Goal: Task Accomplishment & Management: Manage account settings

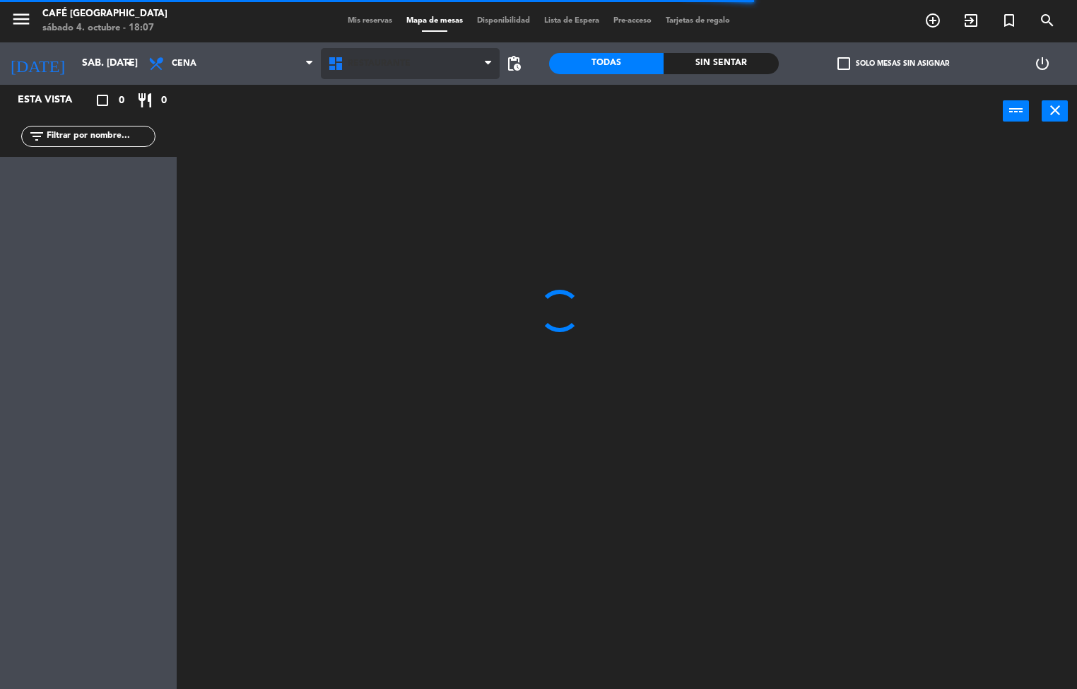
click at [487, 64] on icon at bounding box center [488, 63] width 6 height 11
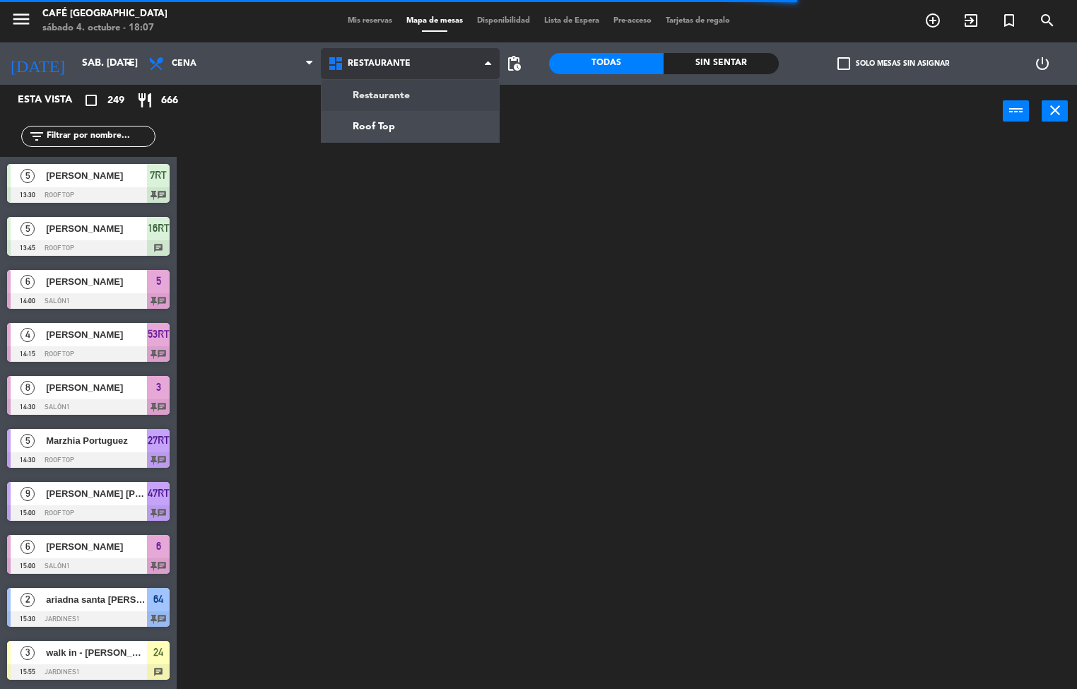
click at [374, 126] on ng-component "menu Café Museo Larco sábado 4. octubre - 18:07 Mis reservas Mapa de mesas Disp…" at bounding box center [538, 344] width 1077 height 689
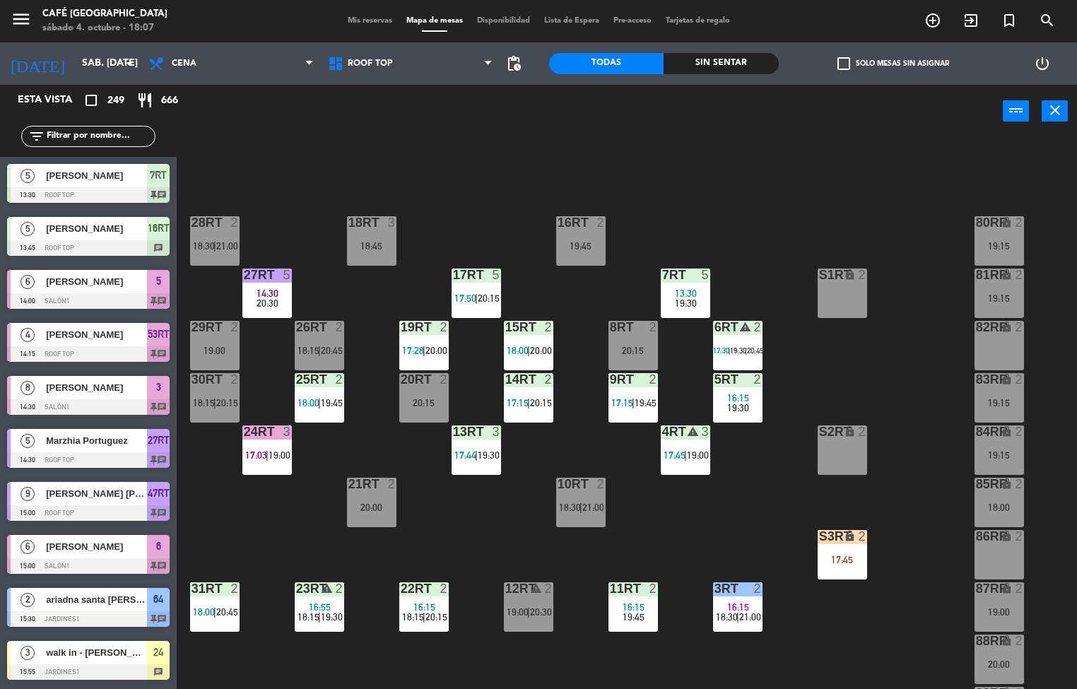
click at [697, 432] on div "3" at bounding box center [708, 431] width 23 height 13
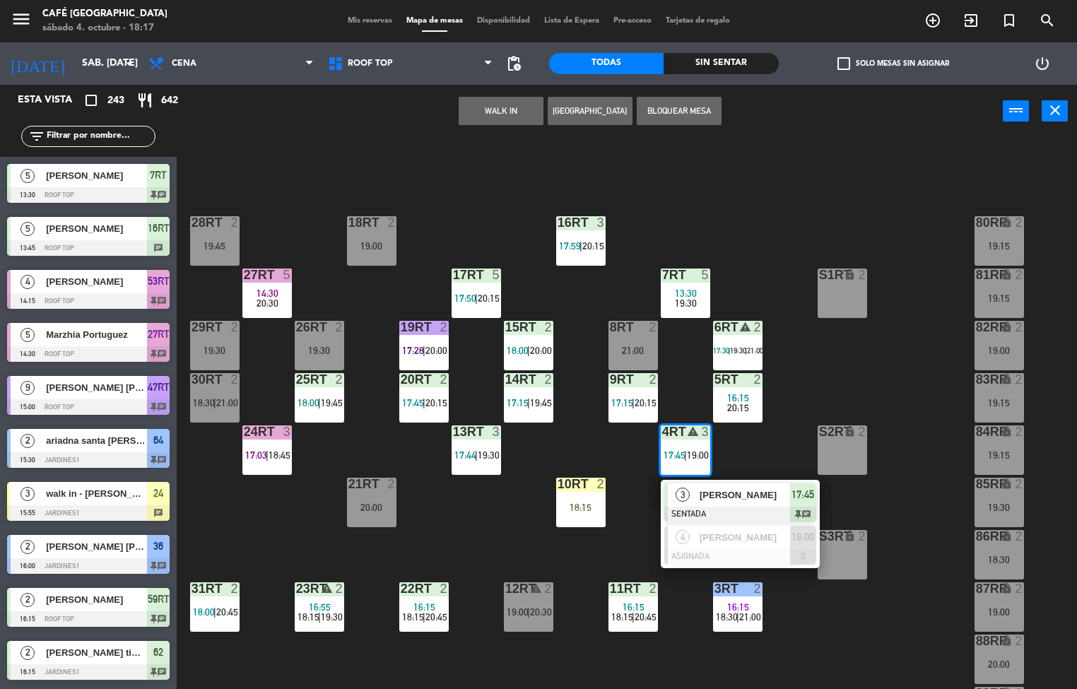
click at [516, 521] on div "18RT 2 19:00 16RT 3 17:59 | 20:15 28RT 2 19:45 80RR lock 2 19:15 27RT 5 14:30 2…" at bounding box center [631, 413] width 889 height 551
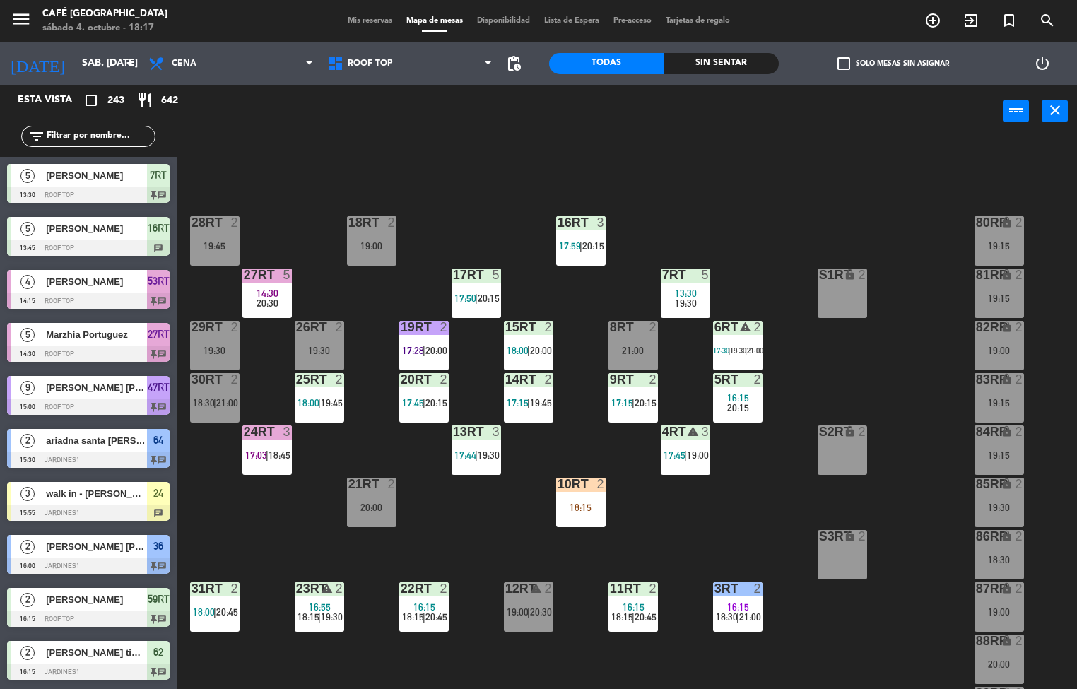
click at [492, 553] on div "18RT 2 19:00 16RT 3 17:59 | 20:15 28RT 2 19:45 80RR lock 2 19:15 27RT 5 14:30 2…" at bounding box center [631, 413] width 889 height 551
click at [492, 550] on div "18RT 2 19:00 16RT 3 17:59 | 20:15 28RT 2 19:45 80RR lock 2 19:15 27RT 5 14:30 2…" at bounding box center [631, 413] width 889 height 551
click at [494, 549] on div "18RT 2 19:00 16RT 3 17:59 | 20:15 28RT 2 19:45 80RR lock 2 19:15 27RT 5 14:30 2…" at bounding box center [631, 413] width 889 height 551
click at [492, 547] on div "18RT 2 19:00 16RT 3 17:59 | 20:15 28RT 2 19:45 80RR lock 2 19:15 27RT 5 14:30 2…" at bounding box center [631, 413] width 889 height 551
click at [494, 547] on div "18RT 2 19:00 16RT 3 17:59 | 20:15 28RT 2 19:45 80RR lock 2 19:15 27RT 5 14:30 2…" at bounding box center [631, 413] width 889 height 551
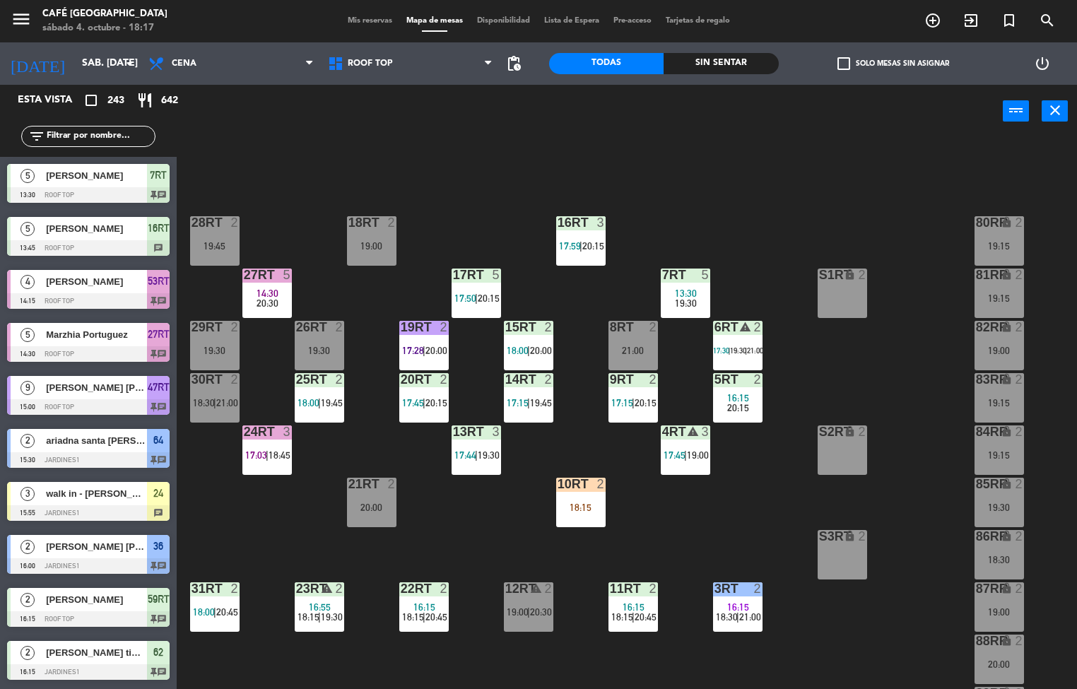
click at [585, 507] on div "18:15" at bounding box center [580, 507] width 49 height 10
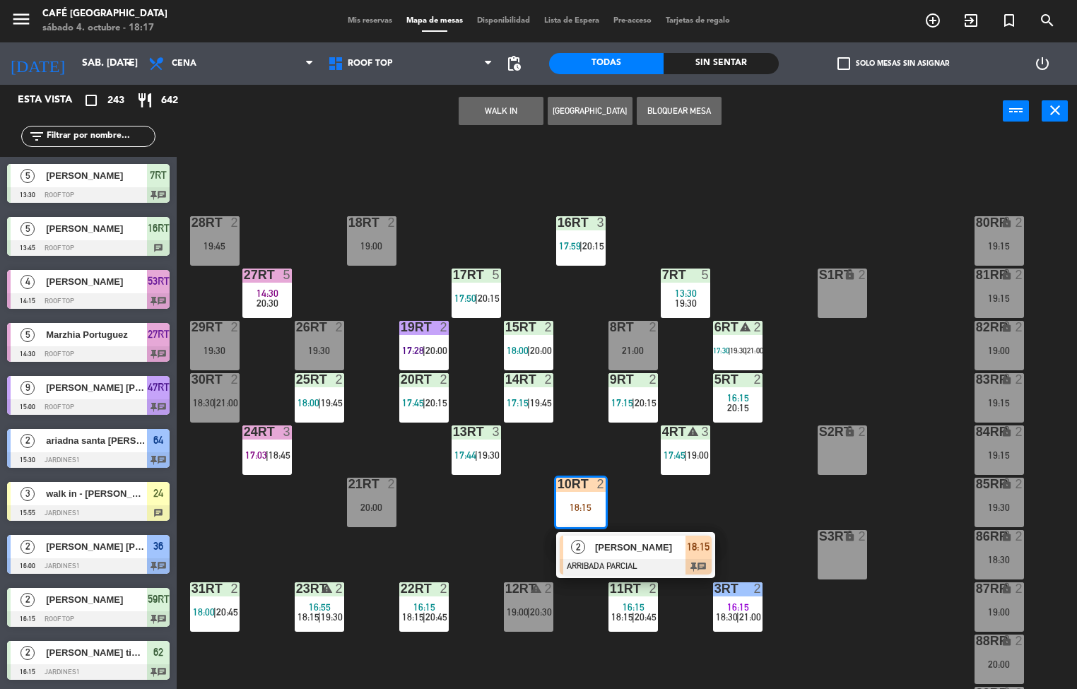
click at [660, 559] on div at bounding box center [635, 567] width 152 height 16
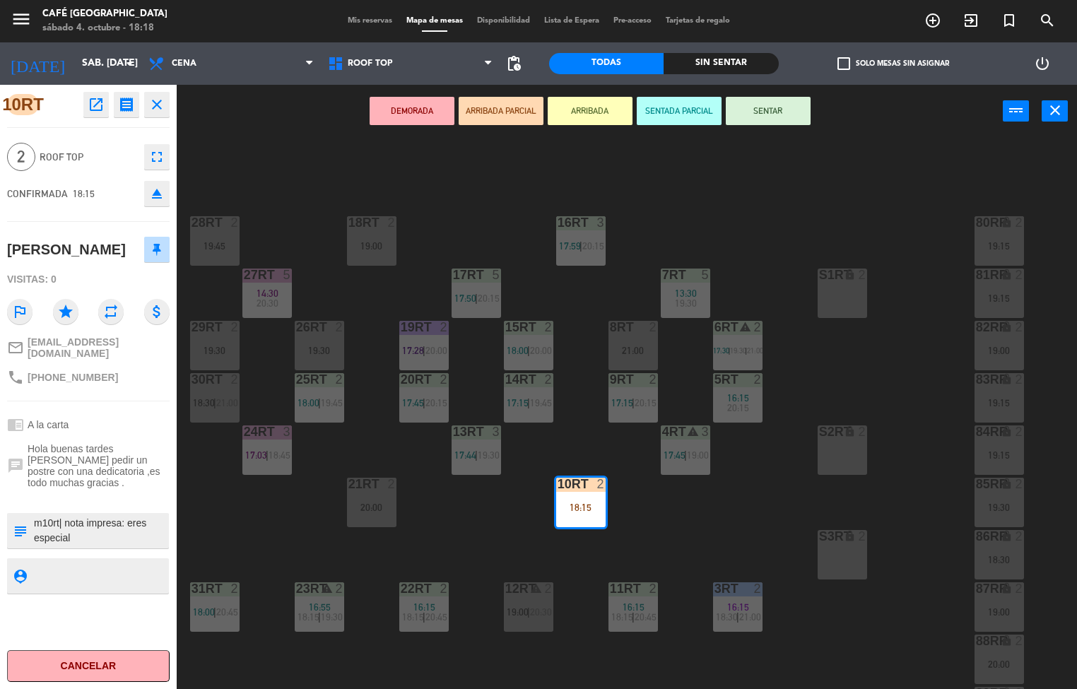
click at [96, 102] on icon "open_in_new" at bounding box center [96, 104] width 17 height 17
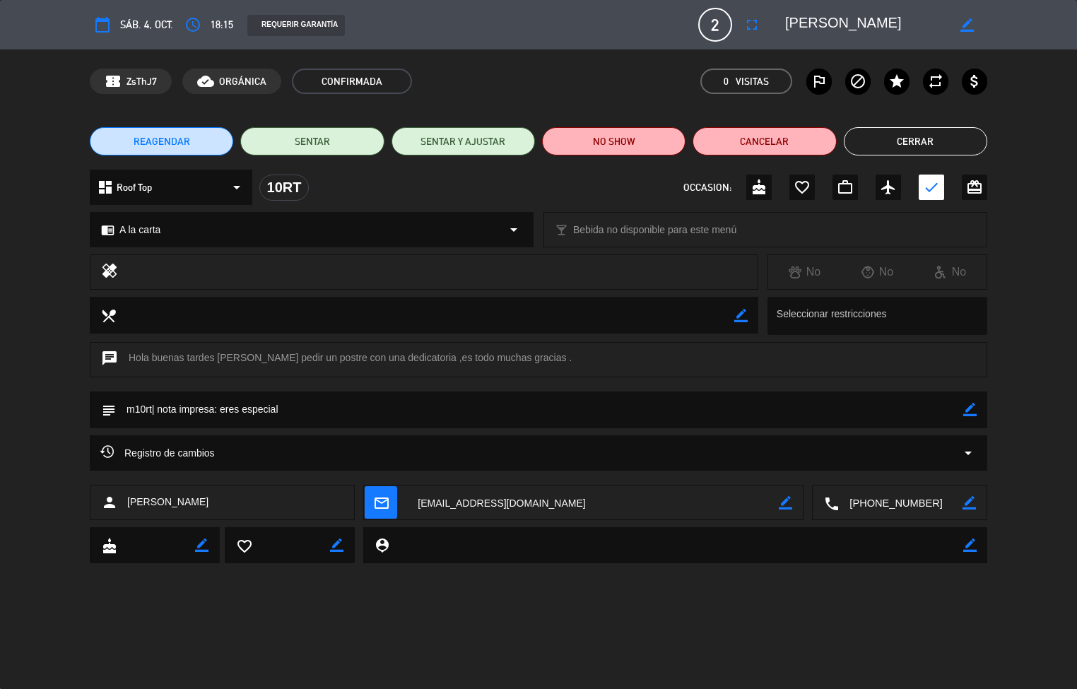
click at [937, 131] on button "Cerrar" at bounding box center [914, 141] width 143 height 28
click at [954, 160] on div "18RT 2 18:15 | 20:45 16RT 3 17:59 | 21:00 28RT 2 19:00 80RR lock 2 19:15 27RT 5…" at bounding box center [631, 413] width 889 height 551
click at [922, 159] on div "18RT 2 18:15 | 20:45 16RT 3 17:59 | 21:00 28RT 2 19:00 80RR lock 2 19:15 27RT 5…" at bounding box center [631, 413] width 889 height 551
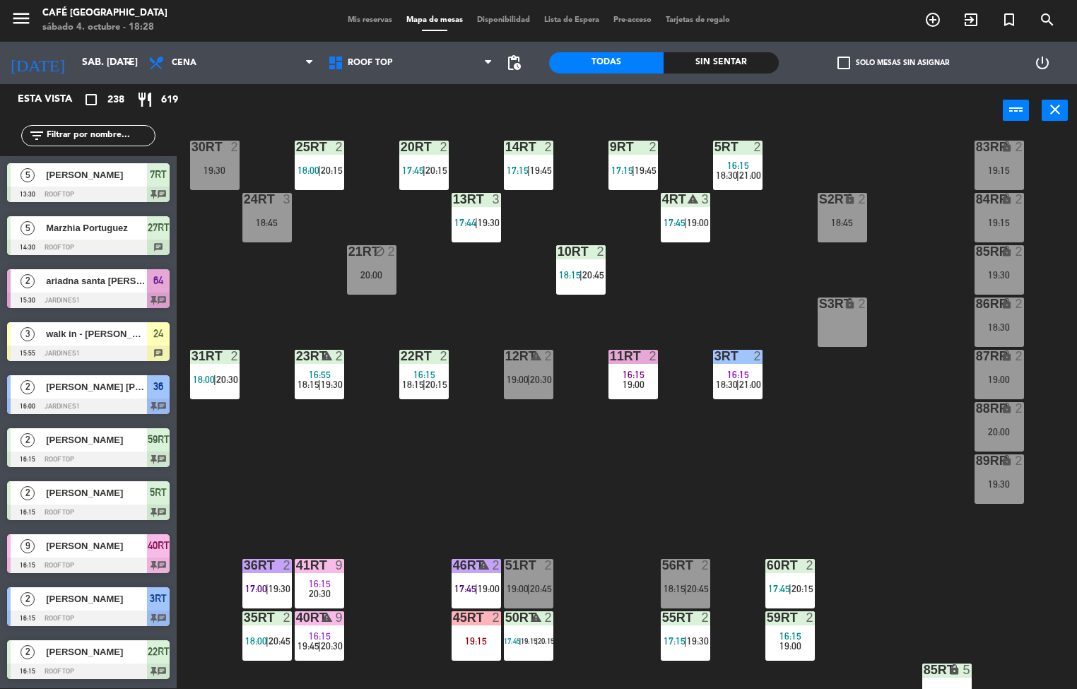
scroll to position [104, 0]
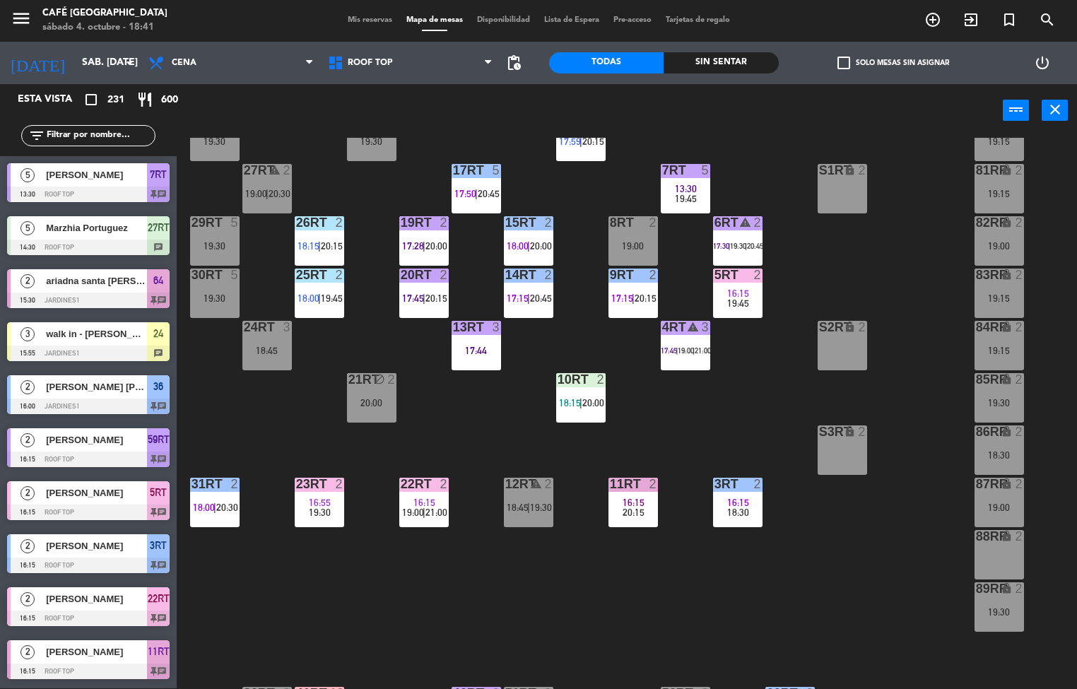
click at [735, 504] on span "16:15" at bounding box center [738, 502] width 22 height 11
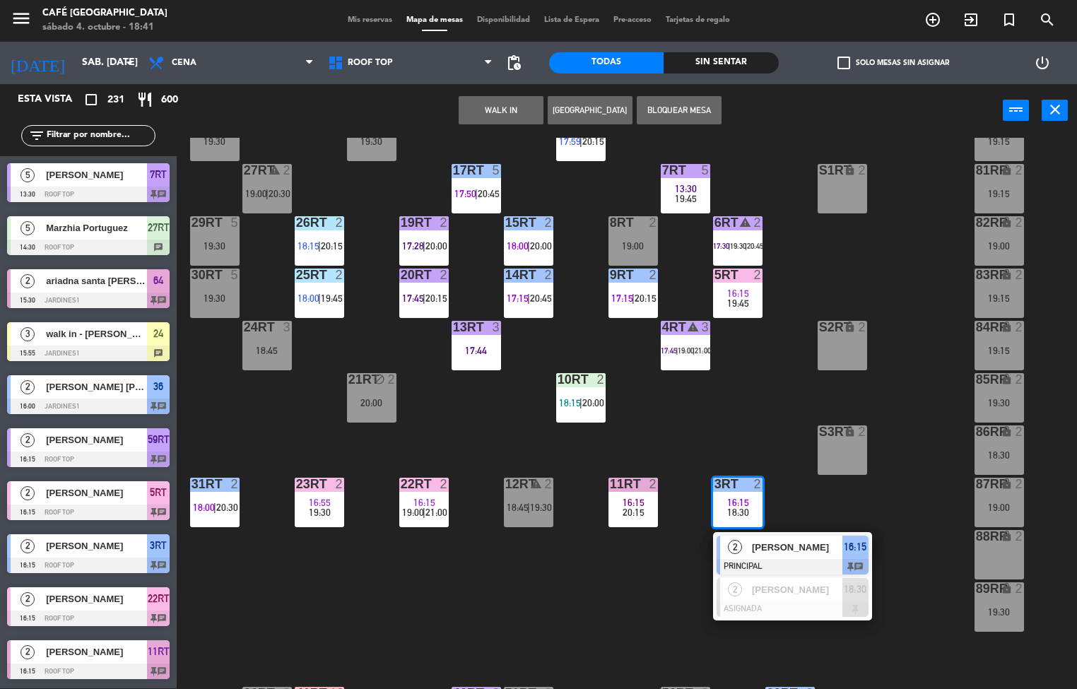
click at [771, 547] on span "[PERSON_NAME]" at bounding box center [797, 547] width 90 height 15
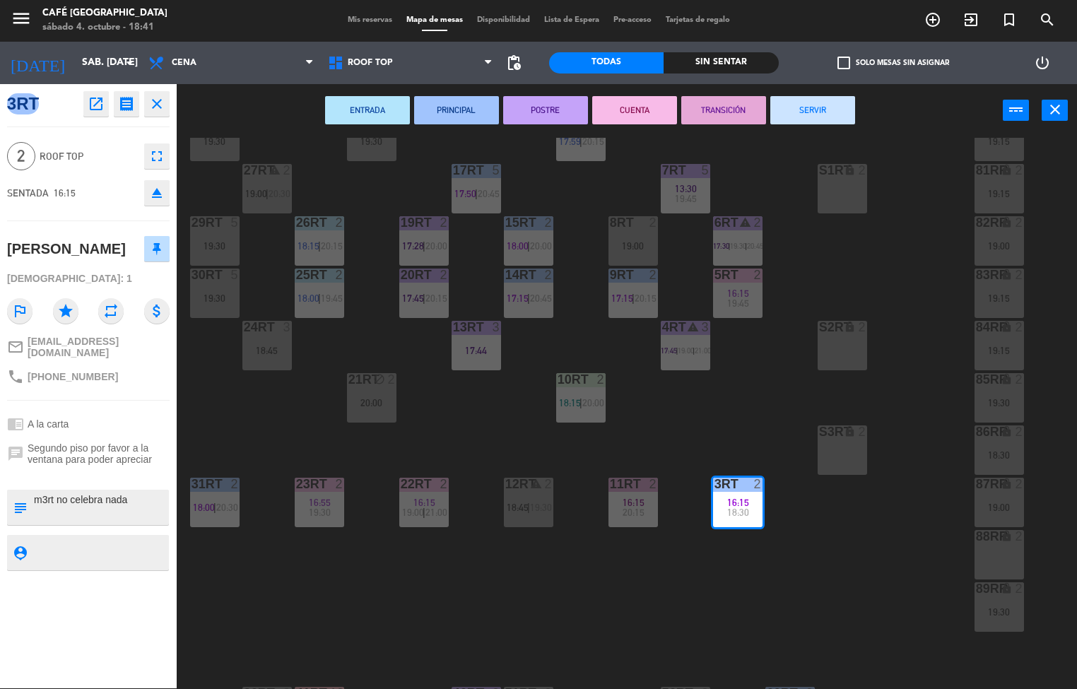
click at [816, 112] on button "SERVIR" at bounding box center [812, 110] width 85 height 28
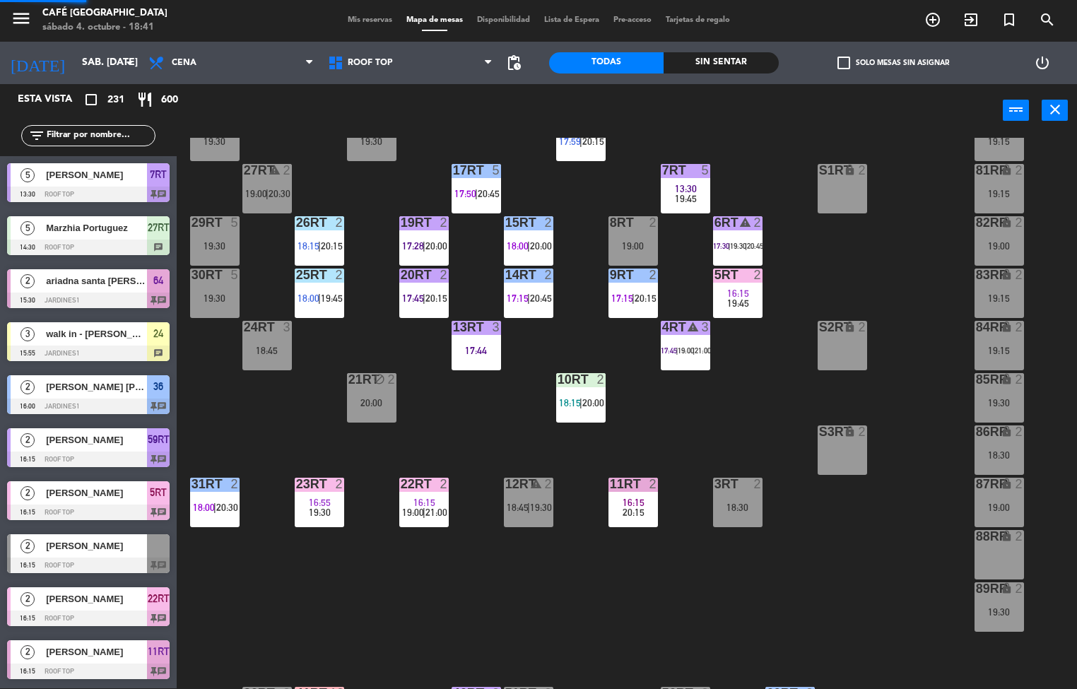
click at [630, 507] on span "20:15" at bounding box center [633, 512] width 22 height 11
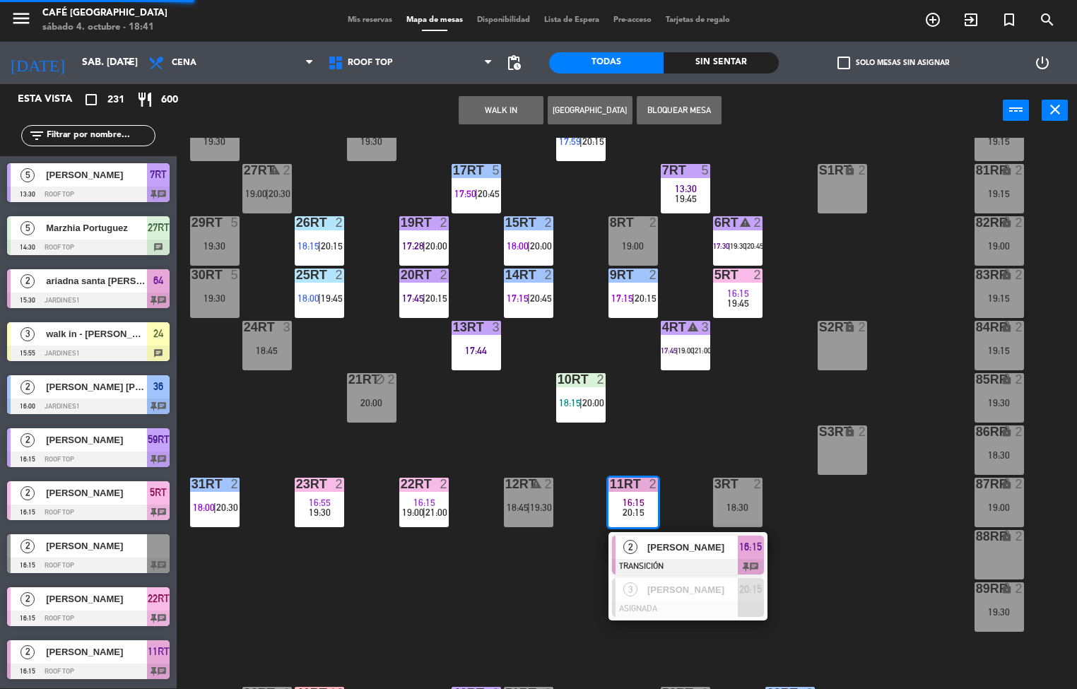
click at [662, 559] on div at bounding box center [688, 567] width 152 height 16
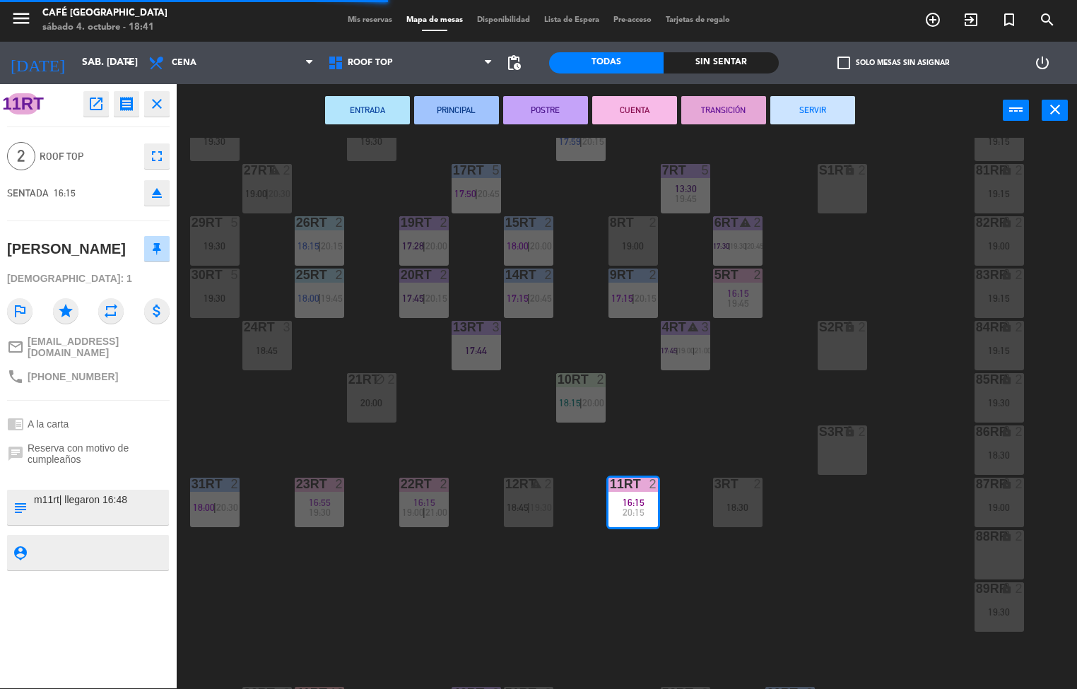
click at [817, 113] on button "SERVIR" at bounding box center [812, 110] width 85 height 28
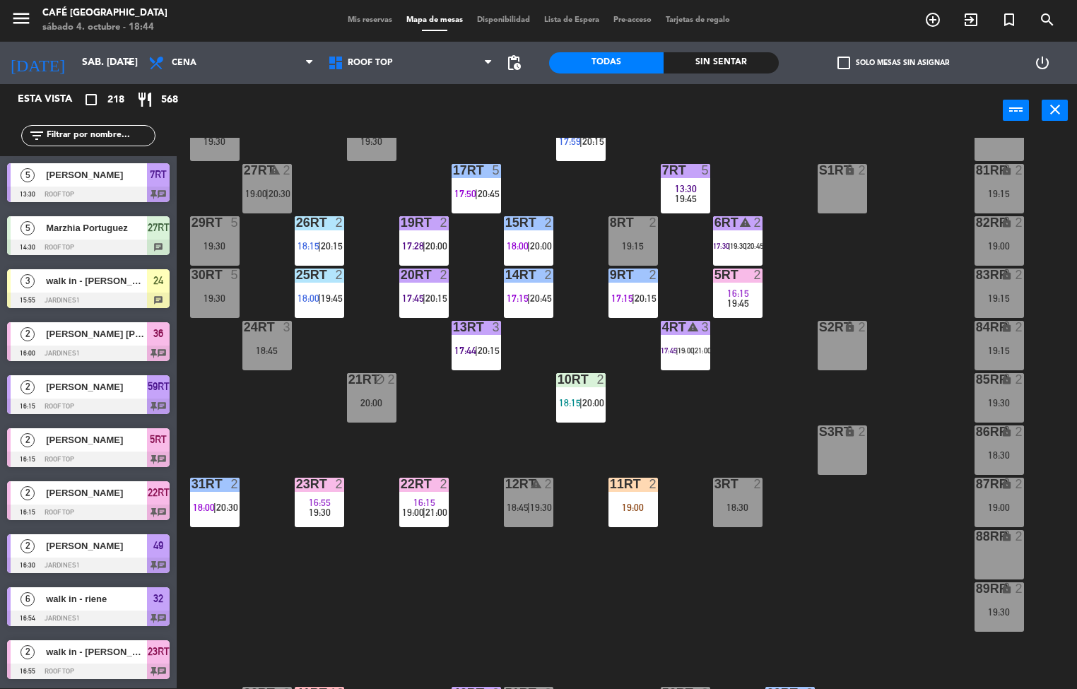
click at [339, 499] on div "16:55" at bounding box center [319, 502] width 49 height 10
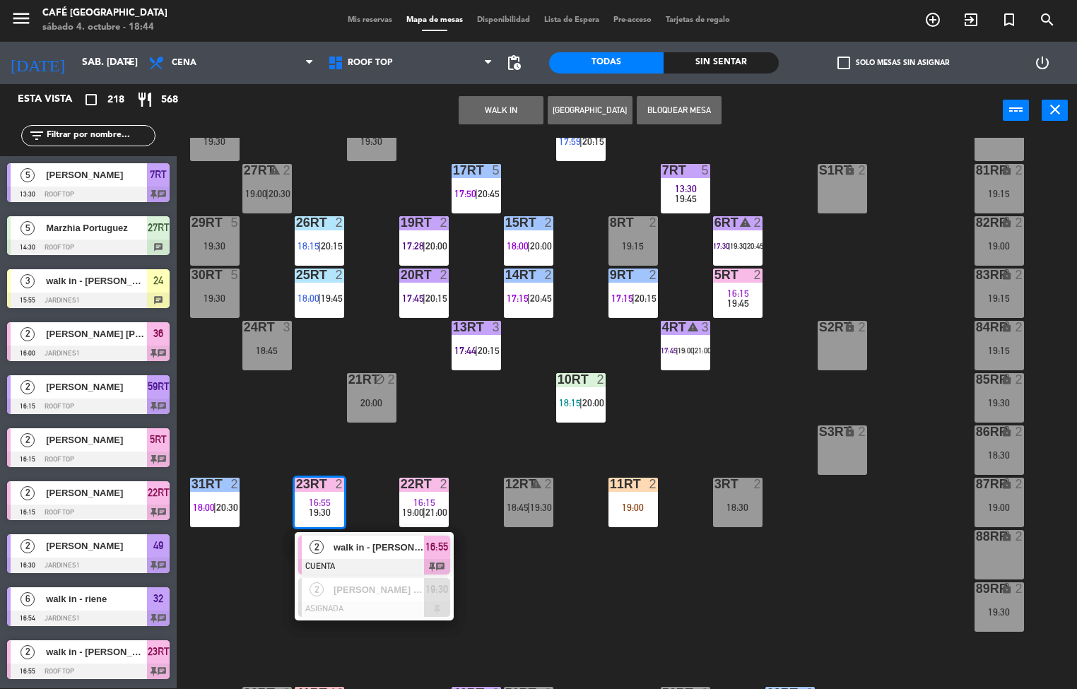
click at [373, 552] on span "walk in - [PERSON_NAME]" at bounding box center [378, 547] width 90 height 15
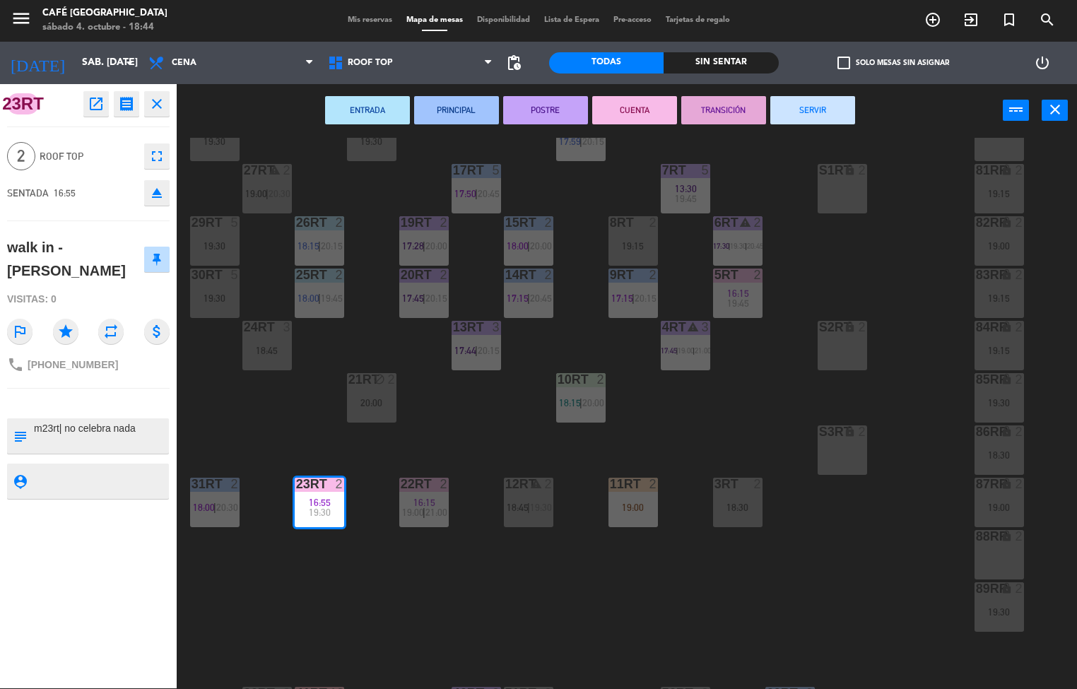
click at [829, 122] on button "SERVIR" at bounding box center [812, 110] width 85 height 28
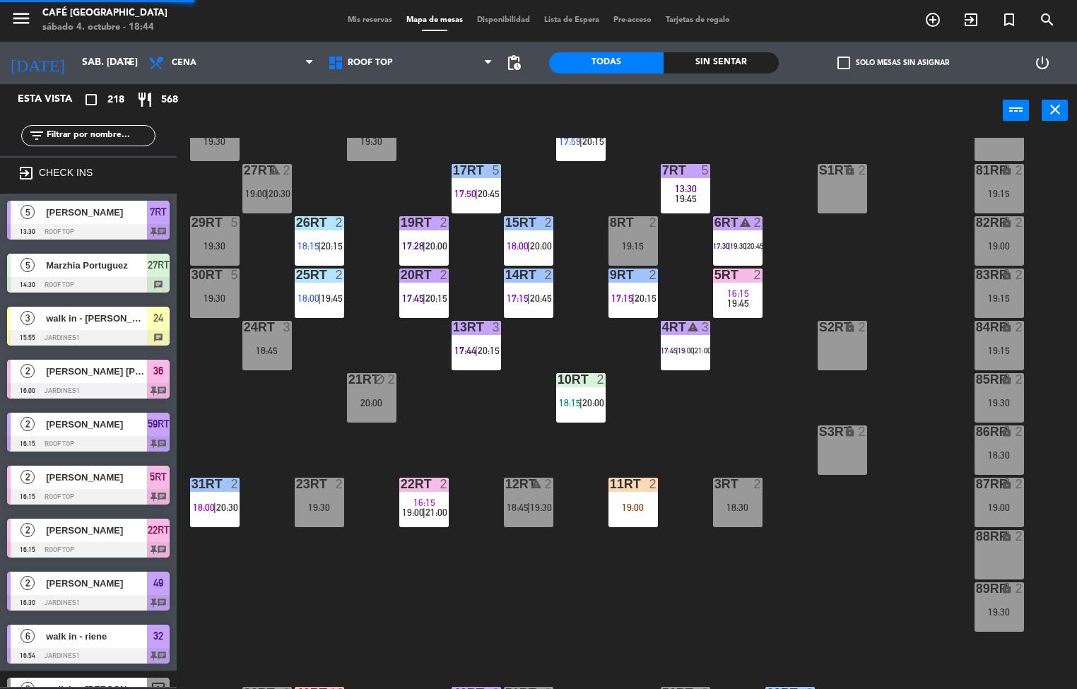
click at [747, 293] on div "16:15" at bounding box center [737, 293] width 49 height 10
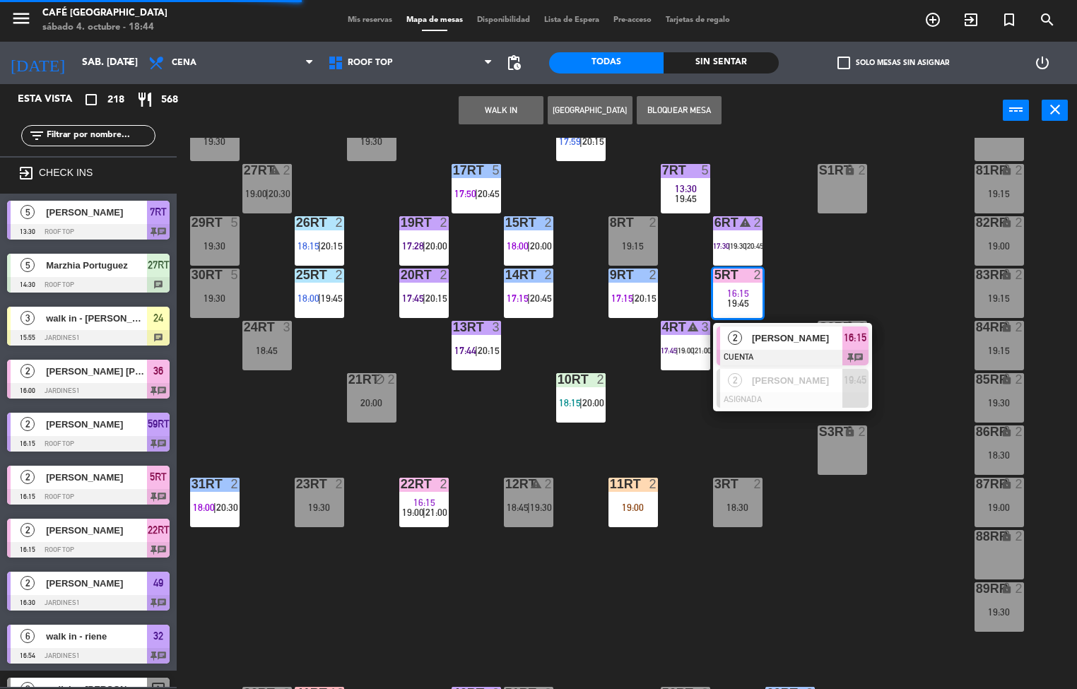
click at [768, 344] on span "[PERSON_NAME]" at bounding box center [797, 338] width 90 height 15
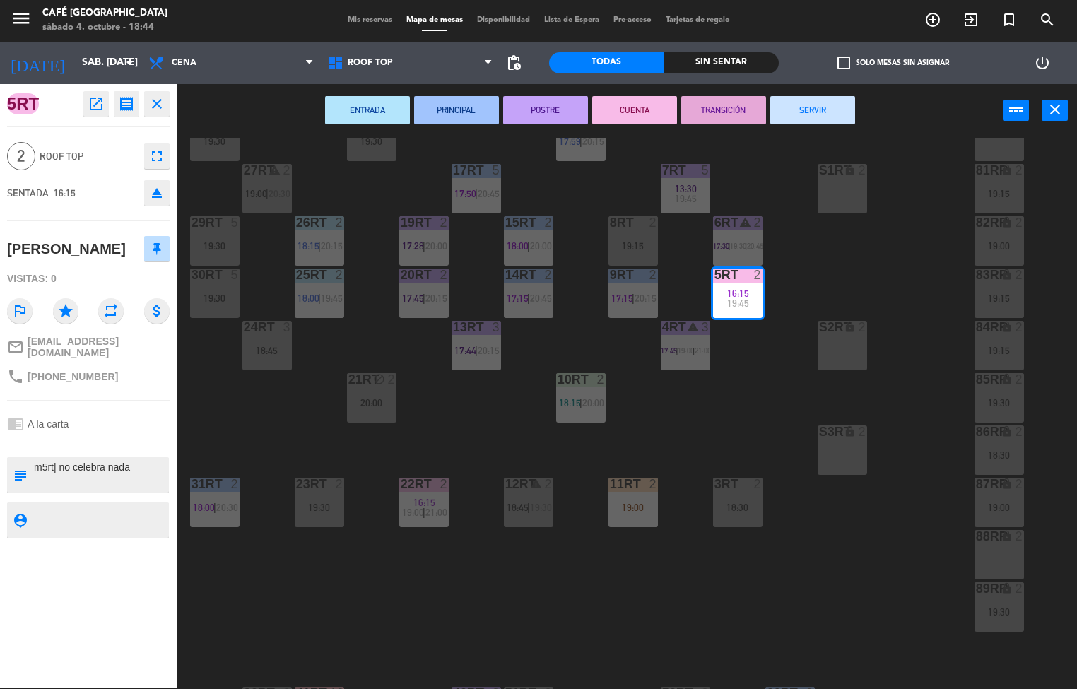
click at [734, 117] on button "TRANSICIÓN" at bounding box center [723, 110] width 85 height 28
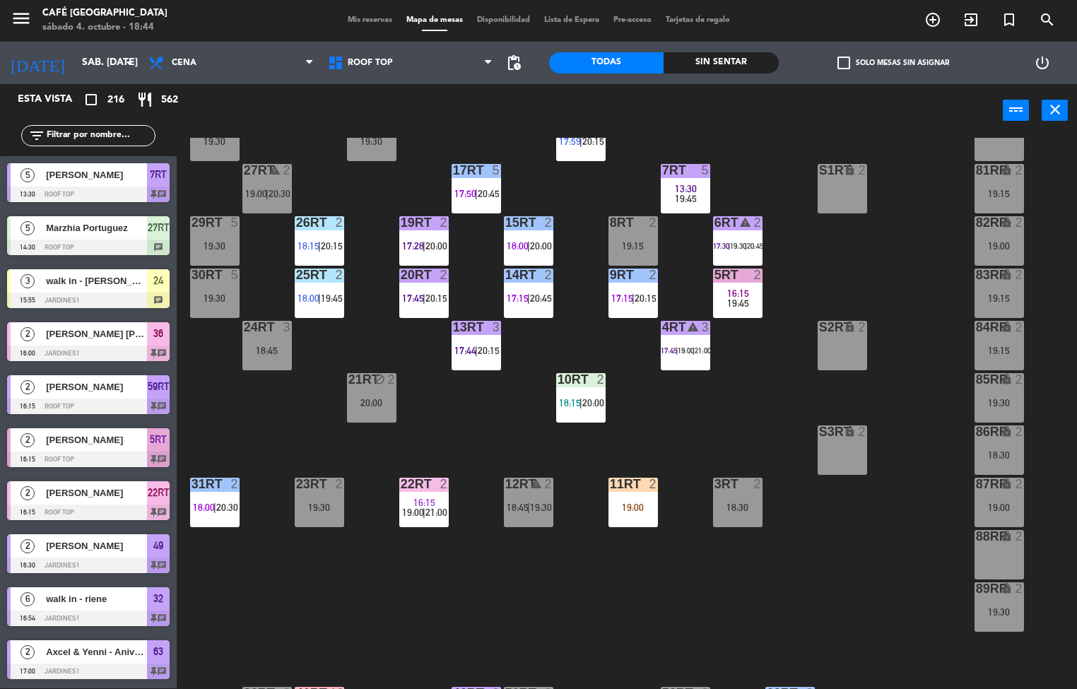
click at [588, 378] on div at bounding box center [580, 379] width 23 height 13
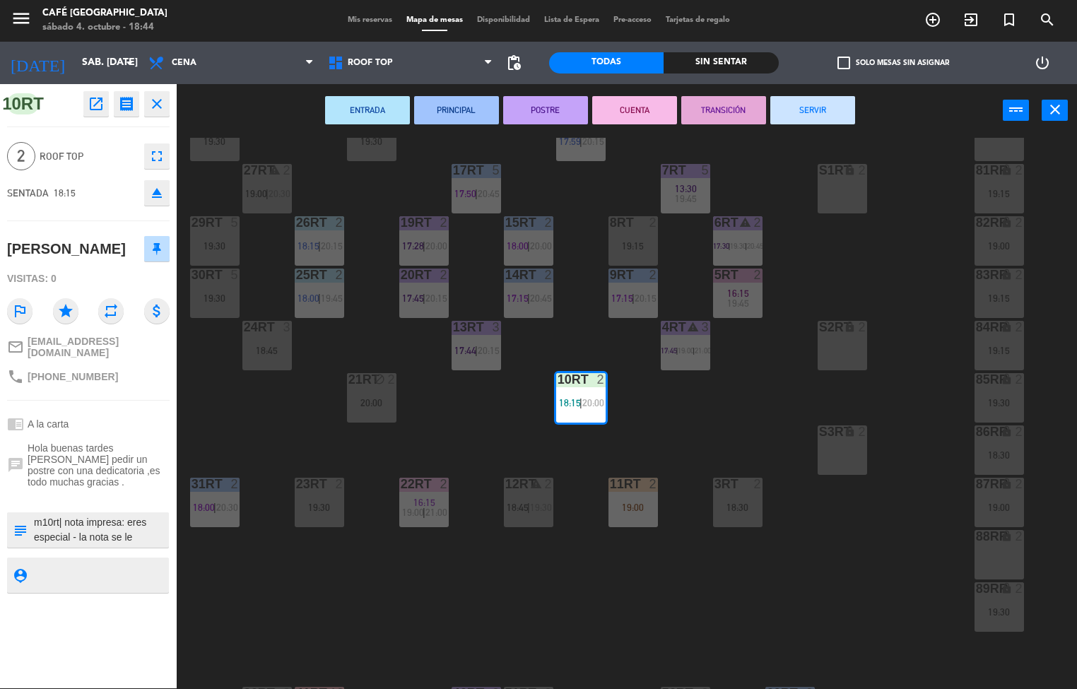
click at [463, 109] on button "PRINCIPAL" at bounding box center [456, 110] width 85 height 28
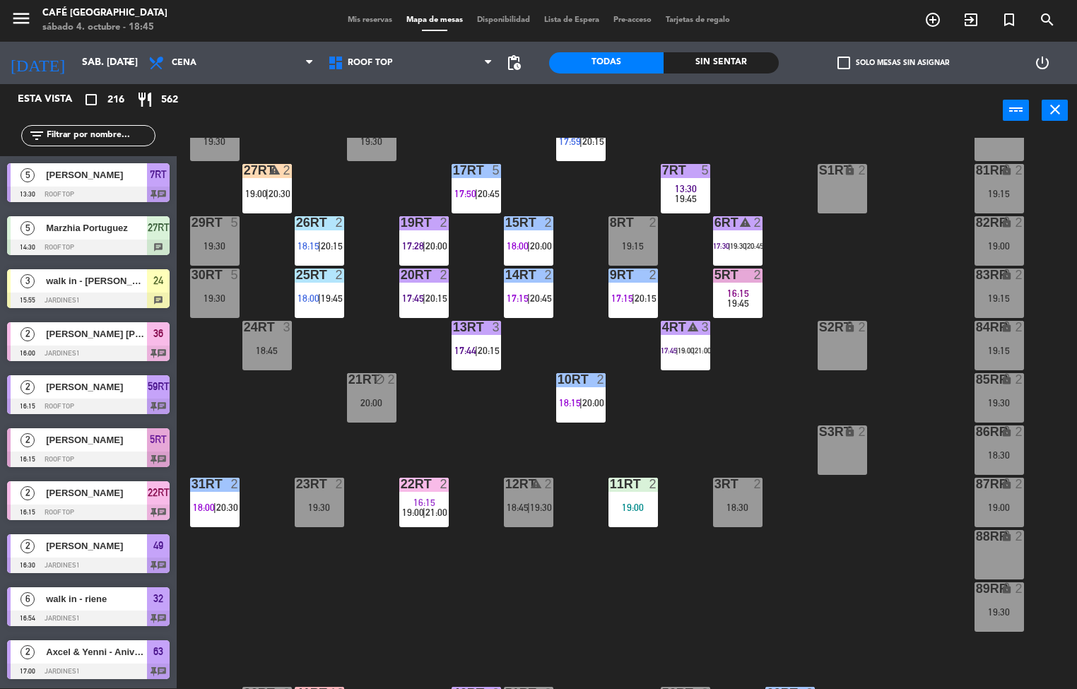
click at [687, 415] on div "18RT 3 19:30 16RT 3 17:59 | 20:15 28RT 2 19:30 80RR lock 2 27RT warning 2 19:00…" at bounding box center [631, 413] width 889 height 551
click at [622, 494] on div "11RT 2 19:00" at bounding box center [632, 502] width 49 height 49
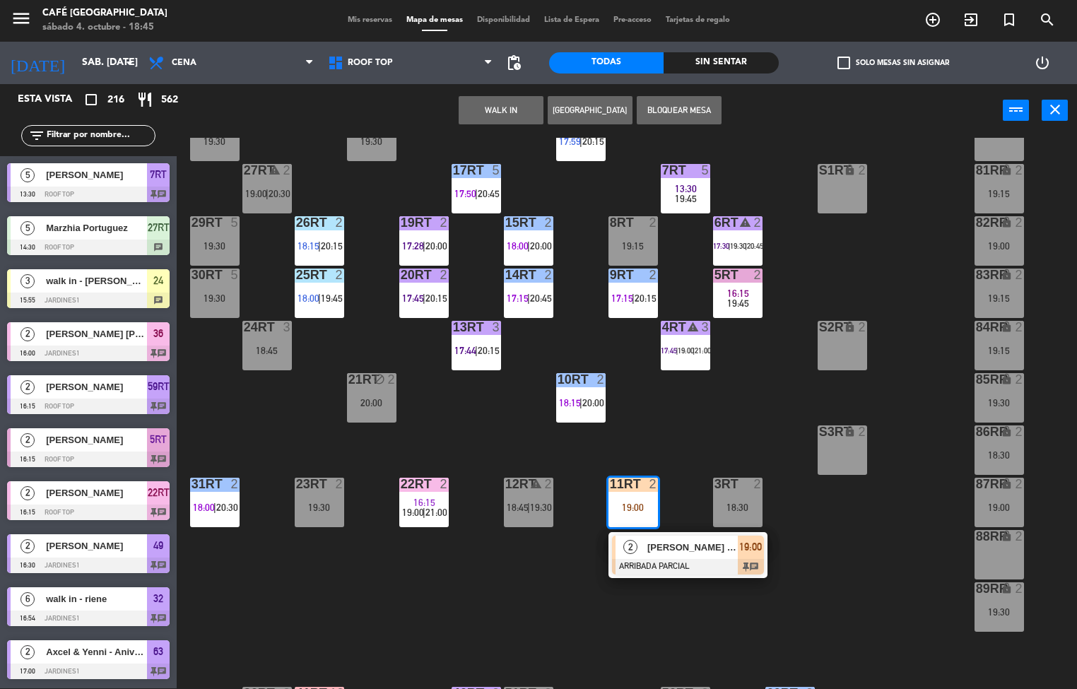
click at [702, 547] on span "[PERSON_NAME] [PERSON_NAME]" at bounding box center [692, 547] width 90 height 15
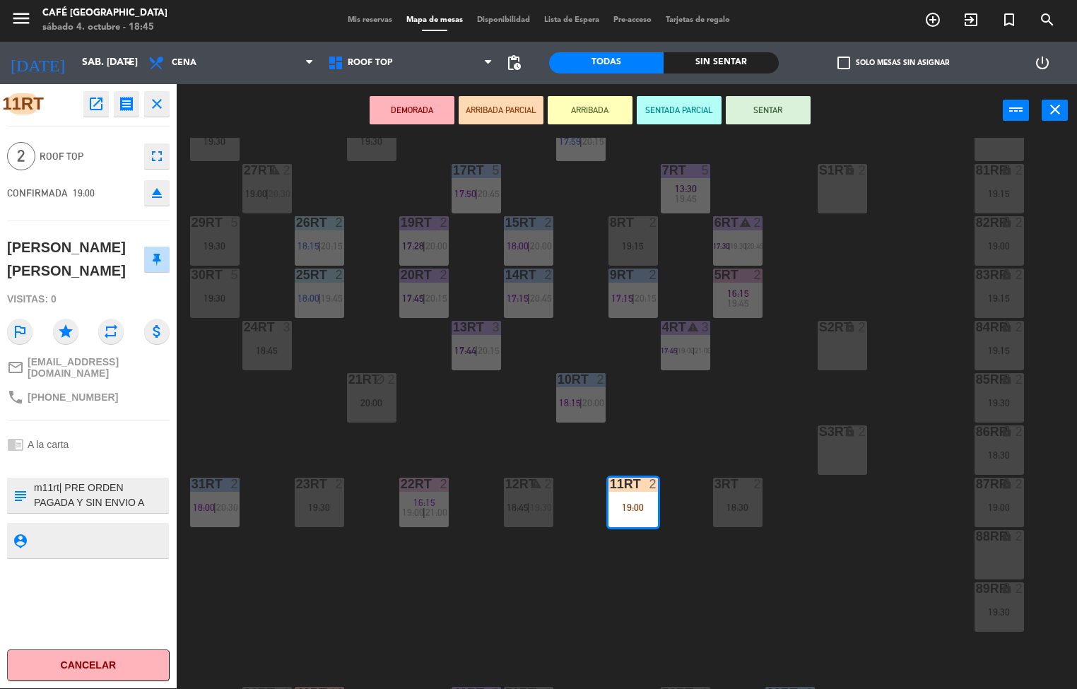
click at [100, 107] on icon "open_in_new" at bounding box center [96, 103] width 17 height 17
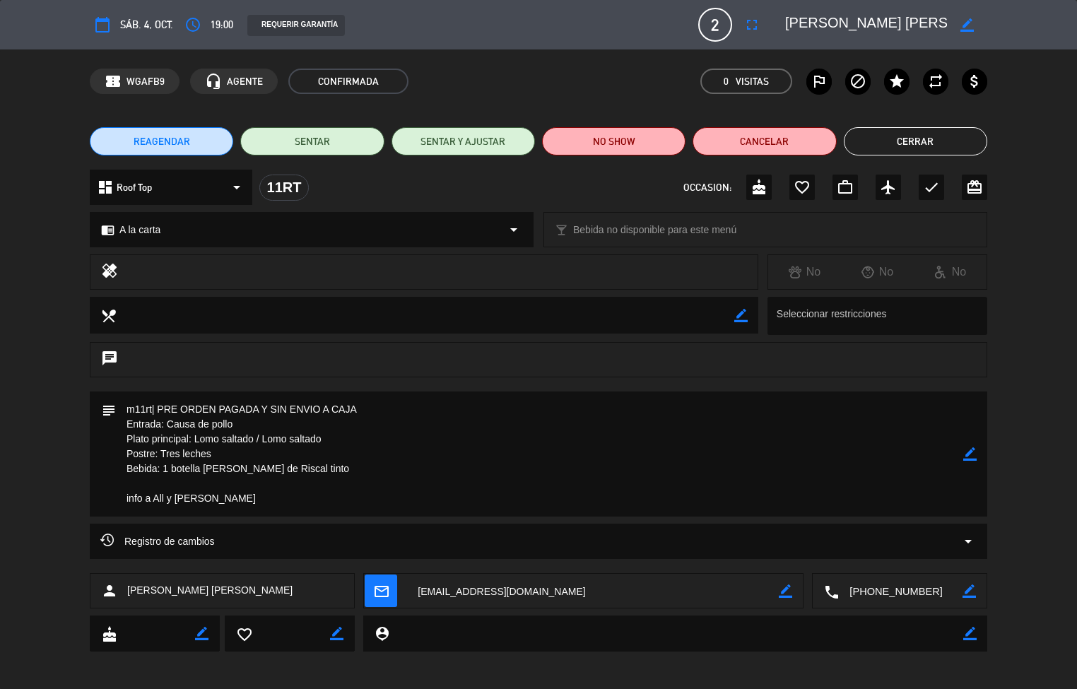
click at [918, 132] on button "Cerrar" at bounding box center [914, 141] width 143 height 28
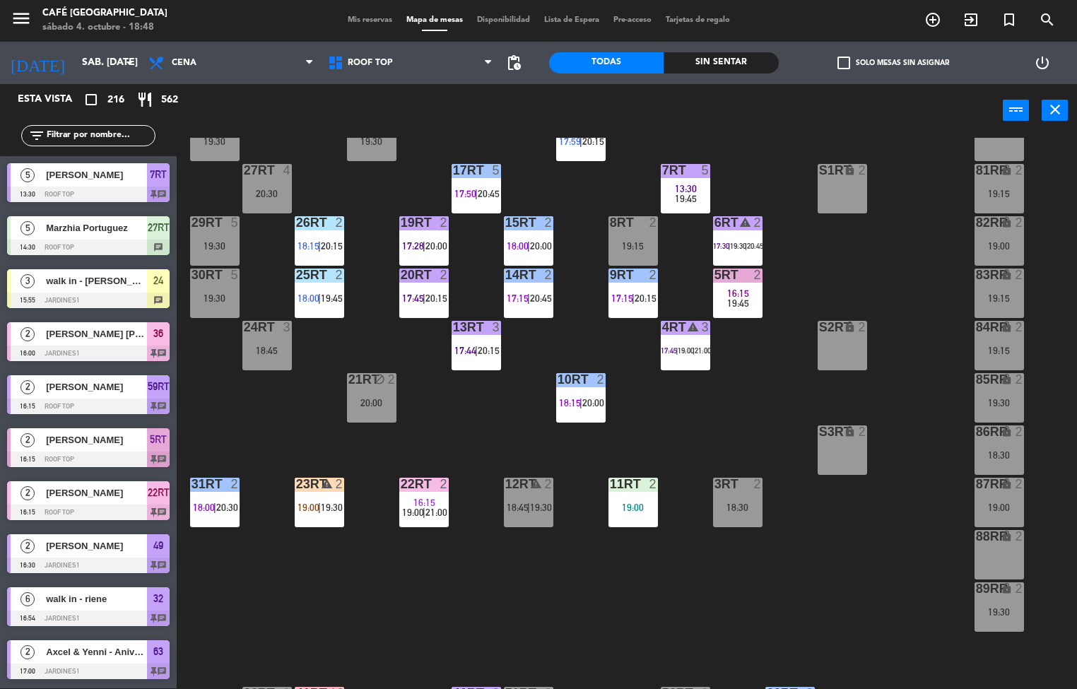
click at [492, 437] on div "18RT 3 19:30 16RT 3 17:59 | 20:15 28RT 2 19:30 80RR lock 2 27RT 4 20:30 7RT 5 1…" at bounding box center [631, 413] width 889 height 551
click at [324, 502] on div "19:00" at bounding box center [319, 507] width 49 height 10
click at [318, 613] on div "18RT 3 19:30 16RT 3 17:59 | 20:15 28RT 2 19:30 80RR lock 2 27RT 4 20:30 7RT 5 1…" at bounding box center [631, 413] width 889 height 551
click at [645, 507] on div "19:00" at bounding box center [632, 507] width 49 height 10
click at [615, 505] on div "19:00" at bounding box center [632, 507] width 49 height 10
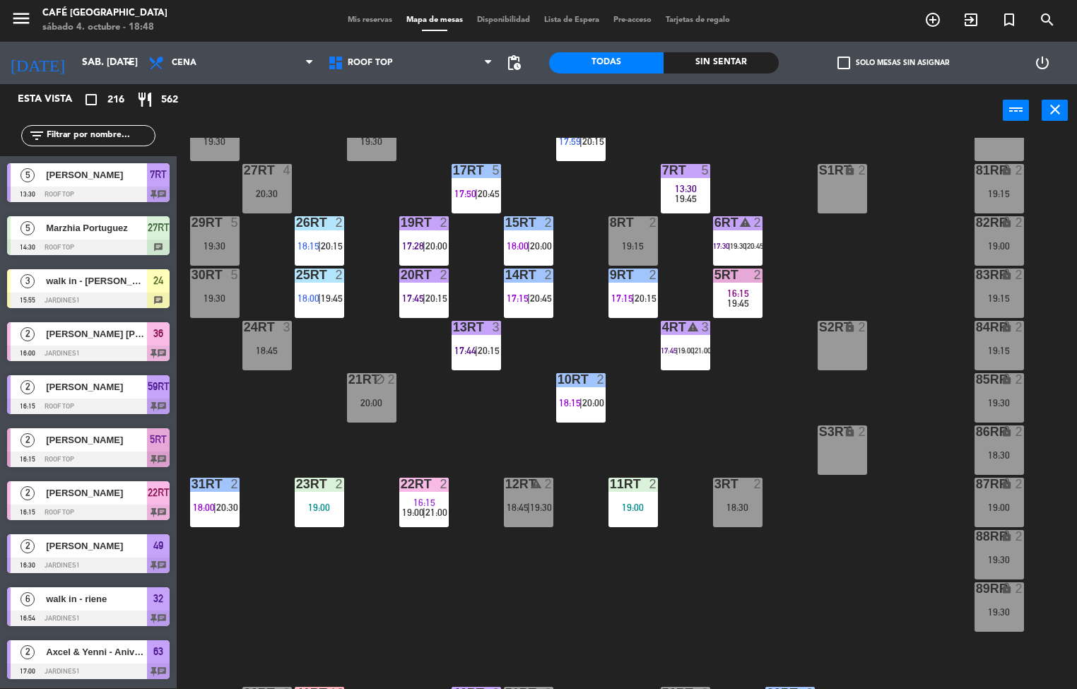
click at [645, 545] on div "18RT 3 19:30 16RT 3 17:59 | 20:15 28RT 2 19:30 80RR lock 2 27RT 4 20:30 7RT 5 1…" at bounding box center [631, 413] width 889 height 551
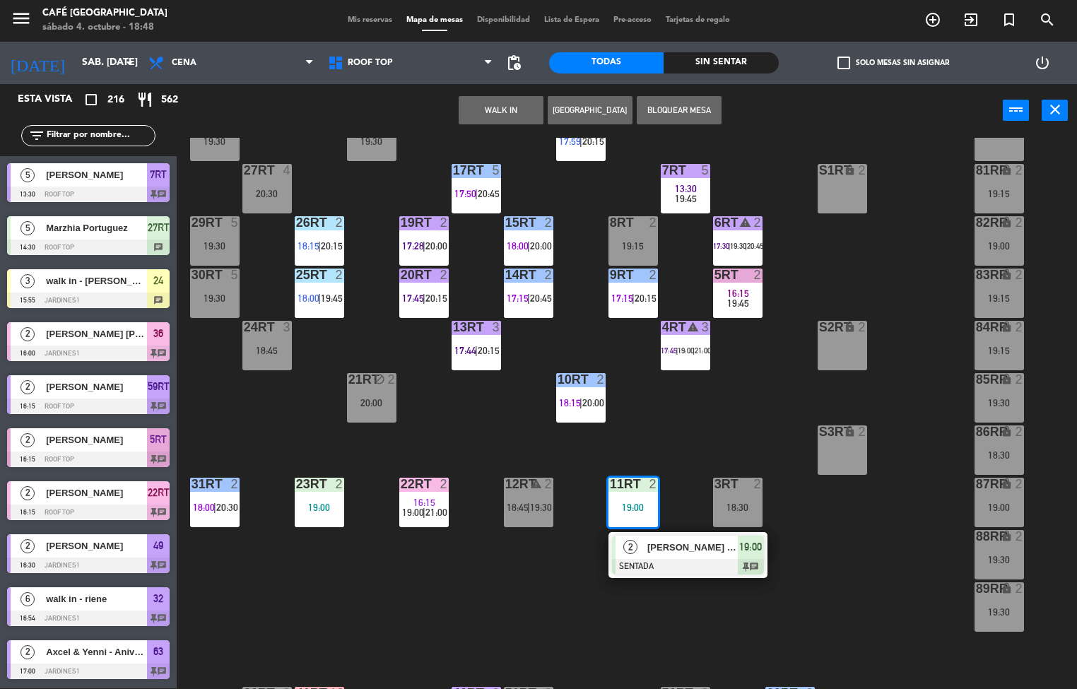
click at [665, 554] on span "[PERSON_NAME] [PERSON_NAME]" at bounding box center [692, 547] width 90 height 15
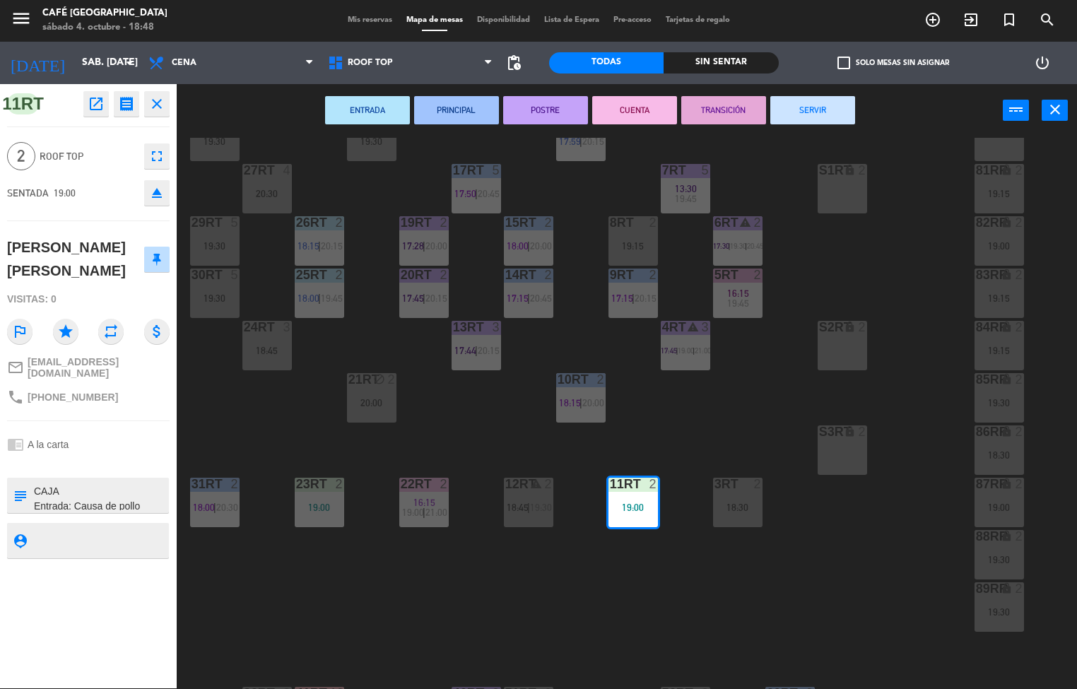
scroll to position [0, 0]
click at [479, 634] on div "18RT 3 19:30 16RT 3 17:59 | 20:15 28RT 2 19:30 80RR lock 2 27RT 4 20:30 7RT 5 1…" at bounding box center [631, 413] width 889 height 551
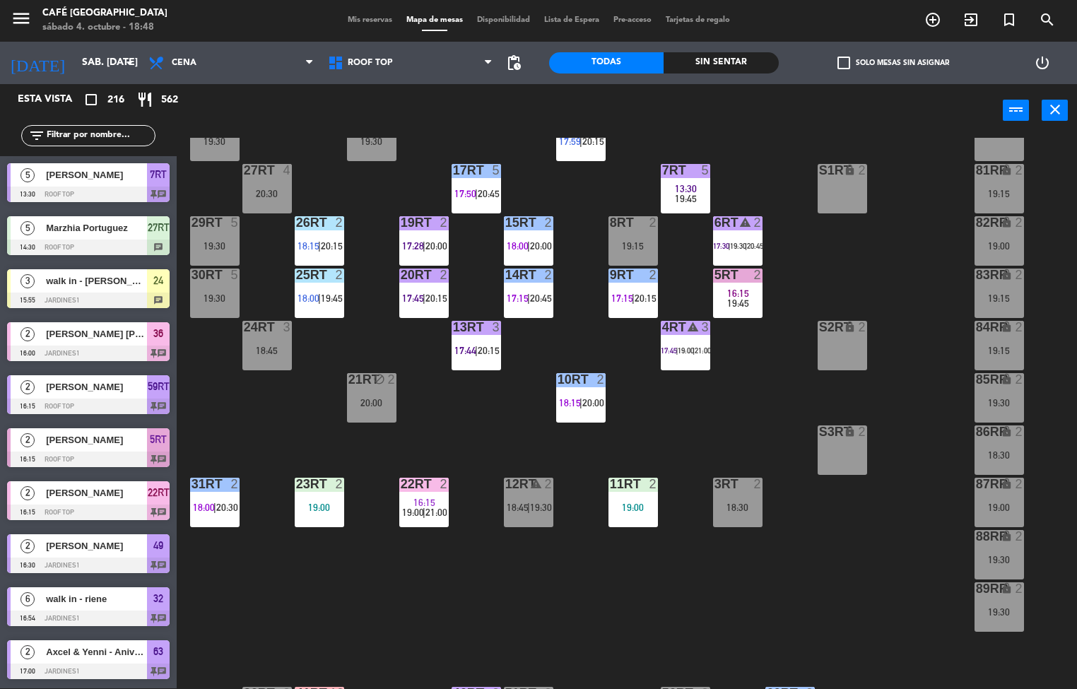
scroll to position [1, 0]
click at [596, 584] on div "18RT 3 19:30 16RT 3 17:59 | 20:15 28RT 2 19:30 80RR lock 2 27RT 4 20:30 7RT 5 1…" at bounding box center [631, 413] width 889 height 551
click at [322, 494] on div "23RT 2 19:00" at bounding box center [319, 502] width 49 height 49
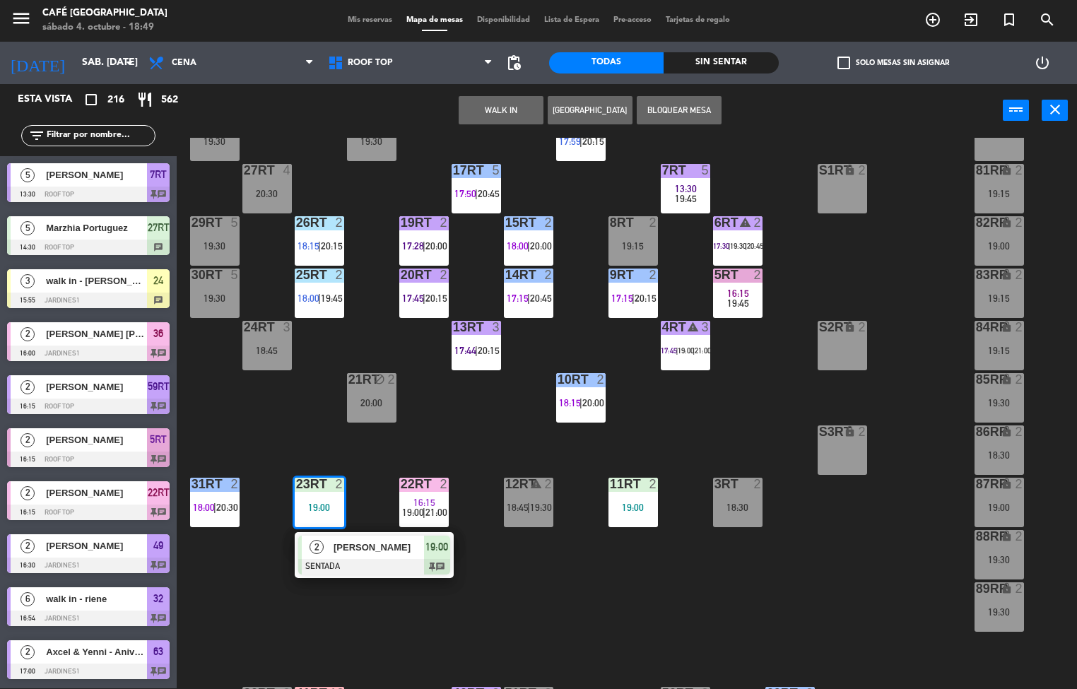
click at [389, 549] on span "[PERSON_NAME]" at bounding box center [378, 547] width 90 height 15
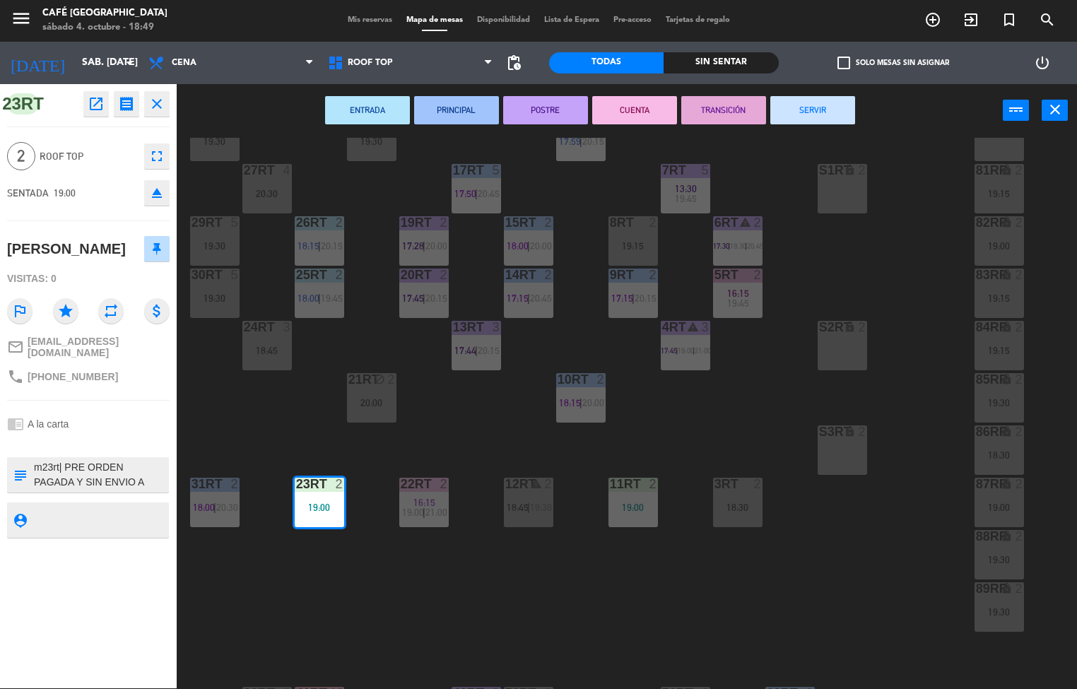
click at [97, 107] on icon "open_in_new" at bounding box center [96, 103] width 17 height 17
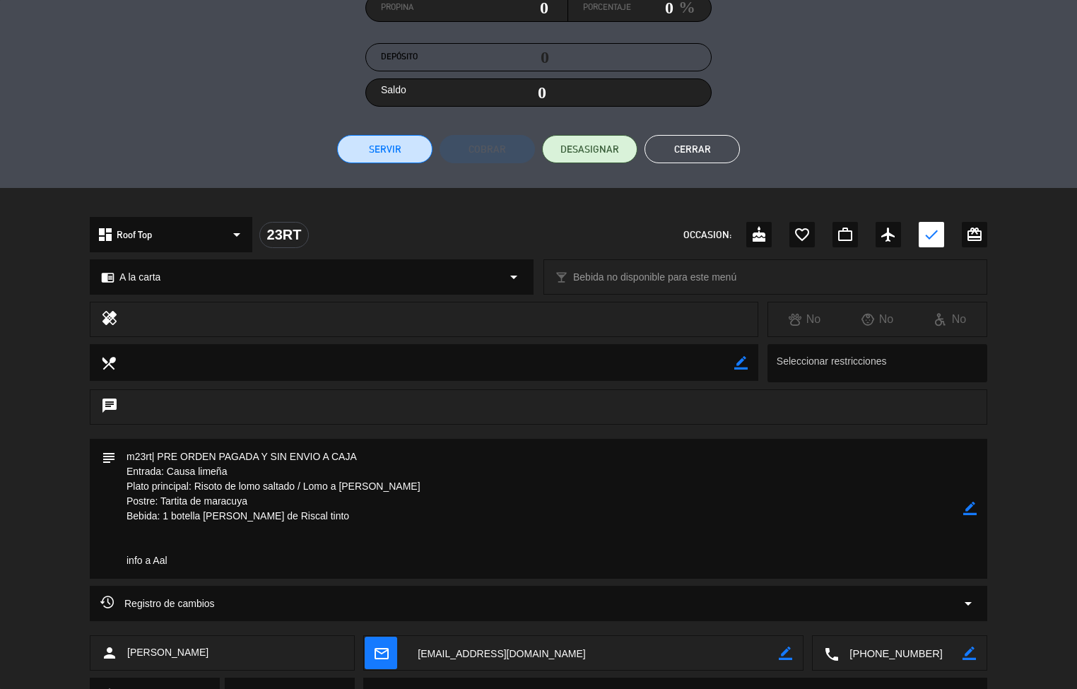
scroll to position [0, 0]
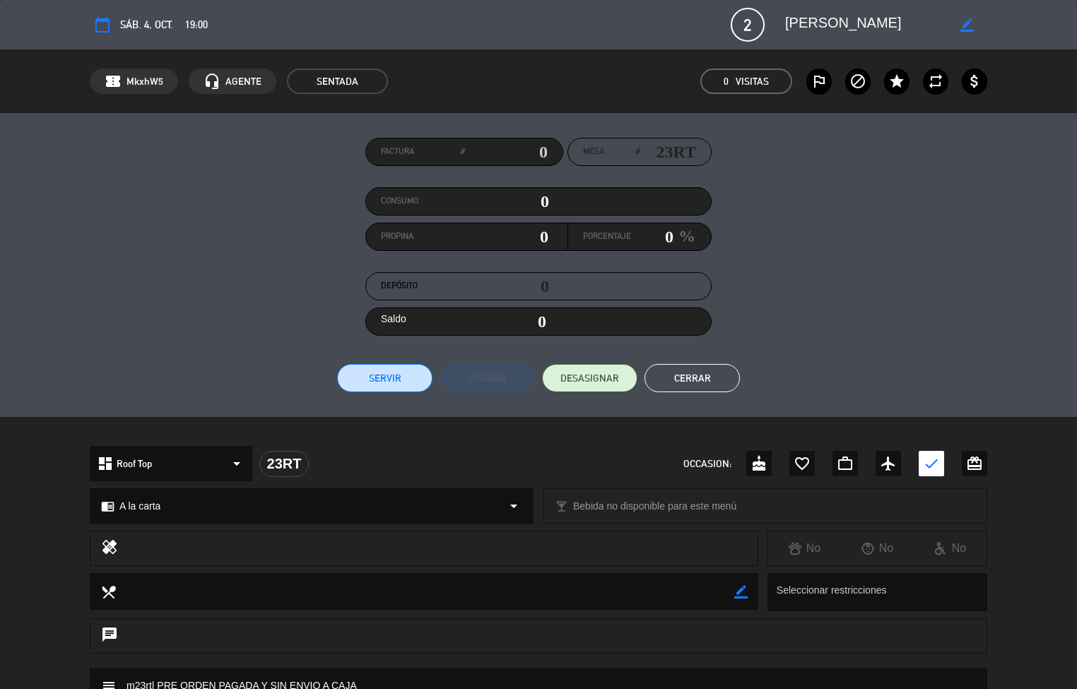
click at [706, 380] on button "Cerrar" at bounding box center [691, 378] width 95 height 28
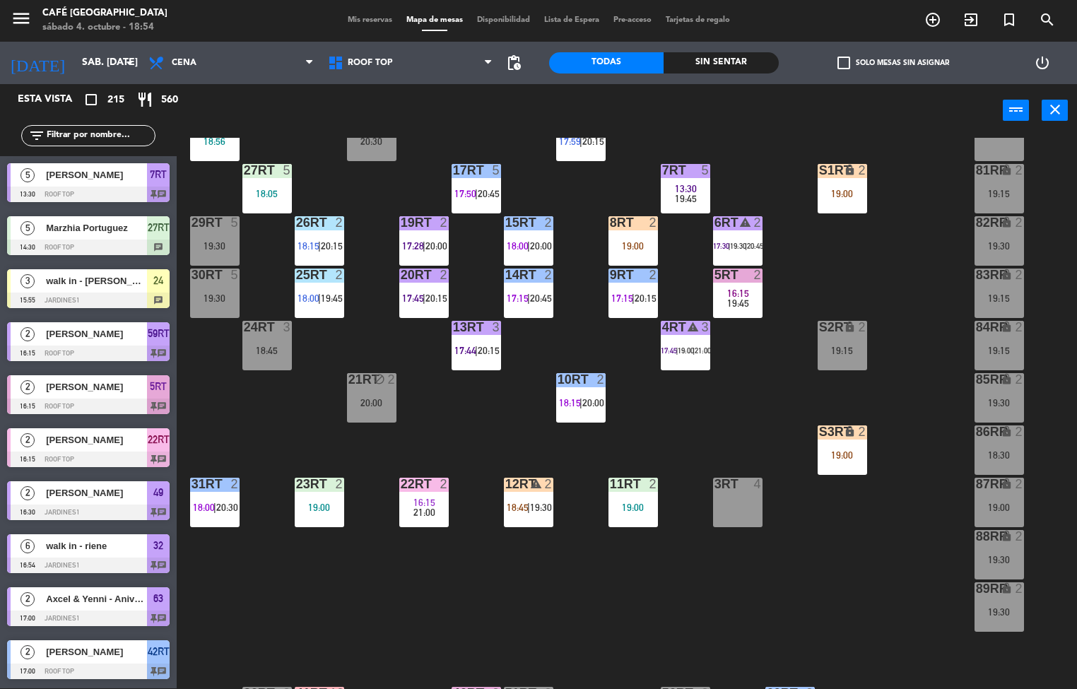
click at [494, 437] on div "18RT 4 20:30 16RT 3 17:59 | 20:15 28RT 2 18:56 80RR lock 2 27RT 5 18:05 7RT 5 1…" at bounding box center [631, 413] width 889 height 551
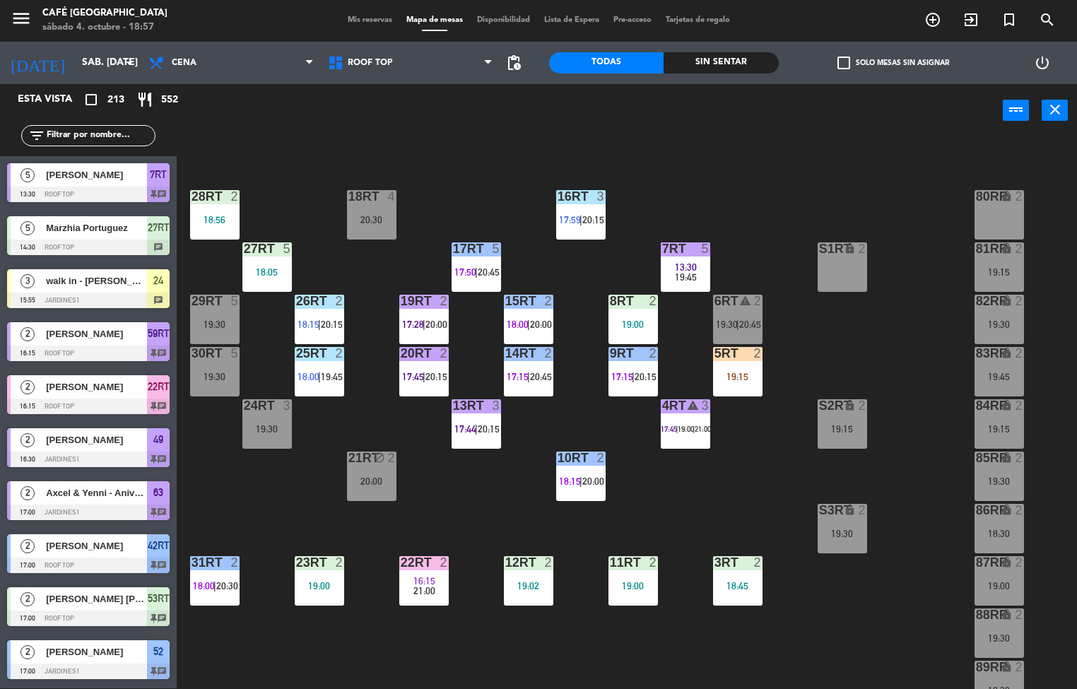
scroll to position [523, 0]
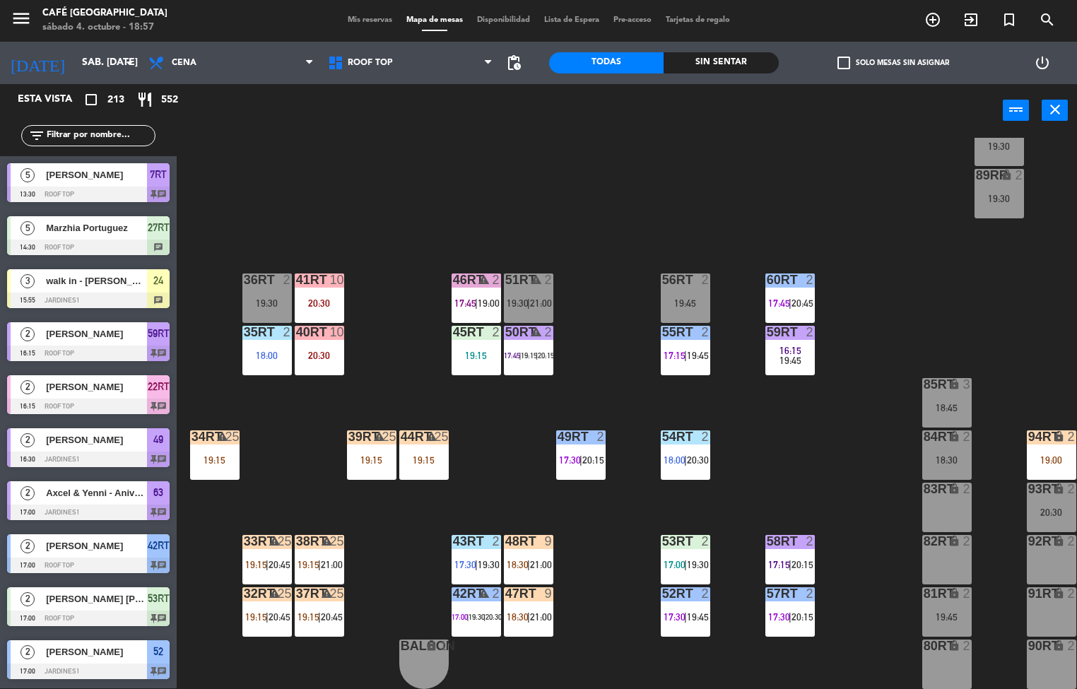
click at [464, 350] on div "19:15" at bounding box center [475, 355] width 49 height 10
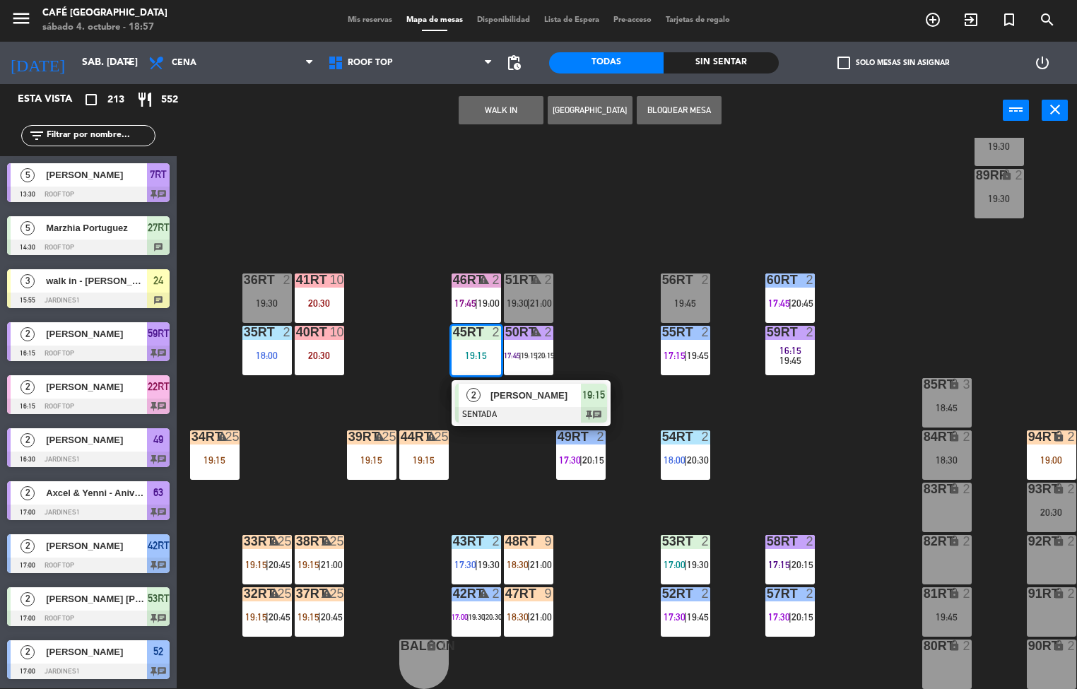
click at [487, 297] on span "19:00" at bounding box center [489, 302] width 22 height 11
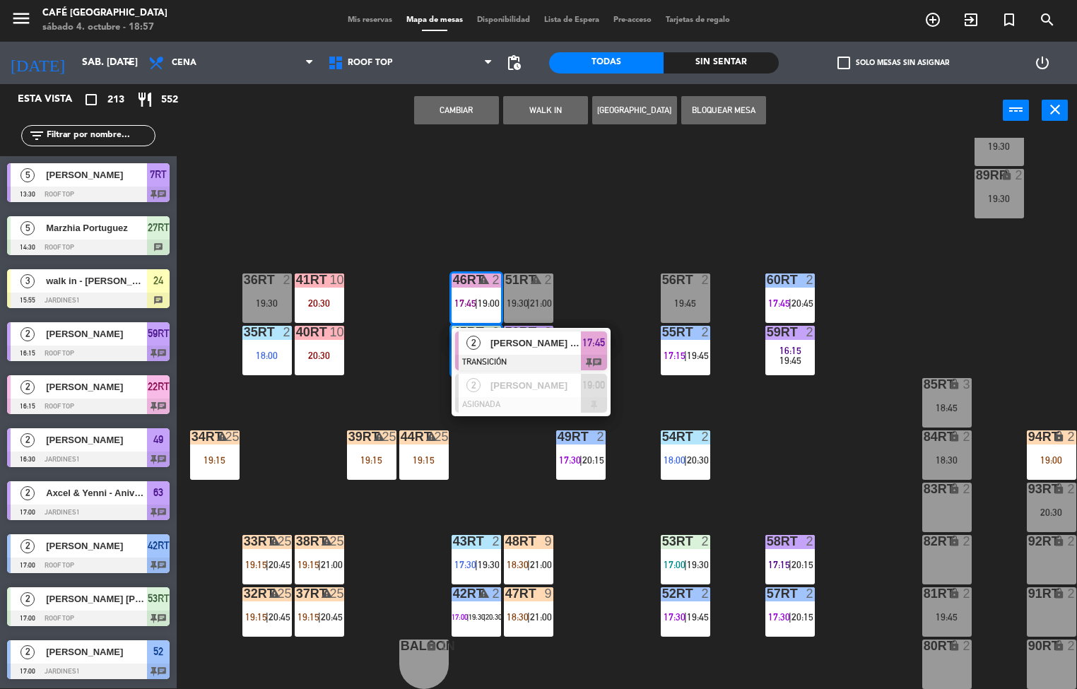
click at [551, 343] on span "[PERSON_NAME] Gianmarco [PERSON_NAME]" at bounding box center [535, 343] width 90 height 15
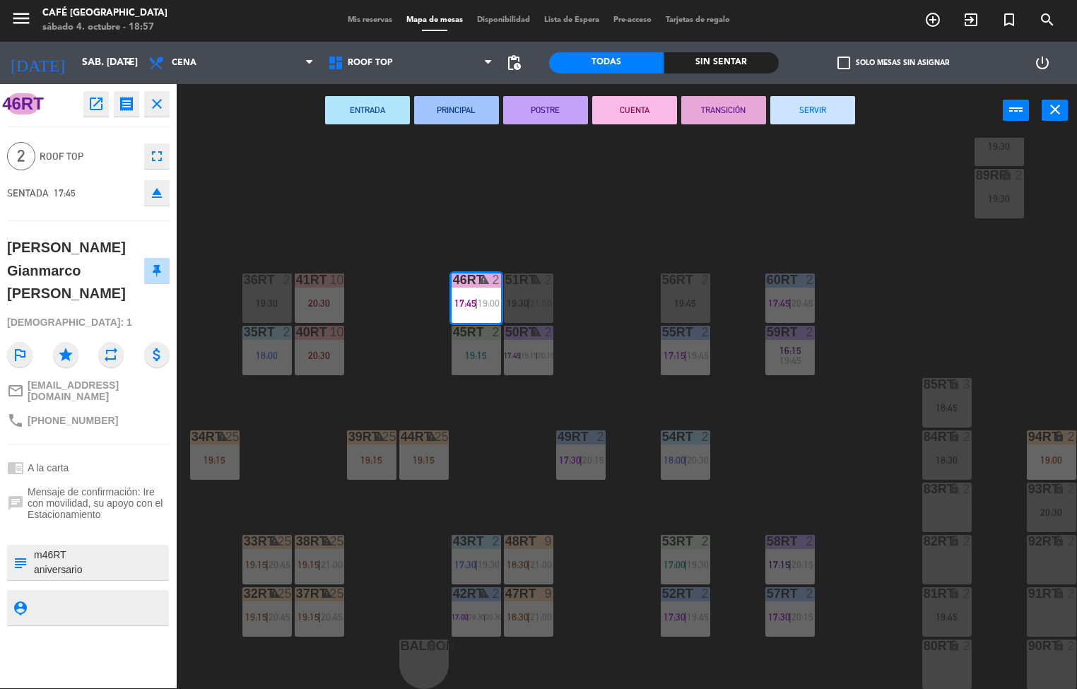
click at [435, 204] on div "18RT 4 20:30 16RT 3 17:59 | 20:15 28RT 2 18:56 80RR lock 2 27RT 5 18:05 7RT 5 1…" at bounding box center [631, 413] width 889 height 551
click at [458, 338] on div "45RT 2 19:15" at bounding box center [475, 350] width 49 height 49
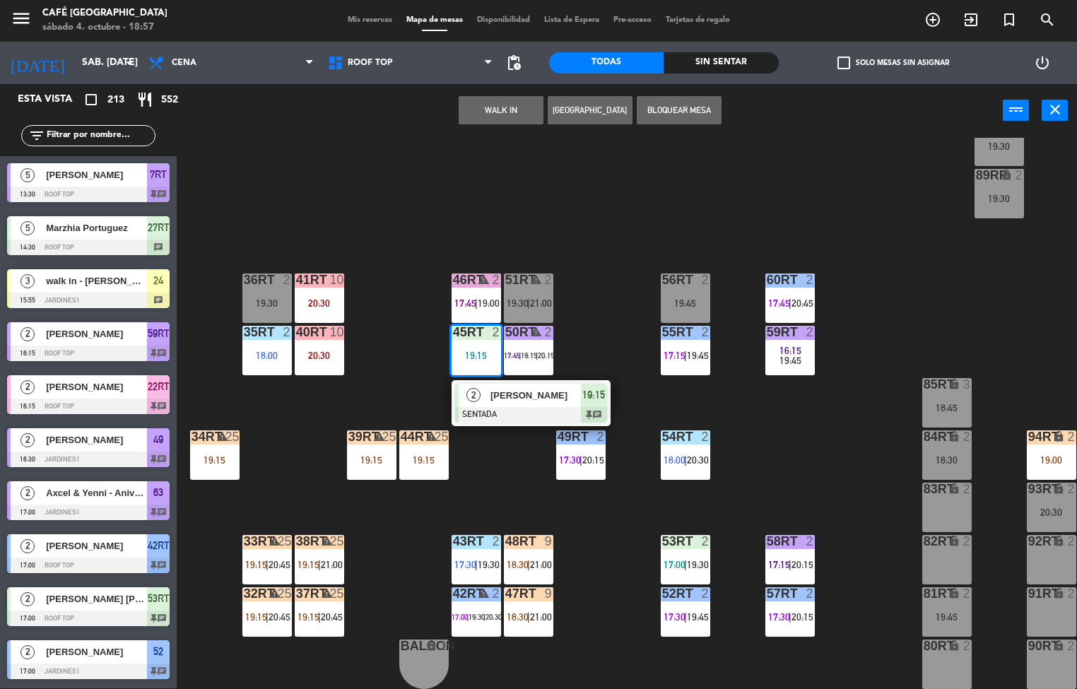
scroll to position [1, 0]
click at [827, 422] on div "18RT 4 20:30 16RT 3 17:59 | 20:15 28RT 2 18:56 80RR lock 2 19:15 27RT 5 18:05 7…" at bounding box center [631, 413] width 889 height 551
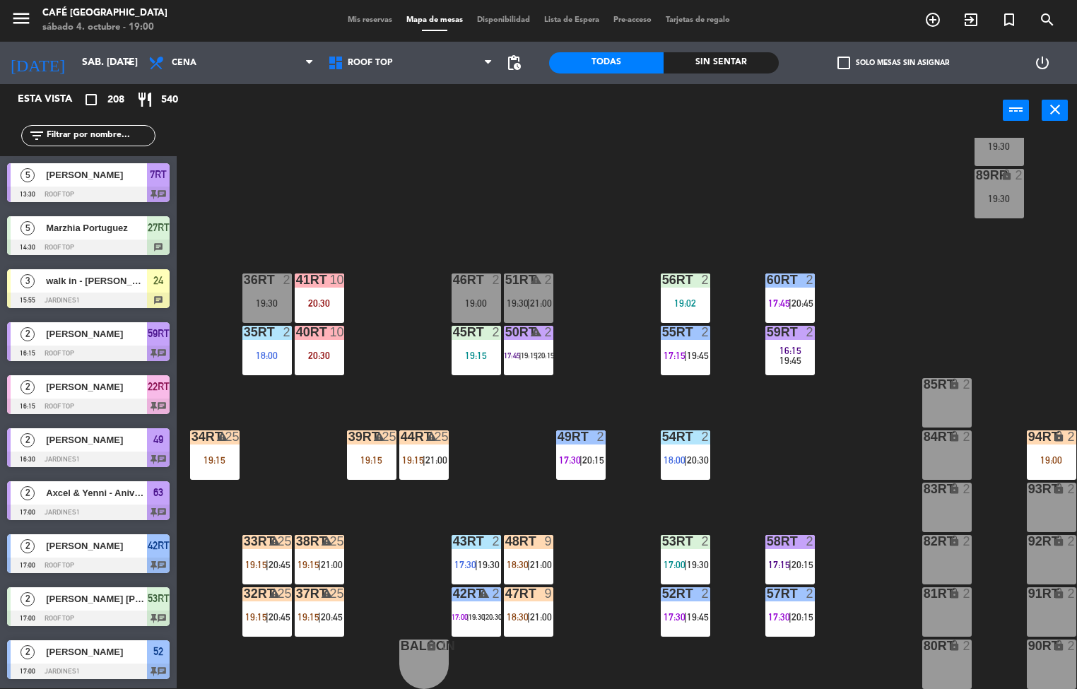
scroll to position [138, 0]
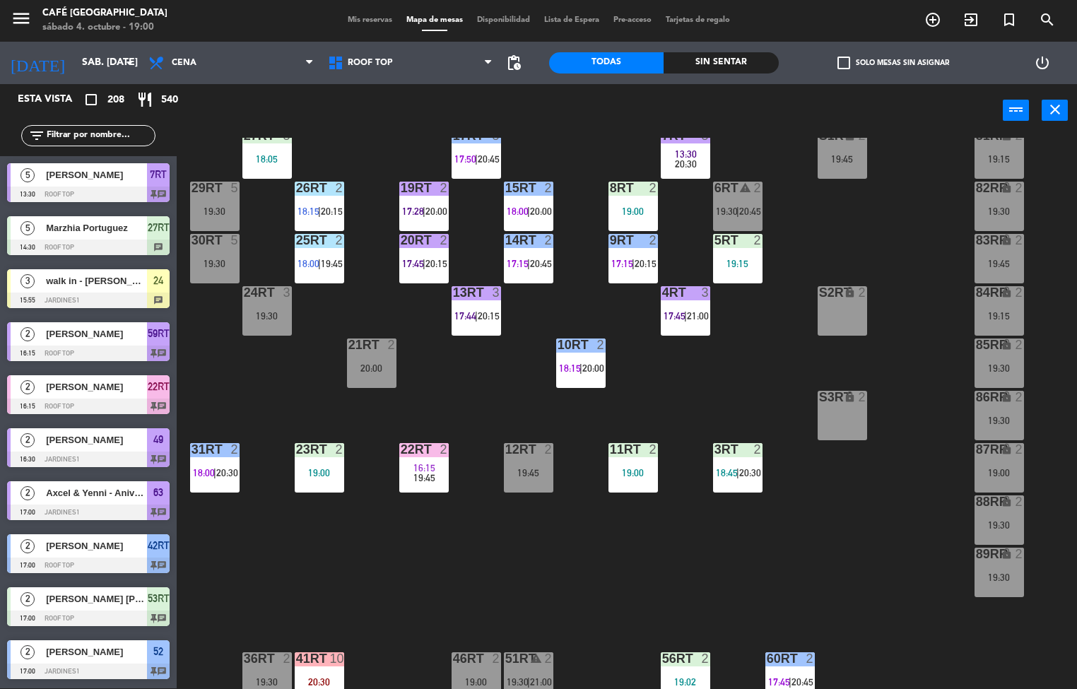
click at [627, 449] on div at bounding box center [632, 449] width 23 height 13
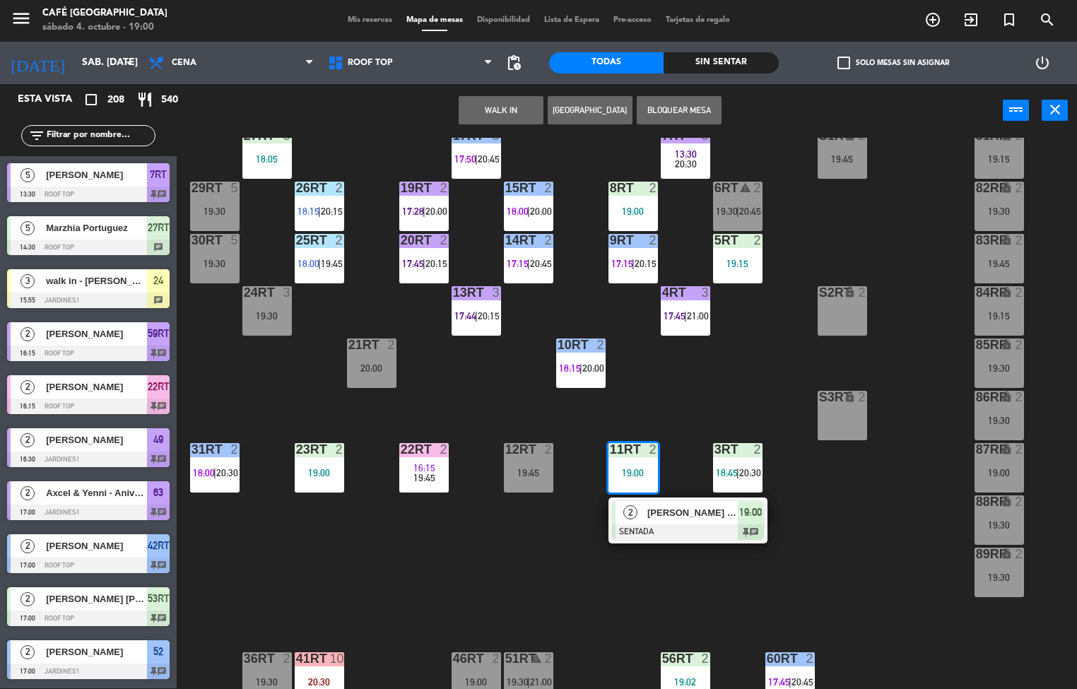
click at [682, 519] on span "[PERSON_NAME] [PERSON_NAME]" at bounding box center [692, 512] width 90 height 15
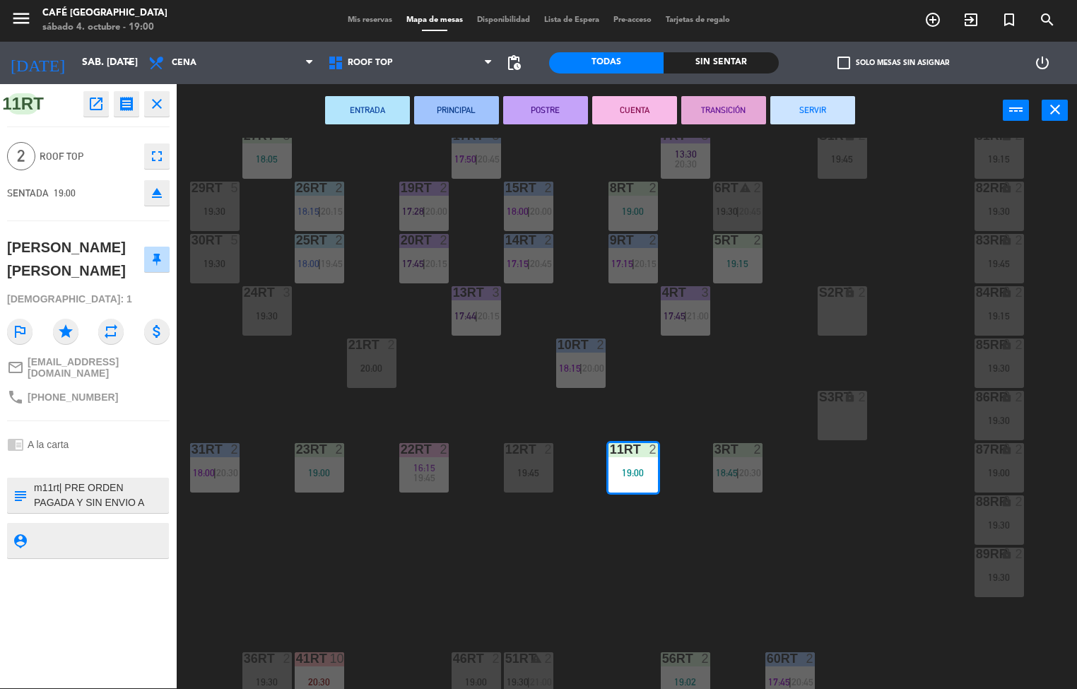
click at [90, 106] on icon "open_in_new" at bounding box center [96, 103] width 17 height 17
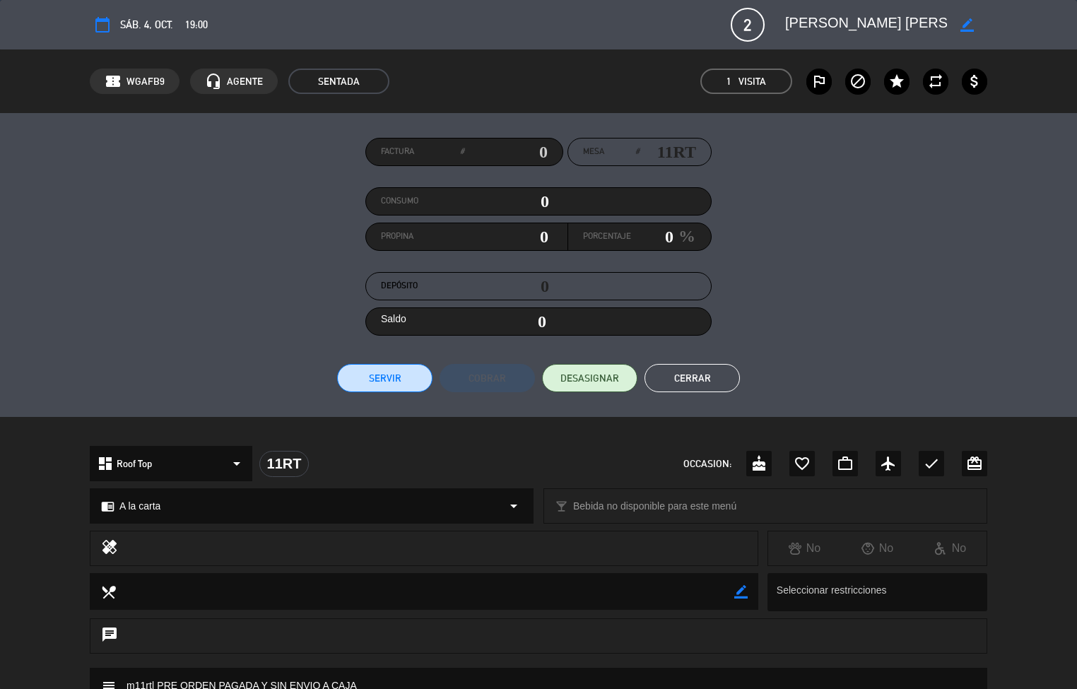
scroll to position [282, 0]
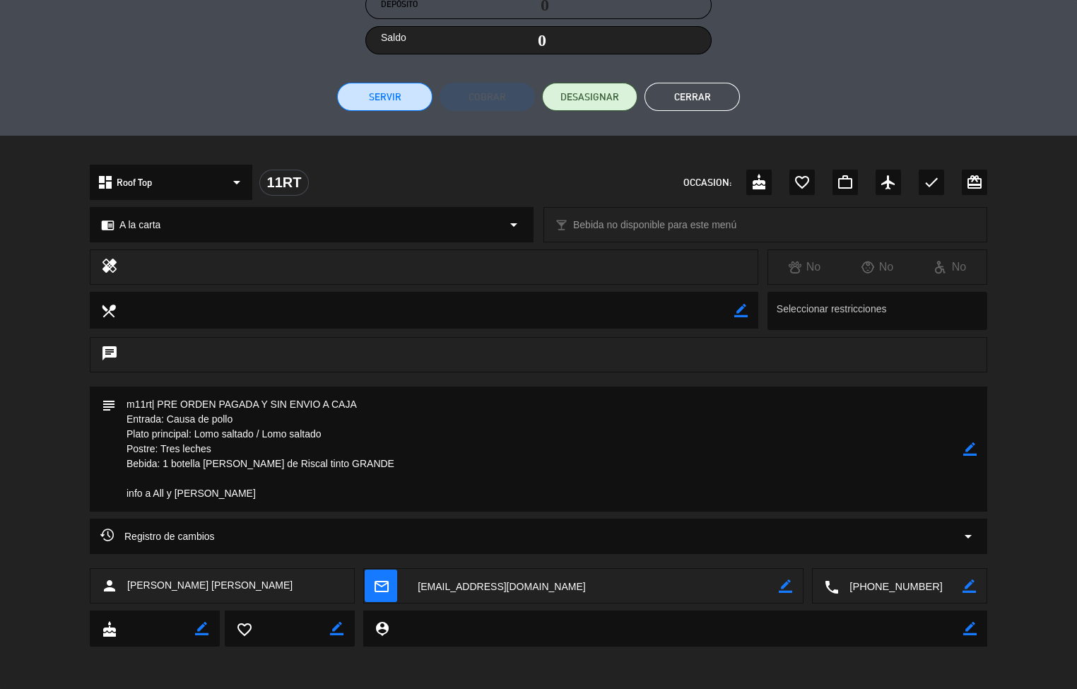
click at [697, 91] on button "Cerrar" at bounding box center [691, 97] width 95 height 28
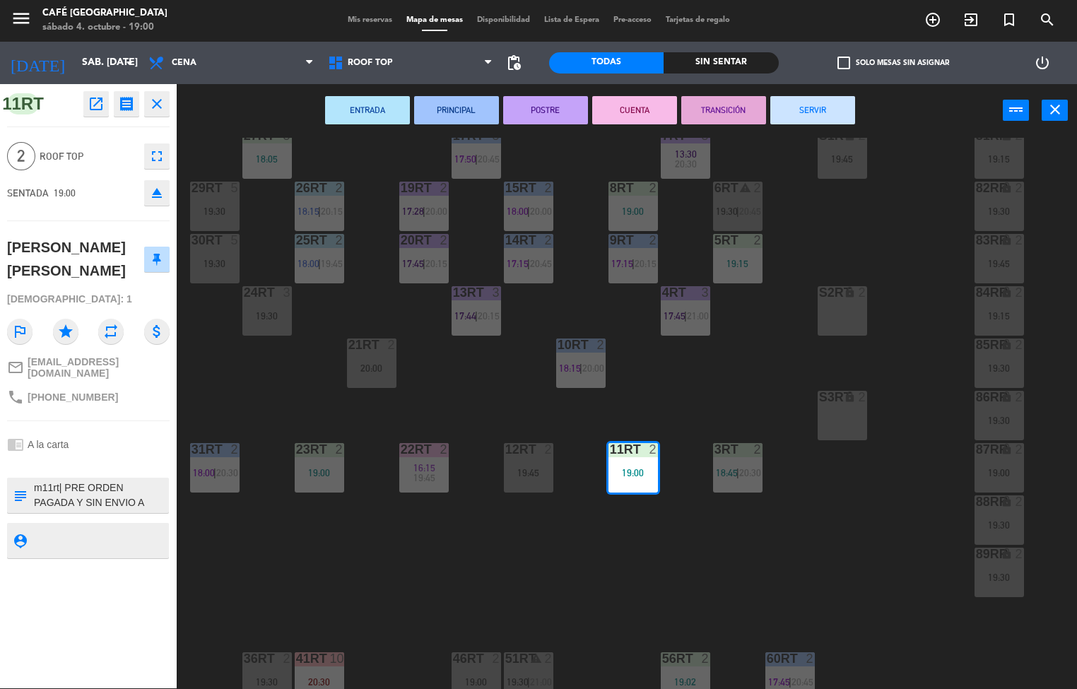
click at [369, 550] on div "18RT 4 19:00 16RT 3 17:59 | 20:15 28RT 2 18:56 80RR lock 2 19:15 27RT 5 18:05 7…" at bounding box center [631, 413] width 889 height 551
click at [321, 468] on div "19:00" at bounding box center [319, 473] width 49 height 10
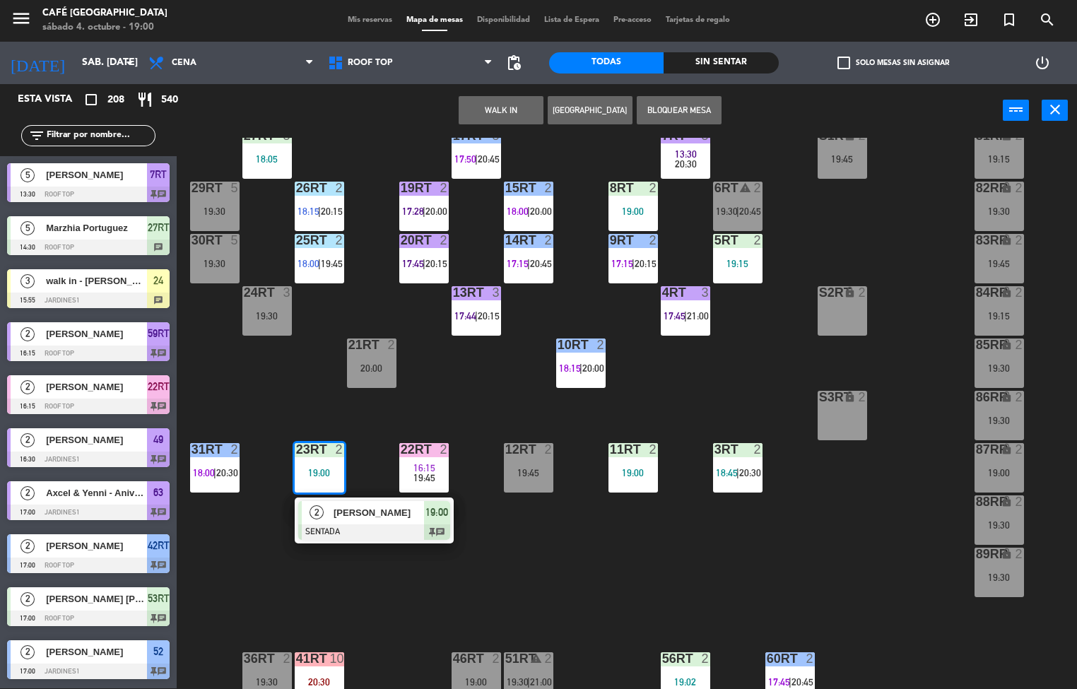
click at [371, 526] on div at bounding box center [374, 532] width 152 height 16
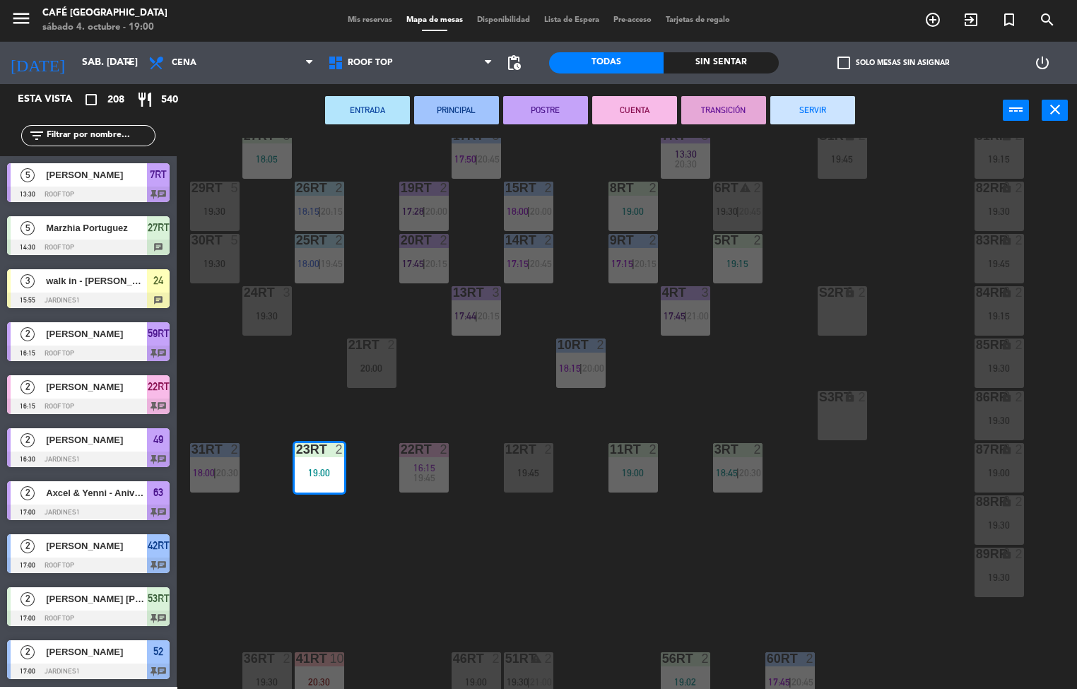
scroll to position [1, 0]
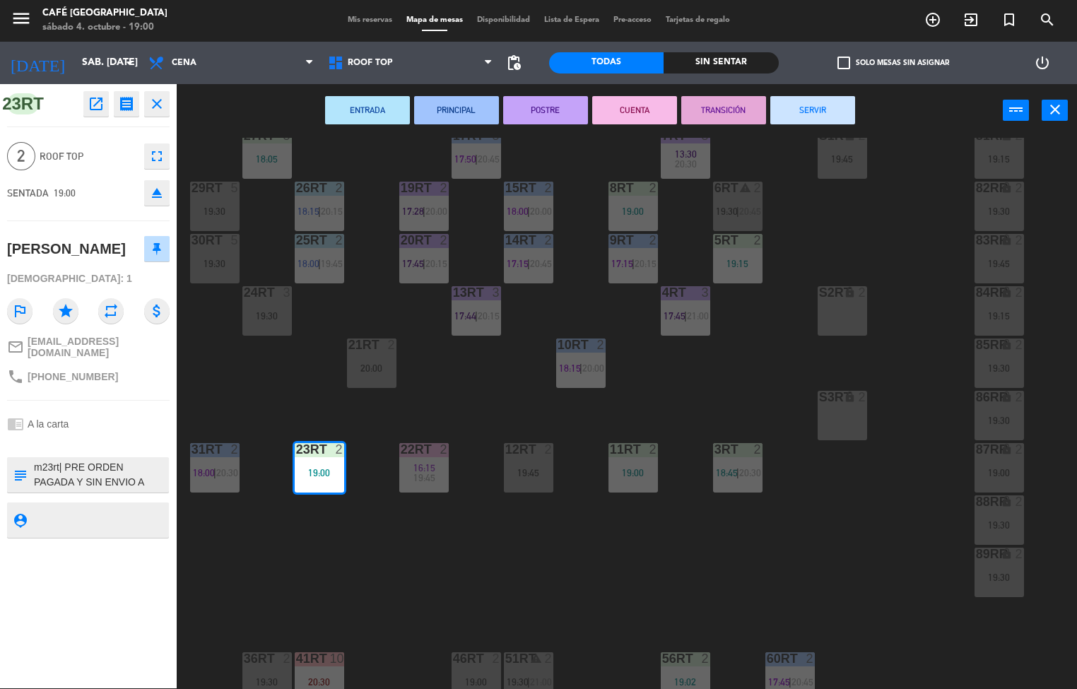
click at [93, 111] on icon "open_in_new" at bounding box center [96, 103] width 17 height 17
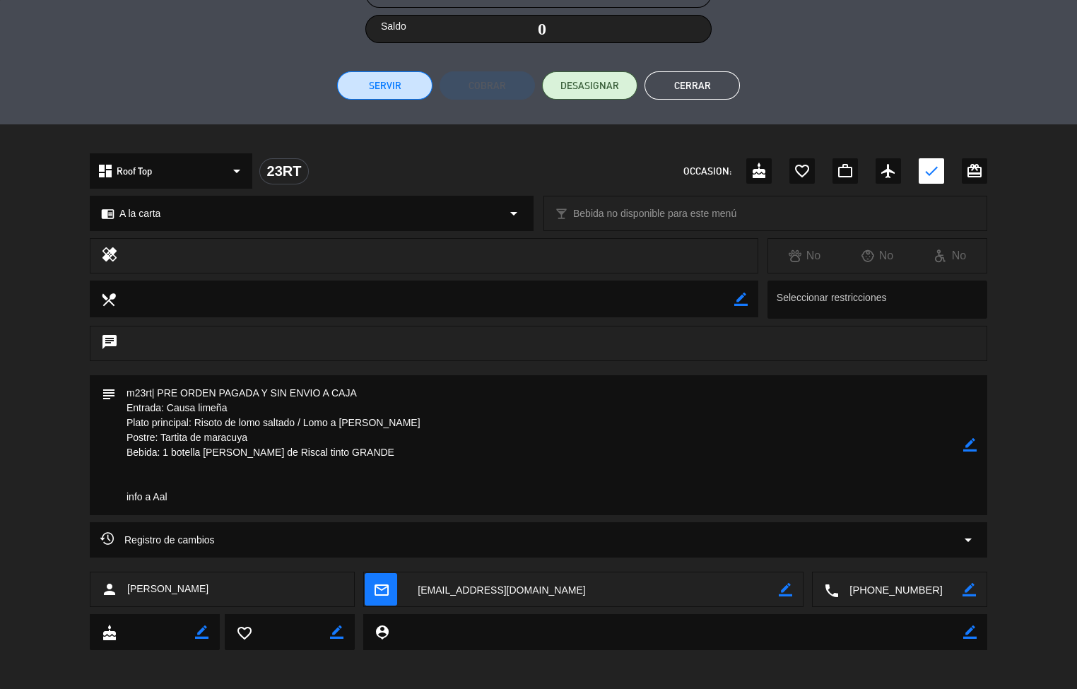
scroll to position [0, 0]
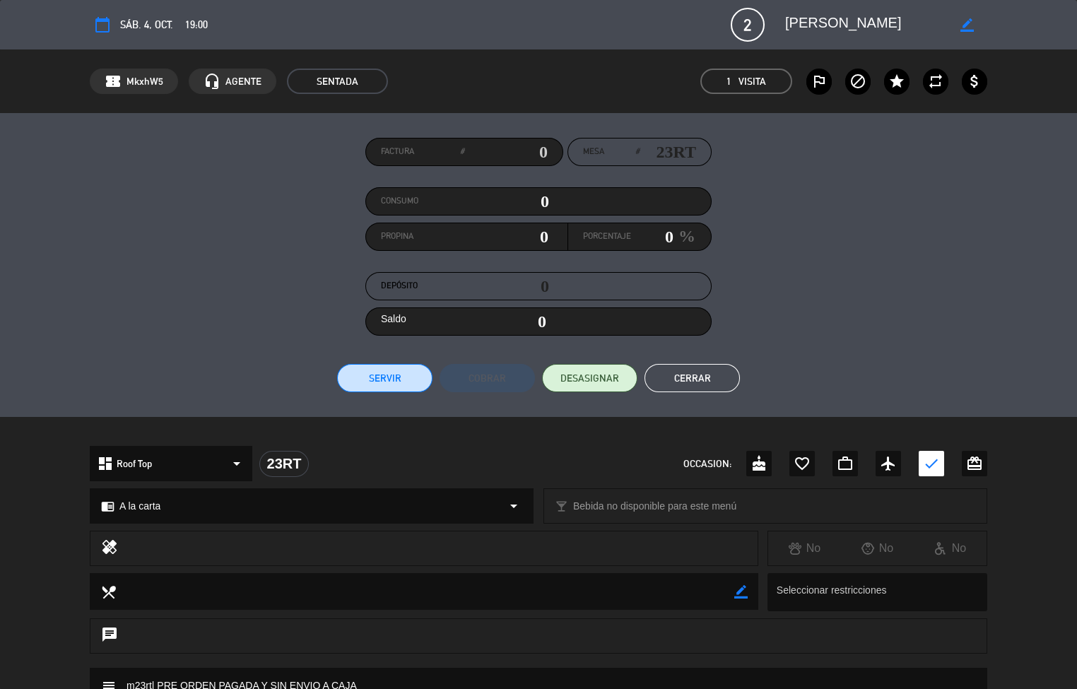
click at [706, 372] on button "Cerrar" at bounding box center [691, 378] width 95 height 28
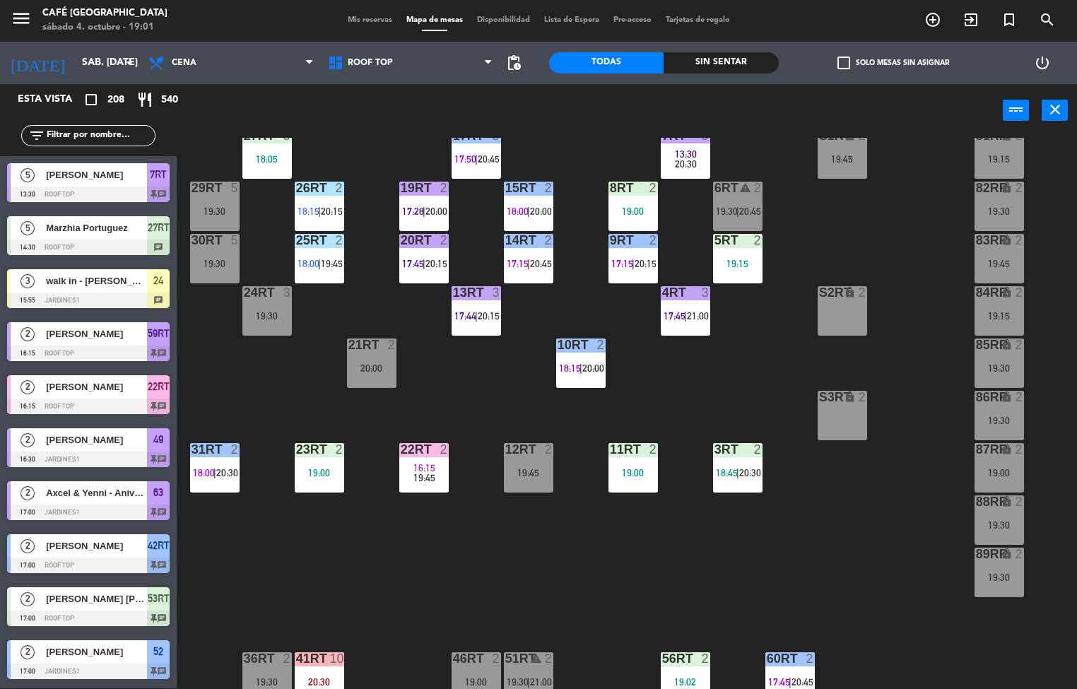
scroll to position [1, 0]
click at [858, 531] on div "18RT 4 19:00 16RT 3 17:59 | 20:15 28RT 2 18:56 80RR lock 2 19:15 27RT 5 18:05 7…" at bounding box center [631, 413] width 889 height 551
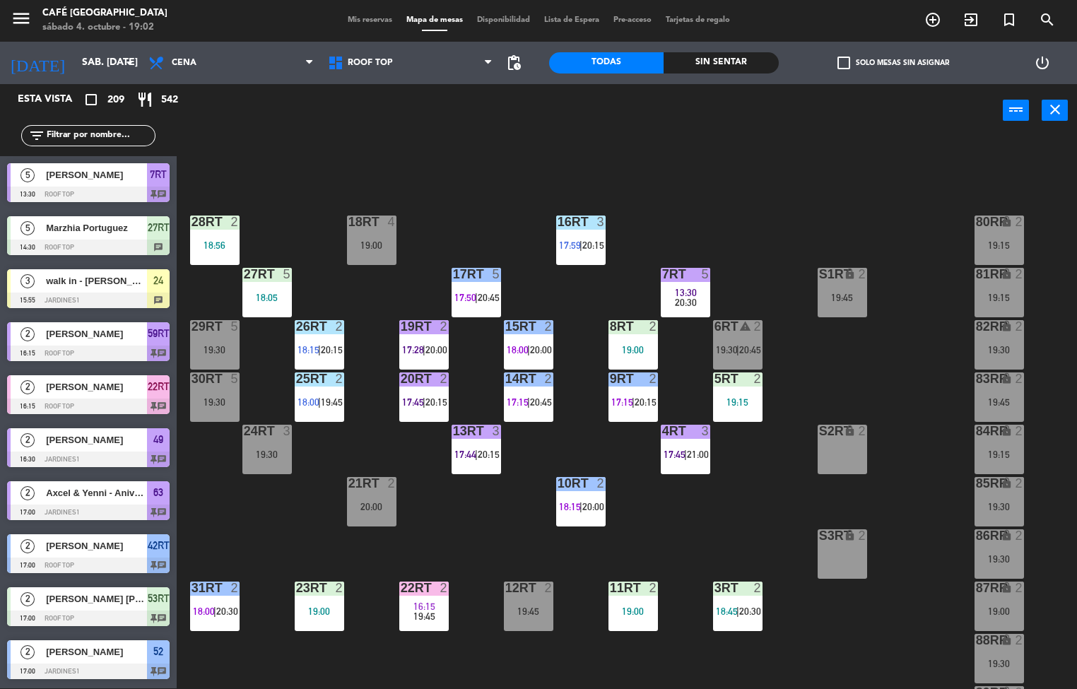
click at [882, 376] on div "18RT 4 19:00 16RT 3 17:59 | 20:15 28RT 2 18:56 80RR lock 2 19:15 27RT 5 18:05 7…" at bounding box center [631, 413] width 889 height 551
click at [871, 375] on div "18RT 4 19:00 16RT 3 17:59 | 20:15 28RT 2 18:56 80RR lock 2 19:15 27RT 5 18:05 7…" at bounding box center [631, 413] width 889 height 551
click at [735, 592] on div at bounding box center [737, 587] width 23 height 13
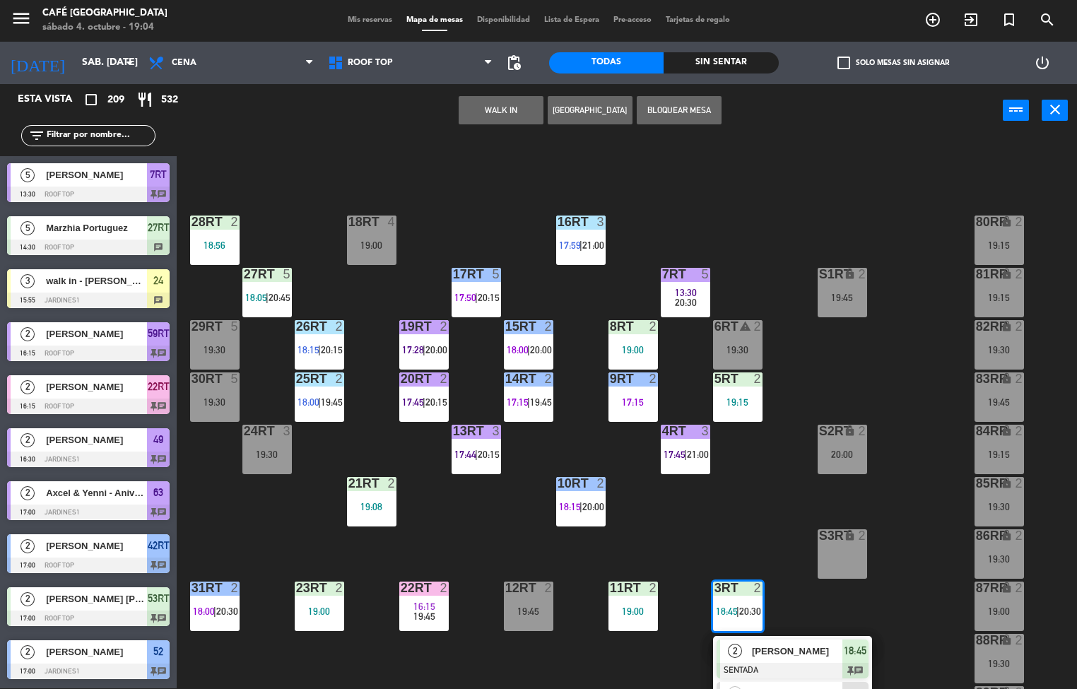
click at [518, 348] on span "18:00" at bounding box center [518, 349] width 22 height 11
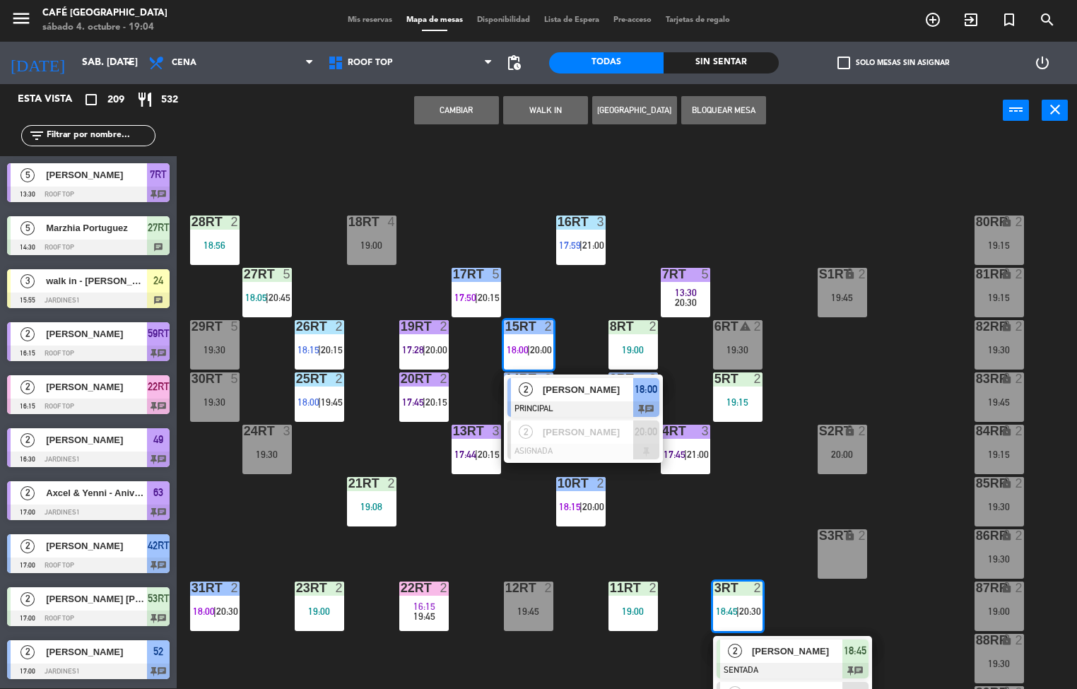
click at [465, 503] on div "18RT 4 19:00 16RT 3 17:59 | 21:00 28RT 2 18:56 80RR lock 2 19:15 27RT 5 18:05 |…" at bounding box center [631, 413] width 889 height 551
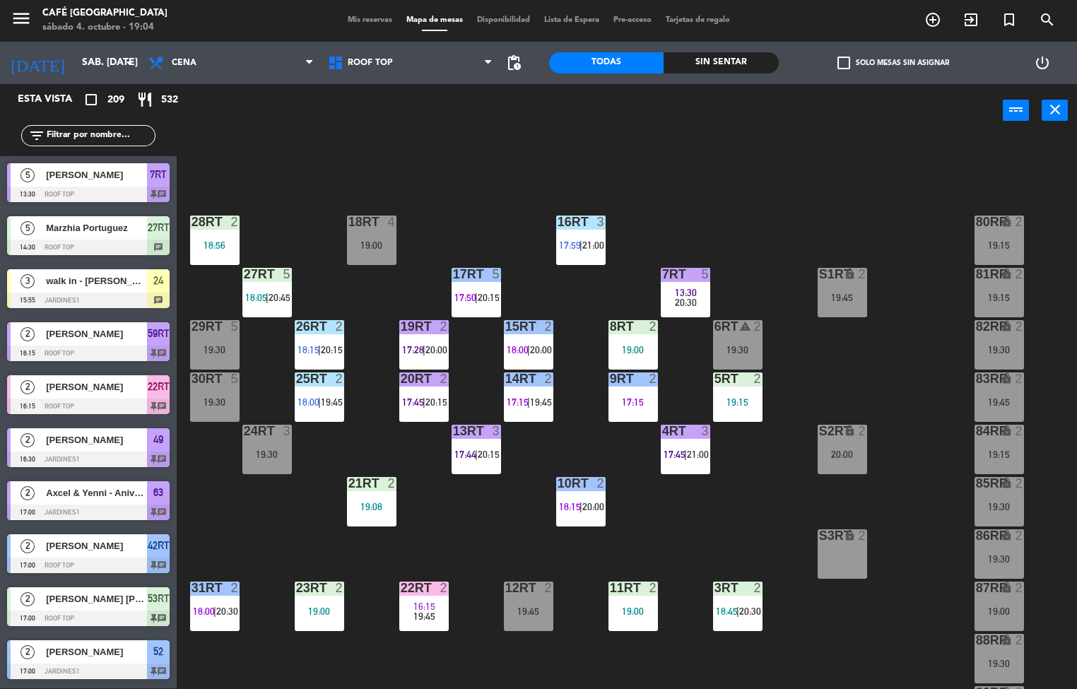
scroll to position [478, 0]
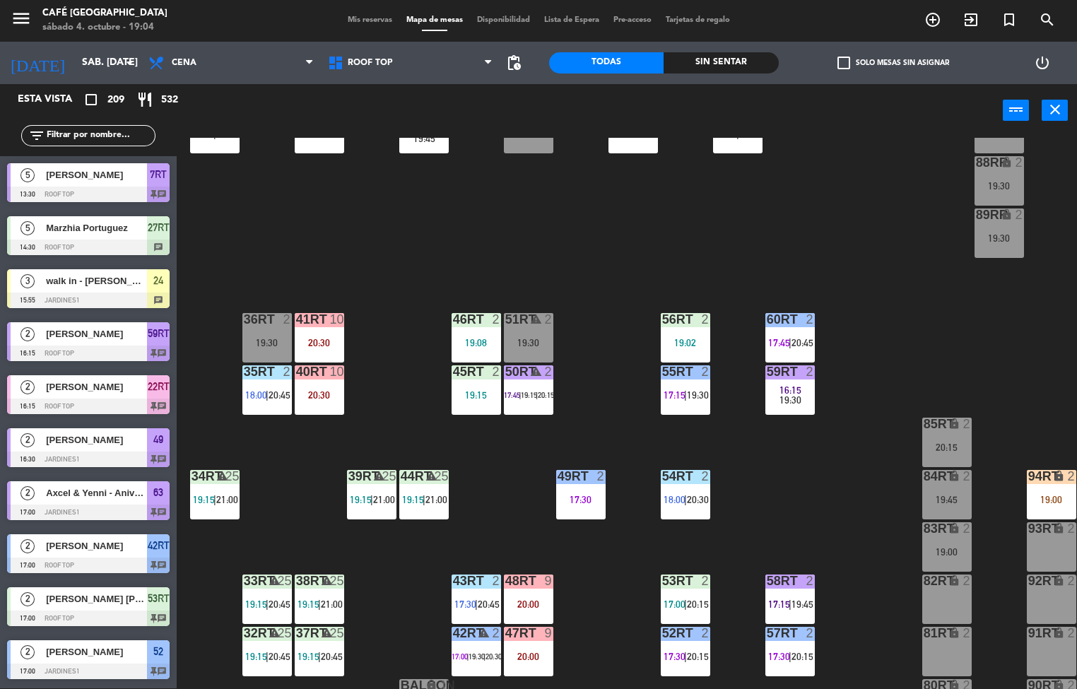
click at [285, 581] on div "25" at bounding box center [284, 580] width 14 height 13
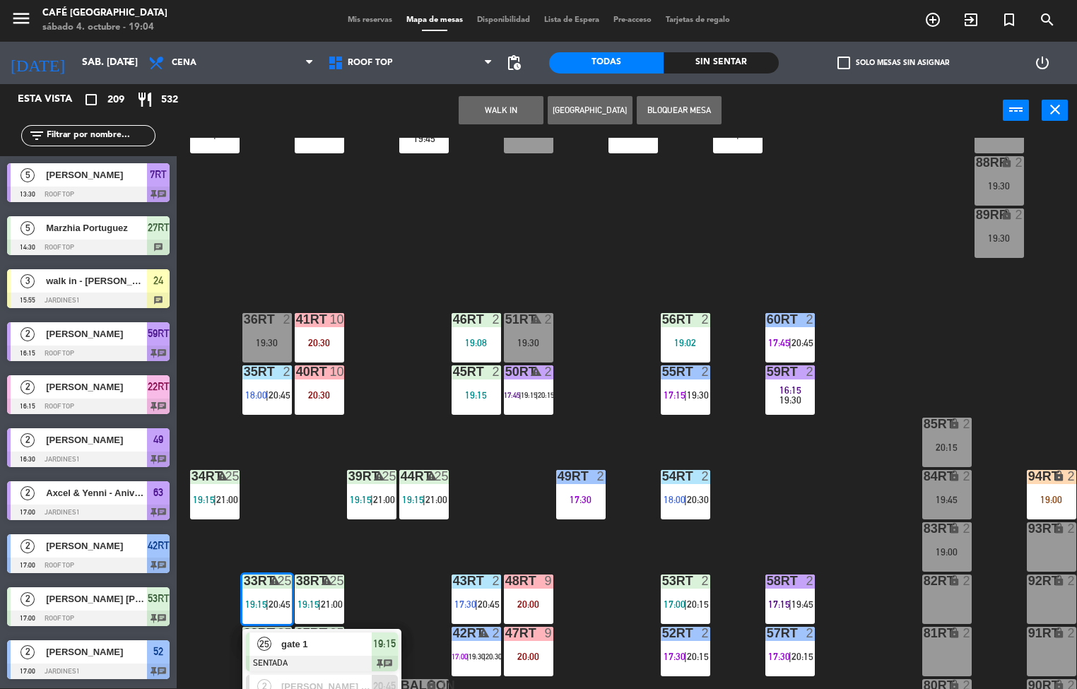
click at [314, 646] on span "gate 1" at bounding box center [326, 643] width 90 height 15
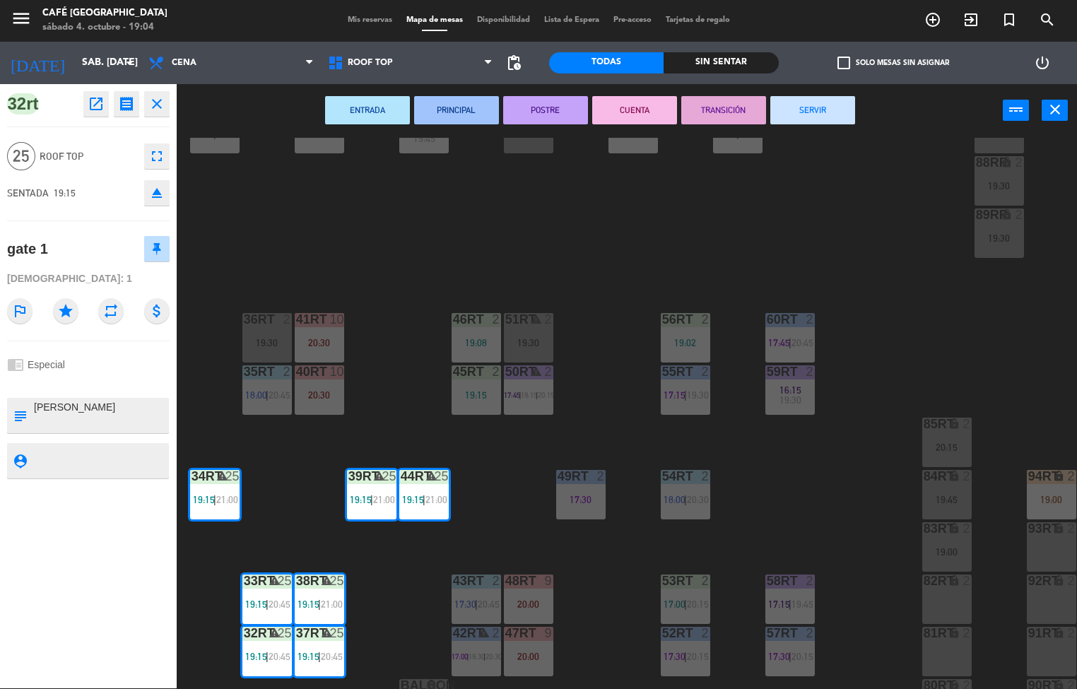
scroll to position [47, 0]
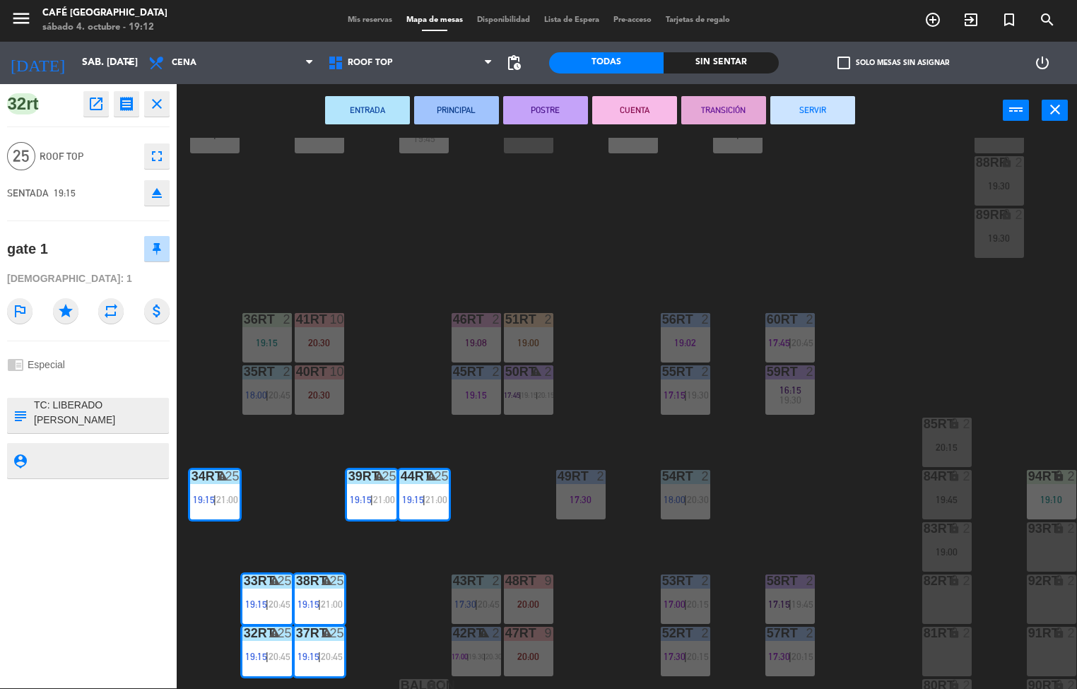
click at [829, 486] on div "18RT 4 19:00 16RT 3 17:59 | 21:00 28RT 2 18:56 80RR lock 2 19:15 27RT 5 18:05 |…" at bounding box center [631, 413] width 889 height 551
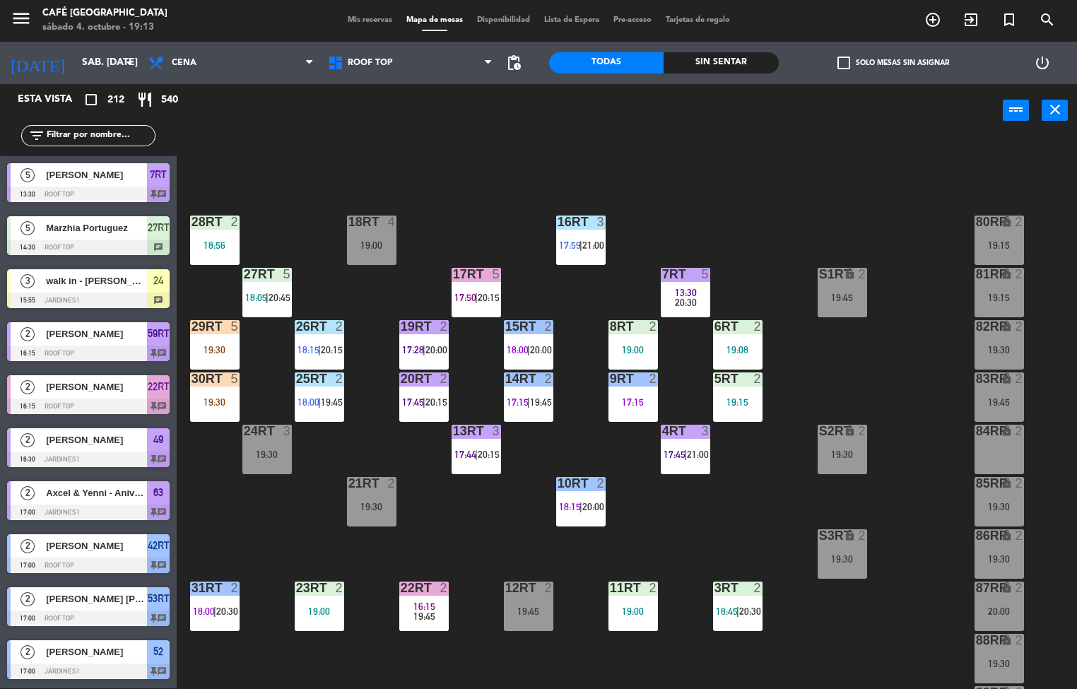
scroll to position [307, 0]
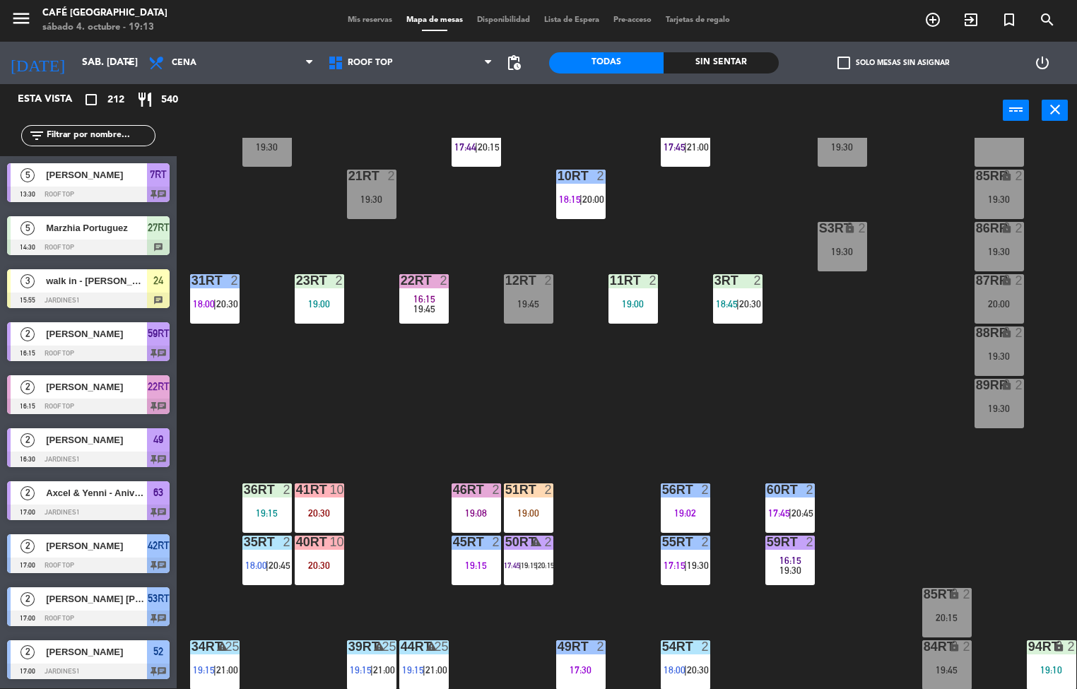
click at [481, 564] on div "19:15" at bounding box center [475, 565] width 49 height 10
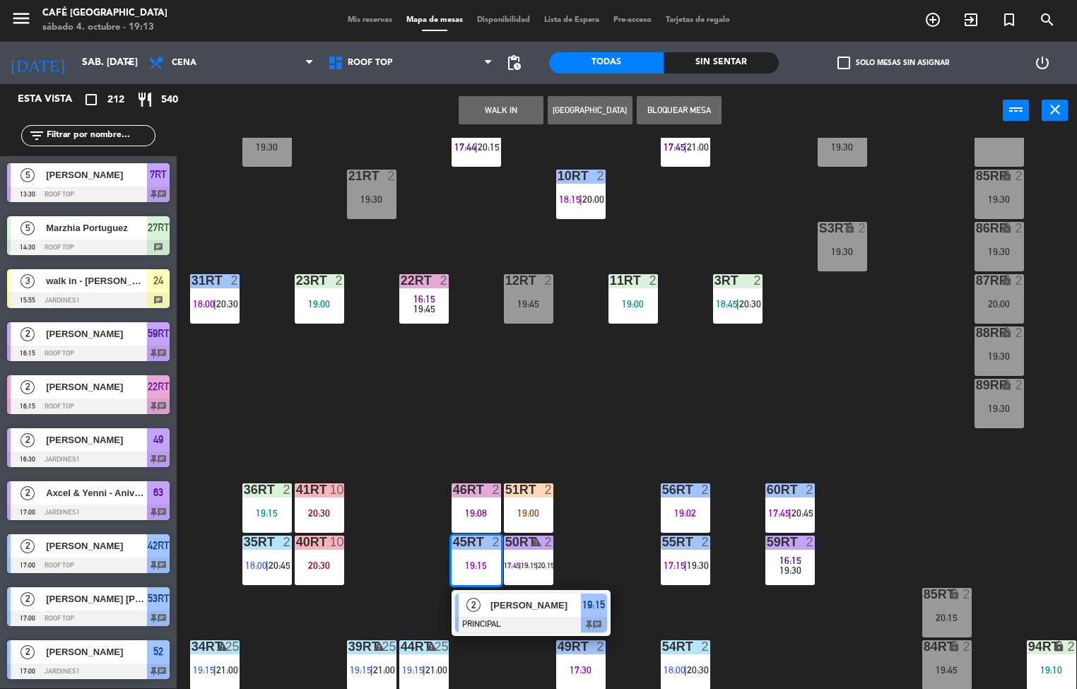
click at [526, 619] on div at bounding box center [531, 625] width 152 height 16
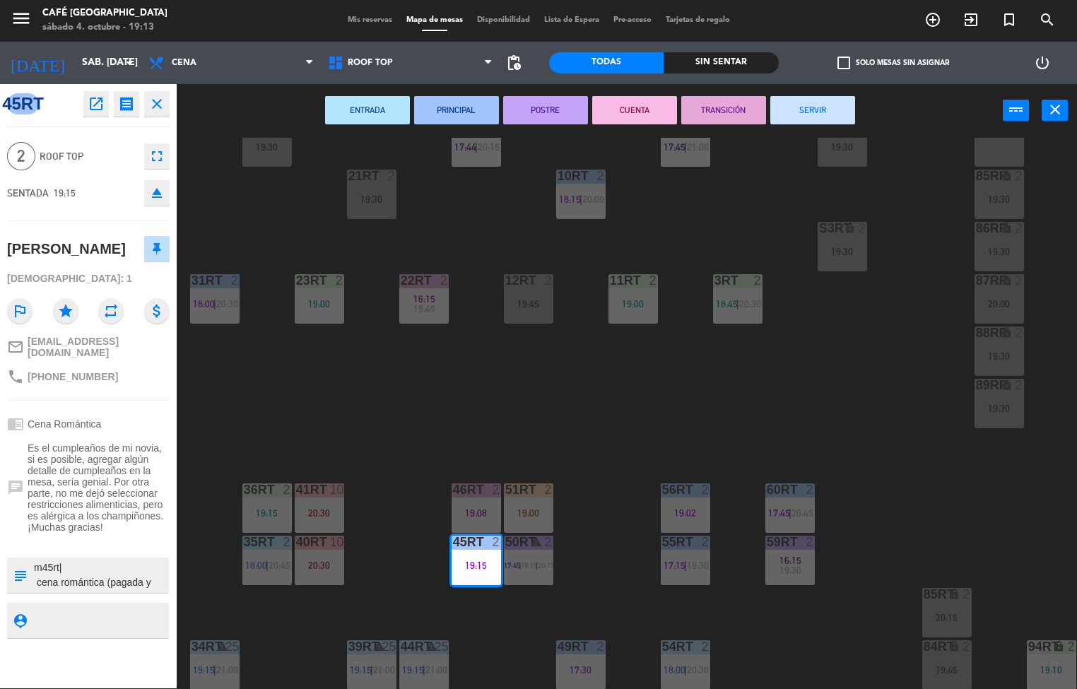
click at [91, 105] on icon "open_in_new" at bounding box center [96, 103] width 17 height 17
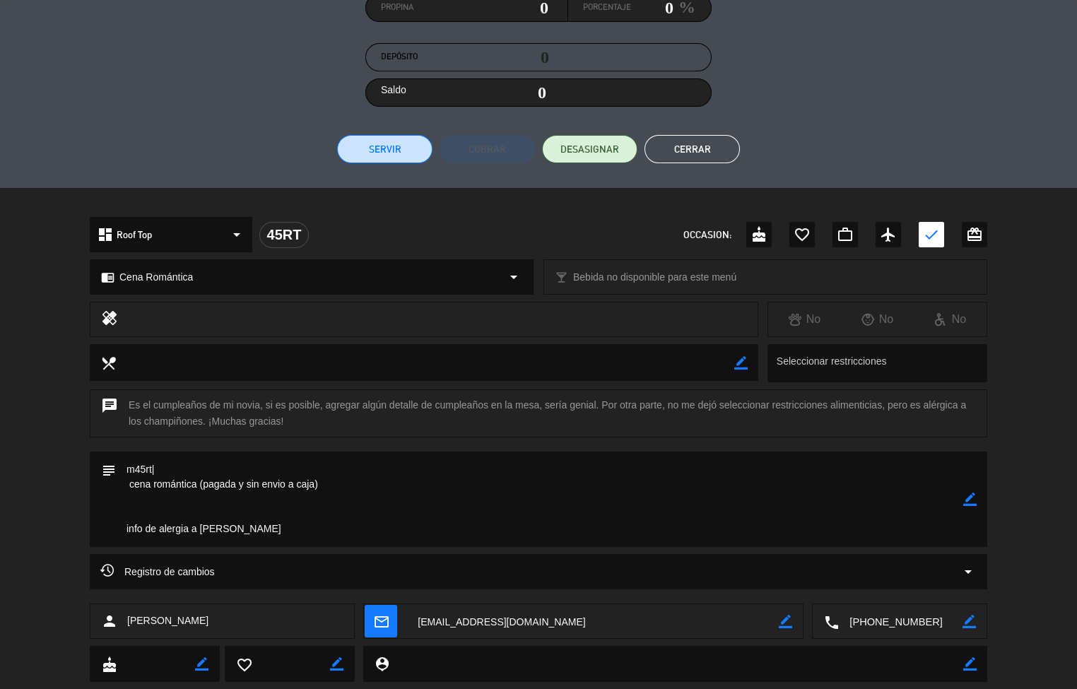
scroll to position [265, 0]
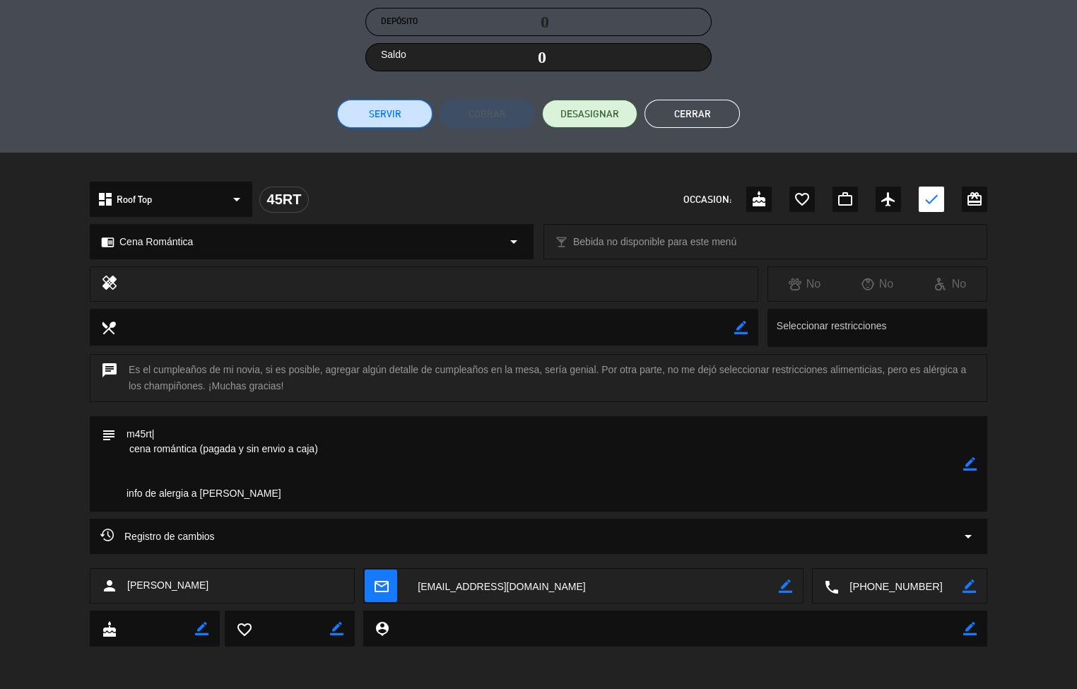
click at [678, 115] on button "Cerrar" at bounding box center [691, 114] width 95 height 28
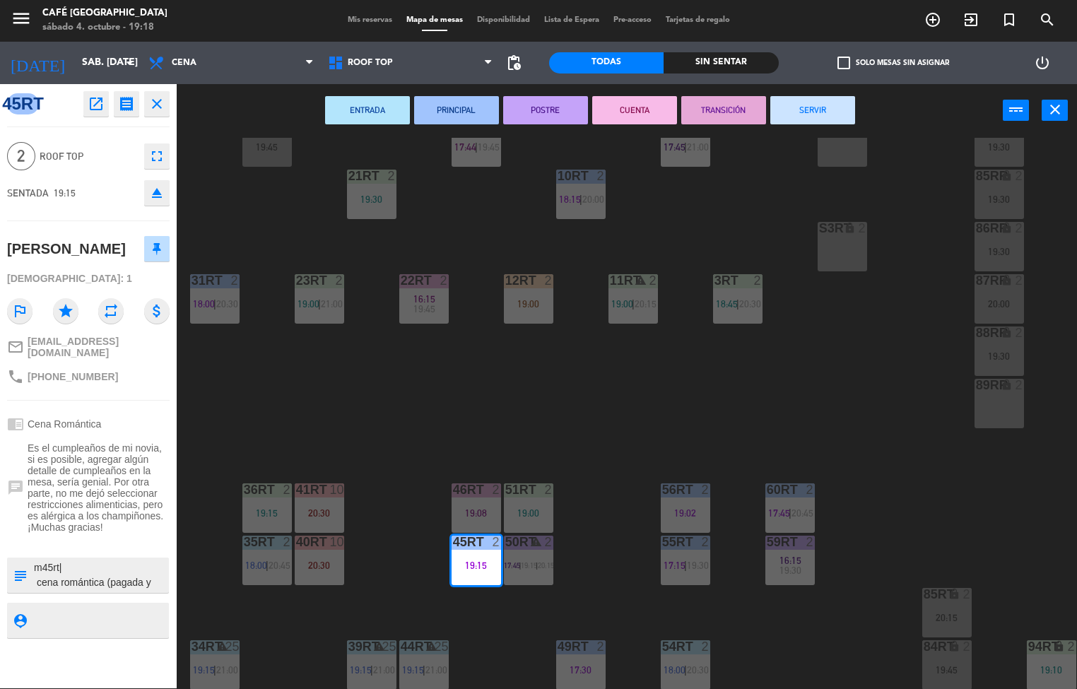
click at [884, 446] on div "18RT 5 19:30 16RT 3 17:59 28RT 2 18:56 80RR lock 2 19:15 27RT 5 18:05 7RT 5 13:…" at bounding box center [631, 413] width 889 height 551
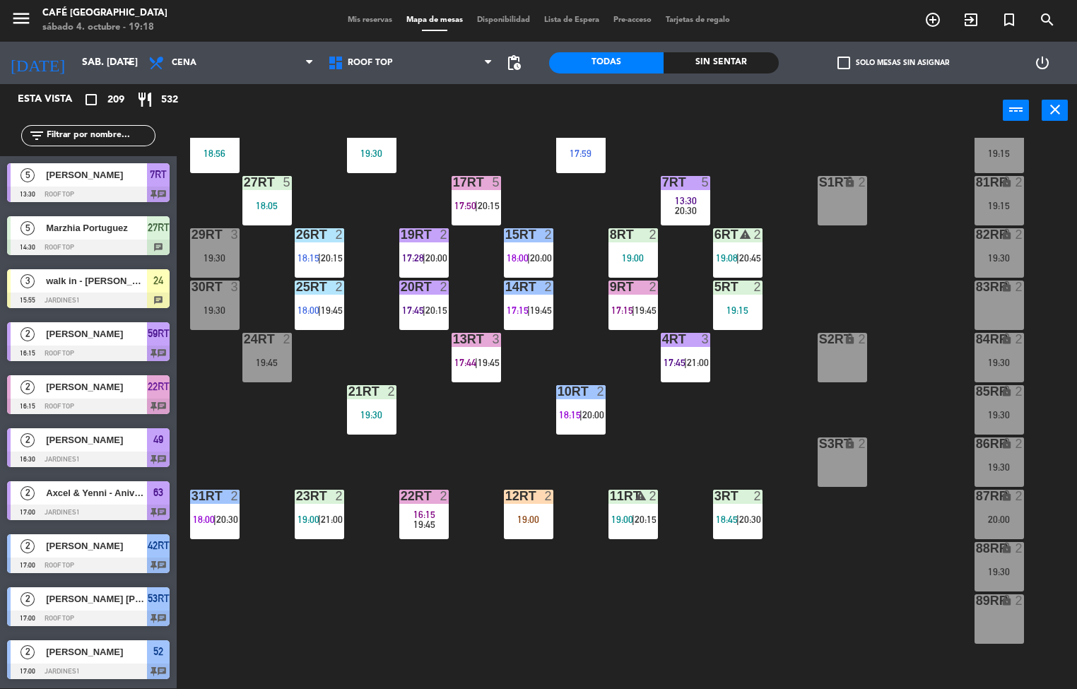
scroll to position [60, 0]
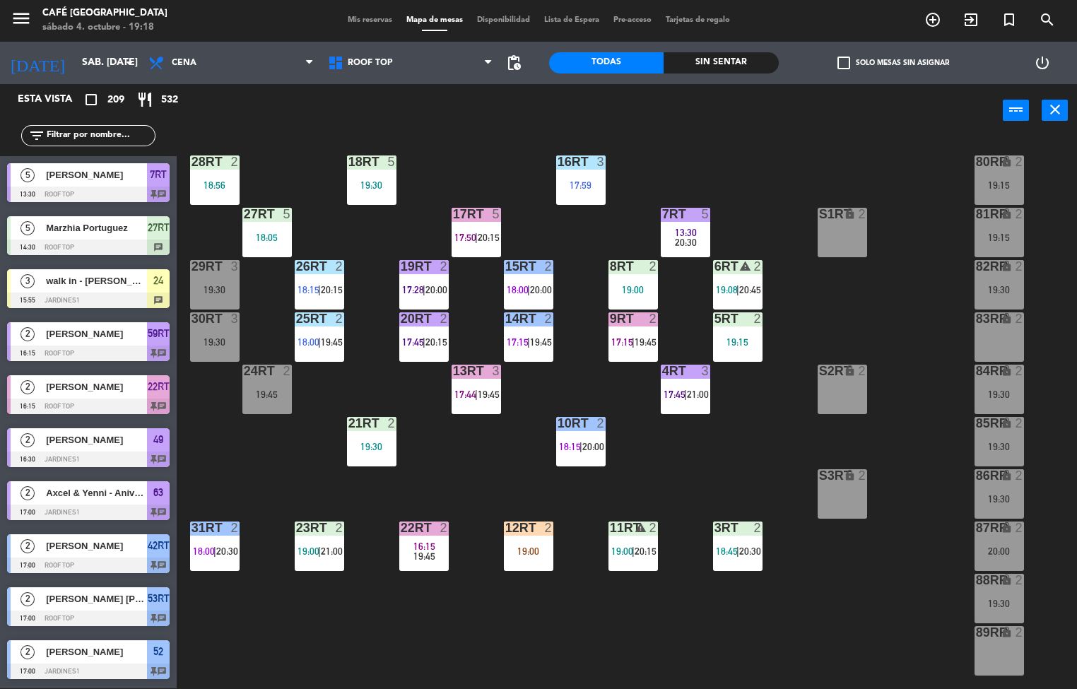
click at [738, 550] on span "|" at bounding box center [737, 550] width 3 height 11
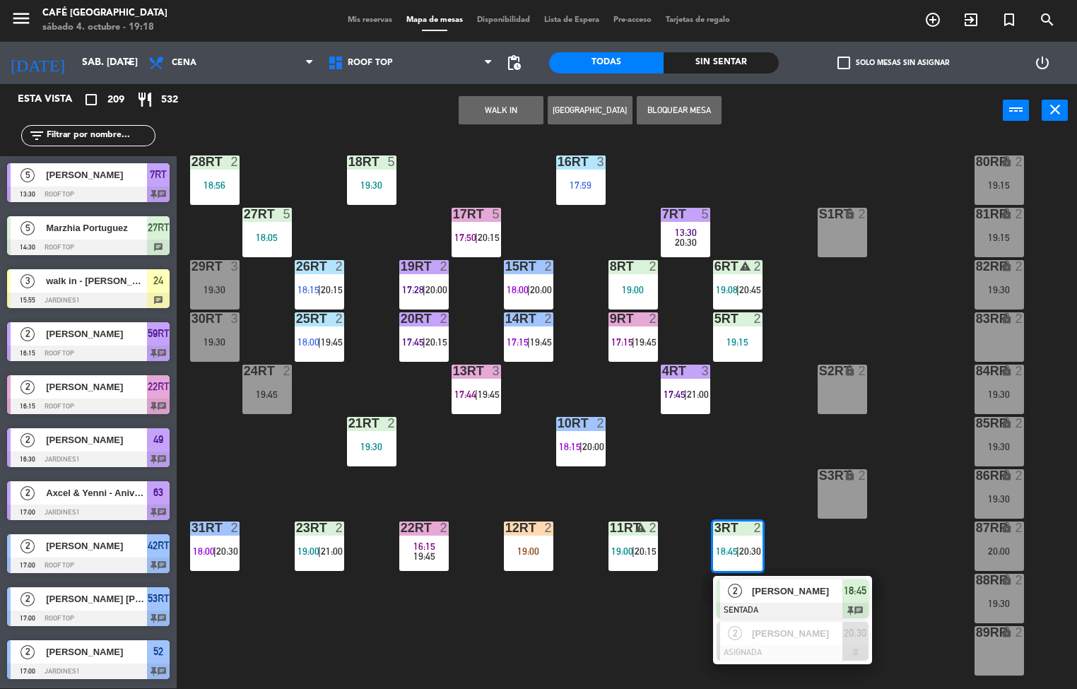
click at [759, 591] on span "[PERSON_NAME]" at bounding box center [797, 591] width 90 height 15
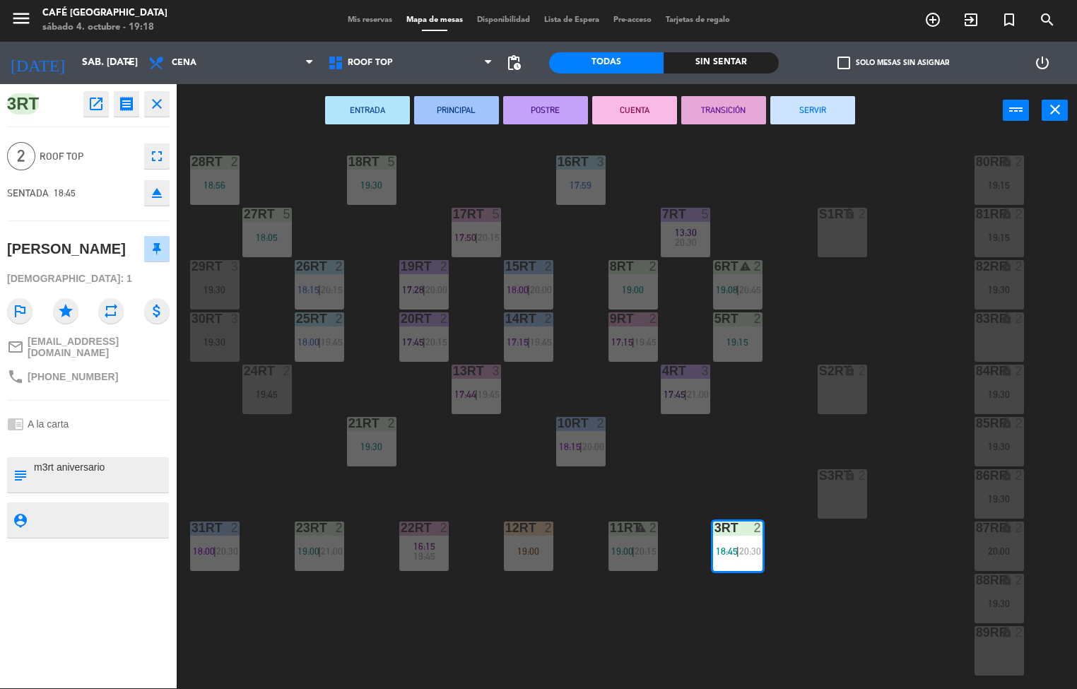
click at [373, 115] on button "ENTRADA" at bounding box center [367, 110] width 85 height 28
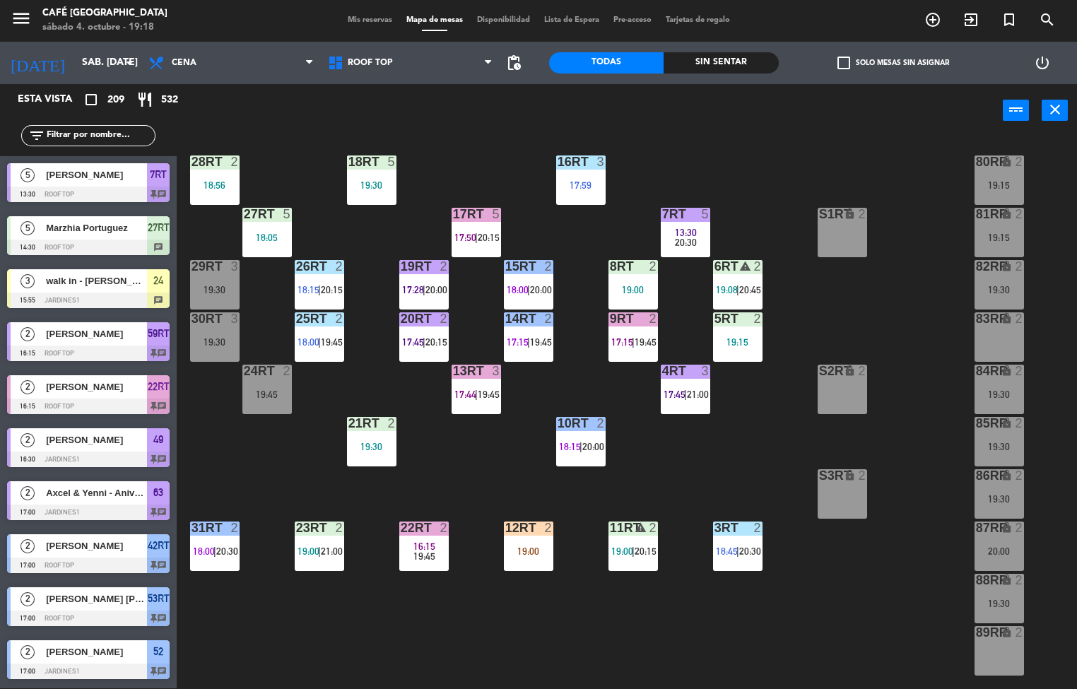
scroll to position [1, 0]
click at [634, 550] on span "|" at bounding box center [633, 550] width 3 height 11
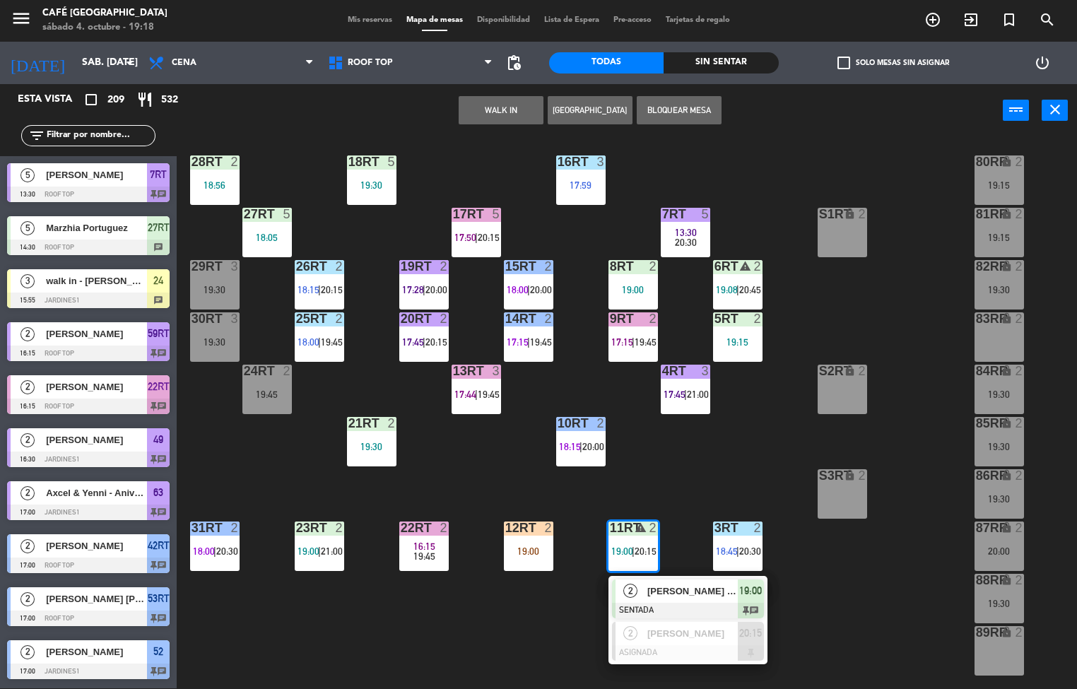
click at [670, 586] on span "[PERSON_NAME] [PERSON_NAME]" at bounding box center [692, 591] width 90 height 15
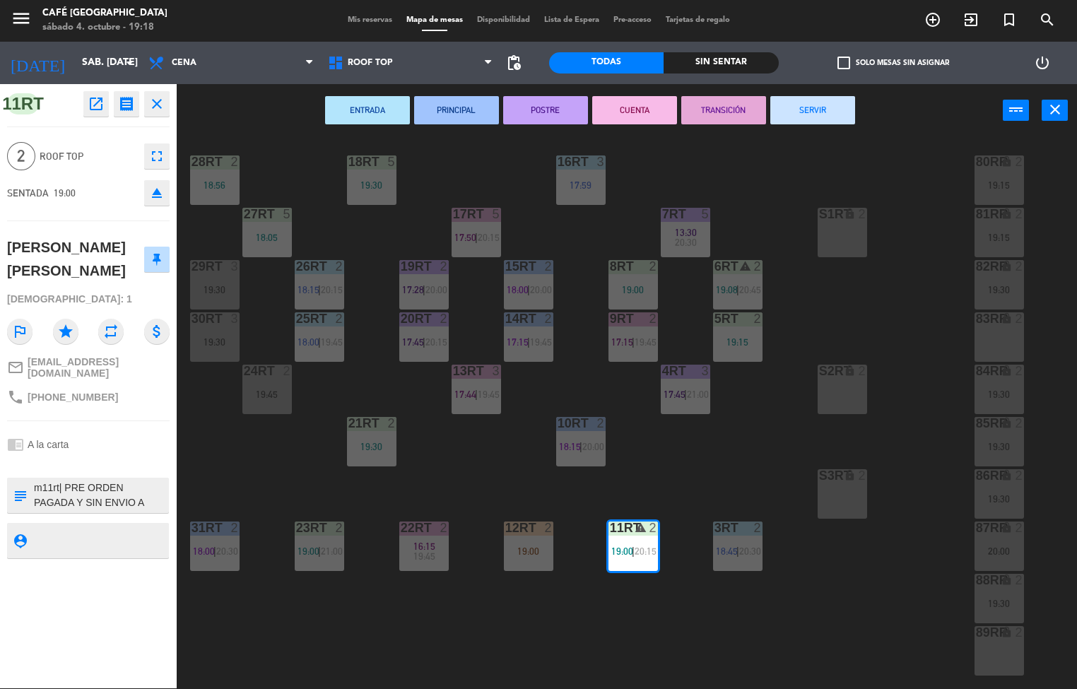
click at [365, 107] on button "ENTRADA" at bounding box center [367, 110] width 85 height 28
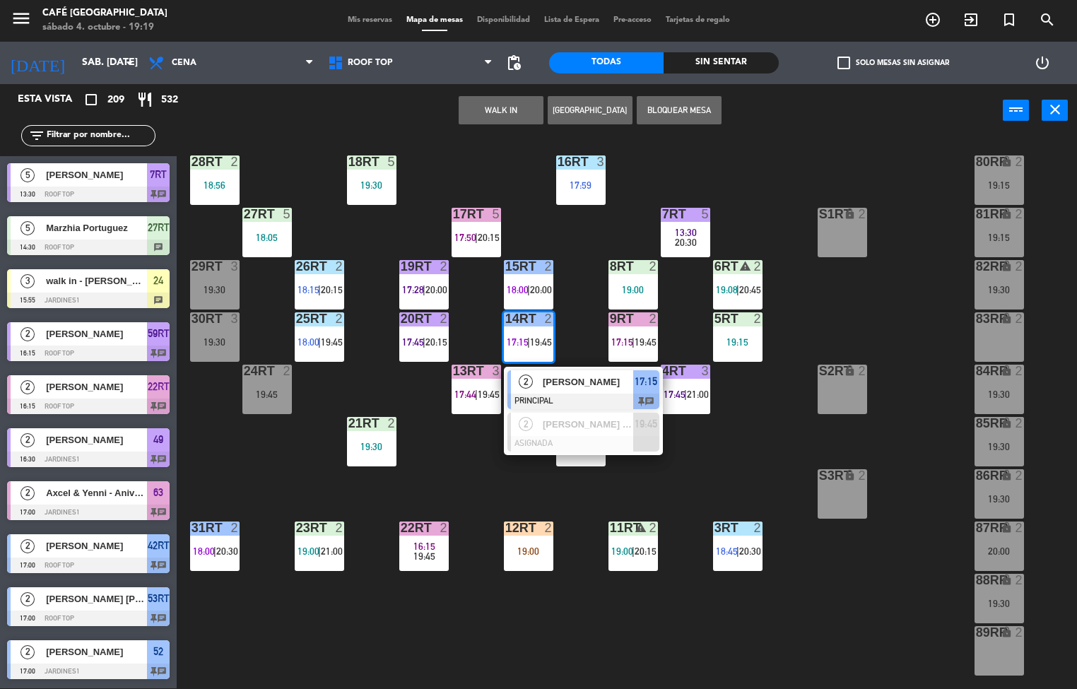
scroll to position [0, 0]
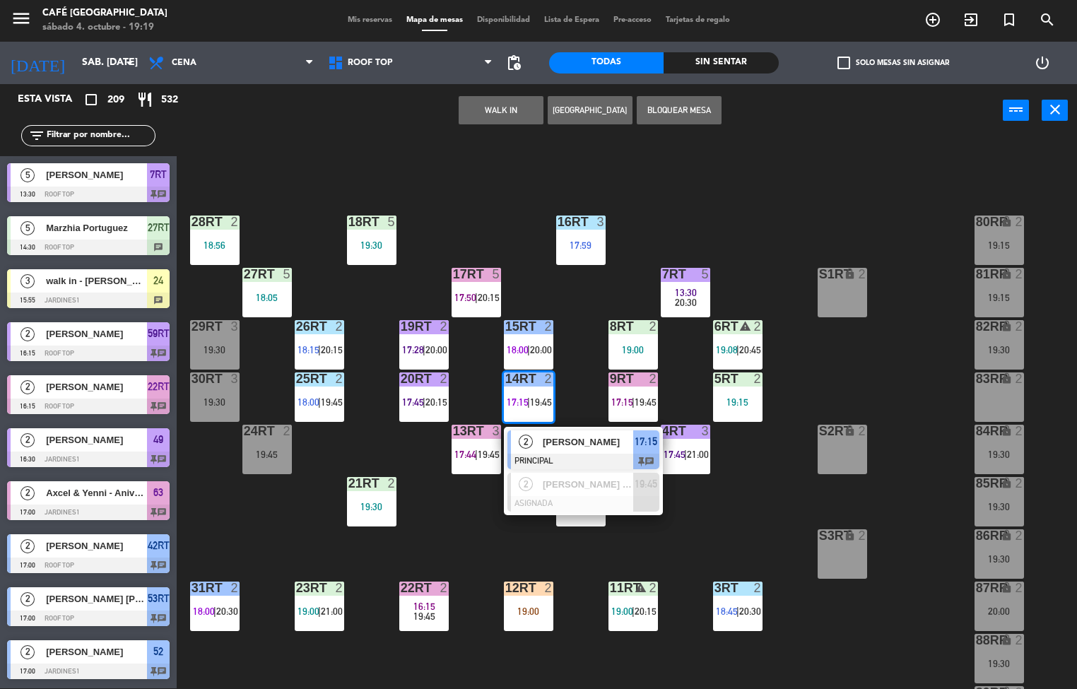
click at [555, 437] on span "[PERSON_NAME]" at bounding box center [588, 441] width 90 height 15
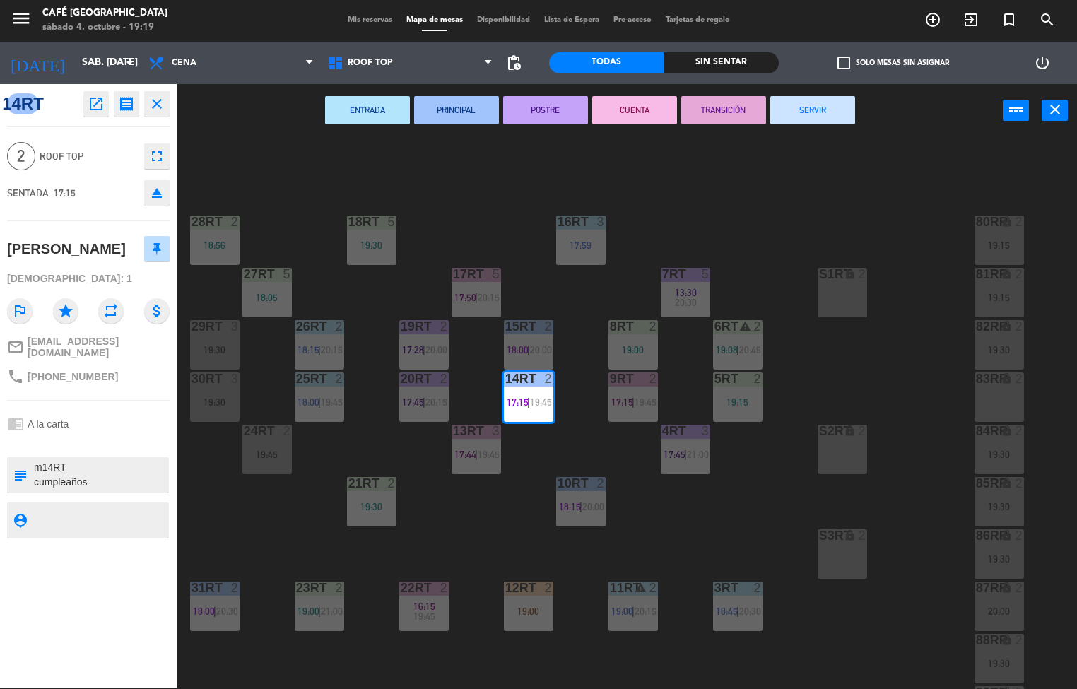
click at [731, 108] on button "TRANSICIÓN" at bounding box center [723, 110] width 85 height 28
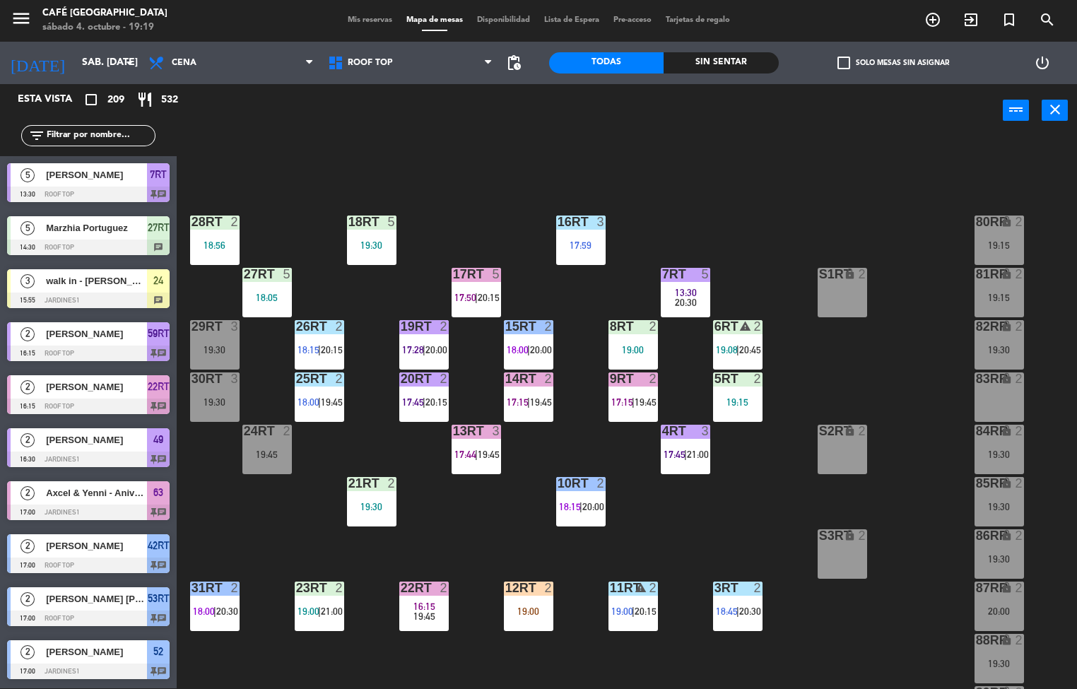
click at [492, 456] on span "19:45" at bounding box center [489, 454] width 22 height 11
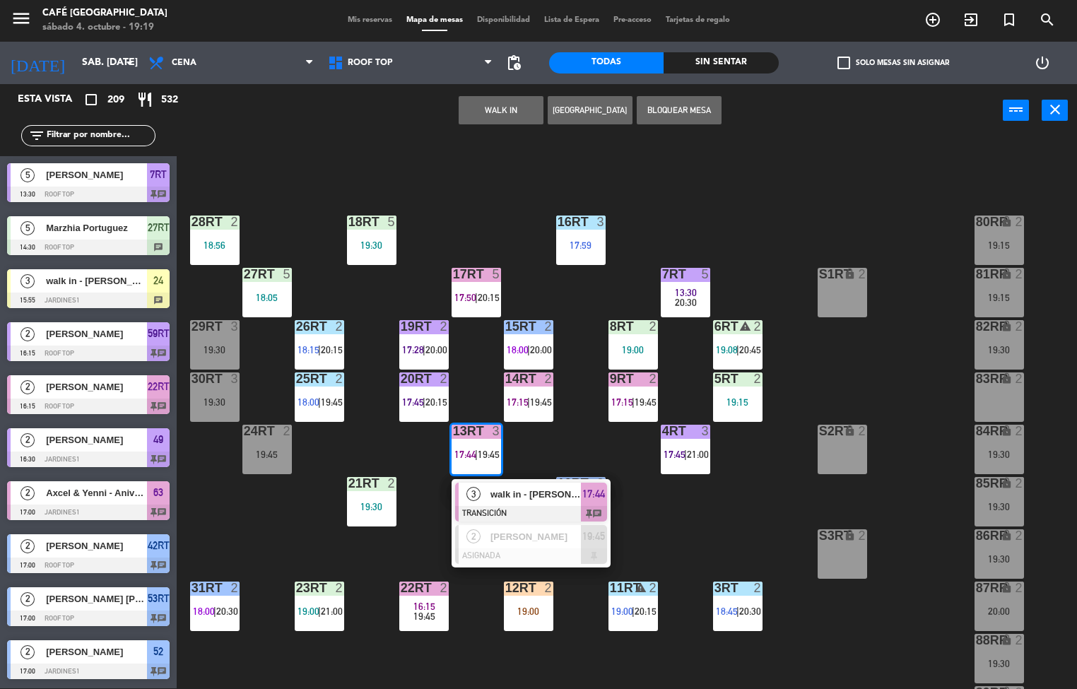
scroll to position [1, 0]
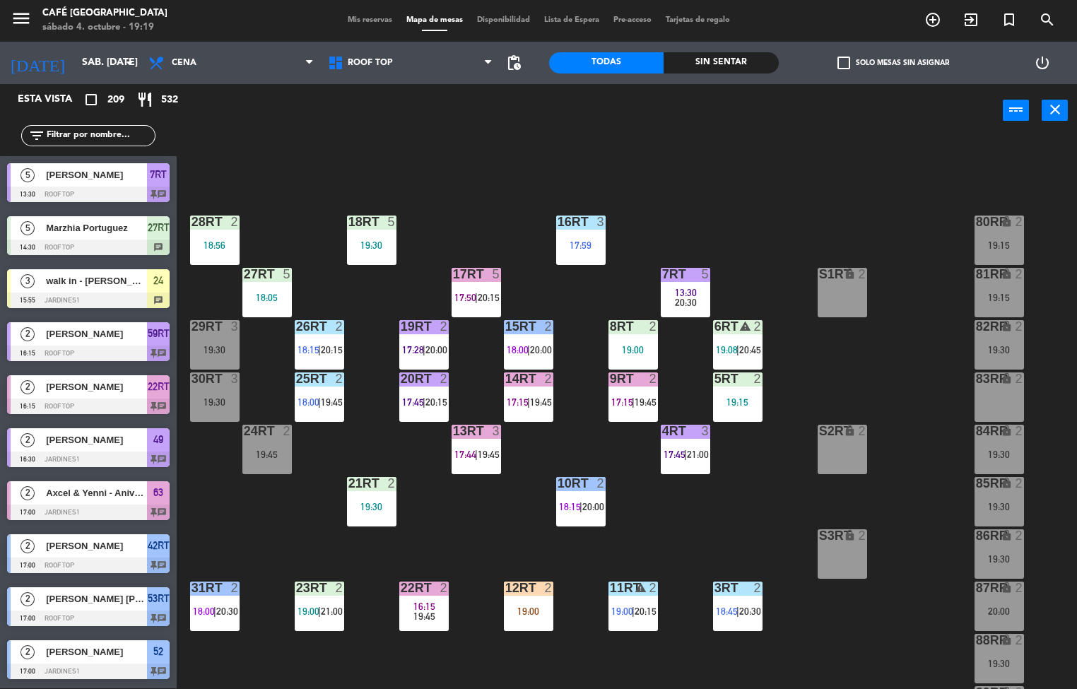
click at [734, 490] on div "18RT 5 19:30 16RT 3 17:59 28RT 2 18:56 80RR lock 2 19:15 27RT 5 18:05 7RT 5 13:…" at bounding box center [631, 413] width 889 height 551
click at [734, 398] on div "19:15" at bounding box center [737, 402] width 49 height 10
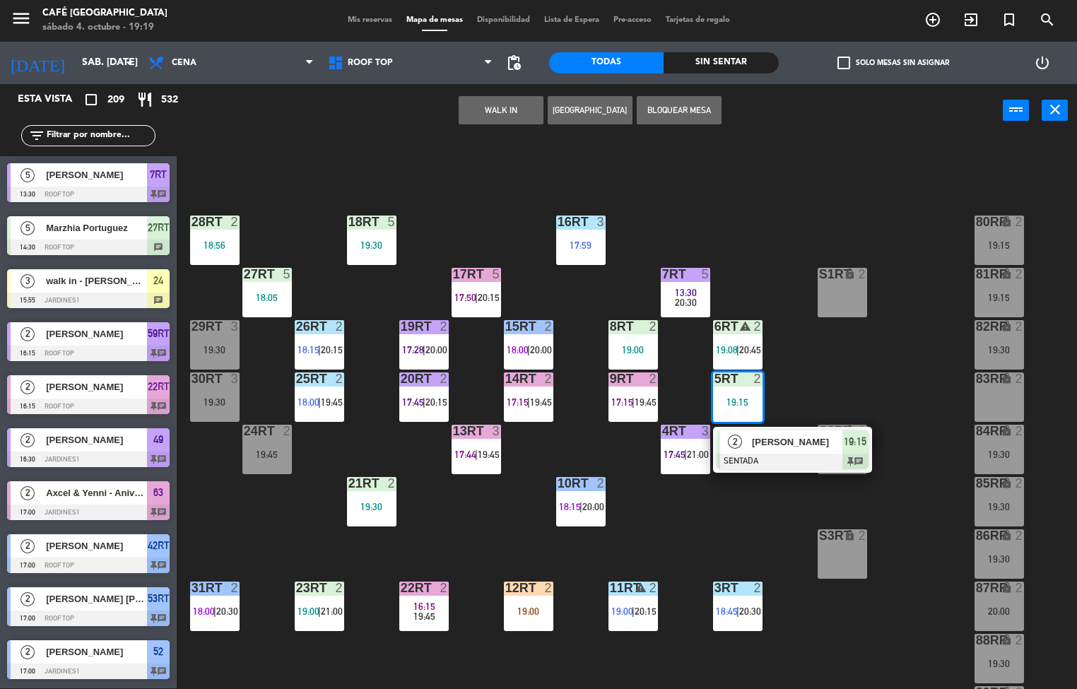
click at [742, 456] on div at bounding box center [792, 462] width 152 height 16
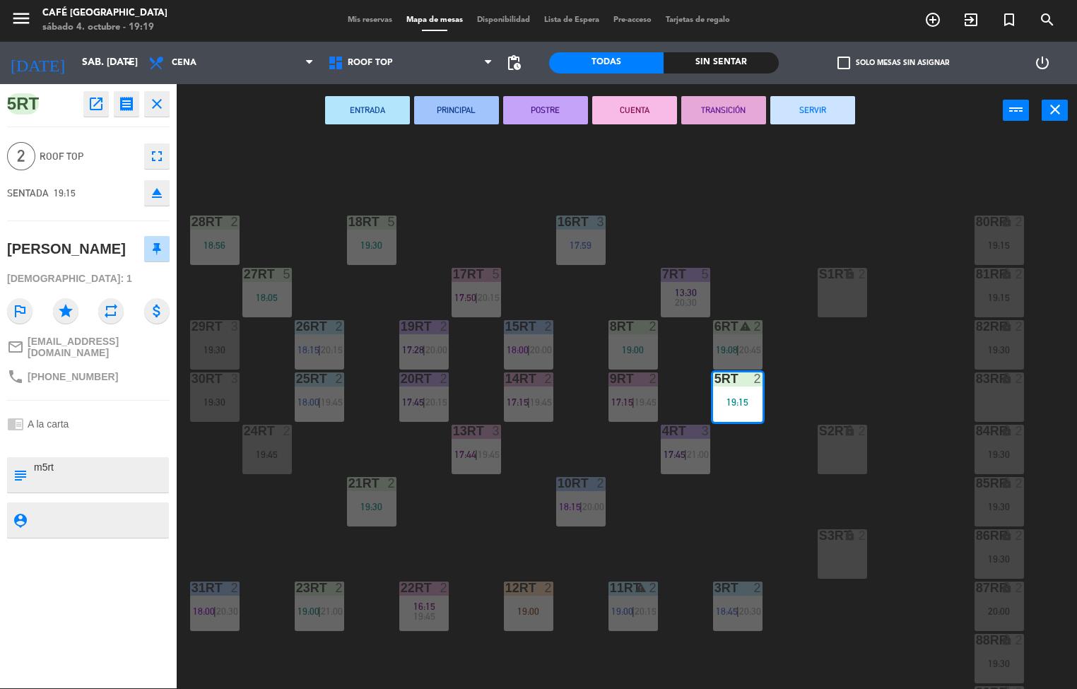
click at [340, 110] on button "ENTRADA" at bounding box center [367, 110] width 85 height 28
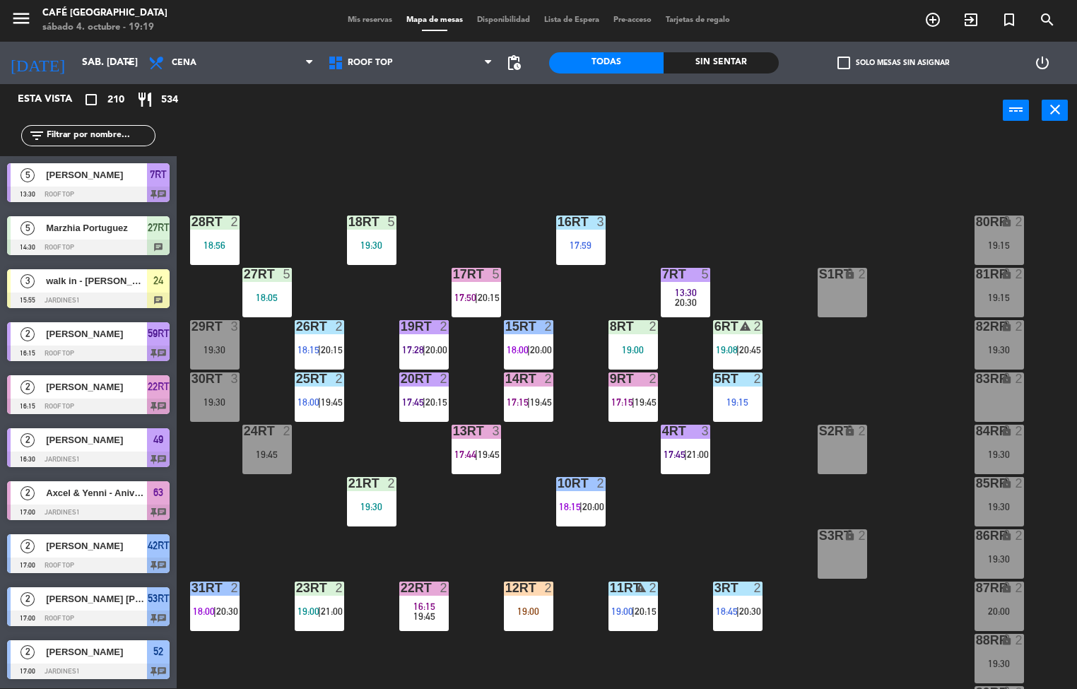
click at [316, 598] on div "23RT 2 19:00 | 21:00" at bounding box center [319, 605] width 49 height 49
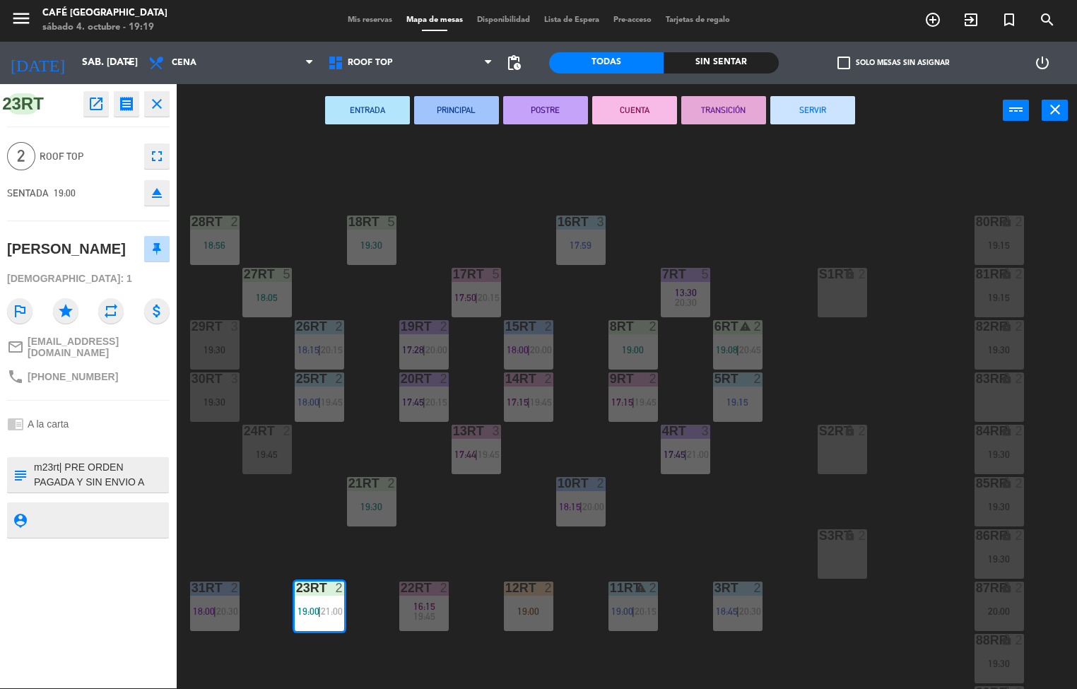
click at [365, 108] on button "ENTRADA" at bounding box center [367, 110] width 85 height 28
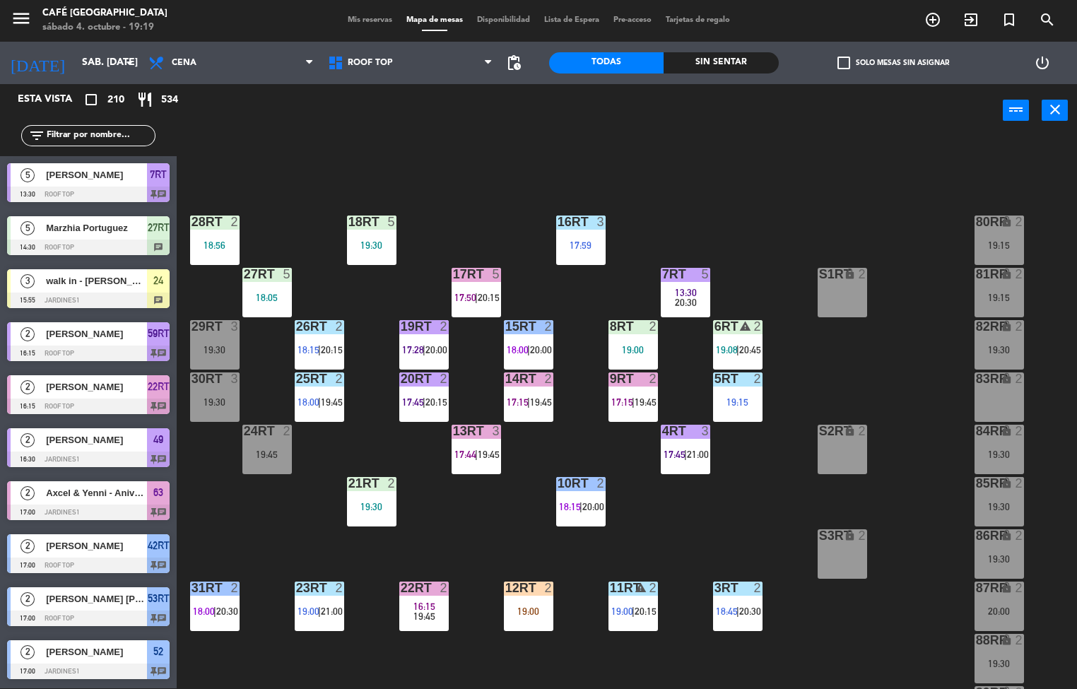
click at [428, 602] on span "16:15" at bounding box center [424, 605] width 22 height 11
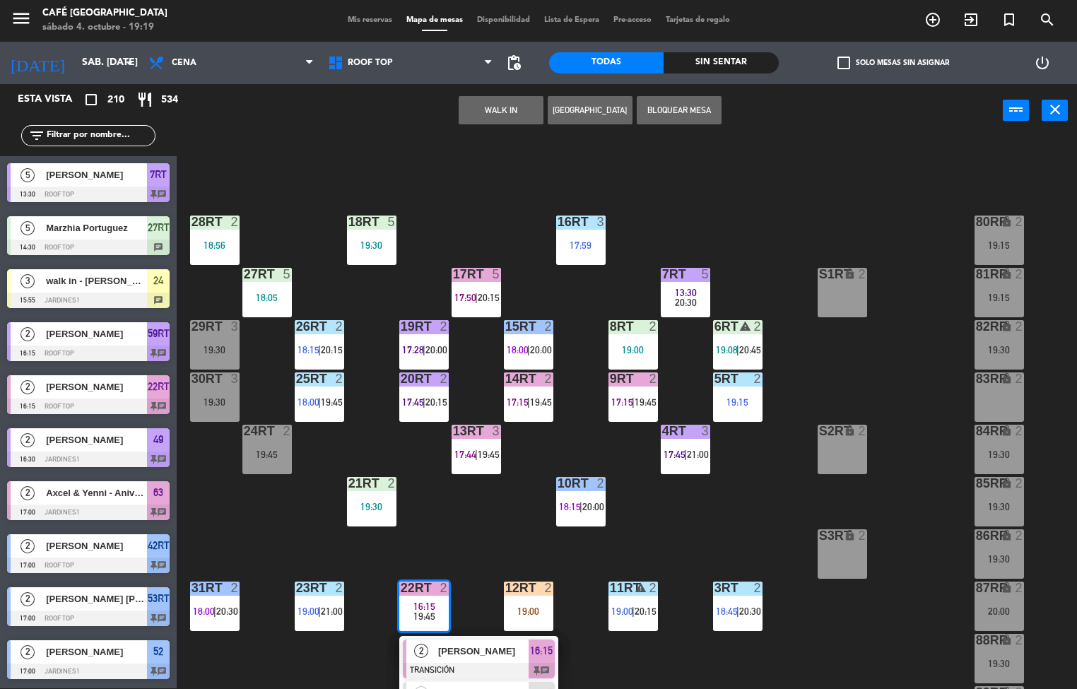
click at [439, 646] on span "[PERSON_NAME]" at bounding box center [483, 651] width 90 height 15
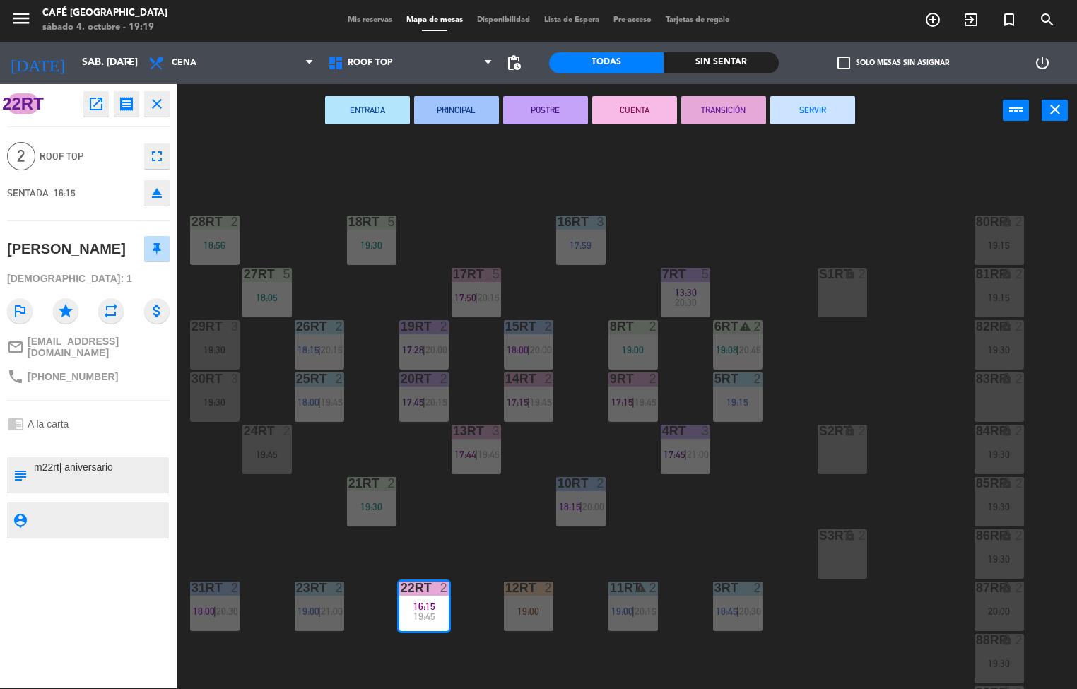
click at [821, 111] on button "SERVIR" at bounding box center [812, 110] width 85 height 28
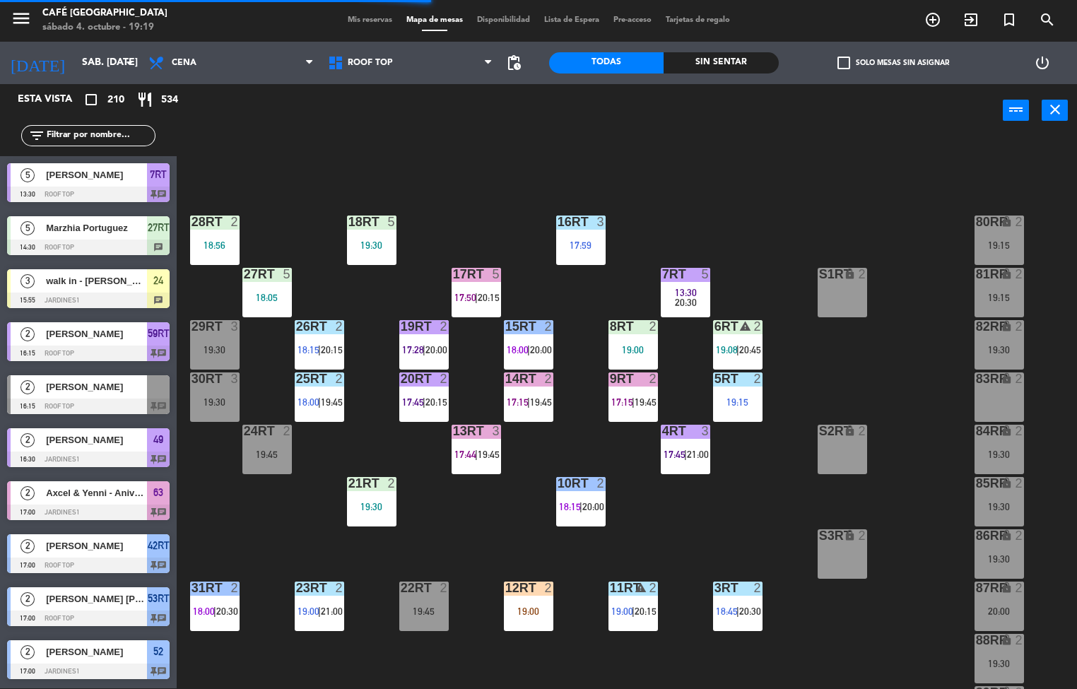
click at [477, 454] on span "|" at bounding box center [476, 454] width 3 height 11
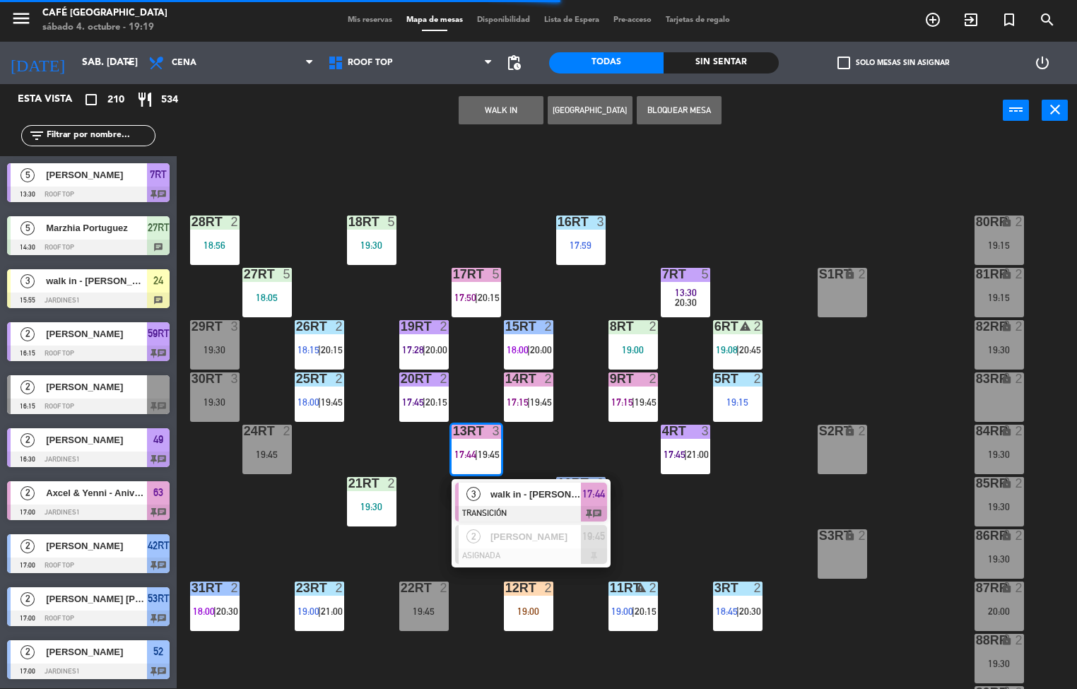
click at [507, 490] on span "walk in - [PERSON_NAME]" at bounding box center [535, 494] width 90 height 15
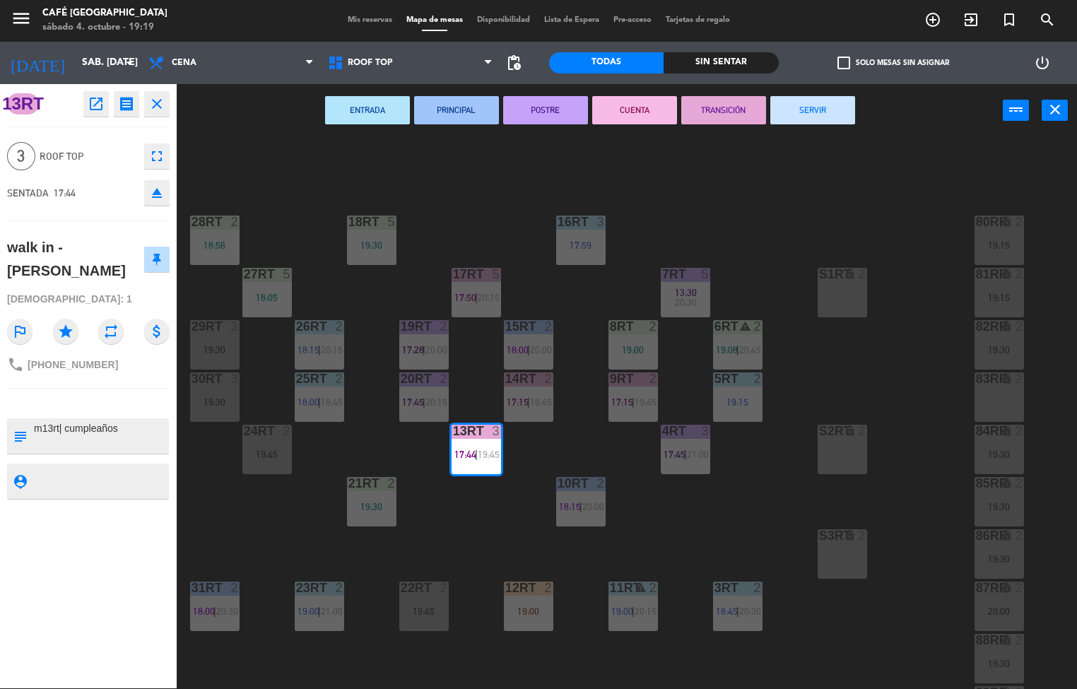
click at [818, 111] on button "SERVIR" at bounding box center [812, 110] width 85 height 28
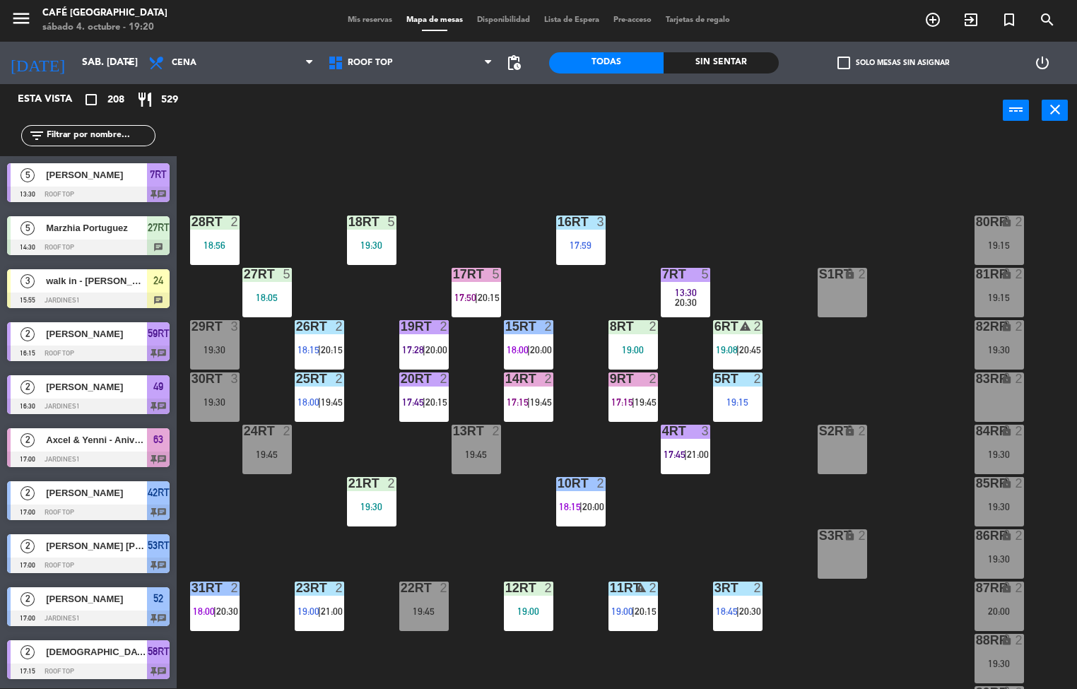
click at [738, 505] on div "18RT 5 19:30 16RT 3 17:59 28RT 2 18:56 80RR lock 2 19:15 27RT 5 18:05 7RT 5 13:…" at bounding box center [631, 413] width 889 height 551
click at [363, 487] on div at bounding box center [371, 483] width 23 height 13
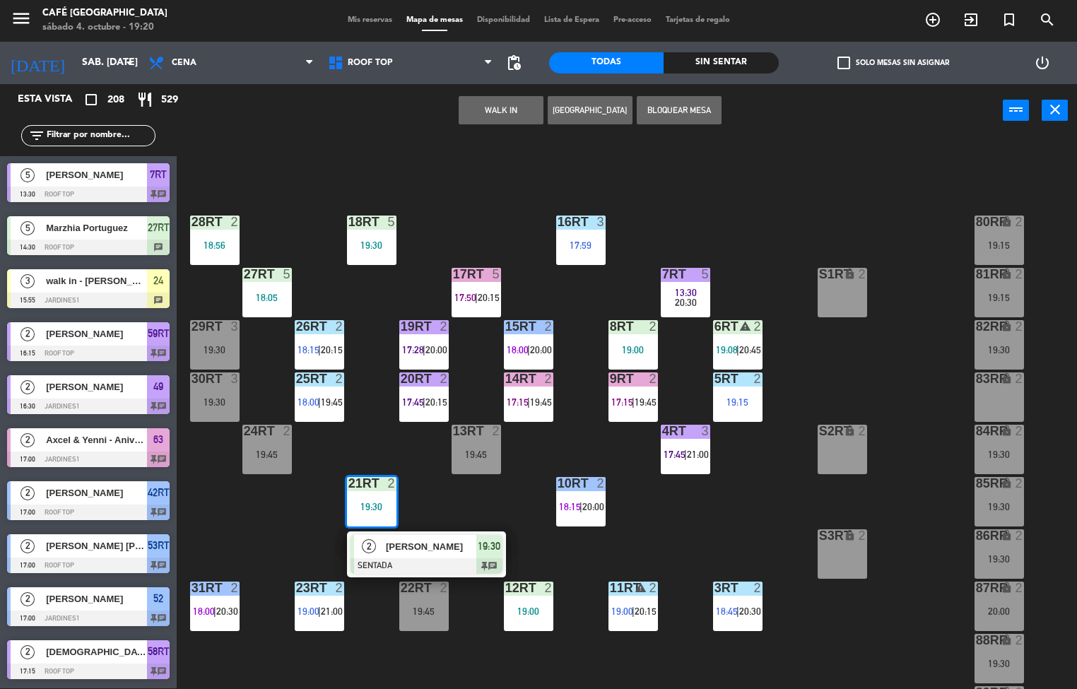
click at [464, 552] on span "[PERSON_NAME]" at bounding box center [431, 546] width 90 height 15
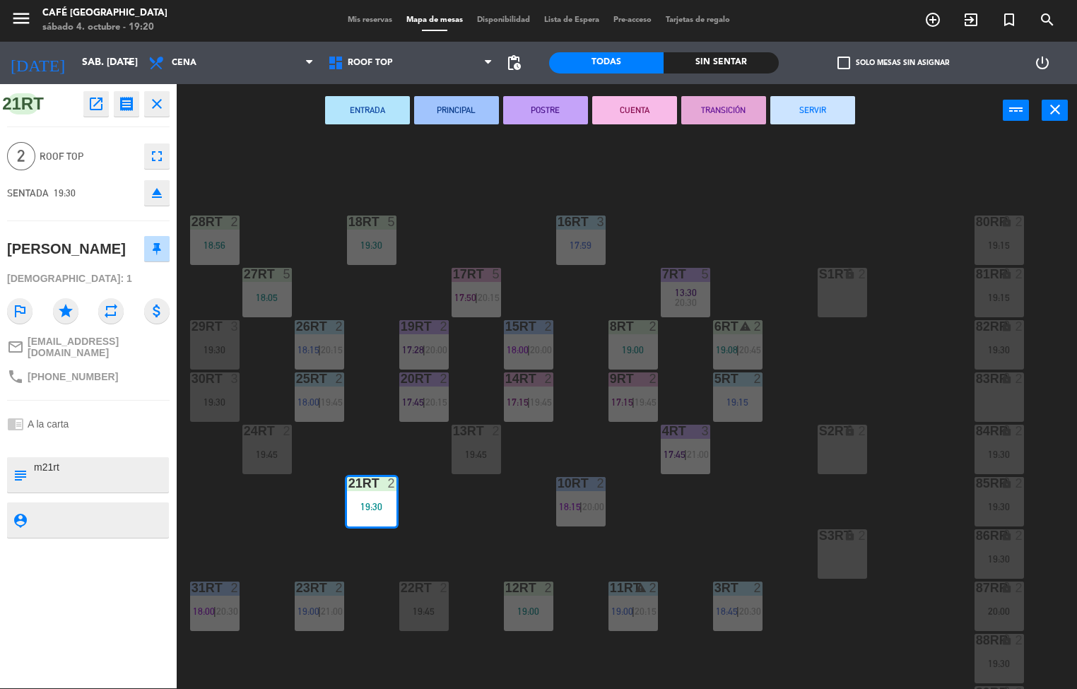
click at [96, 102] on icon "open_in_new" at bounding box center [96, 103] width 17 height 17
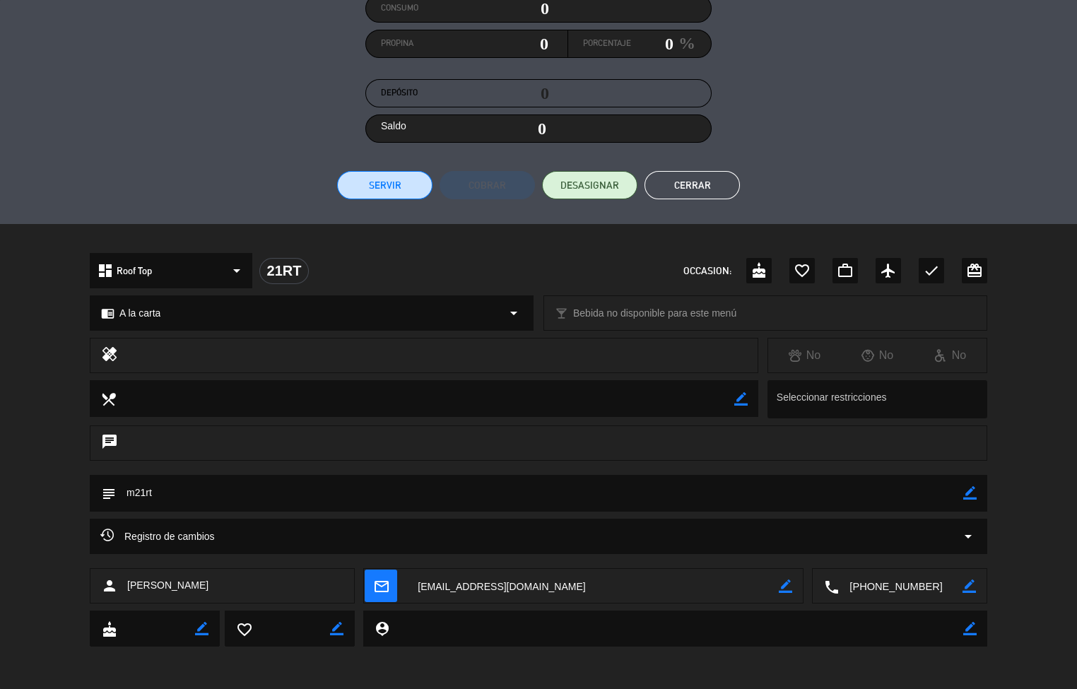
scroll to position [0, 0]
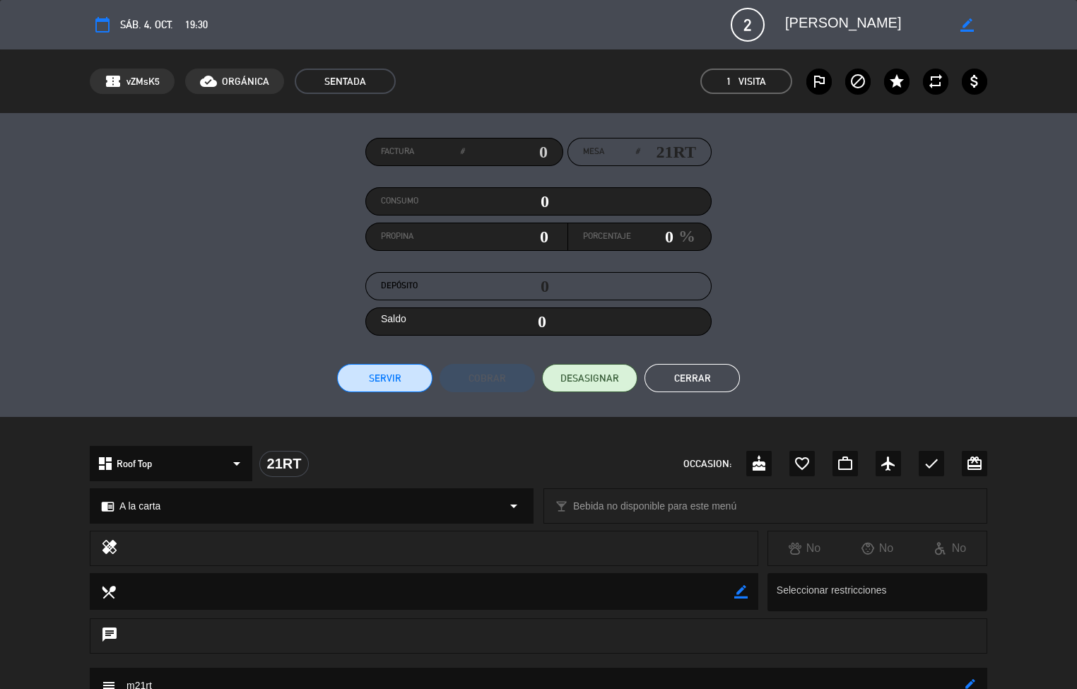
click at [706, 386] on button "Cerrar" at bounding box center [691, 378] width 95 height 28
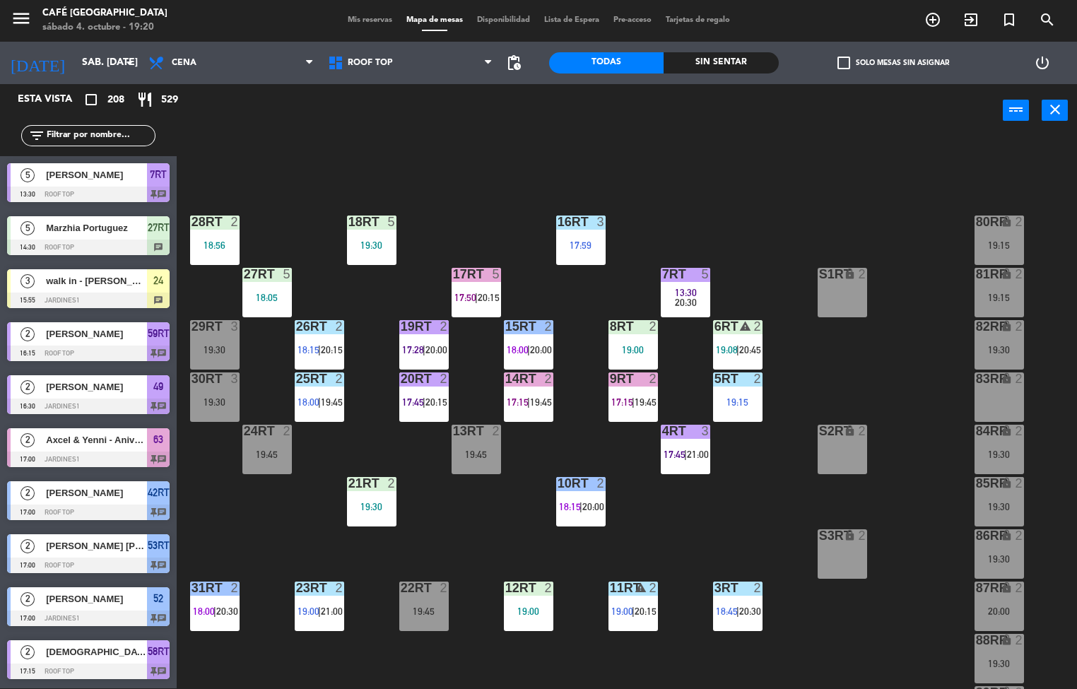
scroll to position [1, 0]
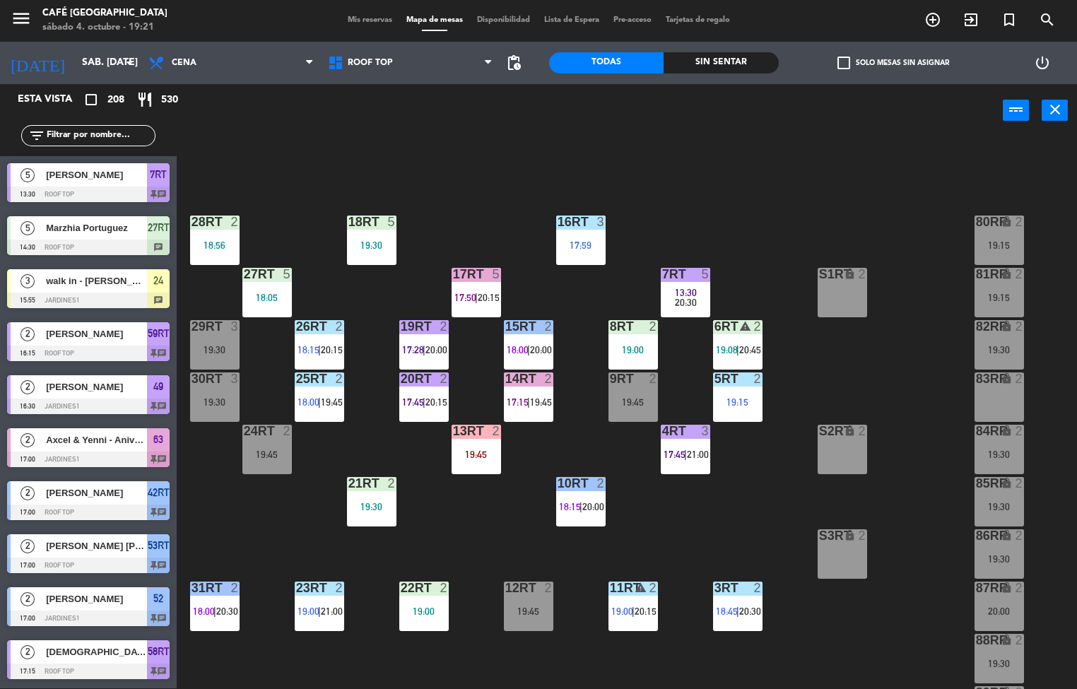
click at [700, 469] on div "4RT 3 17:45 | 21:00" at bounding box center [685, 449] width 49 height 49
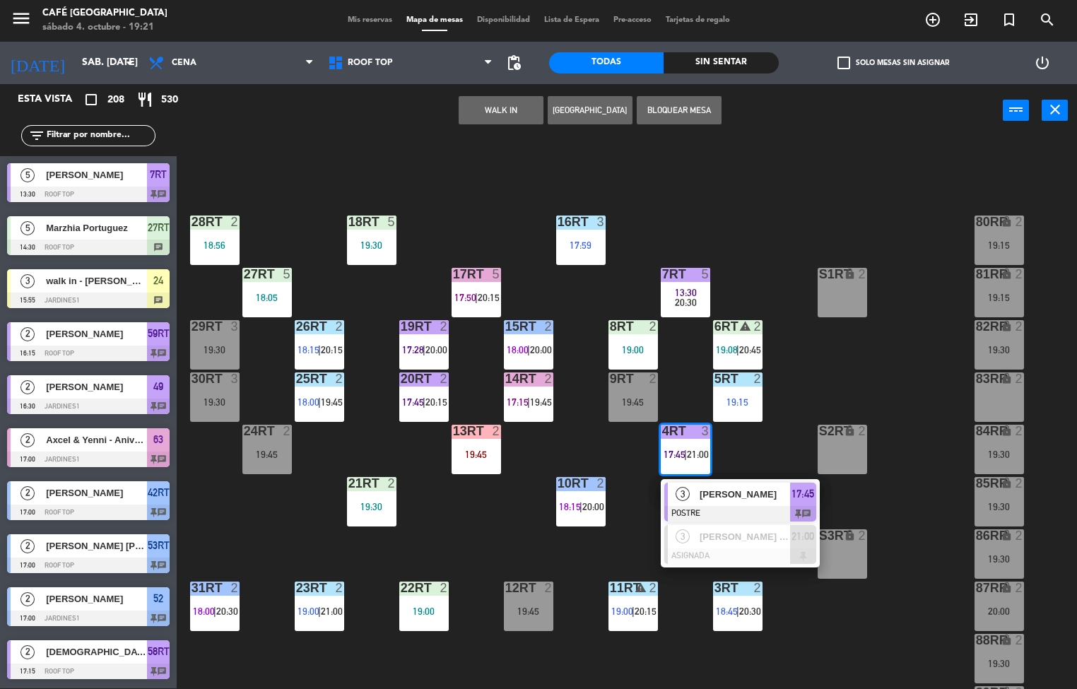
click at [528, 539] on div "18RT 5 19:30 16RT 3 17:59 28RT 2 18:56 80RR lock 2 19:15 27RT 5 18:05 7RT 5 13:…" at bounding box center [631, 413] width 889 height 551
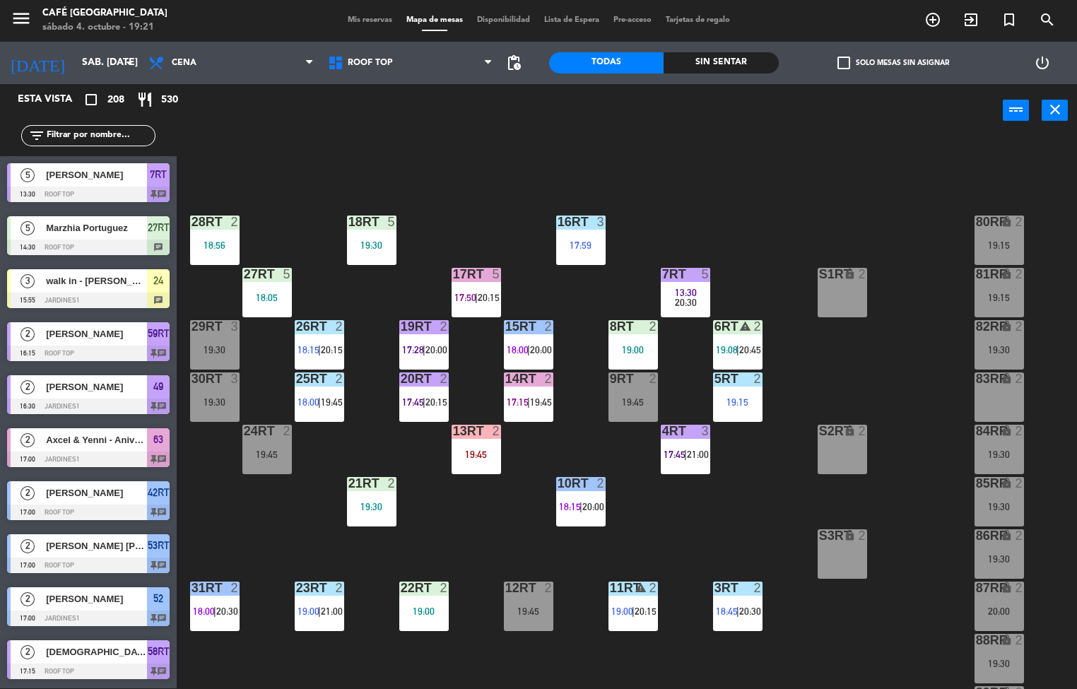
scroll to position [0, 9]
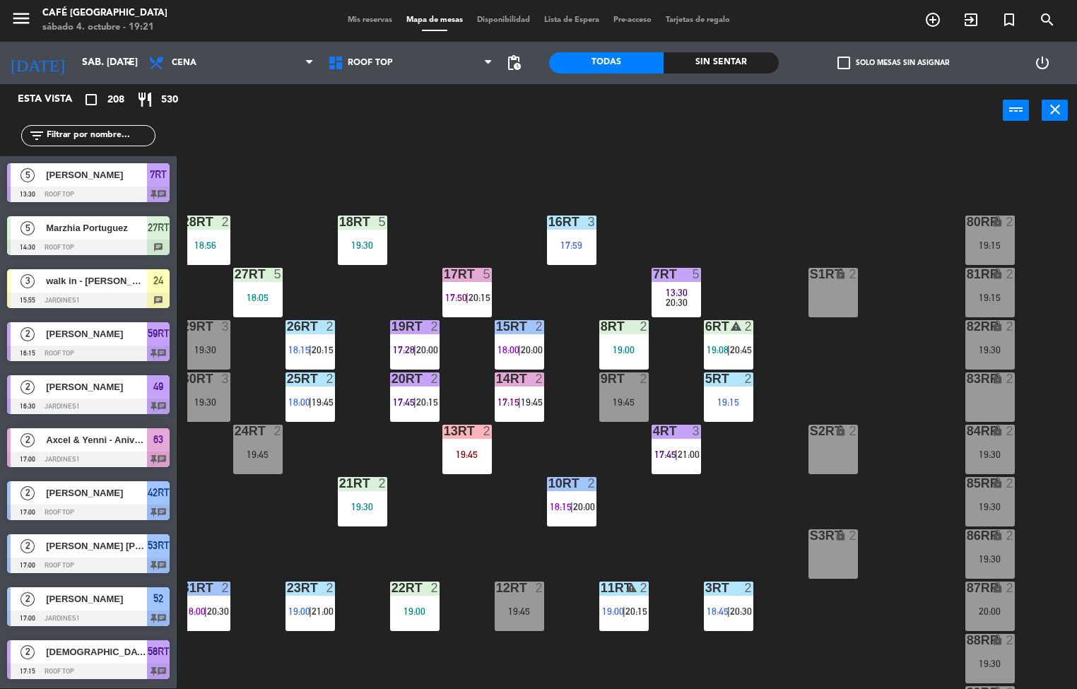
click at [420, 603] on div "22RT 2 19:00" at bounding box center [414, 605] width 49 height 49
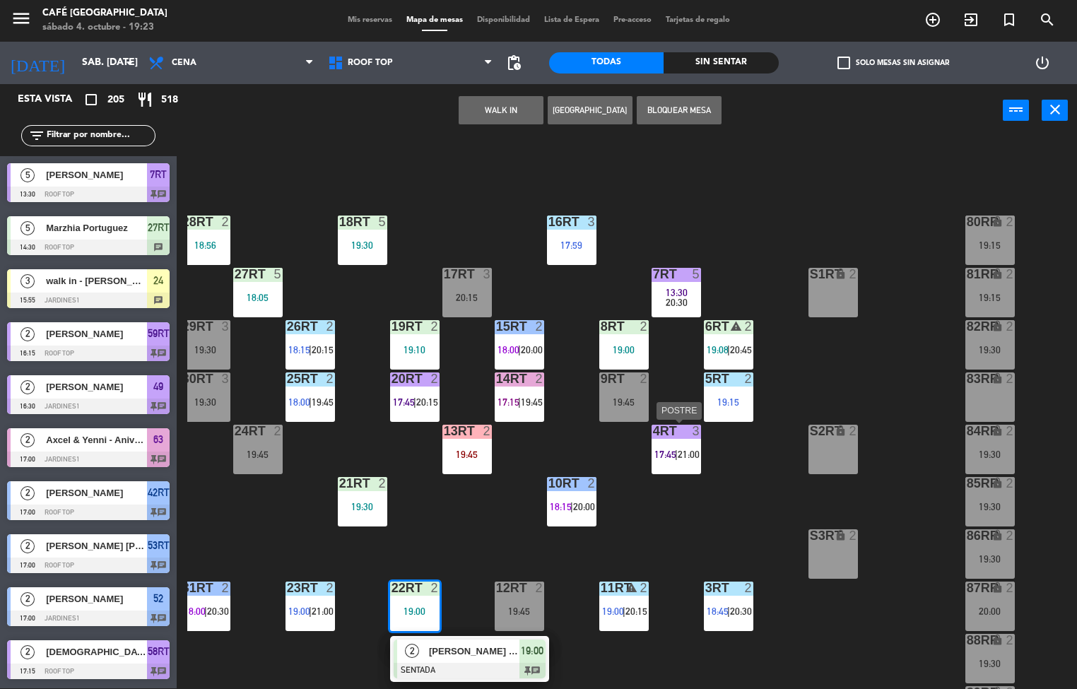
click at [738, 511] on div "18RT 5 19:30 16RT 3 17:59 28RT 2 18:56 80RR lock 2 19:15 27RT 5 18:05 7RT 5 13:…" at bounding box center [631, 413] width 889 height 551
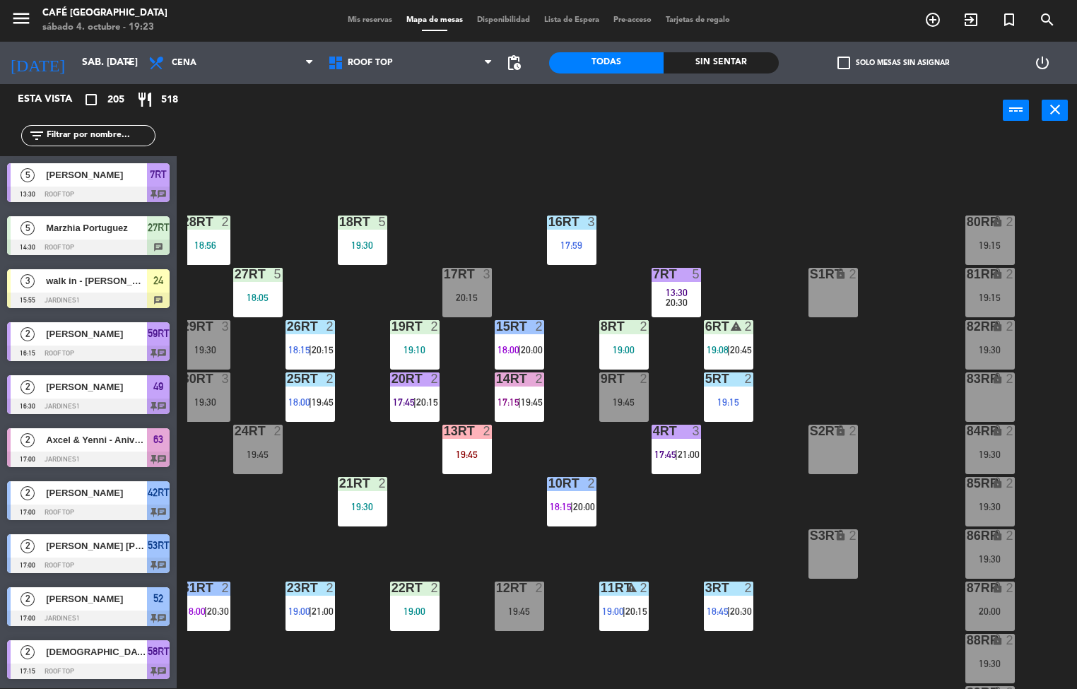
click at [362, 499] on div "21RT 2 19:30" at bounding box center [362, 501] width 49 height 49
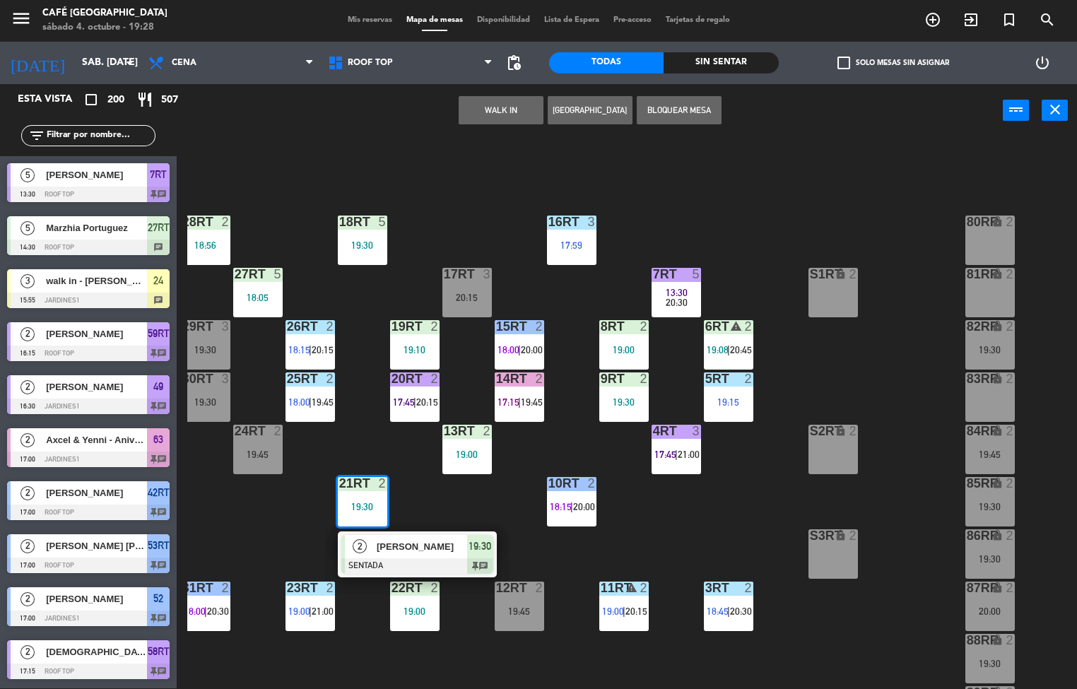
click at [718, 521] on div "18RT 5 19:30 16RT 3 17:59 28RT 2 18:56 80RR lock 2 27RT 5 18:05 7RT 5 13:30 20:…" at bounding box center [631, 413] width 889 height 551
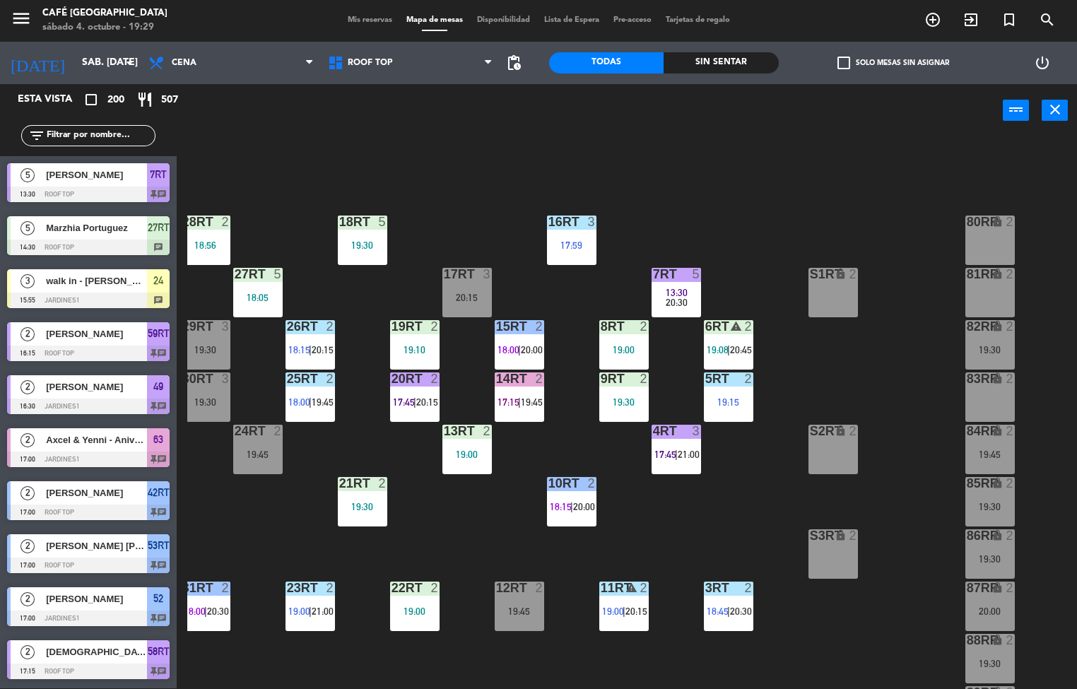
click at [464, 458] on div "19:00" at bounding box center [466, 454] width 49 height 10
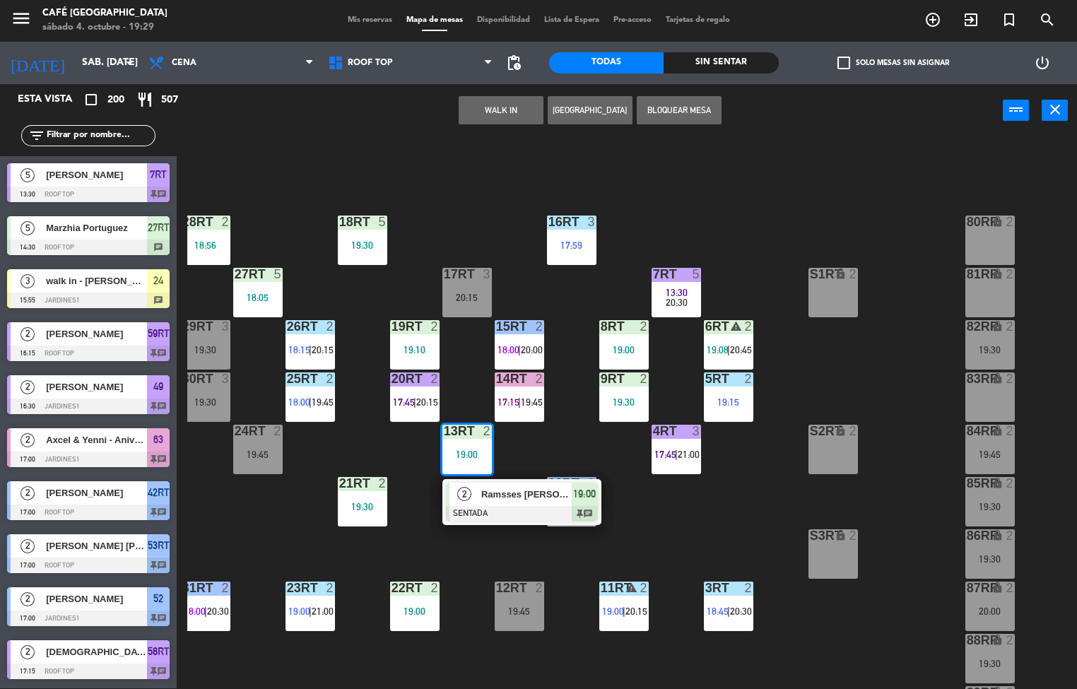
click at [526, 496] on span "Ramsses [PERSON_NAME] [PERSON_NAME]" at bounding box center [526, 494] width 90 height 15
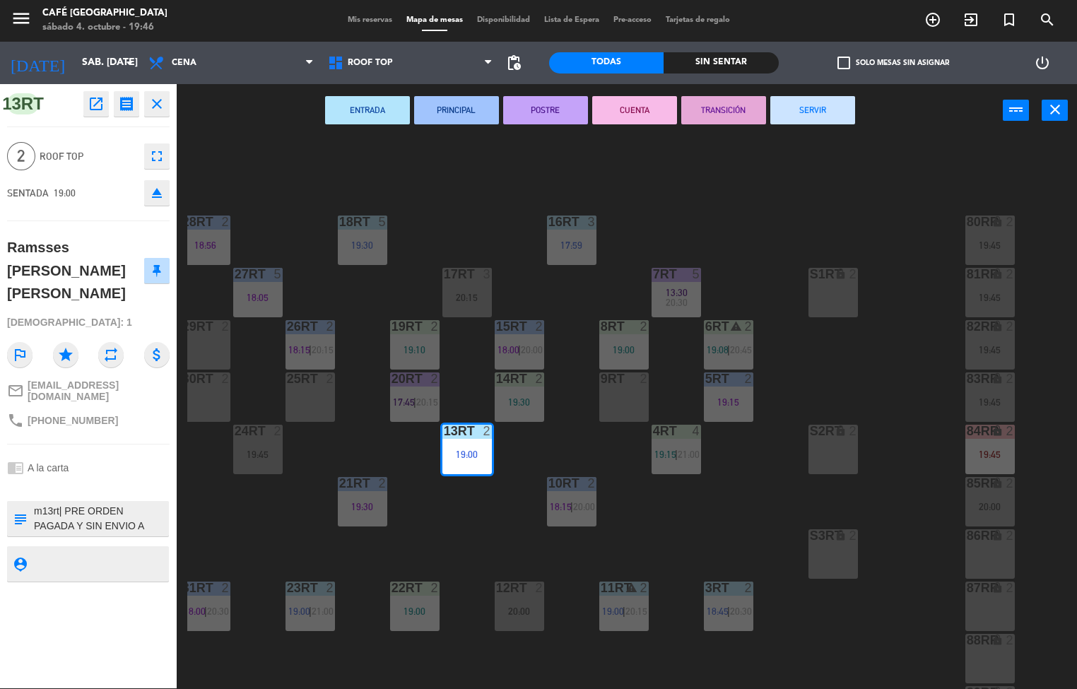
click at [725, 547] on div "18RT 5 19:30 16RT 3 17:59 28RT 2 18:56 80RR lock 2 19:45 27RT 5 18:05 7RT 5 13:…" at bounding box center [631, 413] width 889 height 551
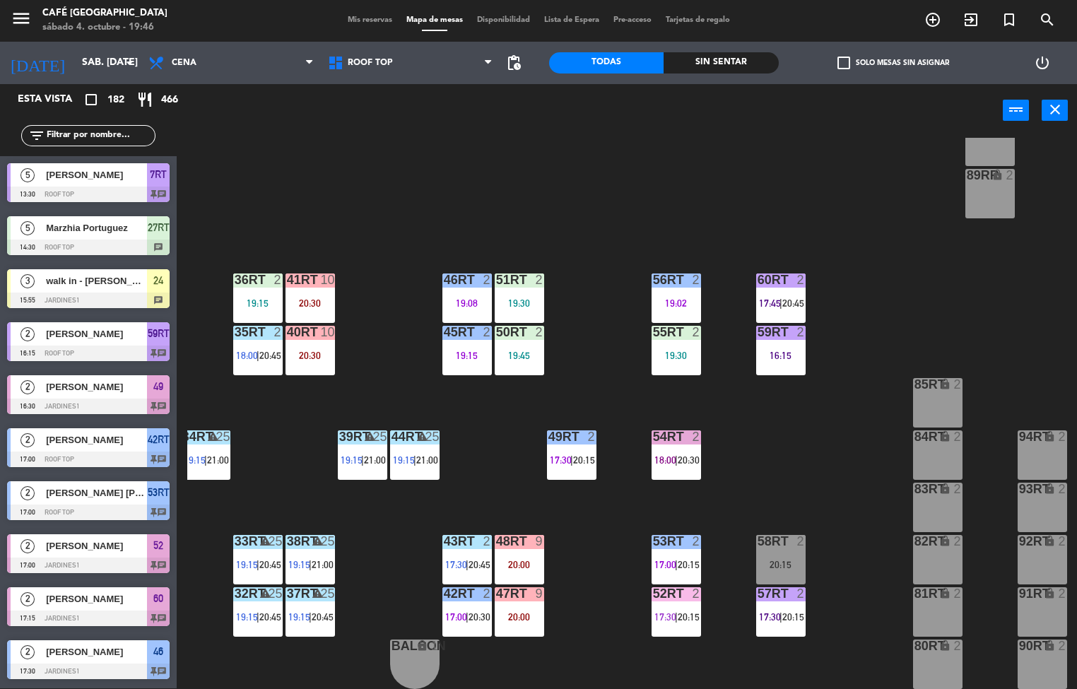
scroll to position [1, 0]
click at [668, 559] on span "17:00" at bounding box center [665, 564] width 22 height 11
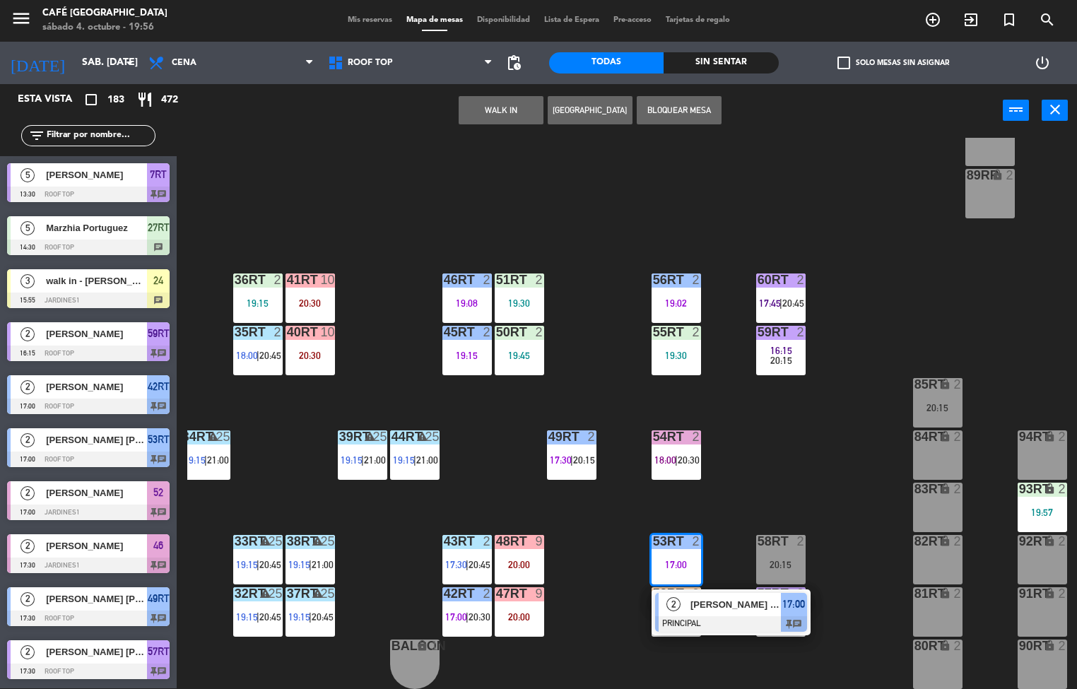
click at [853, 218] on div "18RT 5 19:30 16RT 3 17:59 28RT 2 18:56 80RR lock 2 27RT 5 18:05 7RT 5 13:30 S1R…" at bounding box center [631, 413] width 889 height 551
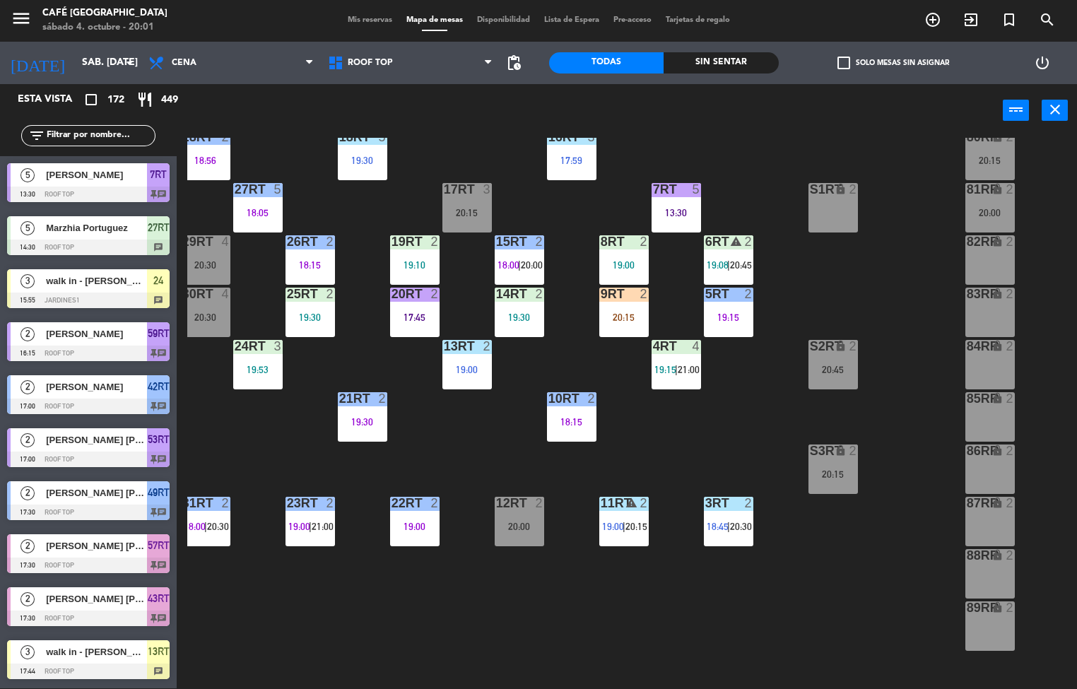
scroll to position [523, 9]
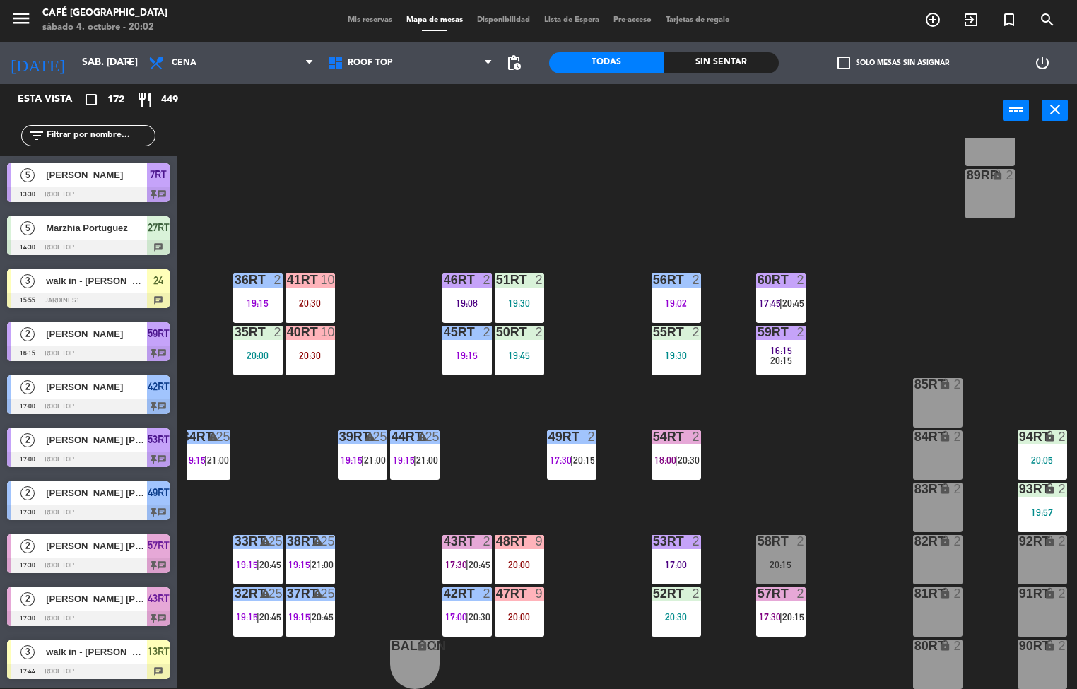
click at [774, 297] on span "17:45" at bounding box center [770, 302] width 22 height 11
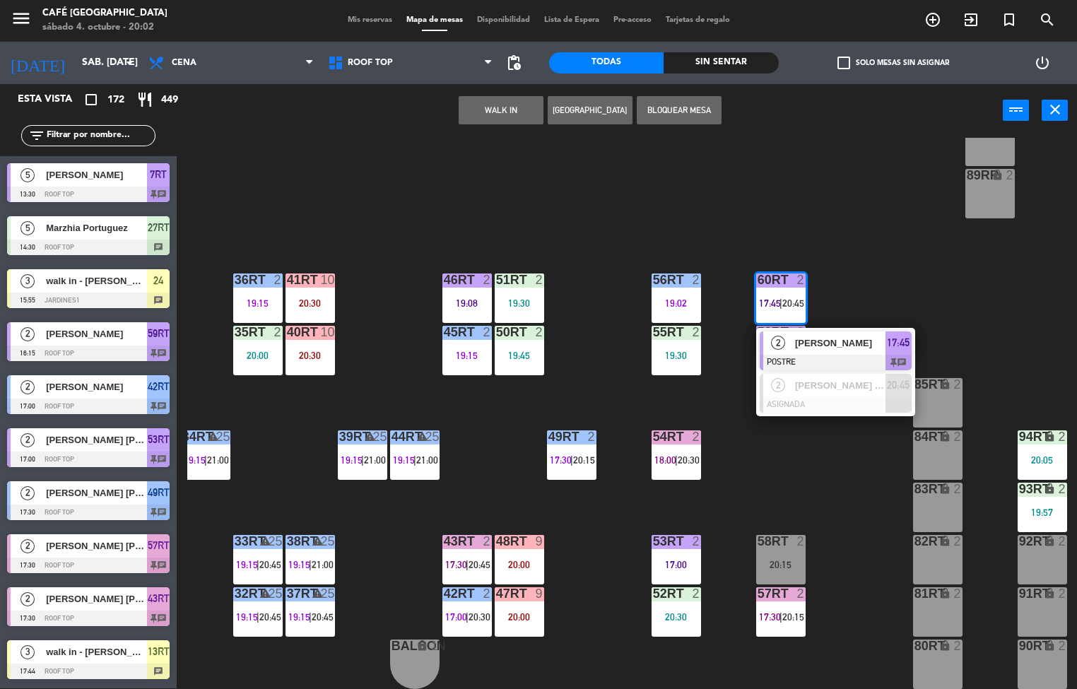
click at [848, 339] on span "[PERSON_NAME]" at bounding box center [840, 343] width 90 height 15
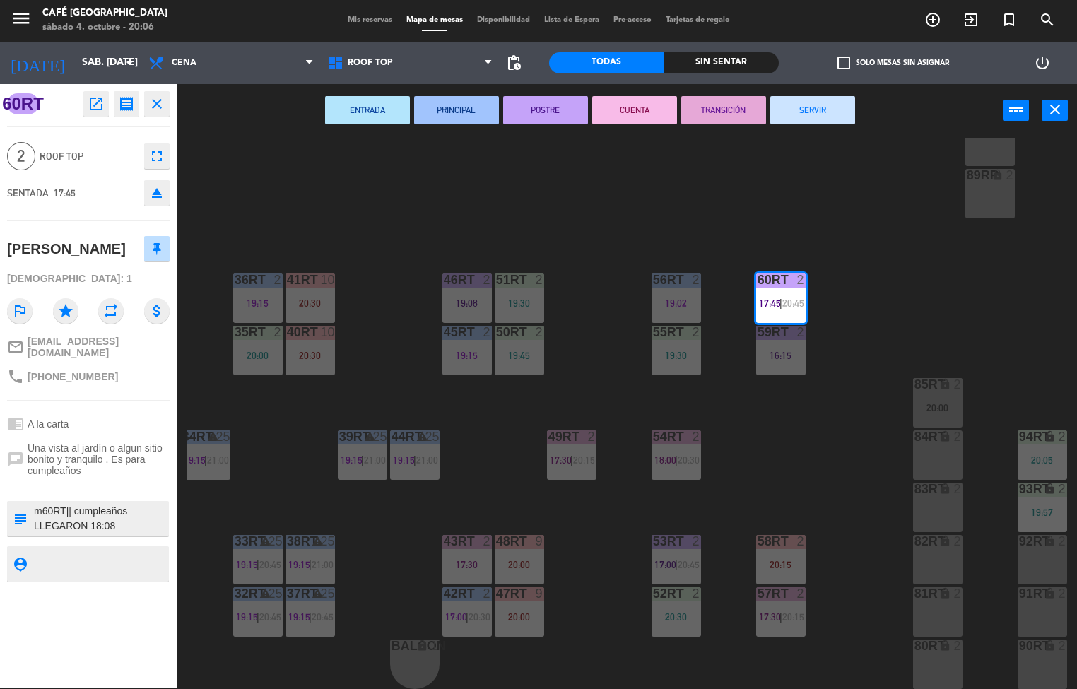
click at [822, 487] on div "18RT 5 19:30 16RT 3 17:59 28RT 2 18:56 80RR lock 2 20:15 27RT 5 18:05 7RT 5 13:…" at bounding box center [631, 413] width 889 height 551
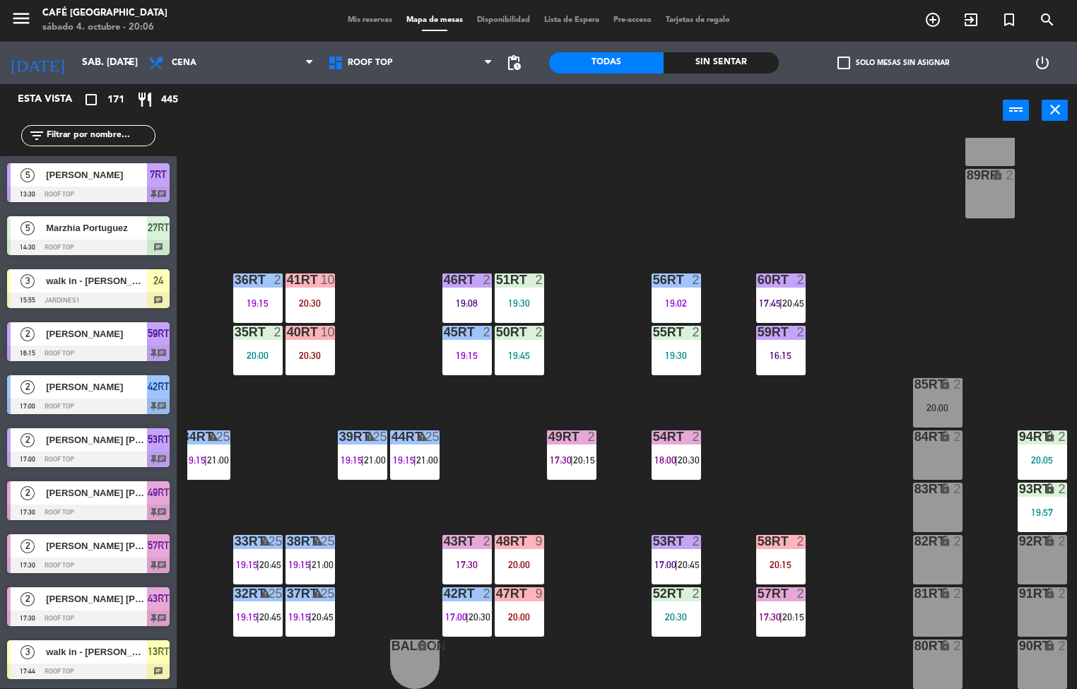
scroll to position [333, 9]
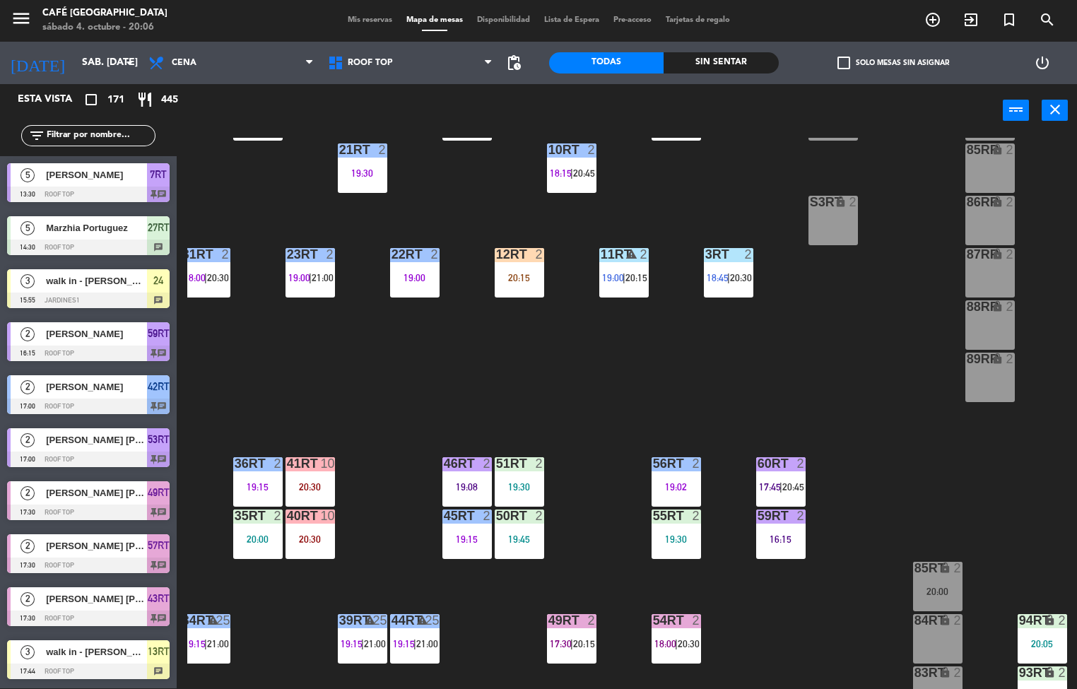
click at [403, 276] on div "19:00" at bounding box center [414, 278] width 49 height 10
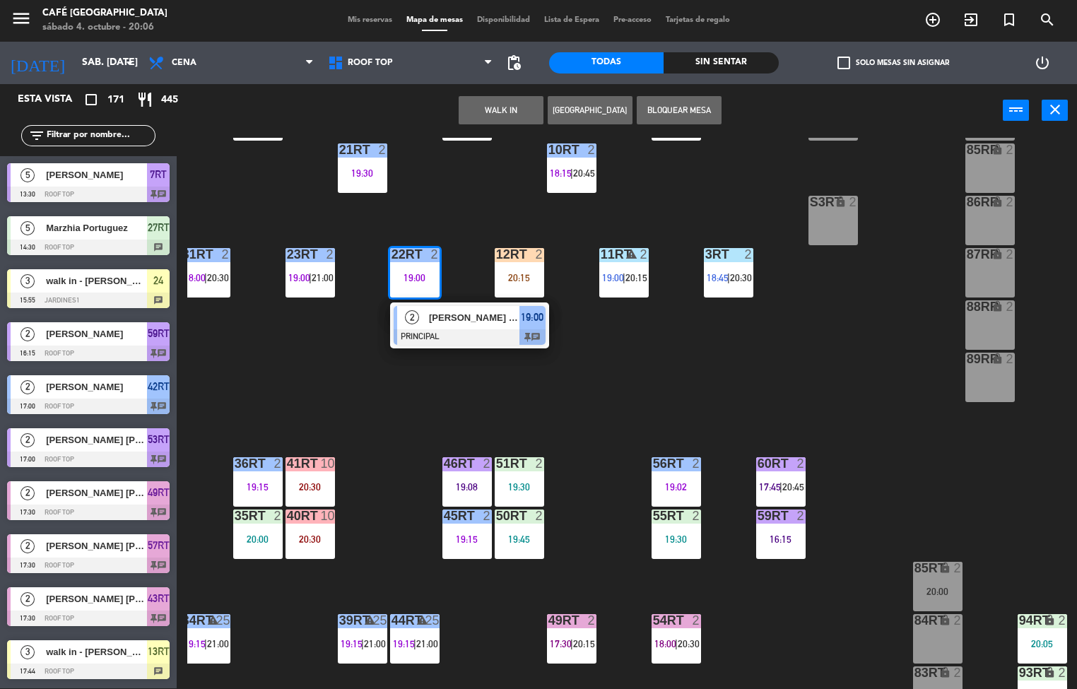
click at [802, 377] on div "18RT 5 19:30 16RT 3 17:59 28RT 2 18:56 80RR lock 2 20:15 27RT 5 18:05 7RT 5 13:…" at bounding box center [631, 413] width 889 height 551
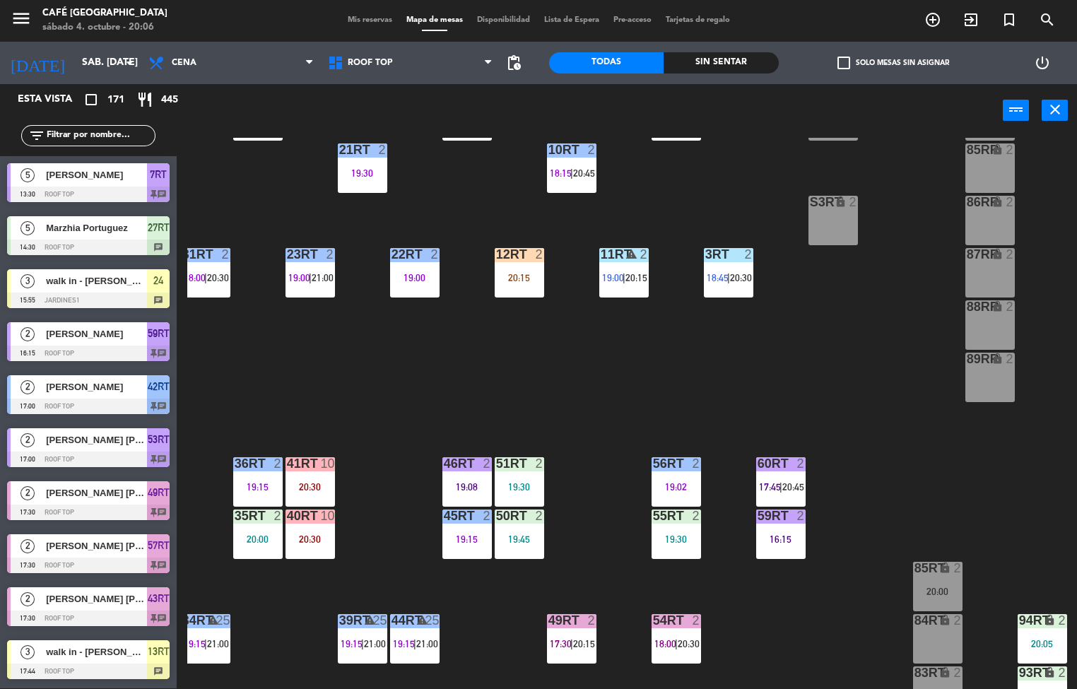
scroll to position [155, 9]
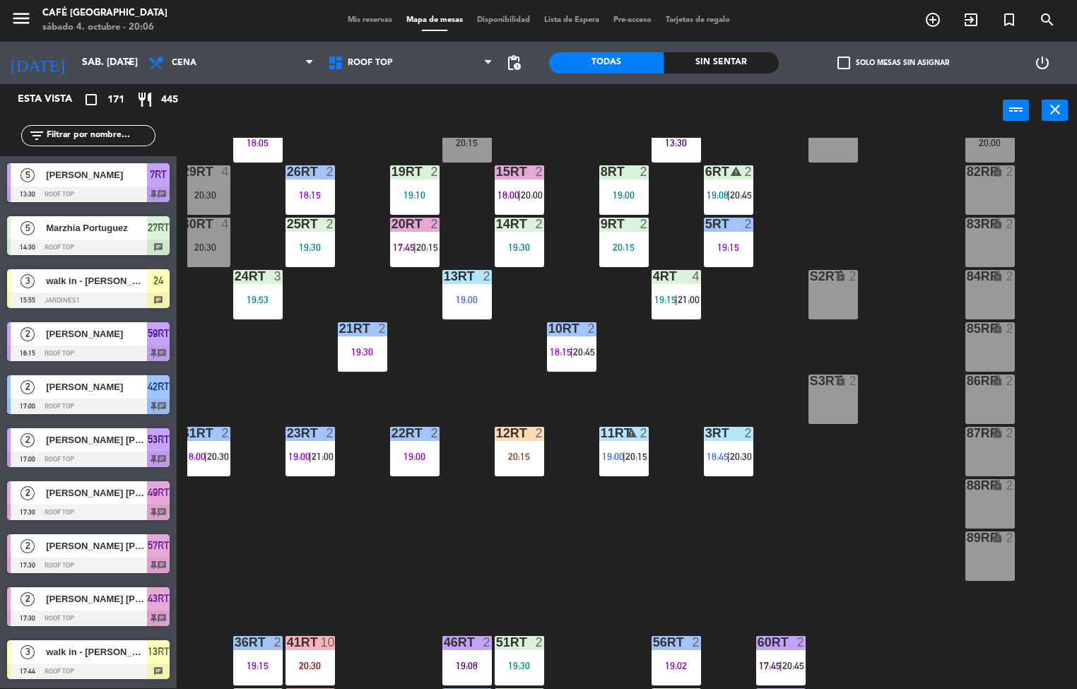
click at [447, 299] on div "19:00" at bounding box center [466, 300] width 49 height 10
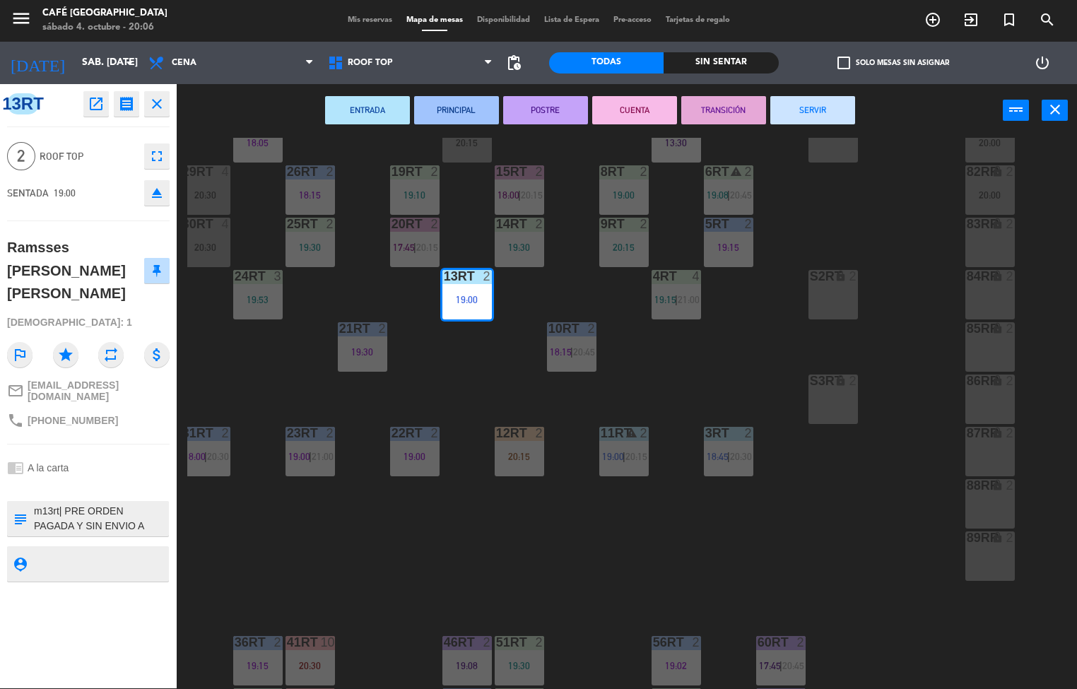
click at [96, 109] on icon "open_in_new" at bounding box center [96, 103] width 17 height 17
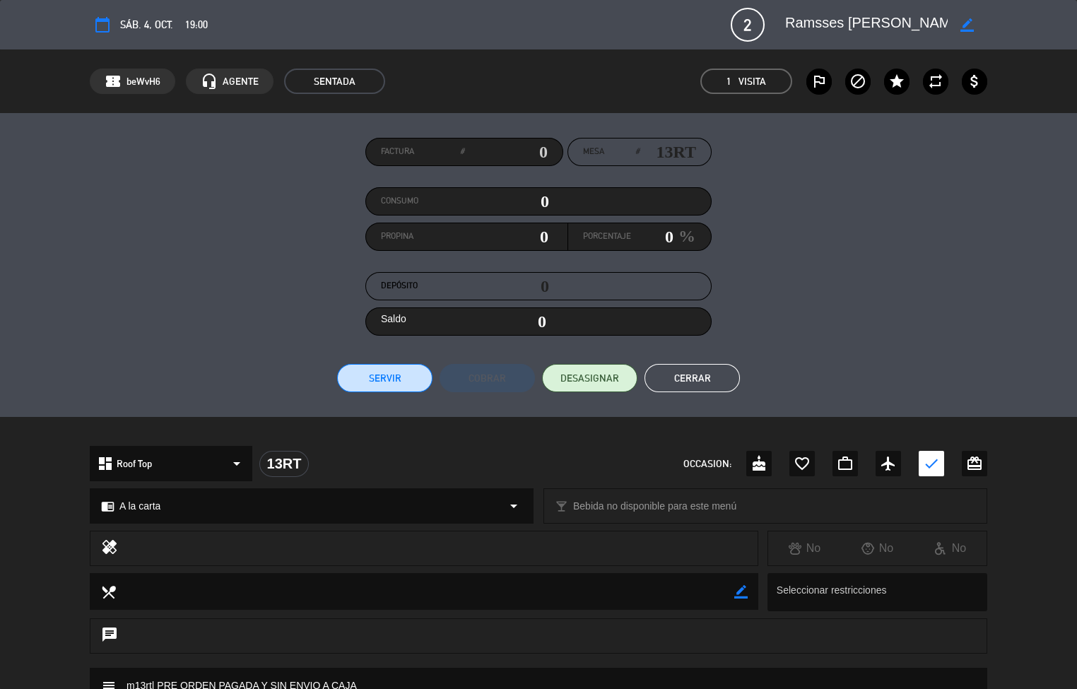
scroll to position [326, 0]
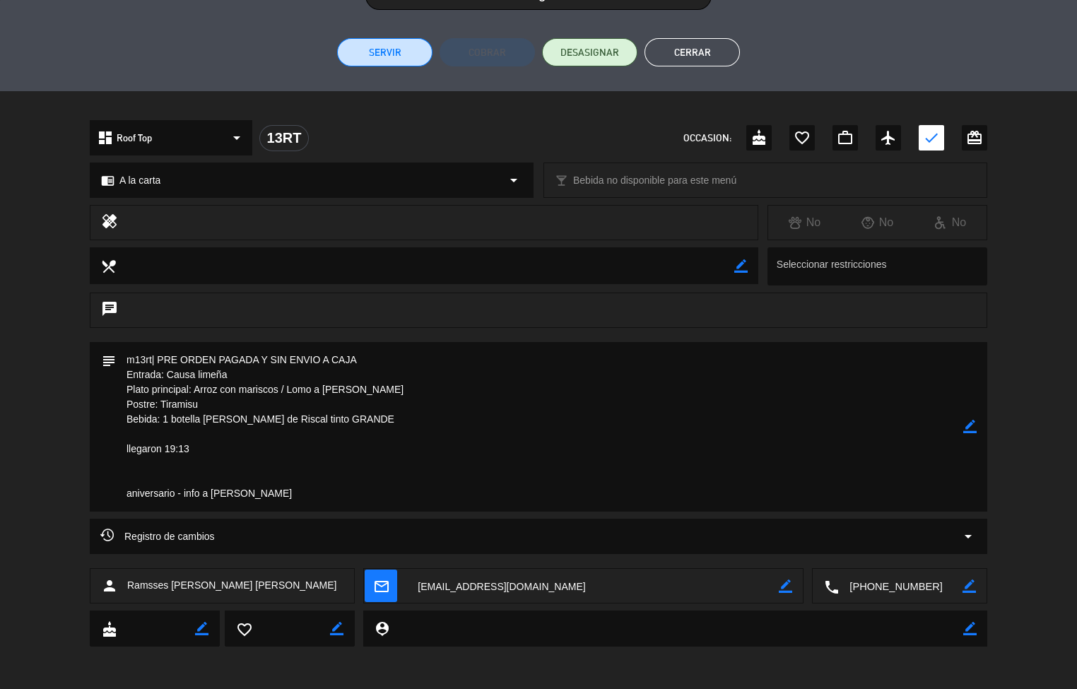
click at [699, 51] on button "Cerrar" at bounding box center [691, 52] width 95 height 28
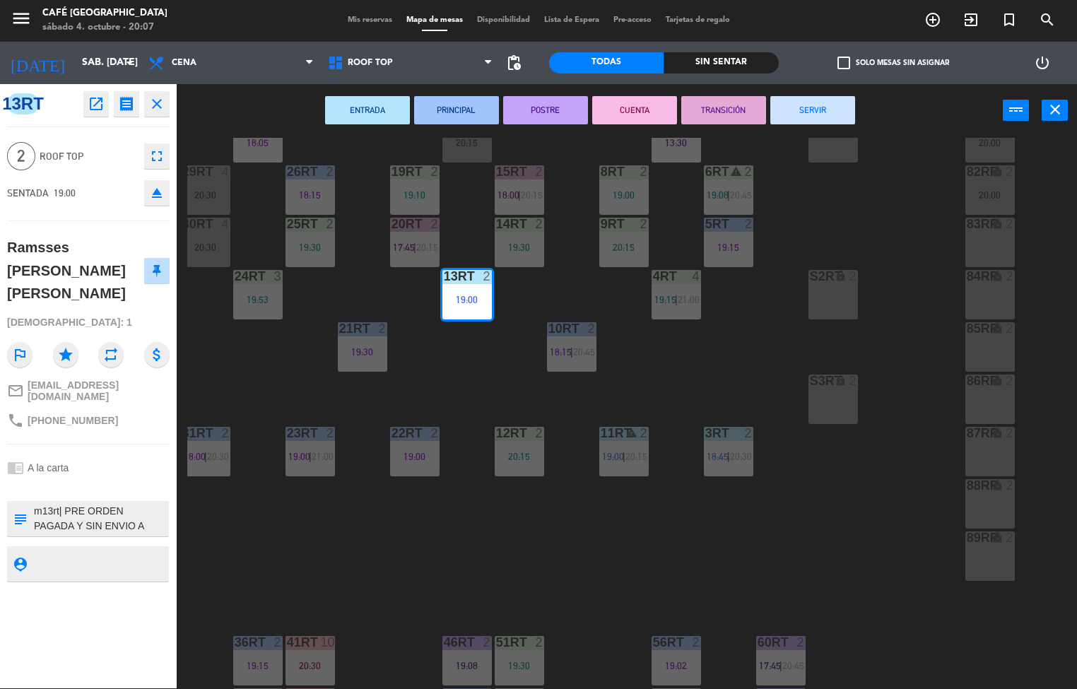
click at [458, 369] on div "18RT 5 19:30 16RT 3 17:59 28RT 2 18:56 80RR lock 2 20:00 27RT 5 18:05 7RT 5 13:…" at bounding box center [631, 413] width 889 height 551
click at [571, 346] on span "|" at bounding box center [571, 351] width 3 height 11
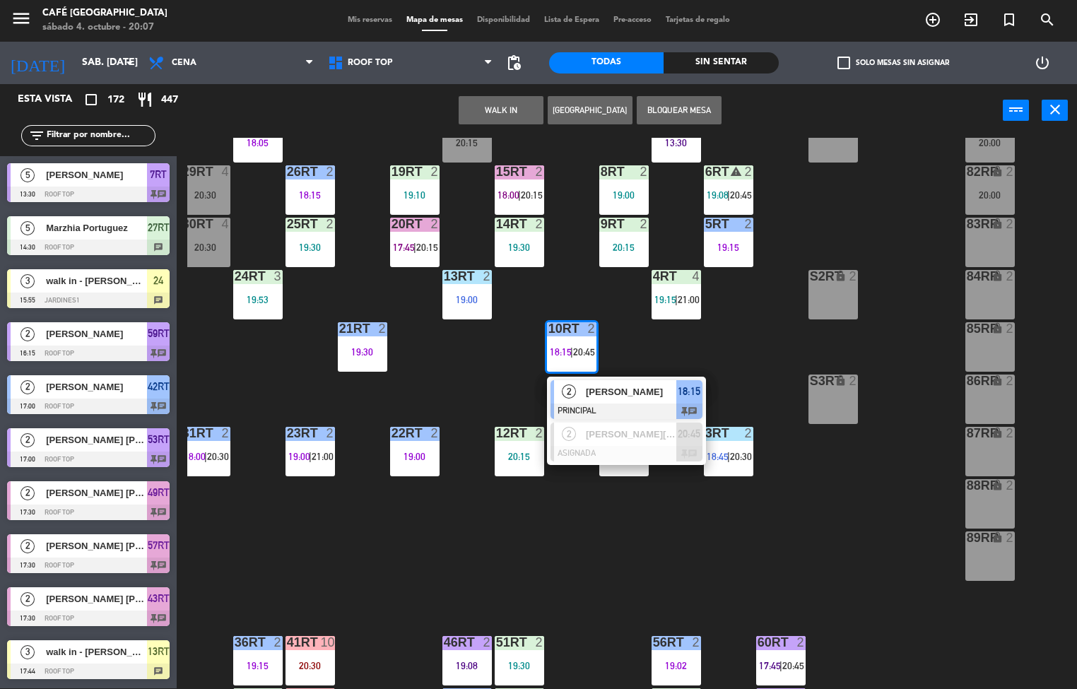
scroll to position [1, 0]
click at [613, 401] on div "[PERSON_NAME]" at bounding box center [630, 391] width 92 height 23
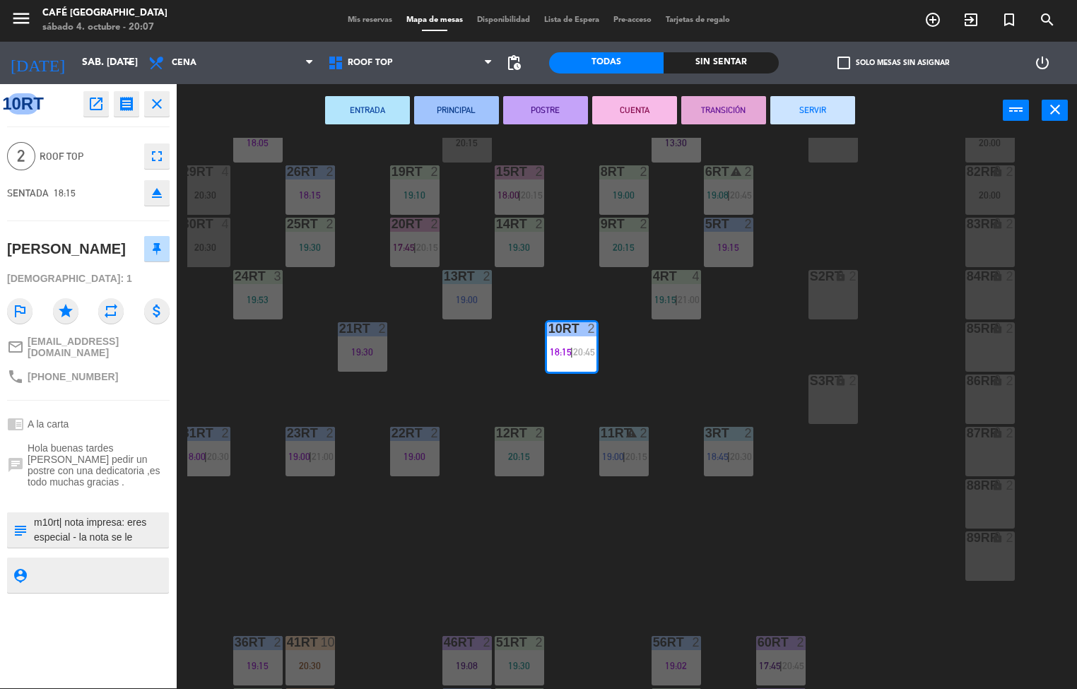
click at [553, 112] on button "POSTRE" at bounding box center [545, 110] width 85 height 28
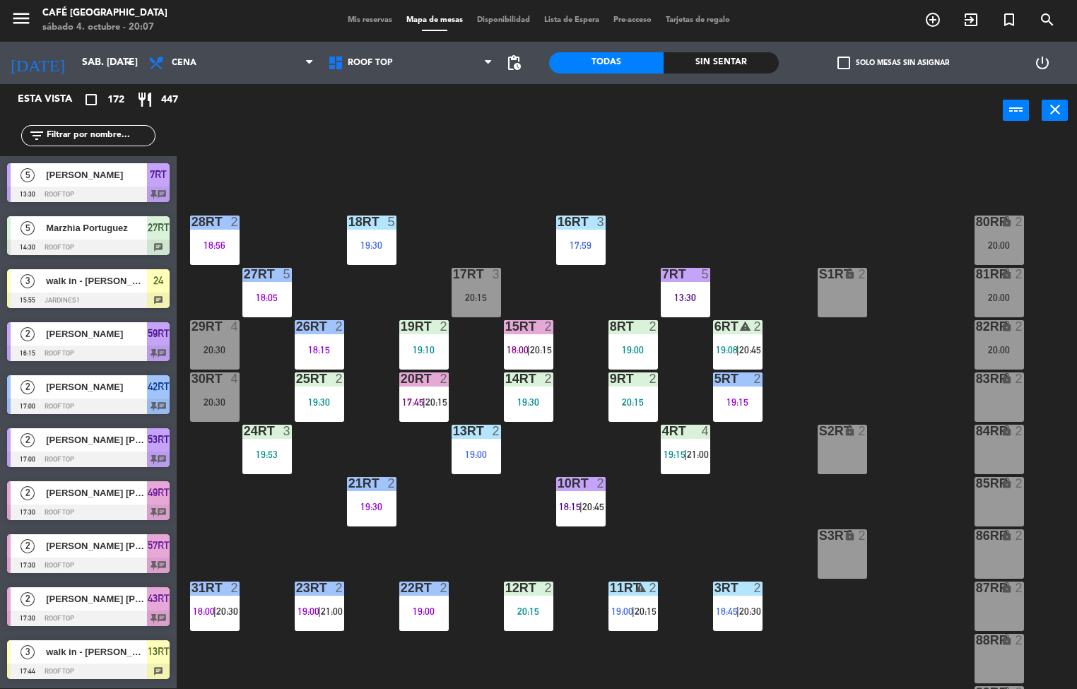
scroll to position [155, 9]
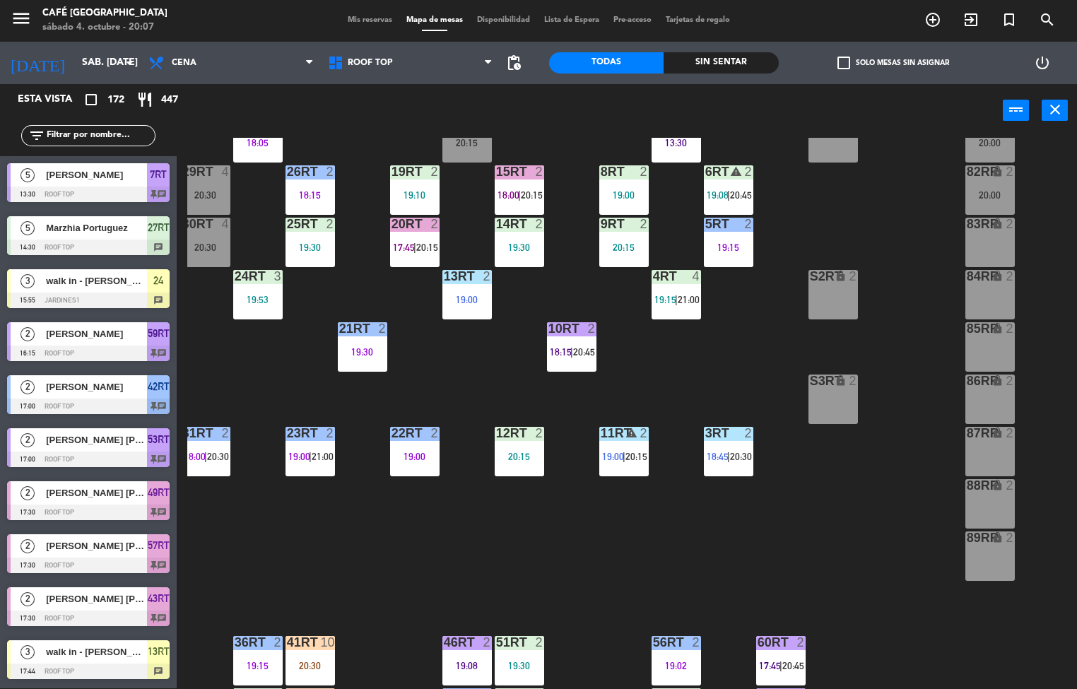
click at [733, 458] on span "20:30" at bounding box center [741, 456] width 22 height 11
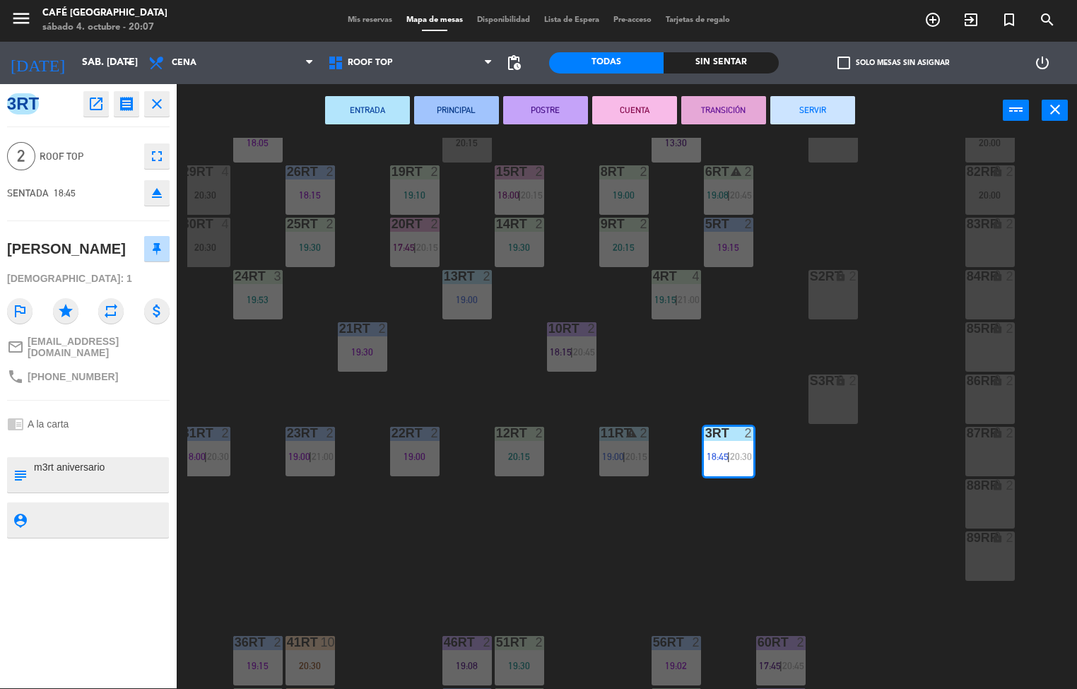
click at [550, 105] on button "POSTRE" at bounding box center [545, 110] width 85 height 28
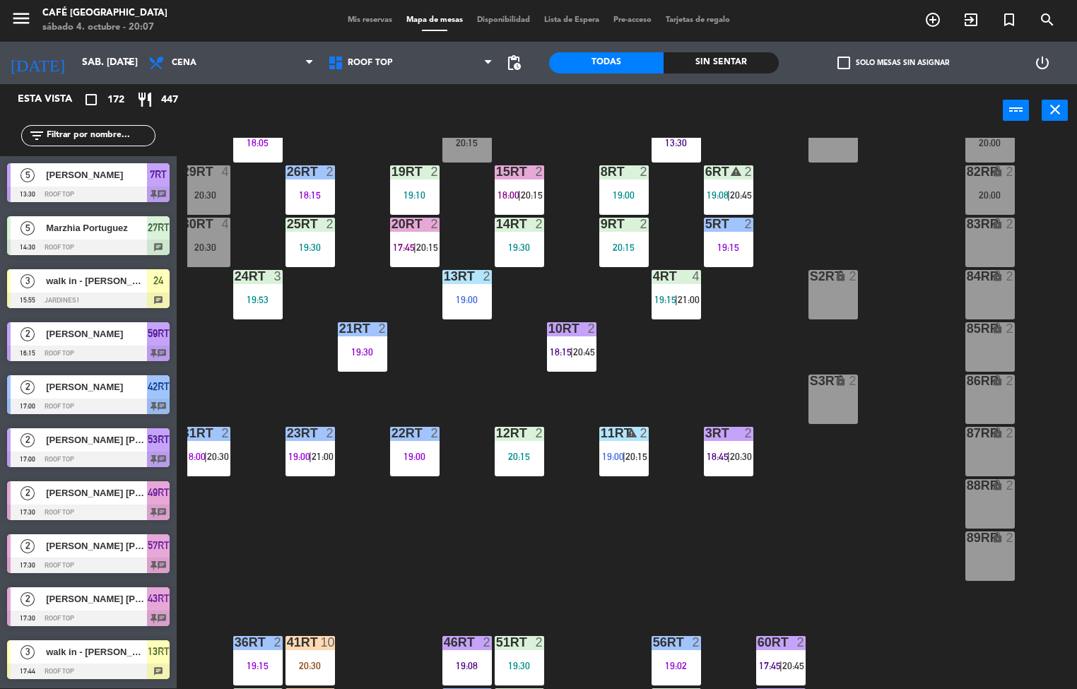
scroll to position [1, 0]
click at [706, 283] on div "4" at bounding box center [698, 276] width 23 height 13
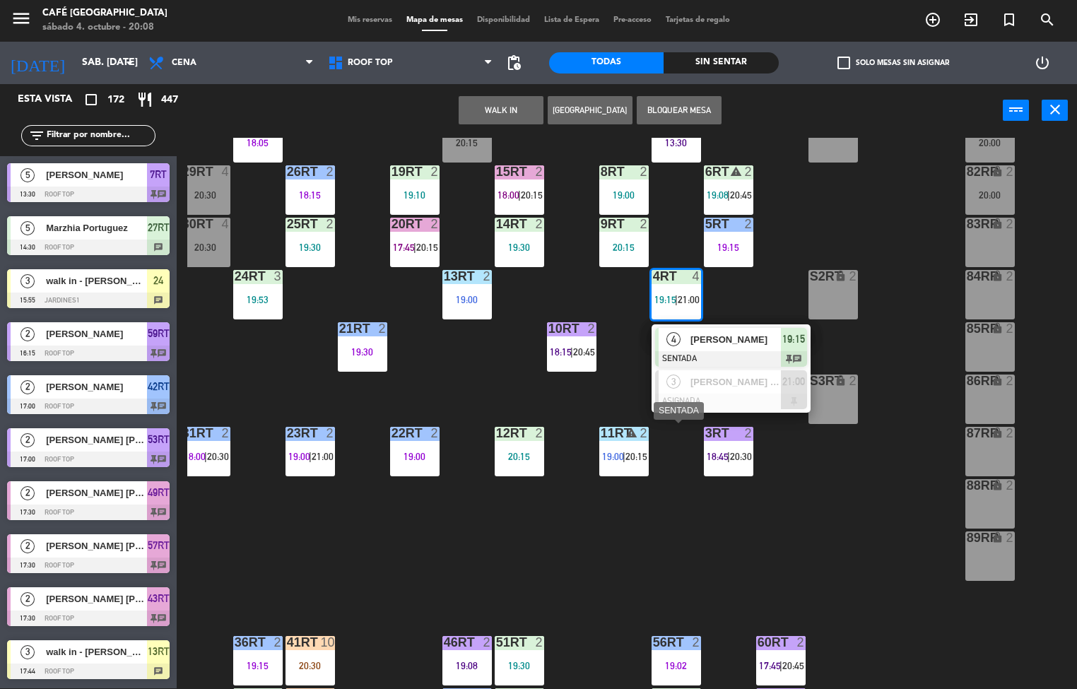
scroll to position [0, 9]
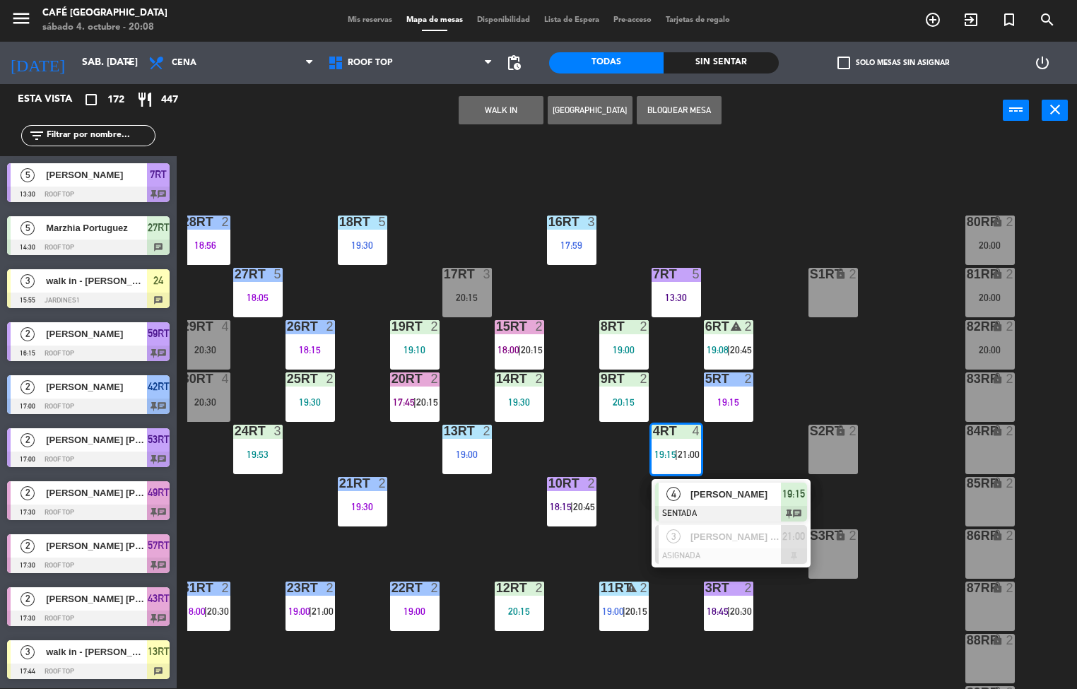
click at [798, 203] on div "18RT 5 19:30 16RT 3 17:59 28RT 2 18:56 80RR lock 2 20:00 27RT 5 18:05 7RT 5 13:…" at bounding box center [631, 413] width 889 height 551
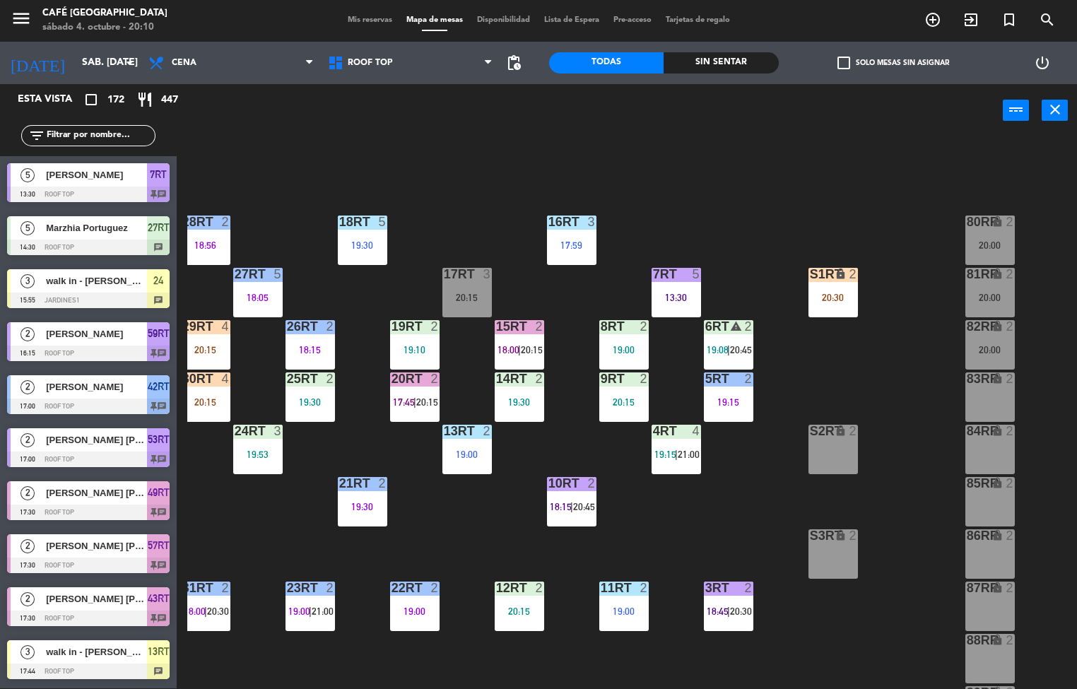
click at [471, 537] on div "18RT 5 19:30 16RT 3 17:59 28RT 2 18:56 80RR lock 2 20:00 27RT 5 18:05 7RT 5 13:…" at bounding box center [631, 413] width 889 height 551
click at [524, 606] on div "20:15" at bounding box center [518, 611] width 49 height 10
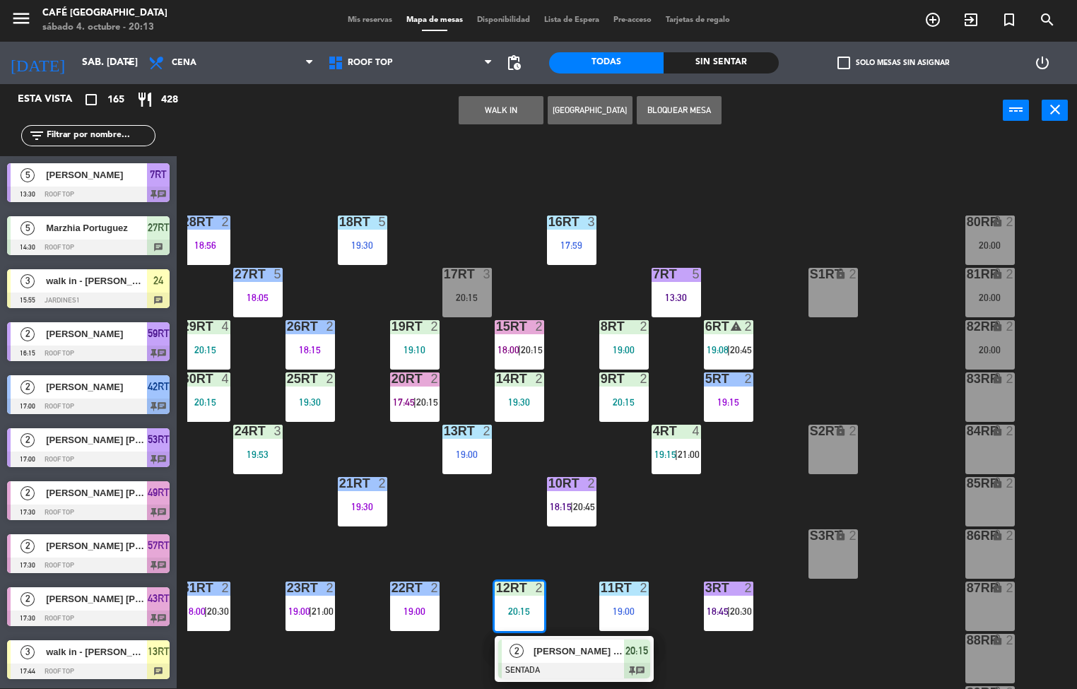
click at [888, 371] on div "18RT 5 19:30 16RT 3 17:59 28RT 2 18:56 80RR lock 2 20:00 27RT 5 18:05 7RT 5 13:…" at bounding box center [631, 413] width 889 height 551
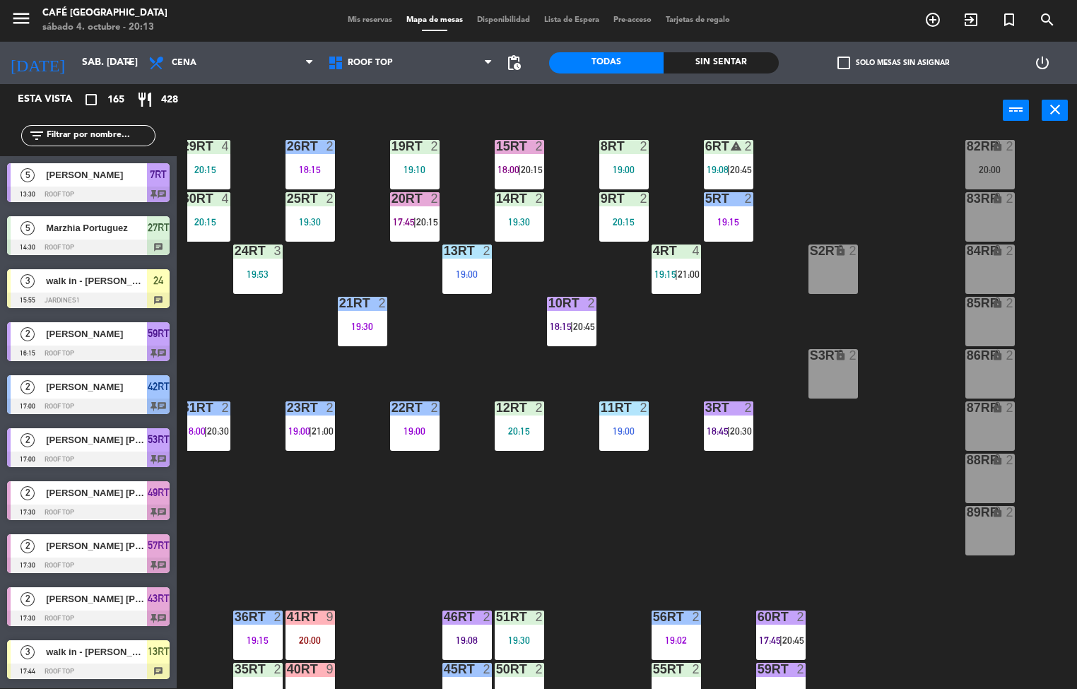
scroll to position [293, 9]
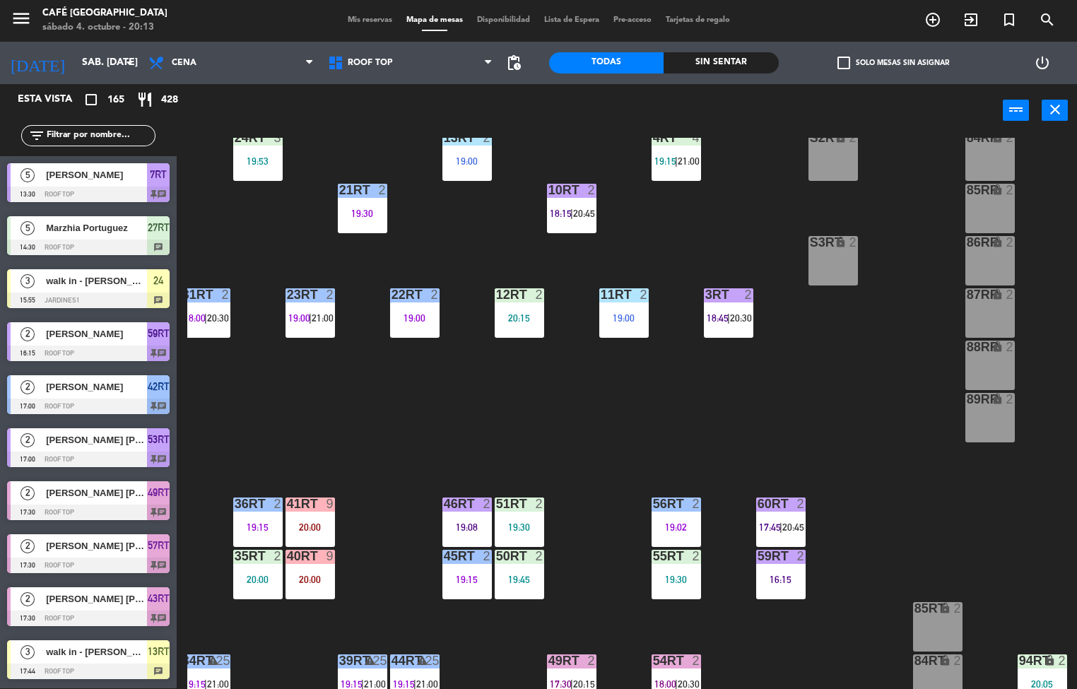
click at [677, 523] on div "19:02" at bounding box center [675, 527] width 49 height 10
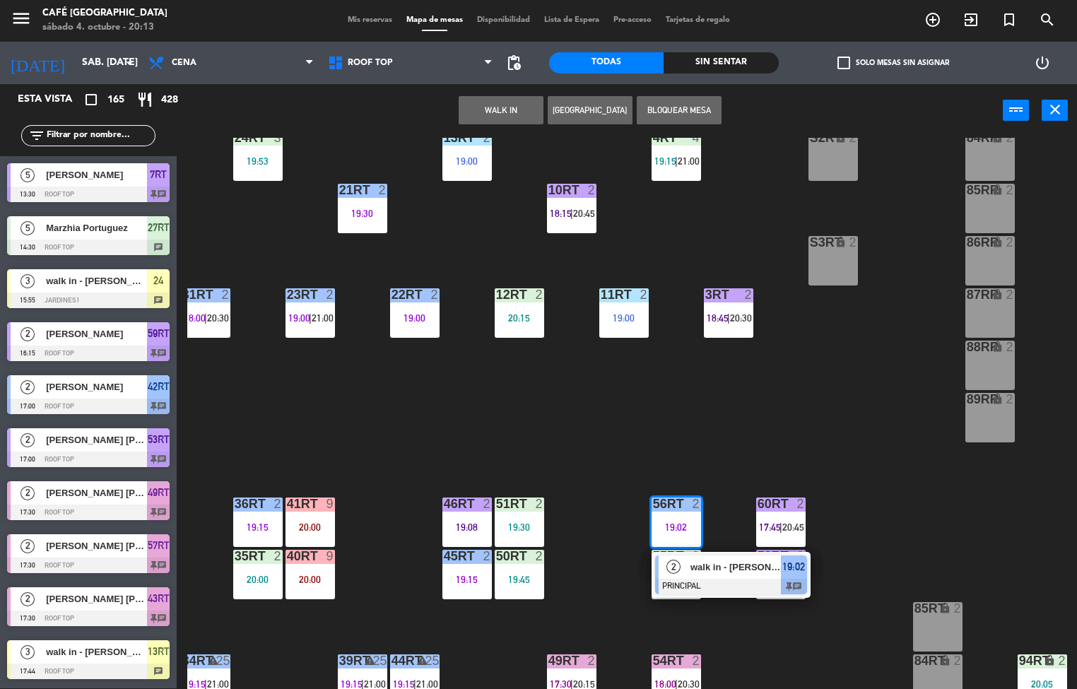
click at [730, 560] on span "walk in - [PERSON_NAME]" at bounding box center [735, 566] width 90 height 15
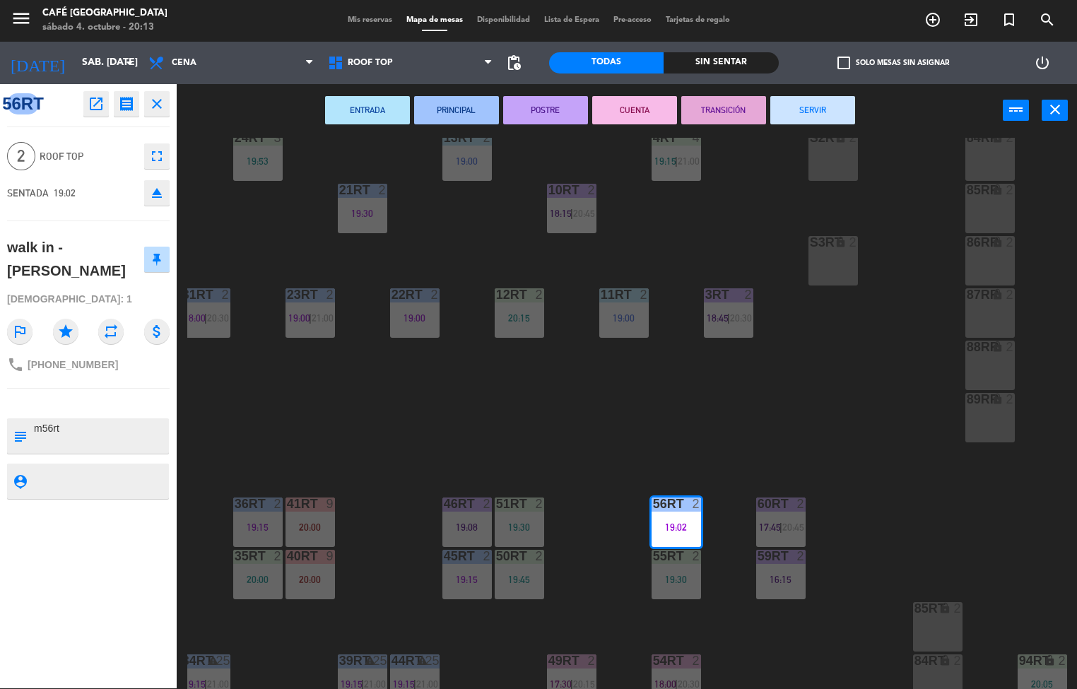
click at [97, 106] on icon "open_in_new" at bounding box center [96, 103] width 17 height 17
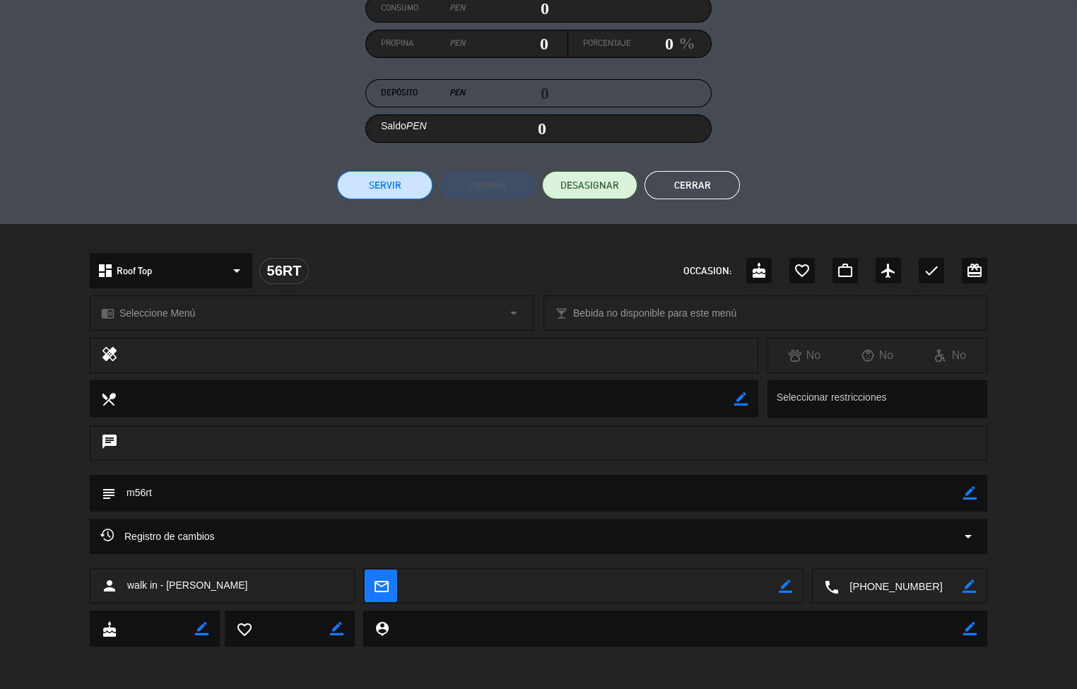
scroll to position [0, 0]
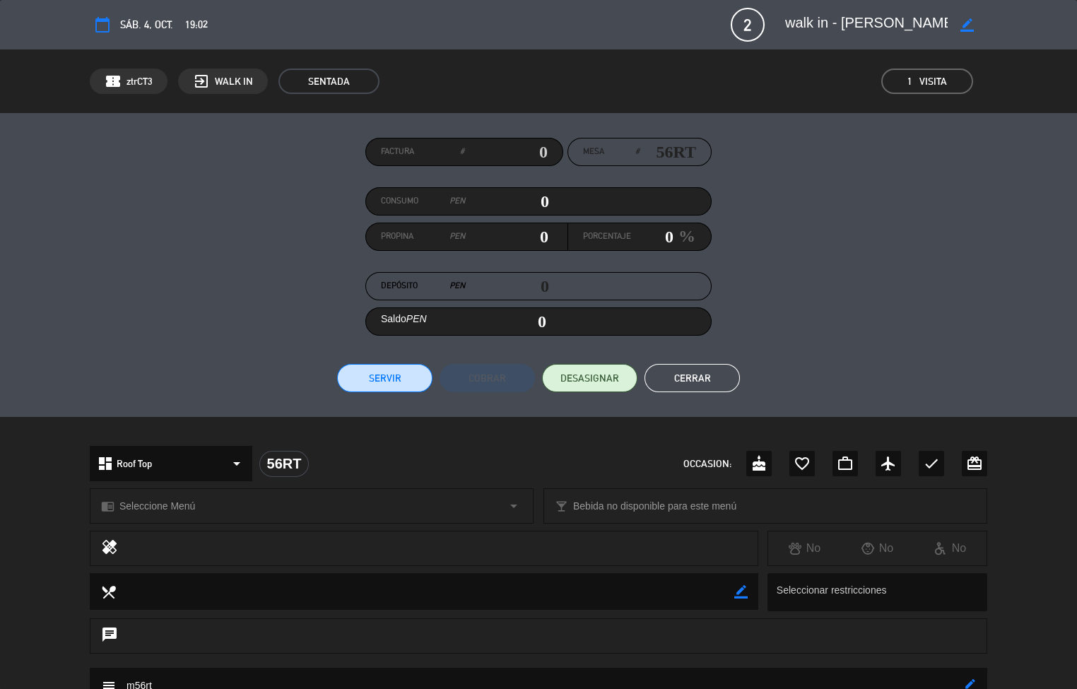
click at [704, 367] on button "Cerrar" at bounding box center [691, 378] width 95 height 28
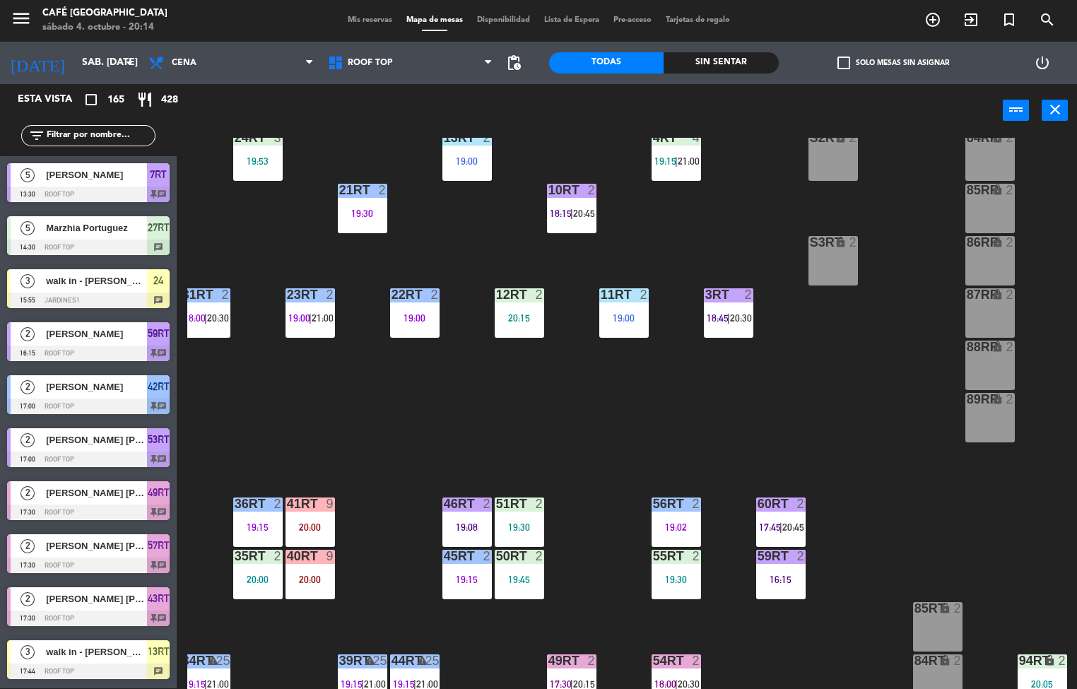
scroll to position [0, 9]
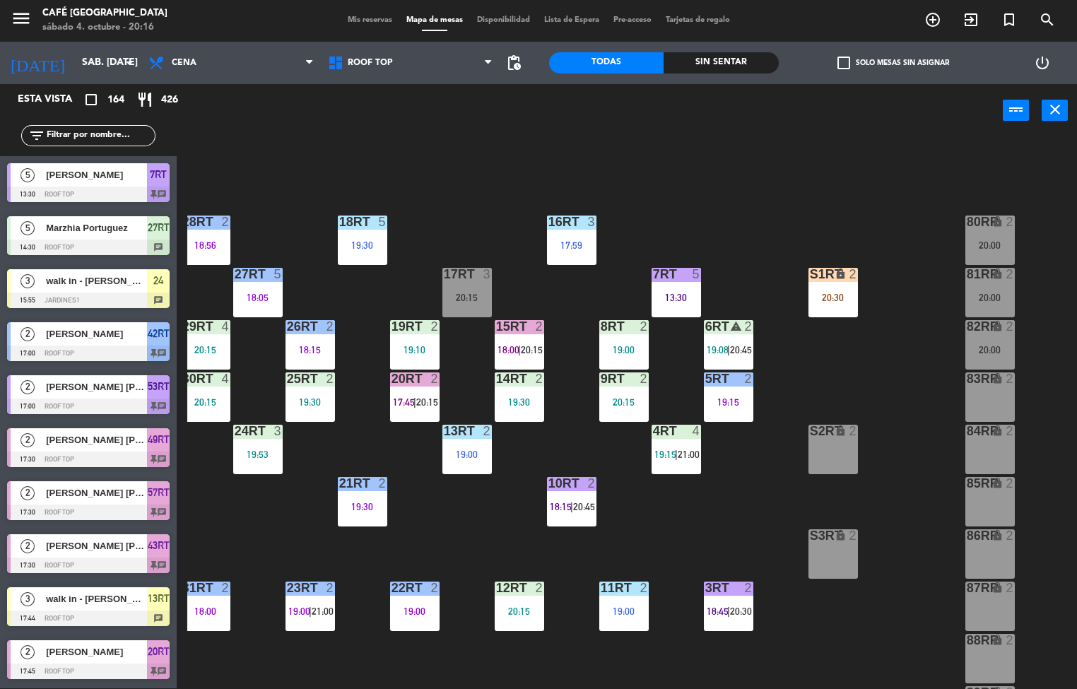
click at [464, 516] on div "18RT 5 19:30 16RT 3 17:59 28RT 2 18:56 80RR lock 2 20:00 27RT 5 18:05 7RT 5 13:…" at bounding box center [631, 413] width 889 height 551
click at [477, 520] on div "18RT 5 19:30 16RT 3 17:59 28RT 2 18:56 80RR lock 2 20:00 27RT 5 18:05 7RT 5 13:…" at bounding box center [631, 413] width 889 height 551
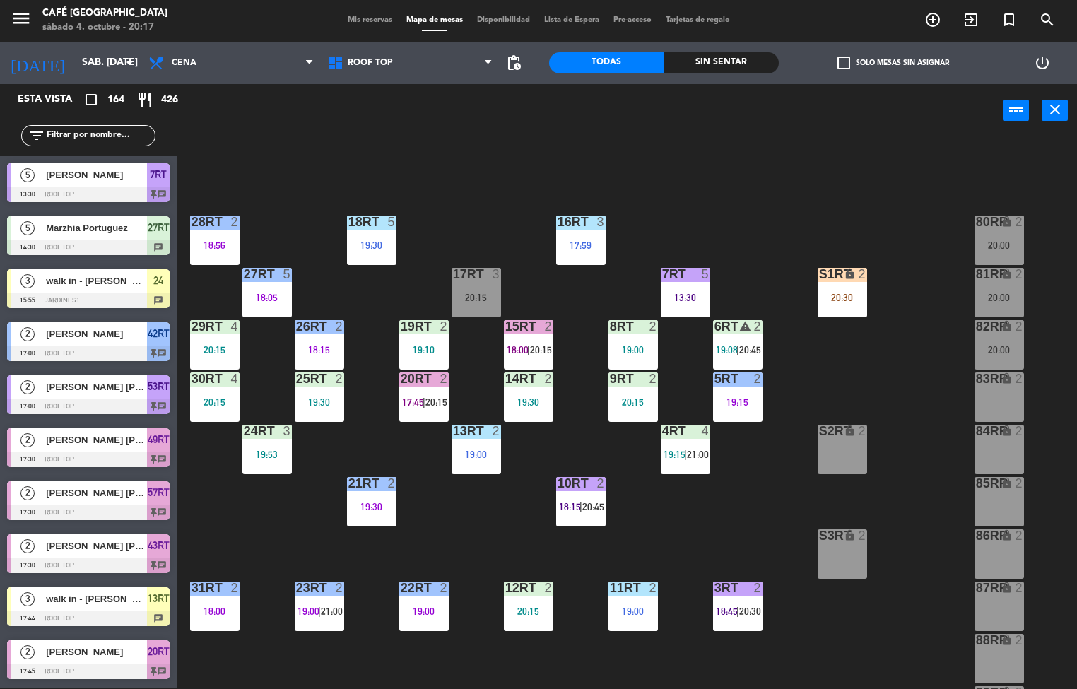
click at [325, 606] on span "21:00" at bounding box center [332, 610] width 22 height 11
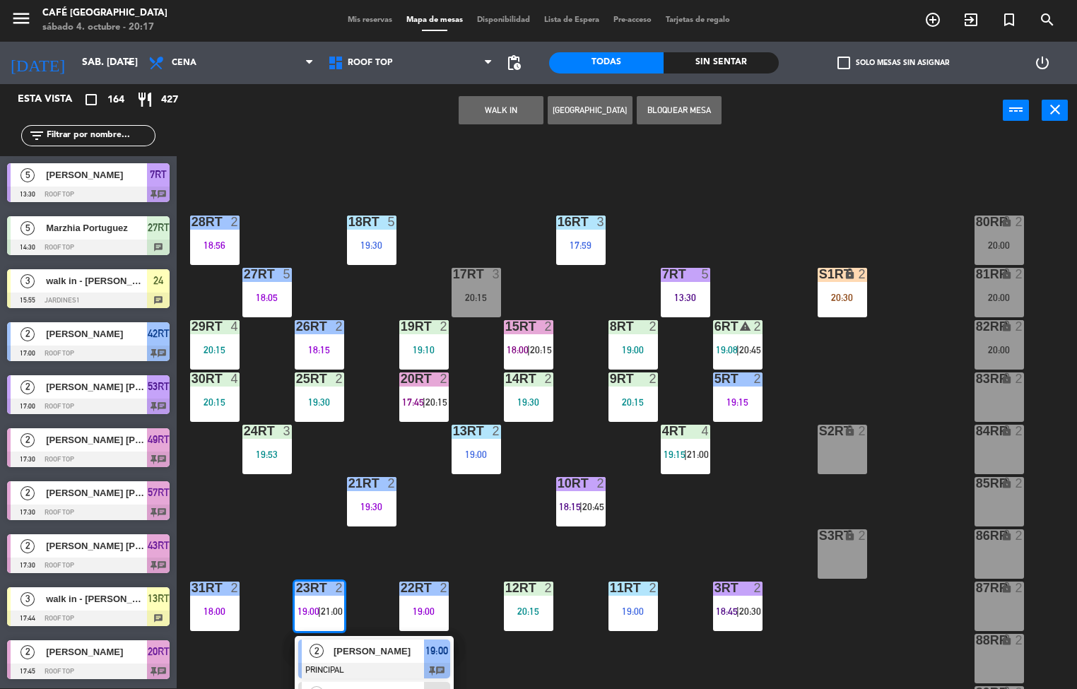
click at [380, 658] on span "[PERSON_NAME]" at bounding box center [378, 651] width 90 height 15
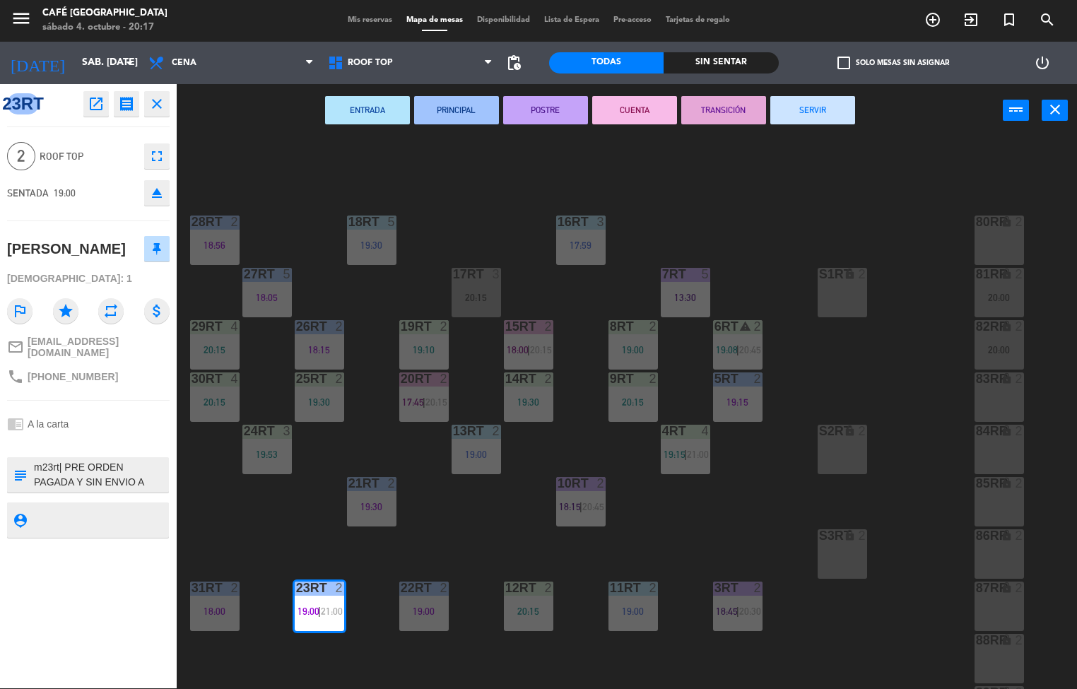
click at [95, 102] on icon "open_in_new" at bounding box center [96, 103] width 17 height 17
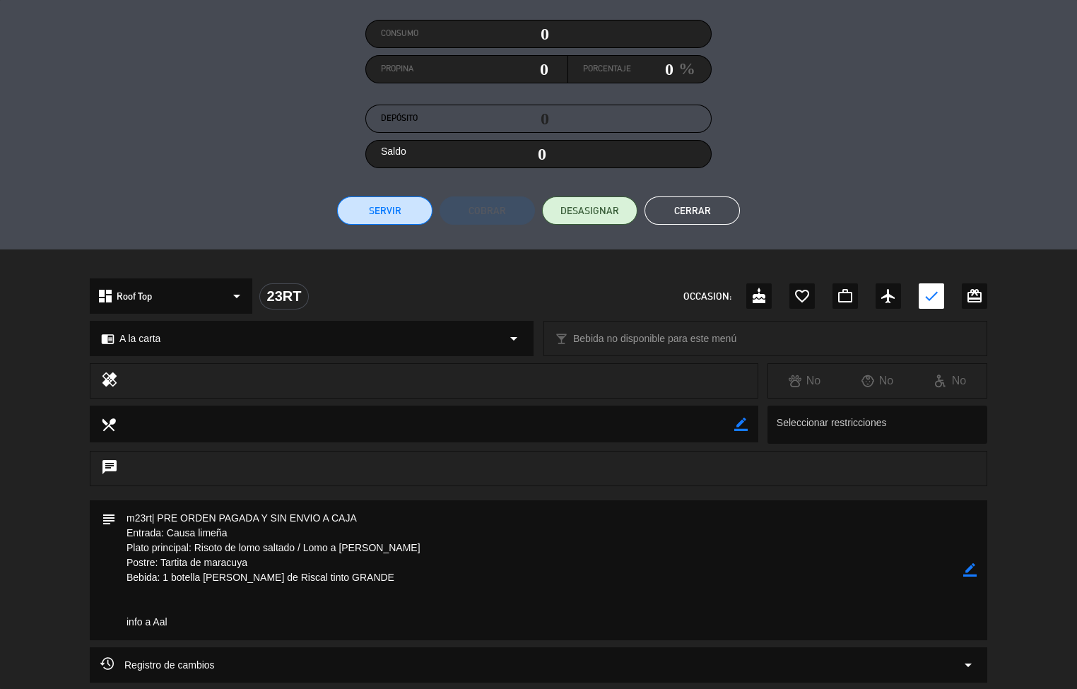
scroll to position [297, 0]
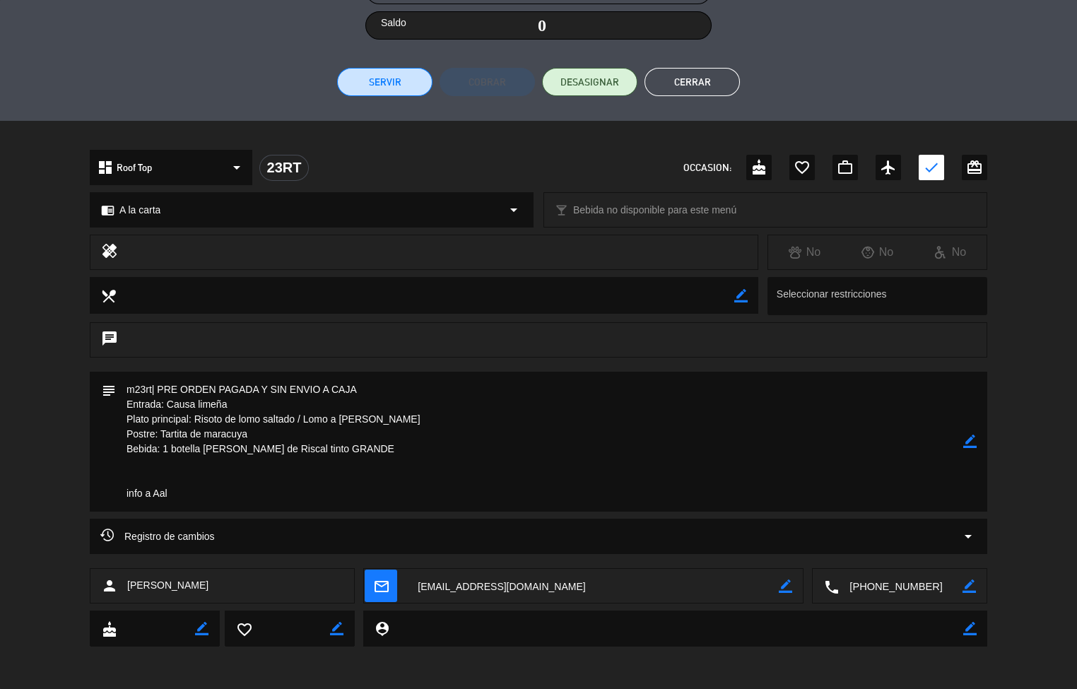
click at [689, 71] on button "Cerrar" at bounding box center [691, 82] width 95 height 28
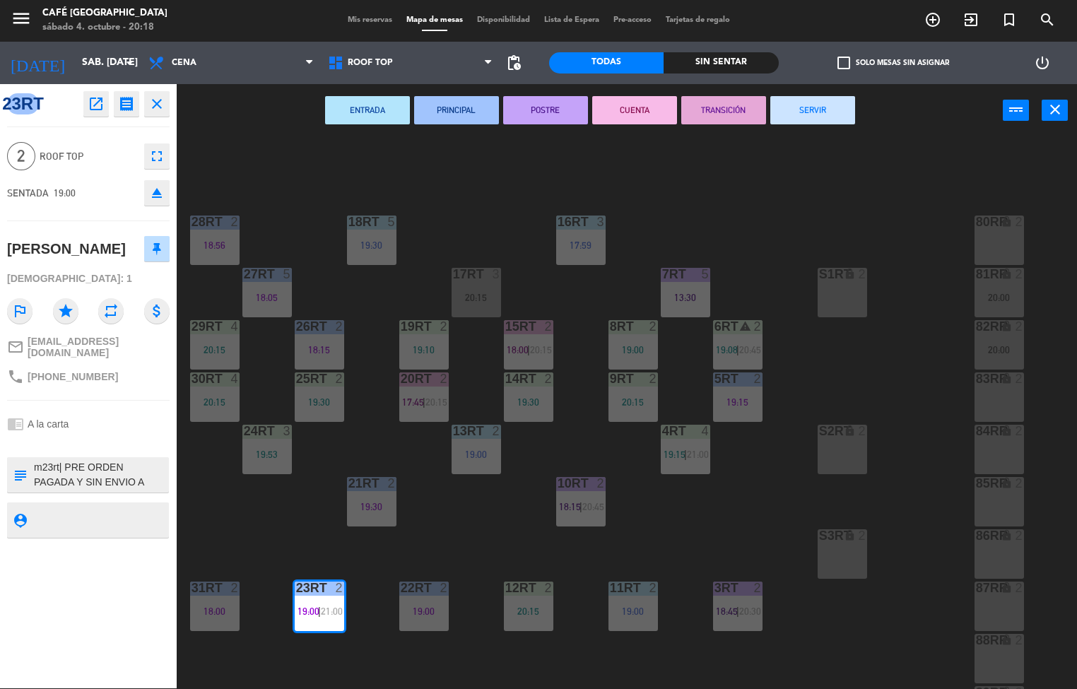
click at [764, 252] on div "18RT 5 19:30 16RT 3 17:59 28RT 2 18:56 80RR lock 2 27RT 5 18:05 7RT 5 13:30 S1R…" at bounding box center [631, 413] width 889 height 551
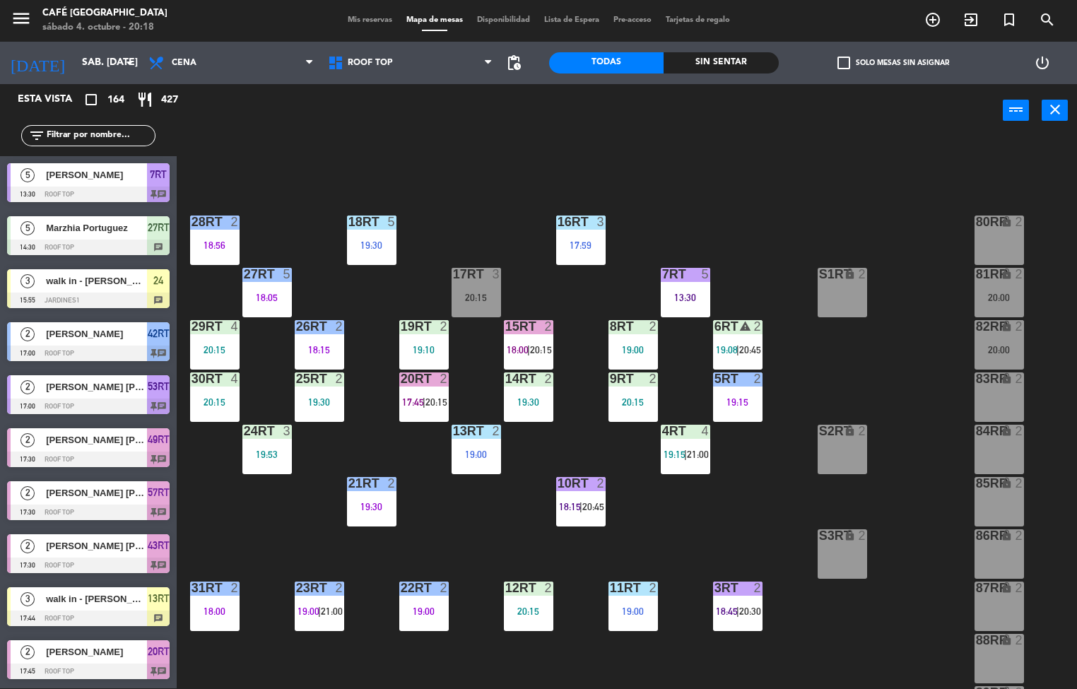
scroll to position [1, 0]
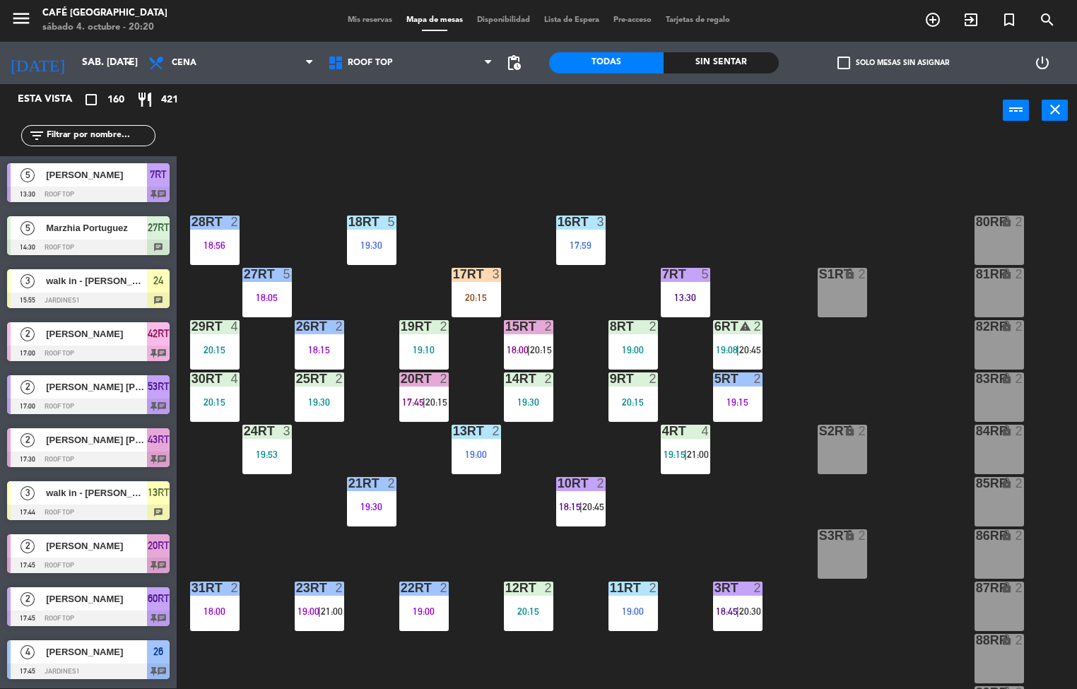
click at [624, 329] on div at bounding box center [632, 326] width 23 height 13
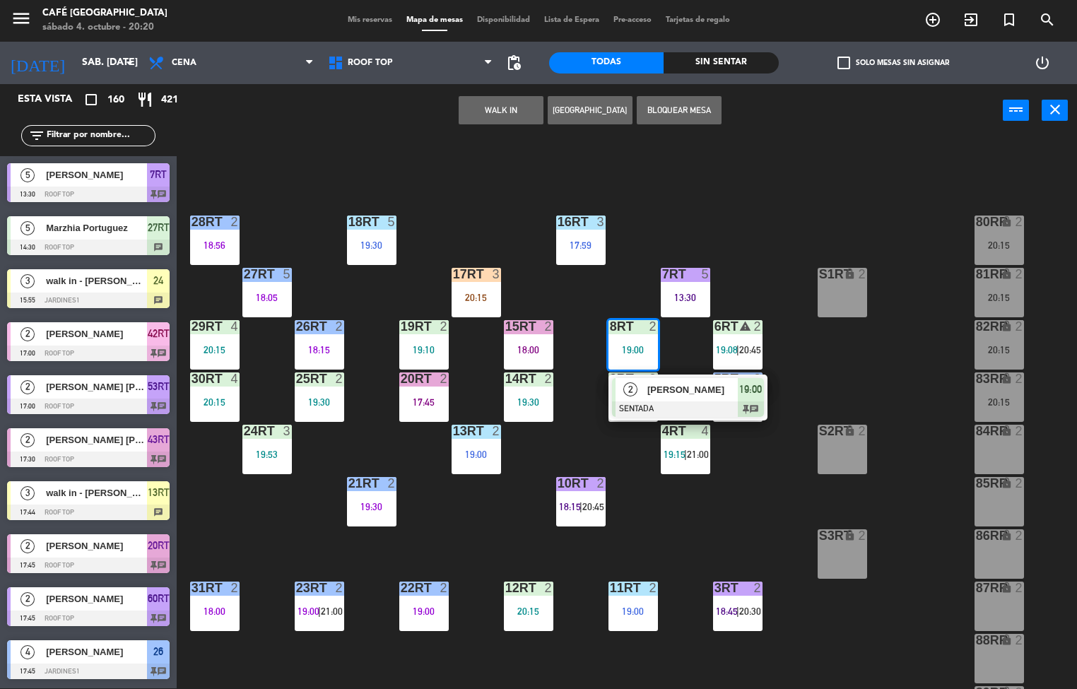
click at [638, 374] on div "2 Marina Rosas Valverde SENTADA 19:00 chat" at bounding box center [687, 397] width 159 height 46
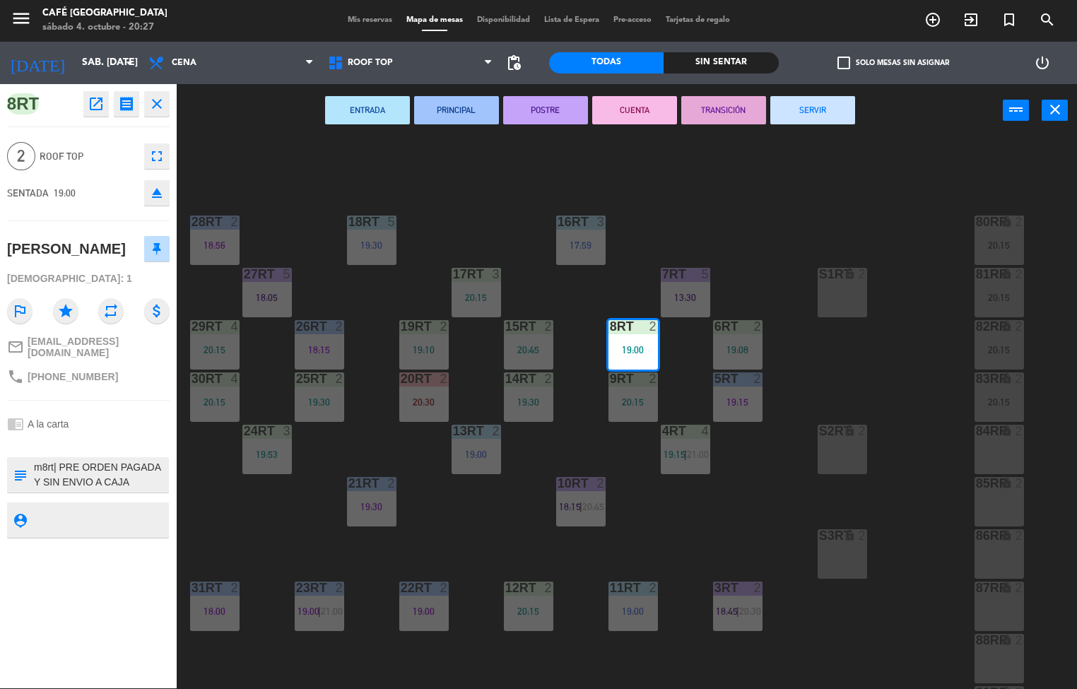
click at [685, 519] on div "18RT 5 19:30 16RT 3 17:59 28RT 2 18:56 80RR lock 2 20:15 27RT 5 18:05 7RT 5 13:…" at bounding box center [631, 413] width 889 height 551
click at [486, 557] on div "18RT 5 19:30 16RT 3 17:59 28RT 2 18:56 80RR lock 2 20:15 27RT 5 18:05 7RT 5 13:…" at bounding box center [631, 413] width 889 height 551
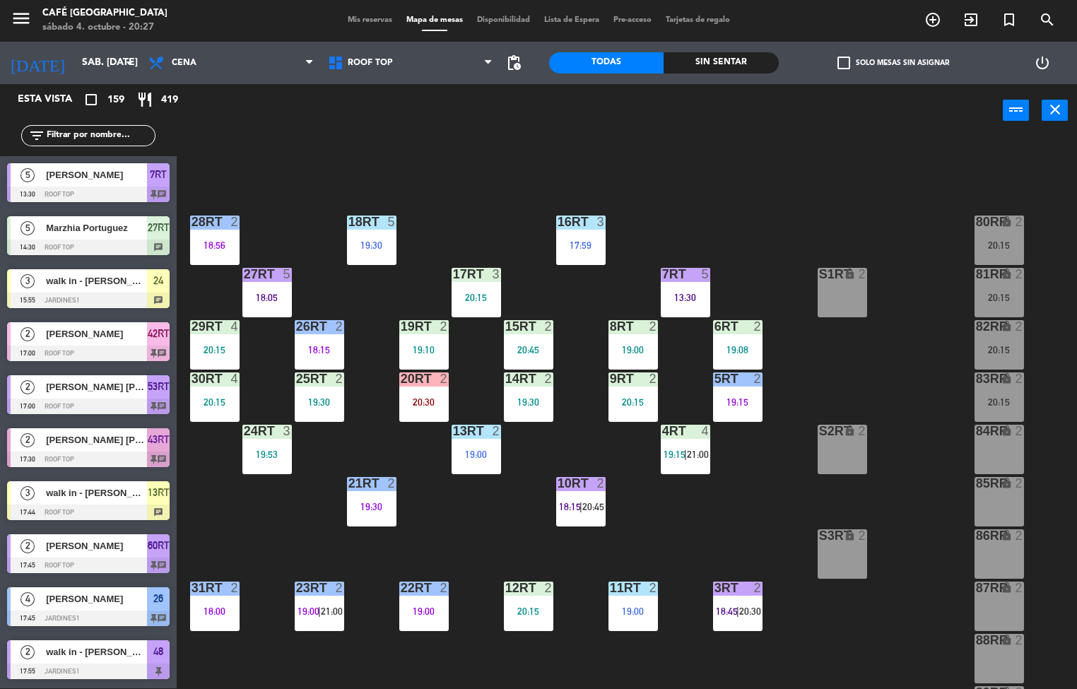
click at [559, 509] on div "18:15 |" at bounding box center [570, 507] width 23 height 10
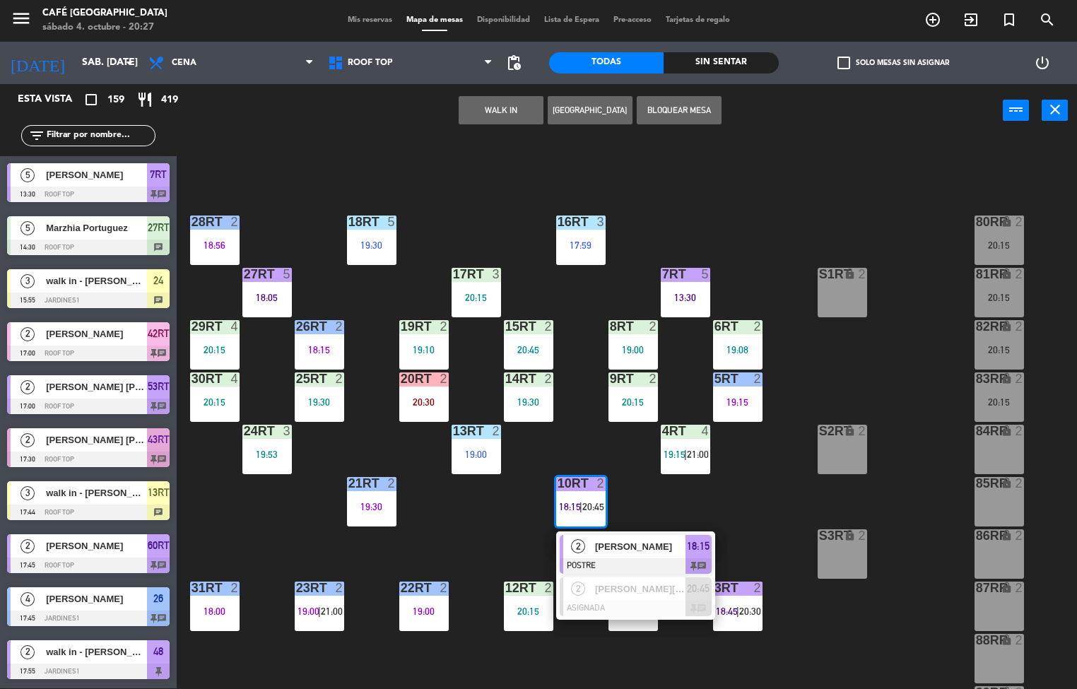
click at [610, 554] on div "[PERSON_NAME]" at bounding box center [639, 546] width 92 height 23
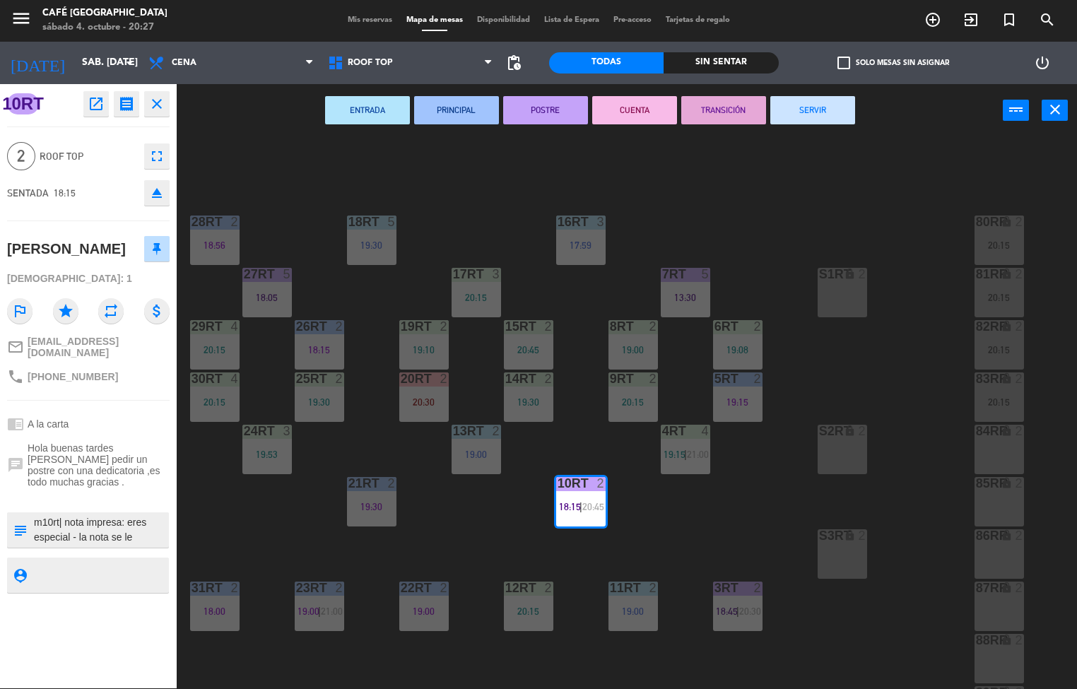
click at [736, 117] on button "TRANSICIÓN" at bounding box center [723, 110] width 85 height 28
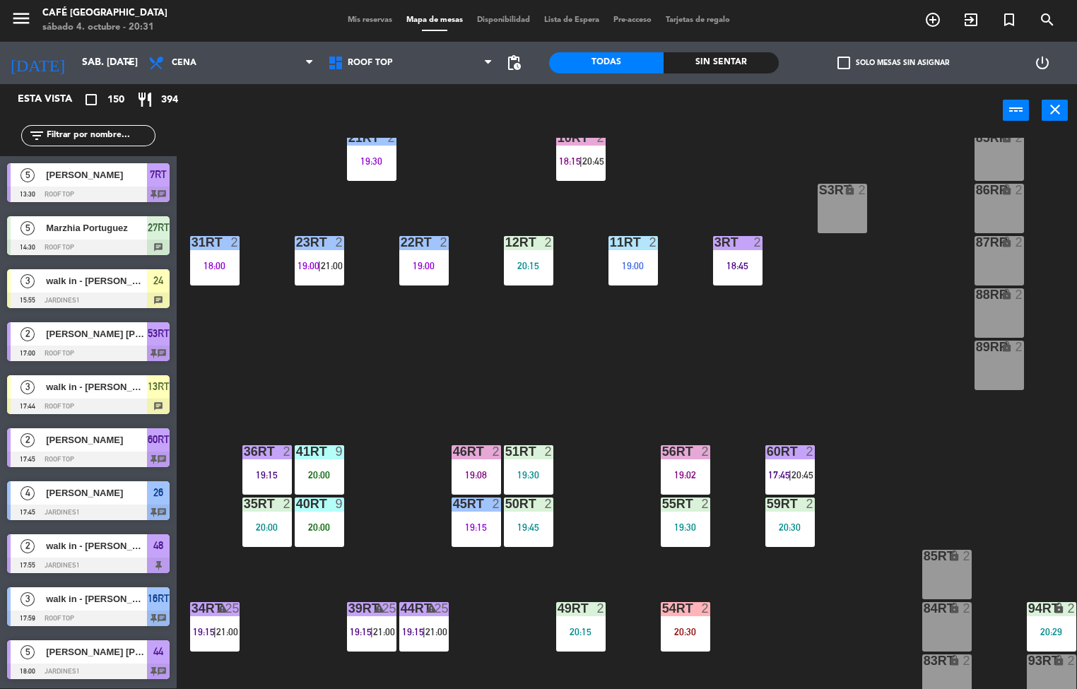
scroll to position [409, 0]
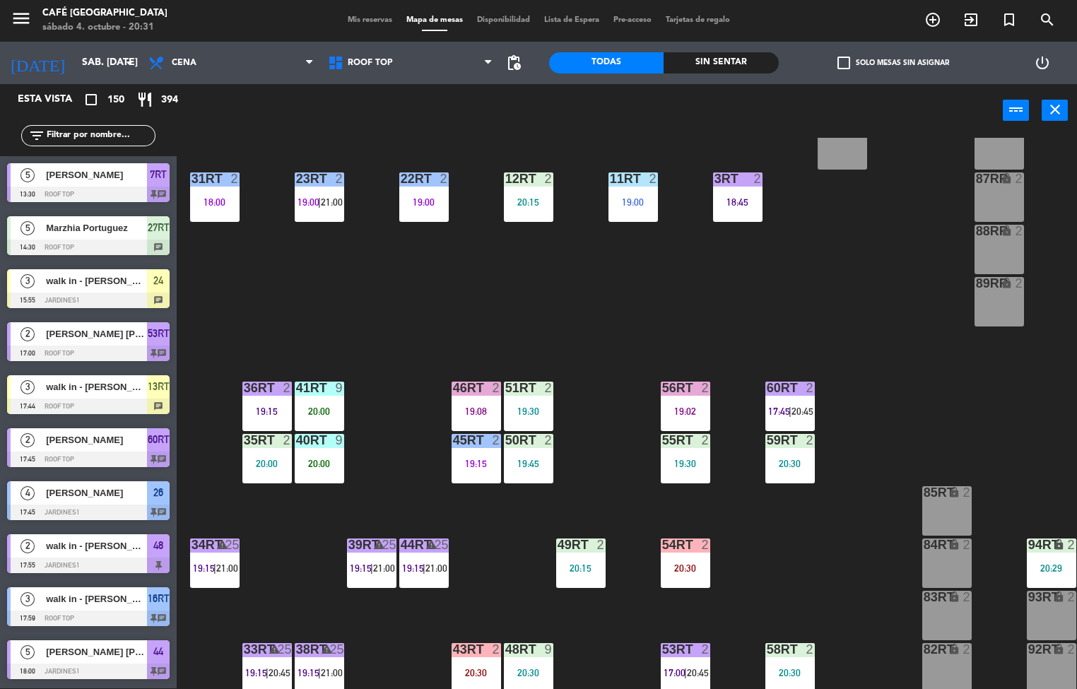
click at [795, 401] on div "60RT 2 17:45 | 20:45" at bounding box center [789, 405] width 49 height 49
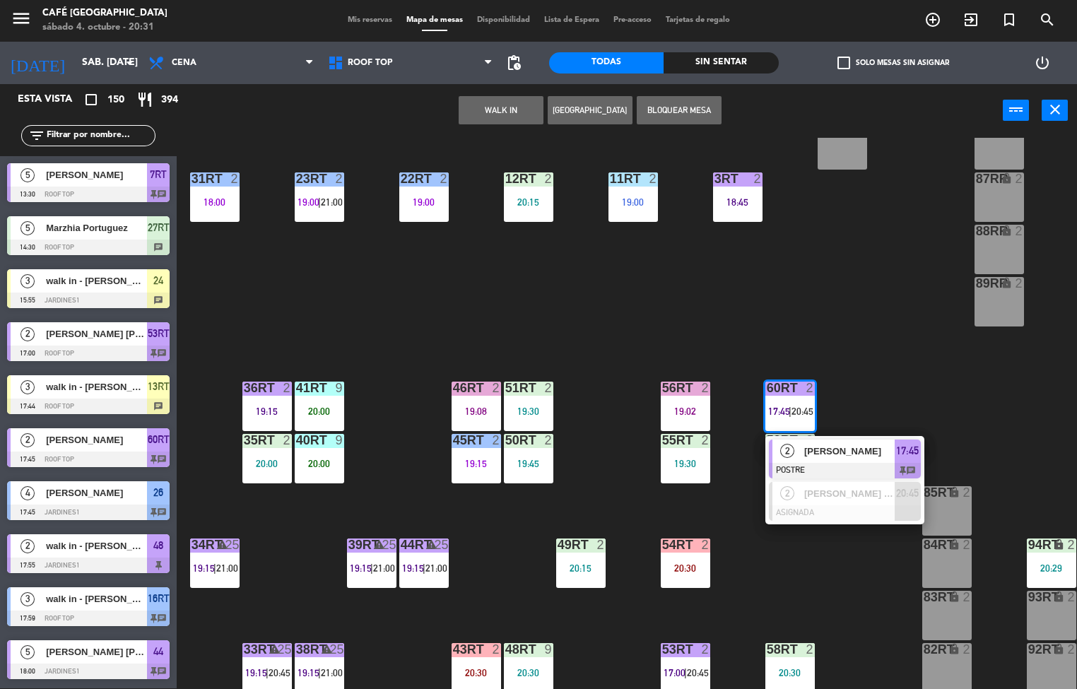
click at [843, 471] on div at bounding box center [845, 471] width 152 height 16
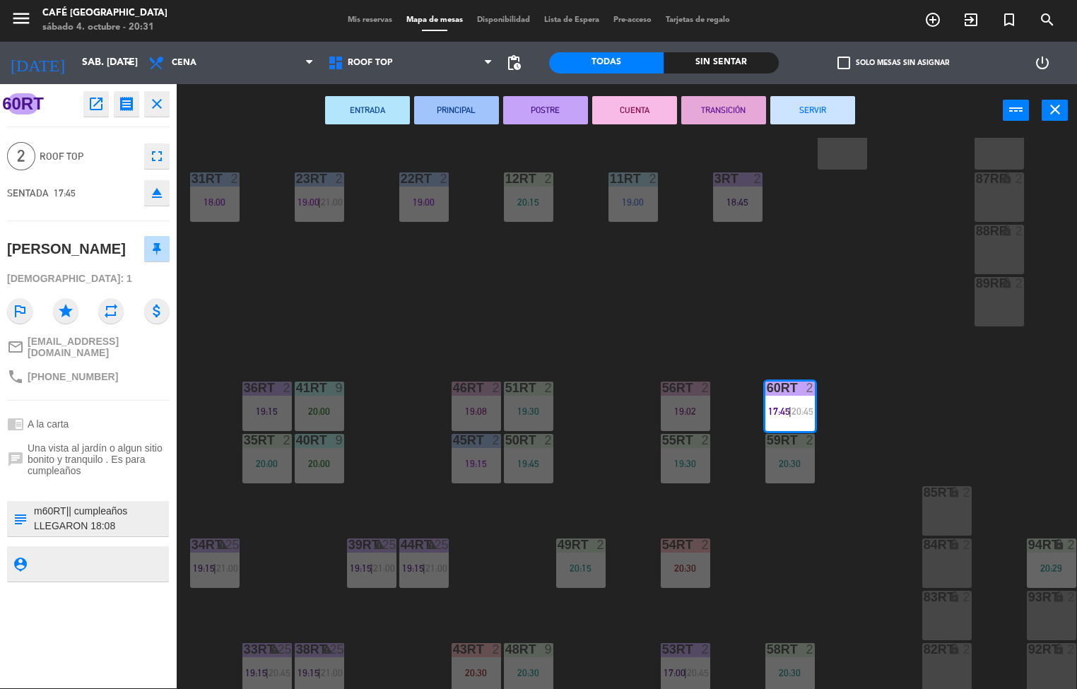
click at [729, 108] on button "TRANSICIÓN" at bounding box center [723, 110] width 85 height 28
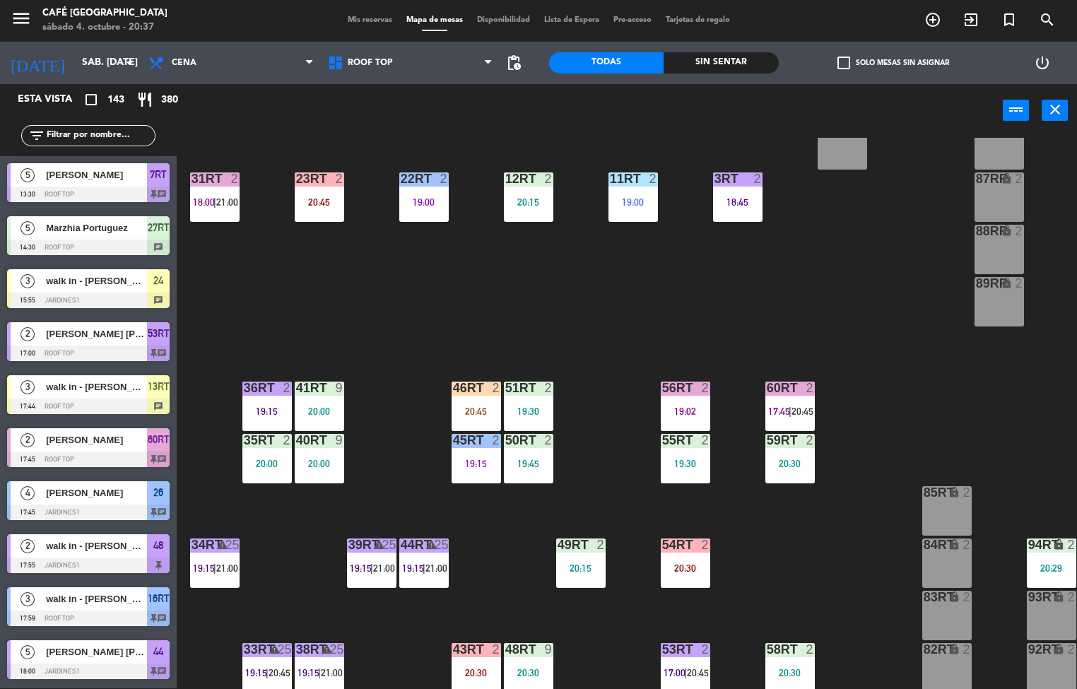
click at [583, 102] on div "18:15" at bounding box center [580, 98] width 49 height 10
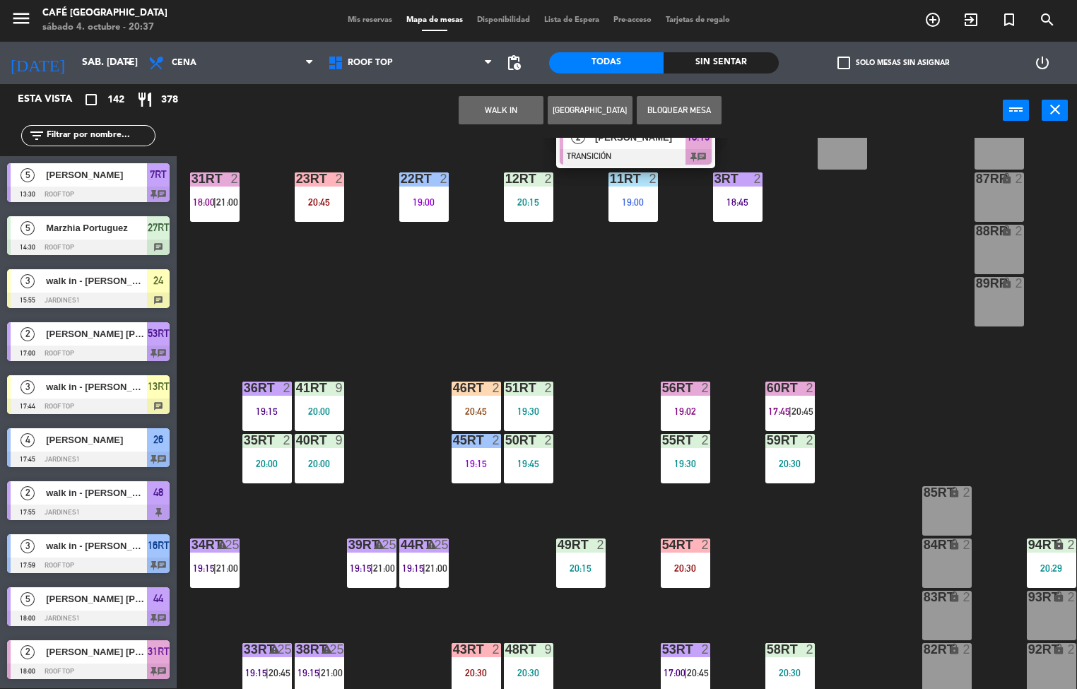
scroll to position [83, 0]
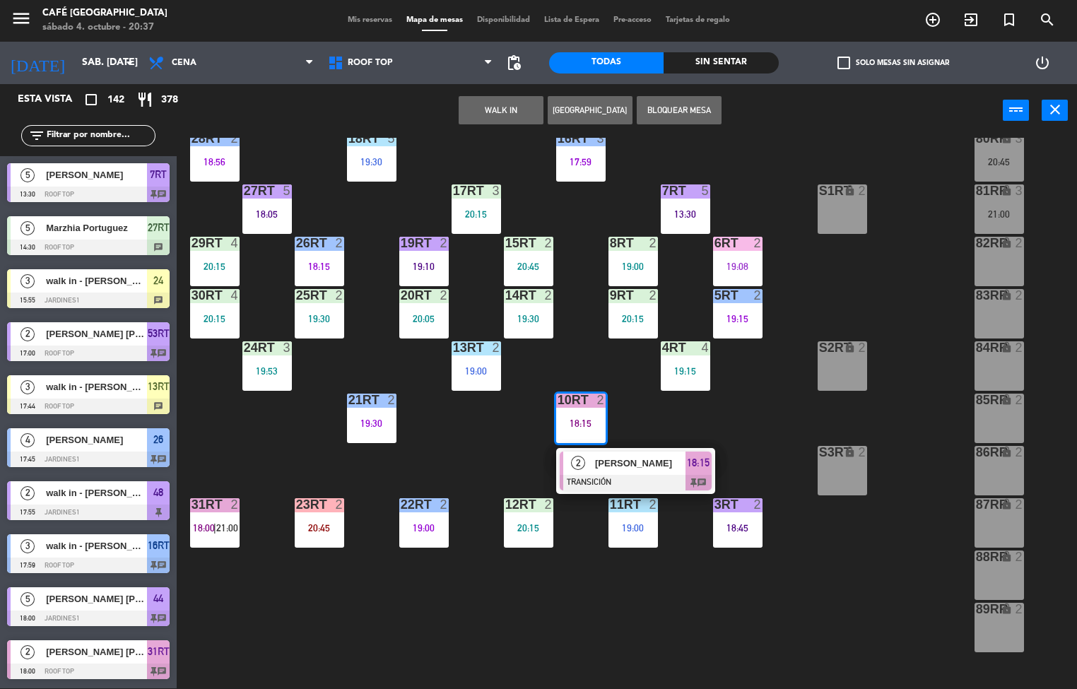
click at [608, 470] on div "[PERSON_NAME]" at bounding box center [639, 462] width 92 height 23
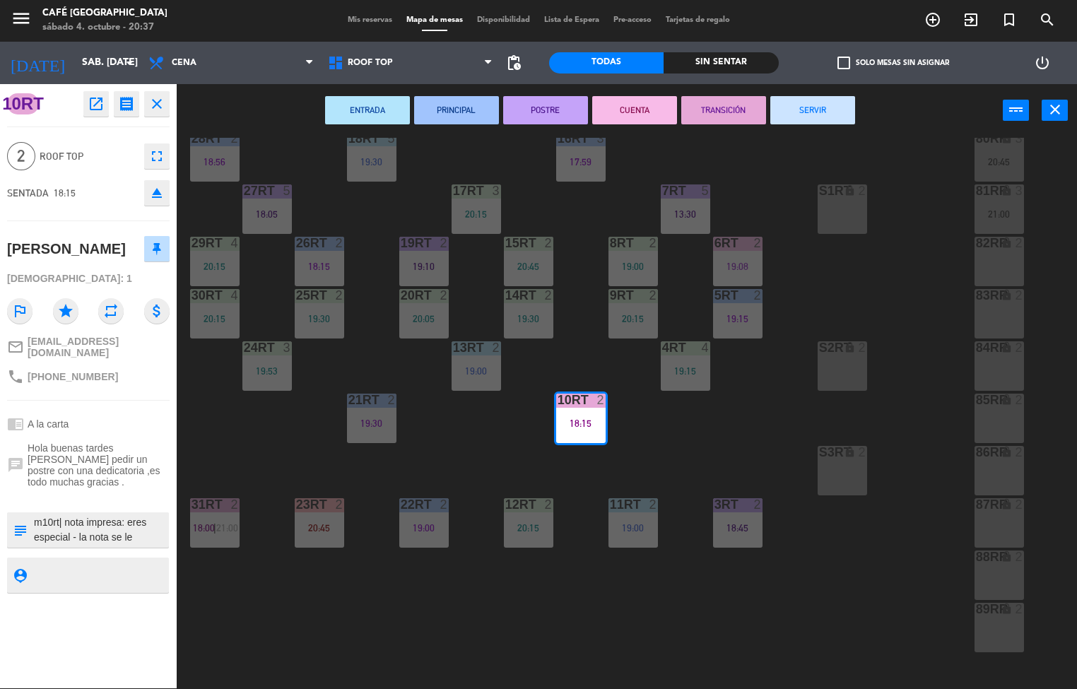
click at [795, 114] on button "SERVIR" at bounding box center [812, 110] width 85 height 28
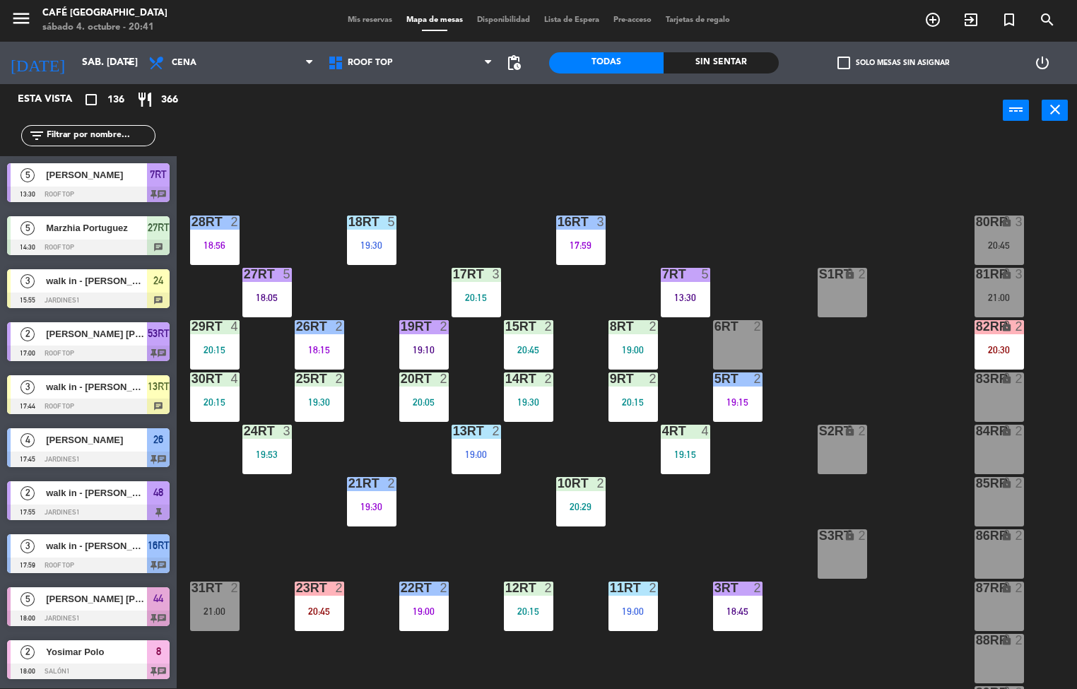
scroll to position [523, 0]
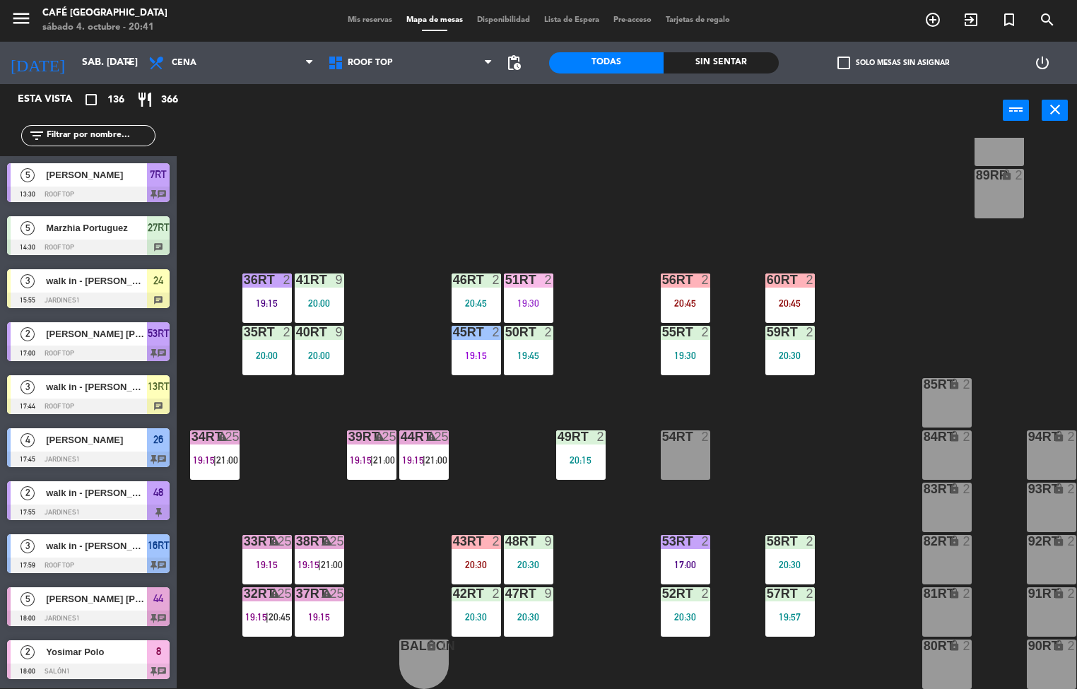
click at [581, 445] on div "49RT 2 20:15" at bounding box center [580, 454] width 49 height 49
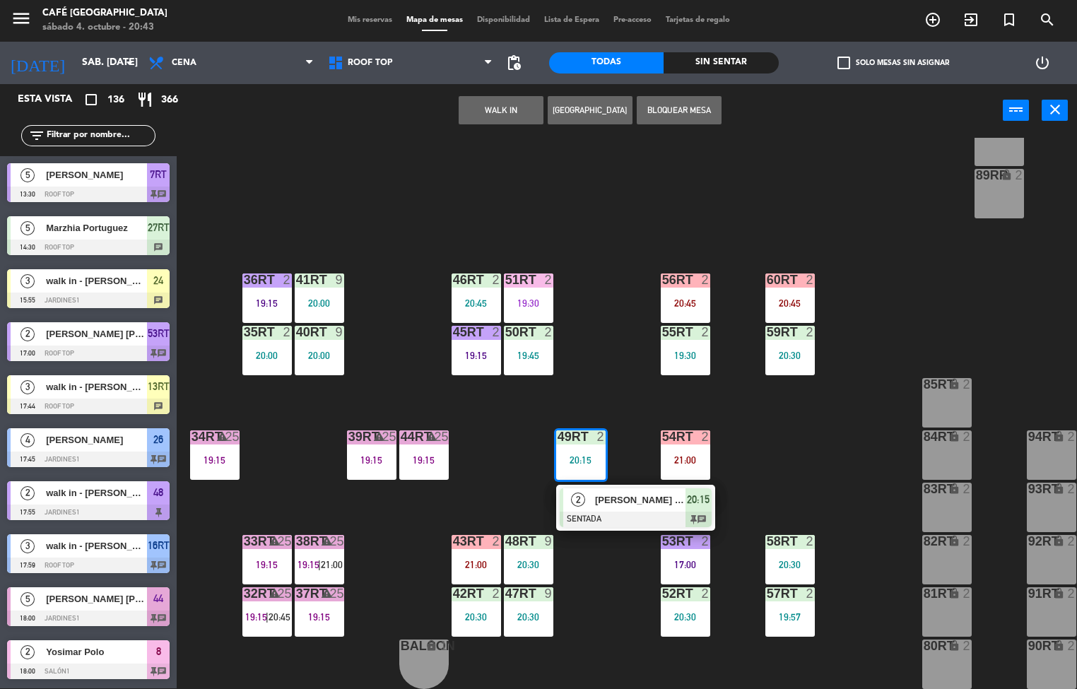
click at [622, 399] on div "18RT 5 19:30 16RT 3 17:59 28RT 2 18:56 80RR lock 3 20:45 27RT 5 18:05 7RT 5 13:…" at bounding box center [631, 413] width 889 height 551
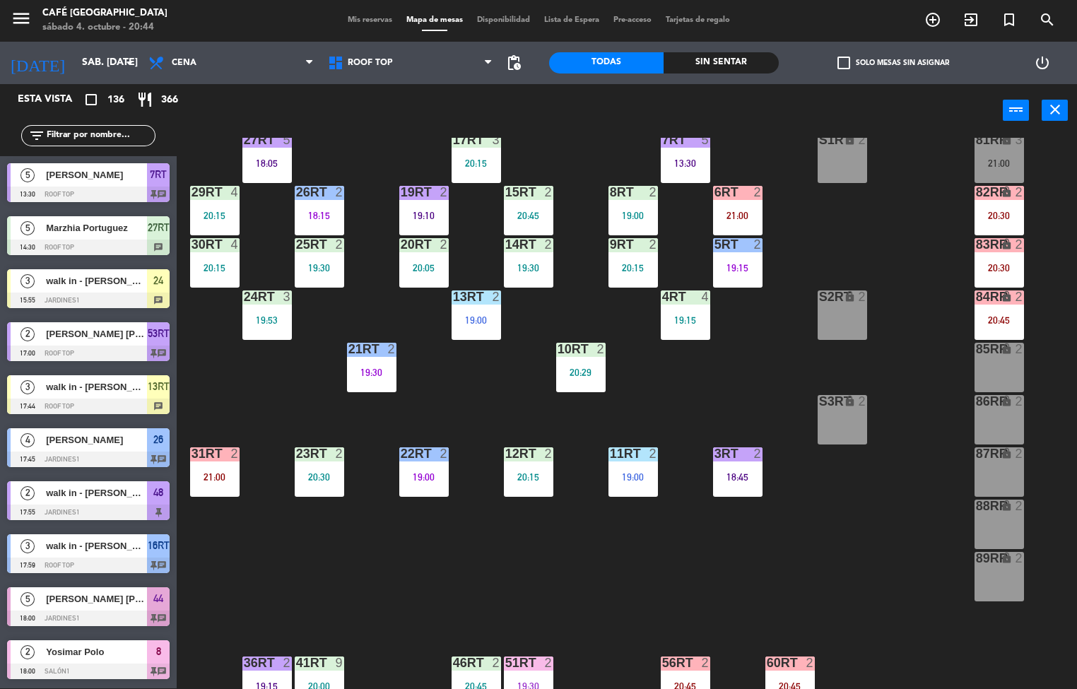
scroll to position [19, 0]
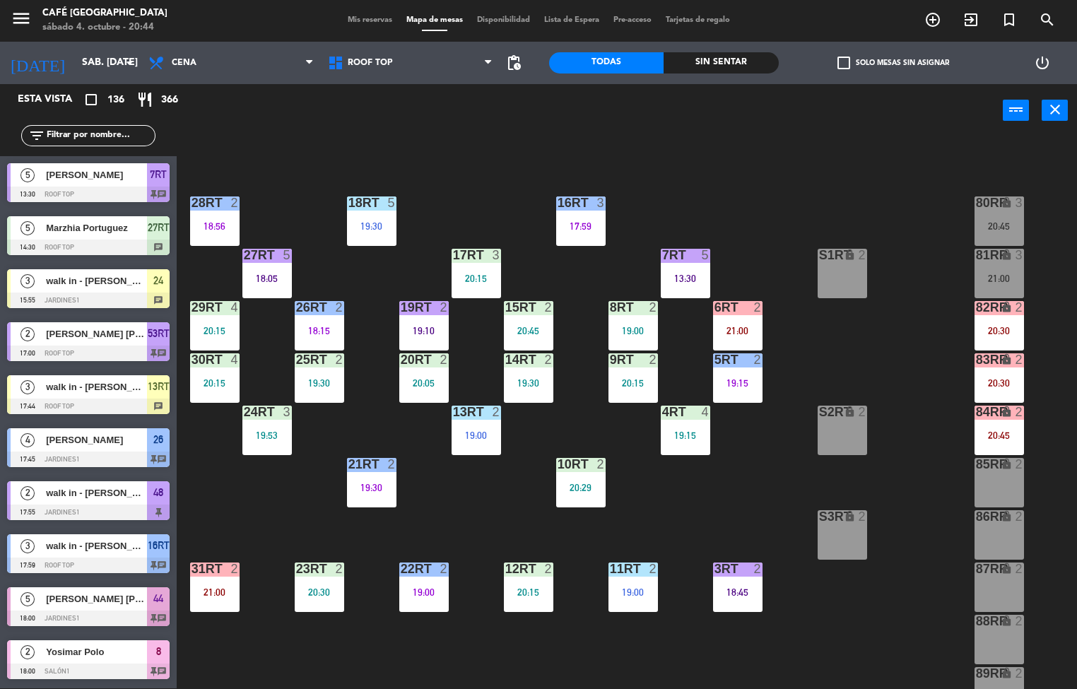
click at [581, 477] on div "10RT 2 20:29" at bounding box center [580, 482] width 49 height 49
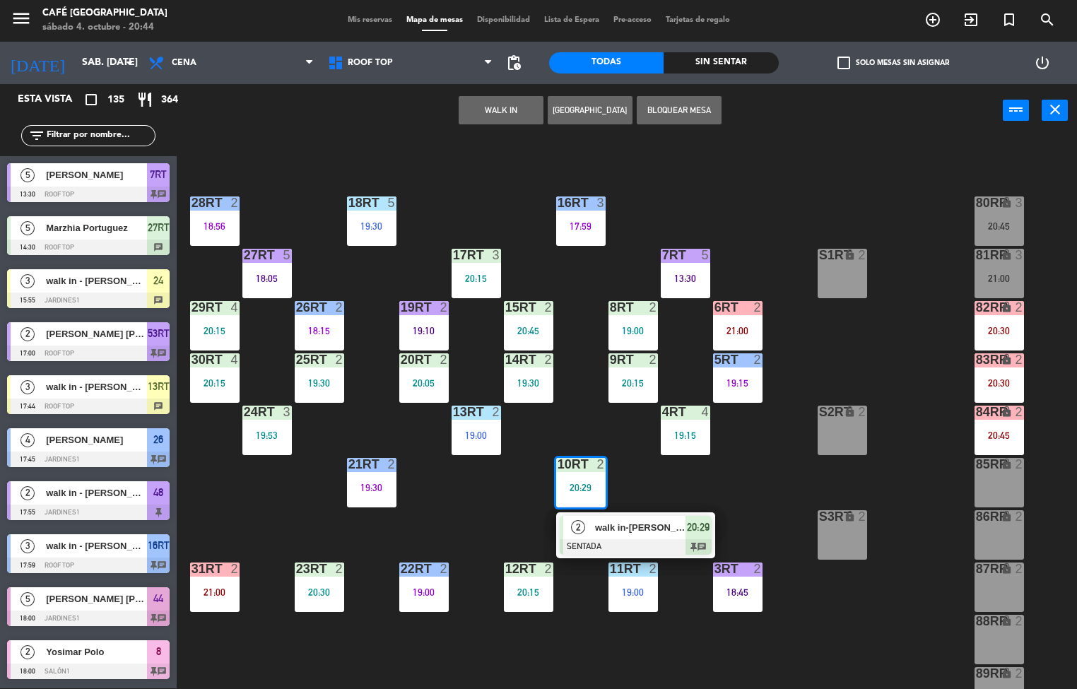
click at [645, 540] on div at bounding box center [635, 547] width 152 height 16
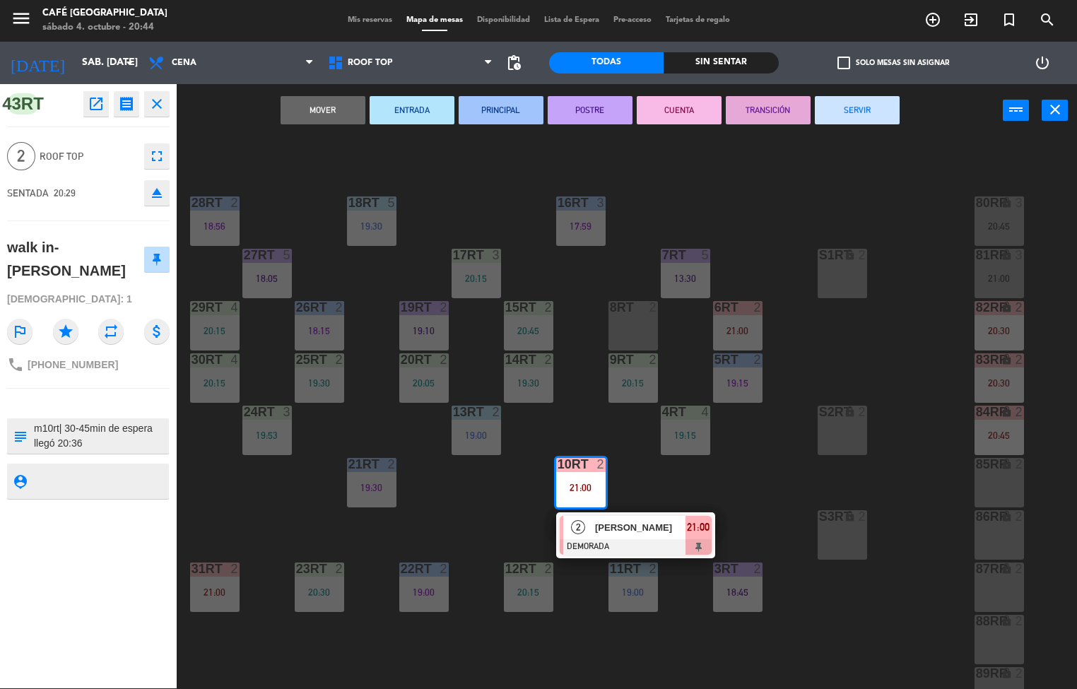
click at [848, 111] on button "SERVIR" at bounding box center [857, 110] width 85 height 28
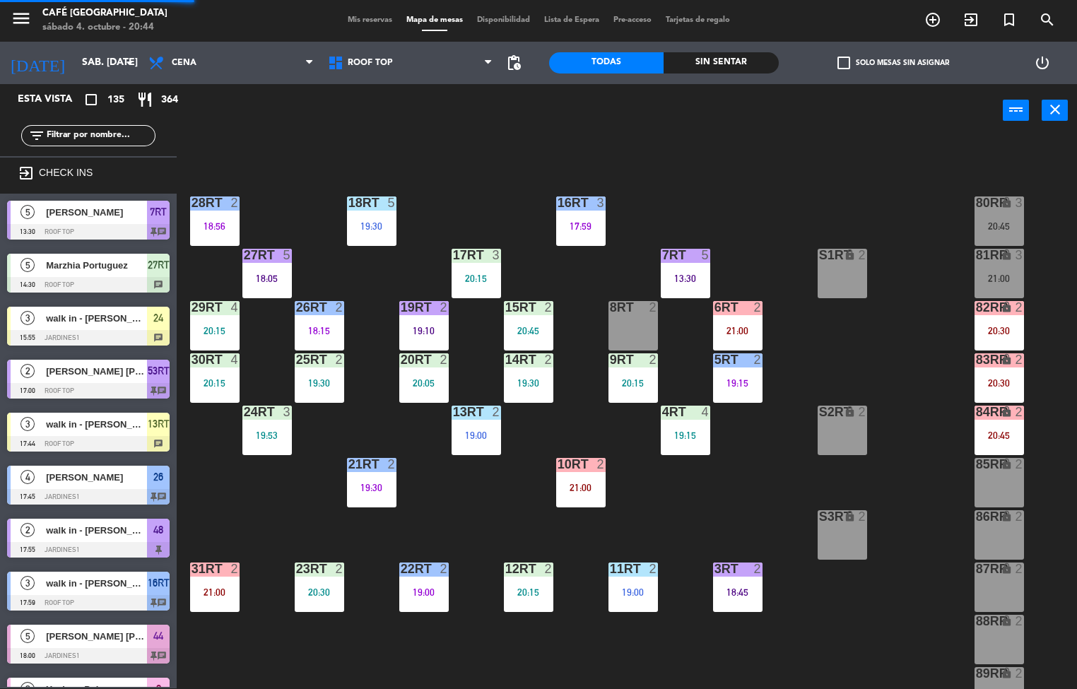
scroll to position [1, 0]
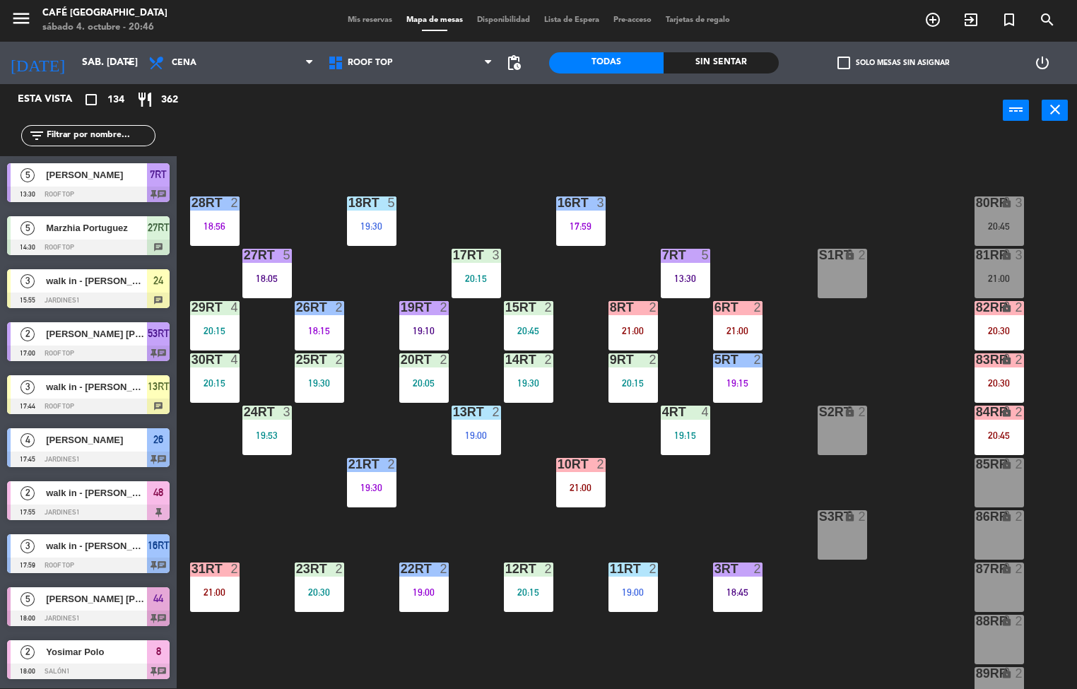
click at [824, 600] on div "18RT 5 19:30 16RT 3 17:59 28RT 2 18:56 80RR lock 3 20:45 27RT 5 18:05 7RT 5 13:…" at bounding box center [631, 413] width 889 height 551
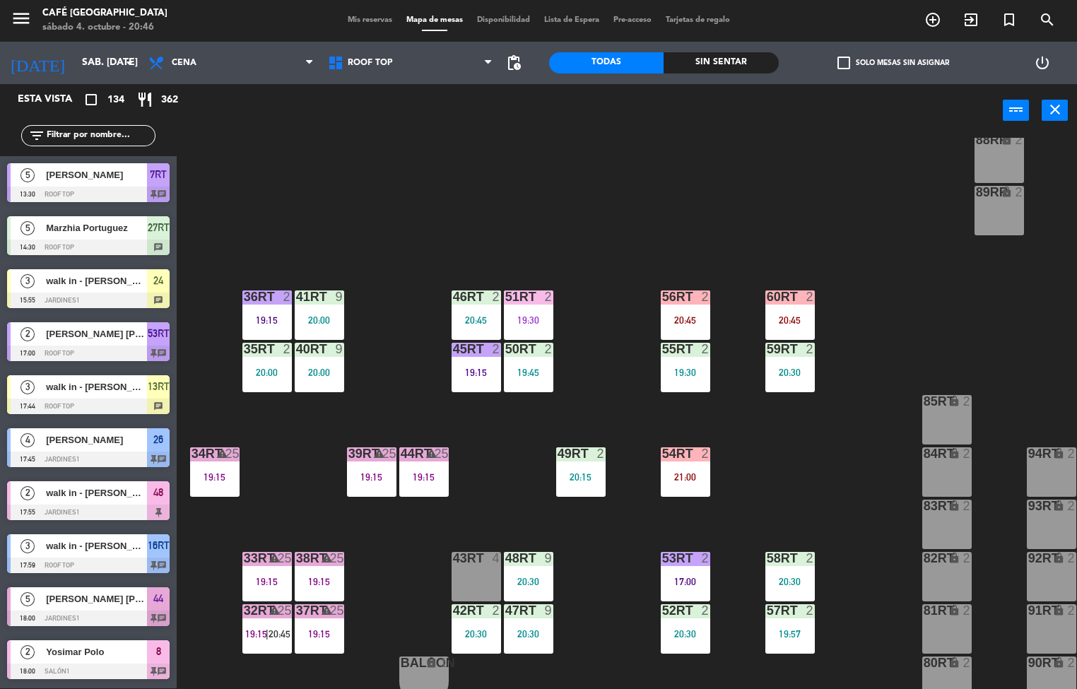
scroll to position [499, 0]
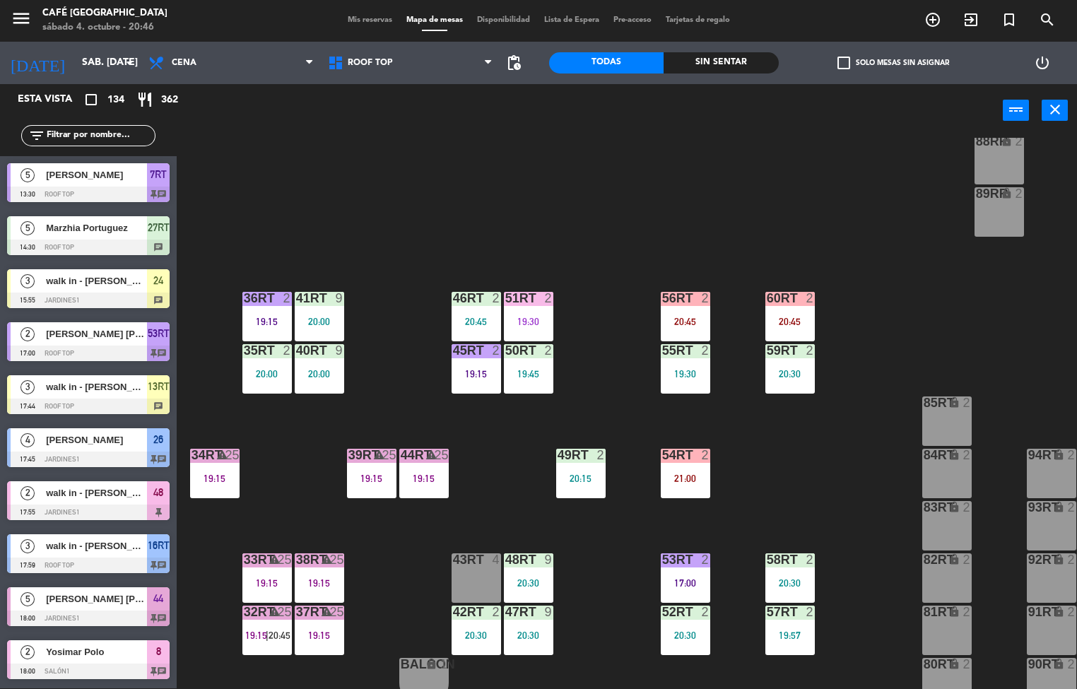
click at [506, 608] on div "47RT" at bounding box center [505, 611] width 1 height 13
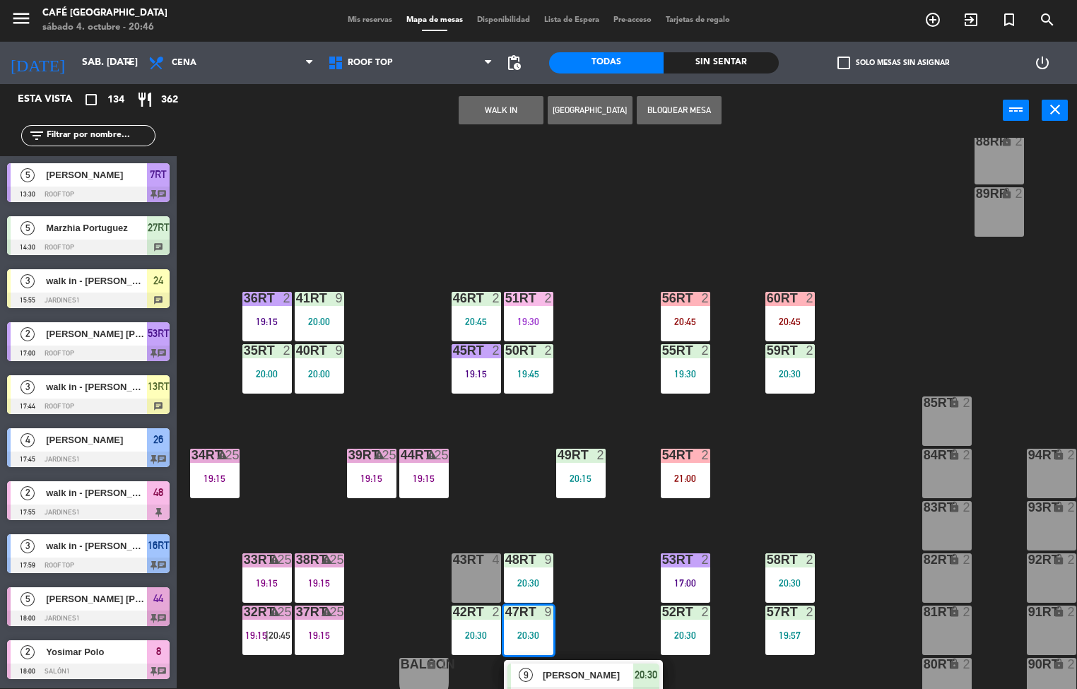
click at [562, 558] on div "9" at bounding box center [551, 559] width 23 height 13
click at [537, 583] on div "20:30" at bounding box center [528, 583] width 49 height 10
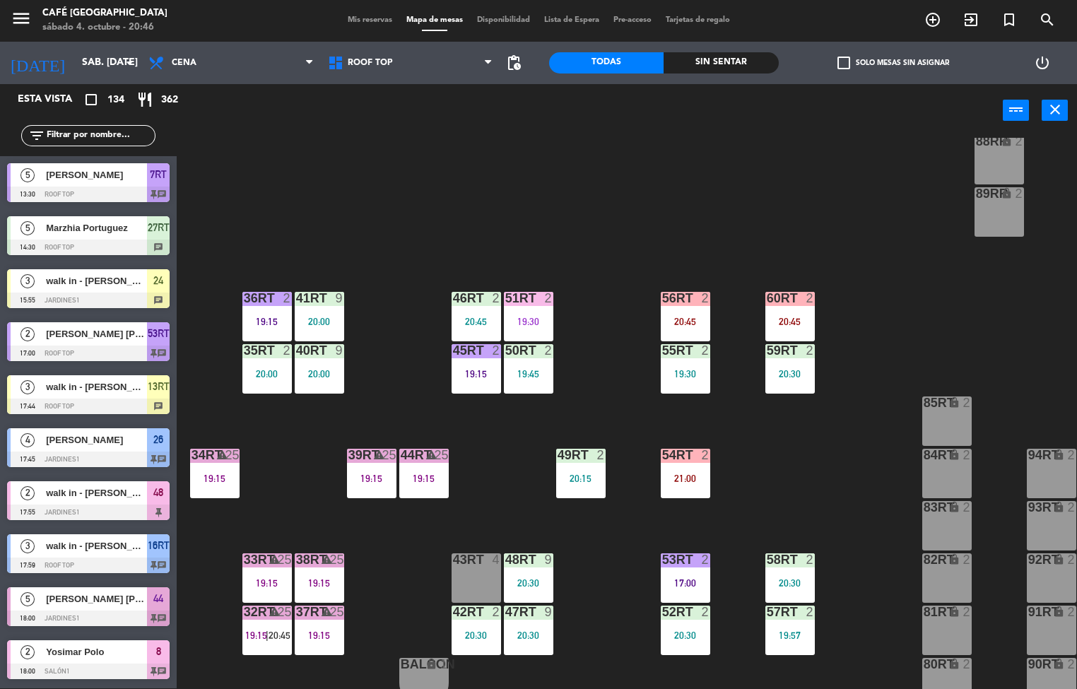
click at [606, 569] on div "18RT 5 19:30 16RT 3 17:59 28RT 2 18:56 80RR lock 3 20:45 27RT 5 18:05 7RT 5 13:…" at bounding box center [631, 413] width 889 height 551
click at [526, 578] on div "20:30" at bounding box center [528, 583] width 49 height 10
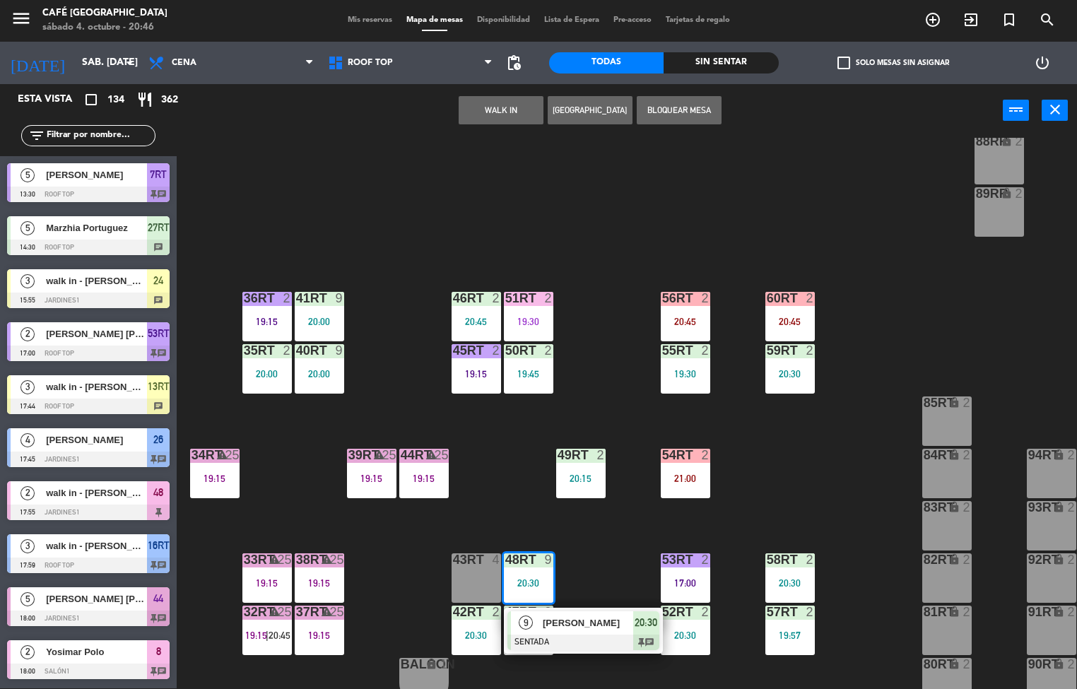
click at [612, 622] on span "[PERSON_NAME]" at bounding box center [588, 622] width 90 height 15
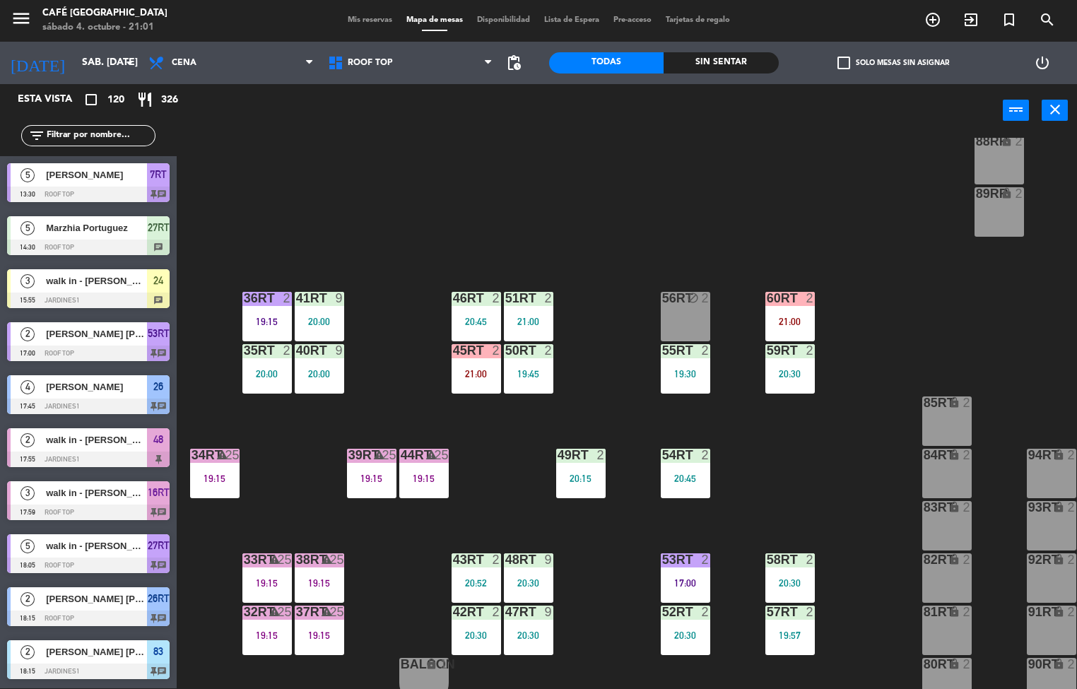
click at [802, 468] on div "18RT 3 21:00 16RT 3 17:59 28RT 2 18:56 80RR lock 2 27RT 5 18:05 7RT 5 13:30 S1R…" at bounding box center [631, 413] width 889 height 551
click at [886, 340] on div "18RT 3 21:00 16RT 3 17:59 28RT 2 18:56 80RR lock 2 27RT 5 18:05 7RT 5 13:30 S1R…" at bounding box center [631, 413] width 889 height 551
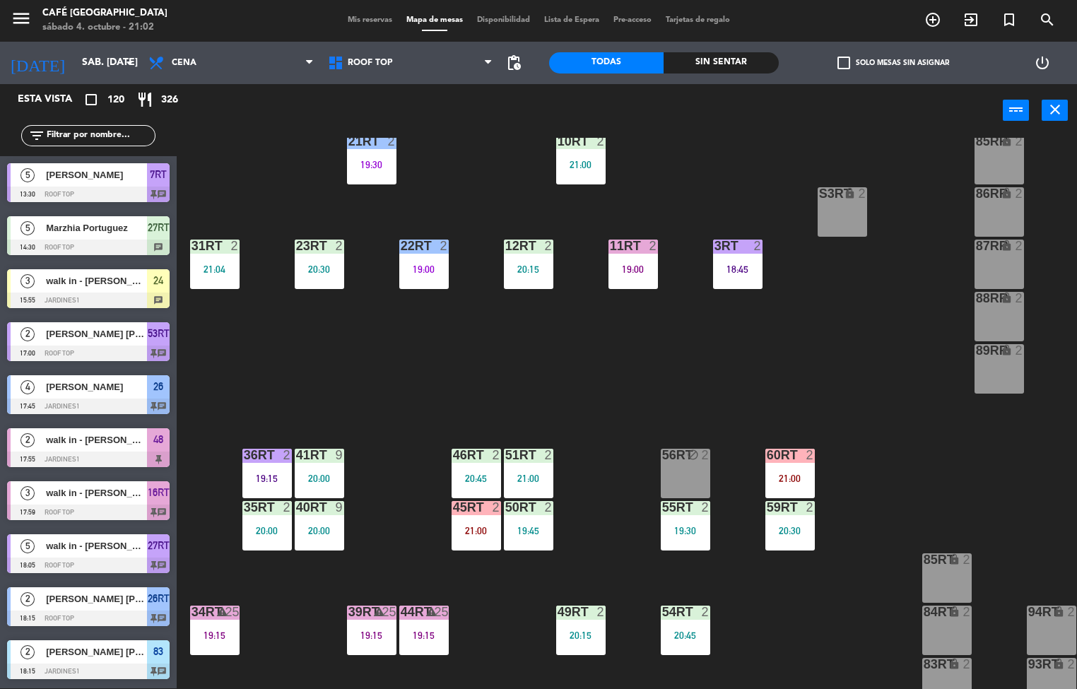
click at [617, 267] on div "19:00" at bounding box center [632, 269] width 49 height 10
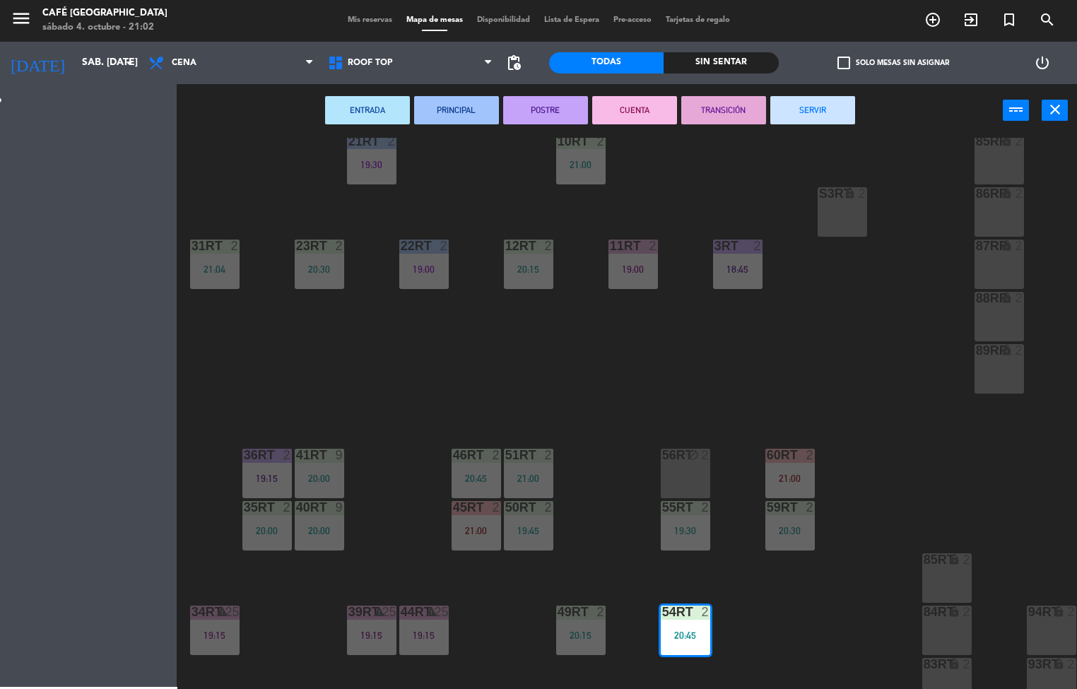
click at [644, 314] on div "18RT 3 21:00 16RT 3 17:59 28RT 2 18:56 80RR lock 2 27RT 5 18:05 7RT 5 13:30 S1R…" at bounding box center [631, 413] width 889 height 551
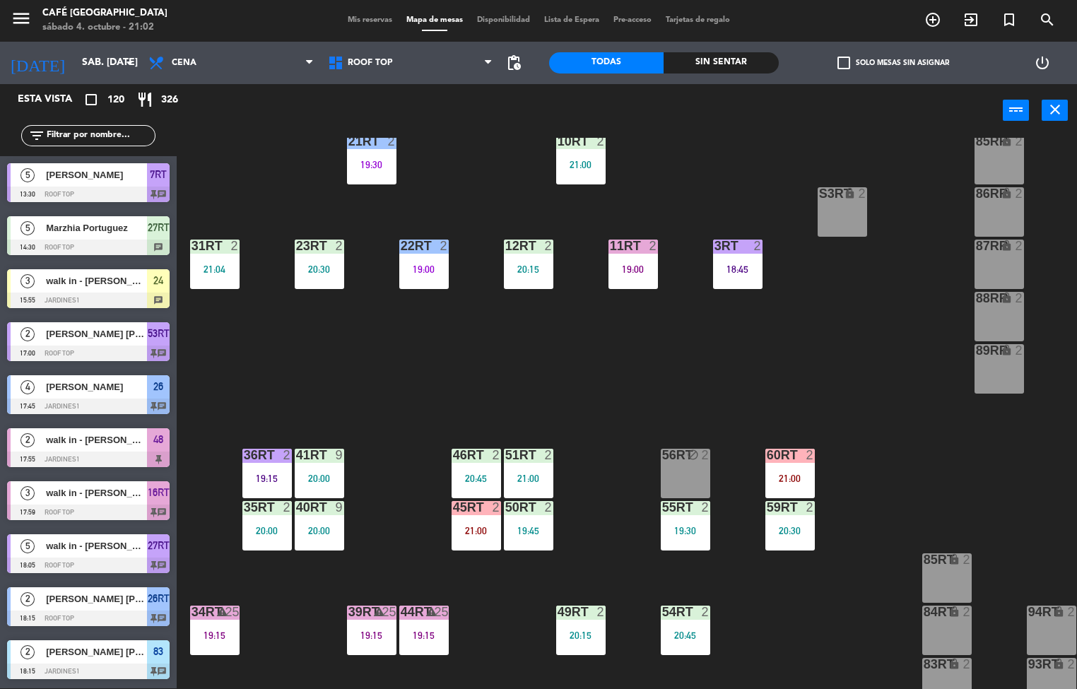
click at [825, 128] on div "power_input close" at bounding box center [590, 111] width 826 height 54
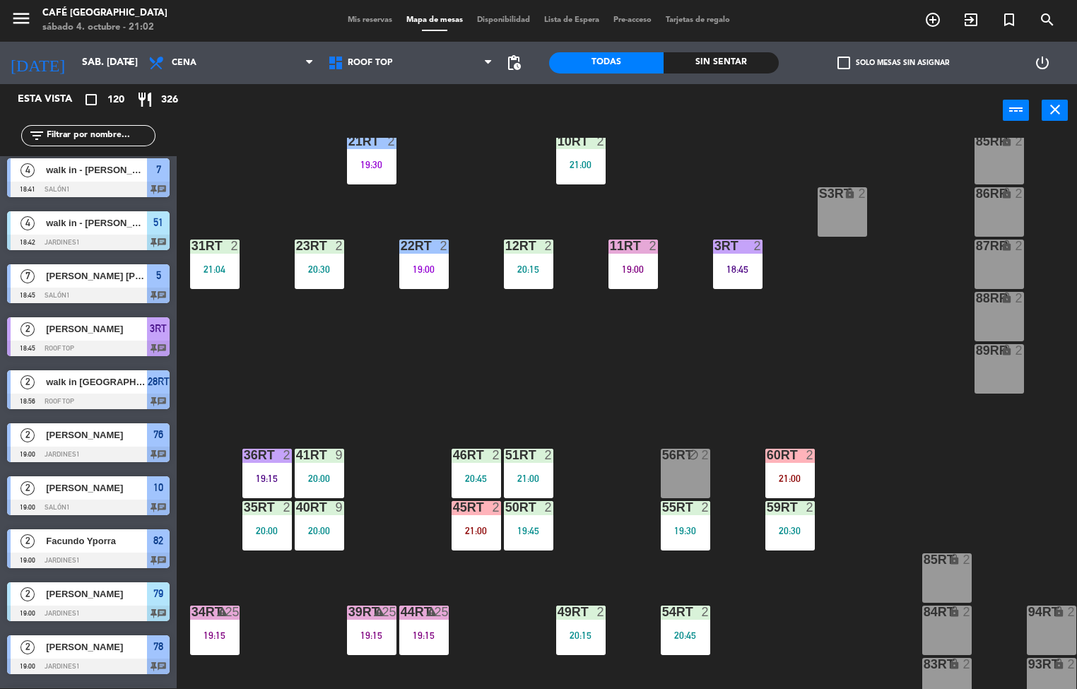
scroll to position [1, 0]
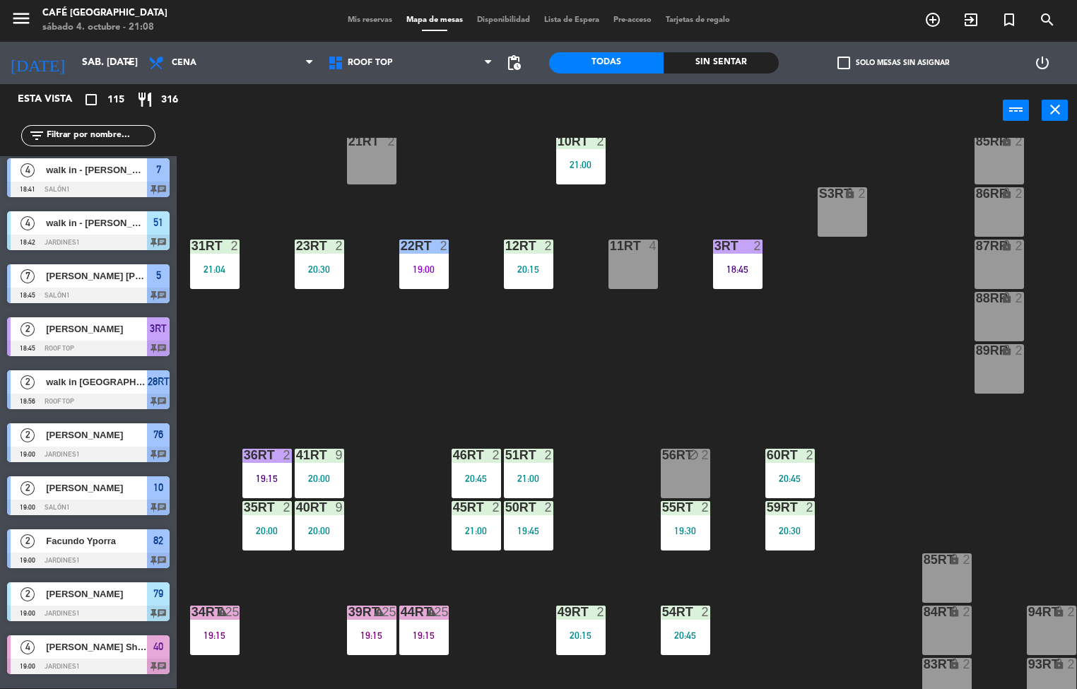
click at [878, 439] on div "18RT 4 16RT 3 17:59 28RT 2 18:56 80RR lock 2 21:00 27RT 5 18:05 7RT 5 13:30 S1R…" at bounding box center [631, 413] width 889 height 551
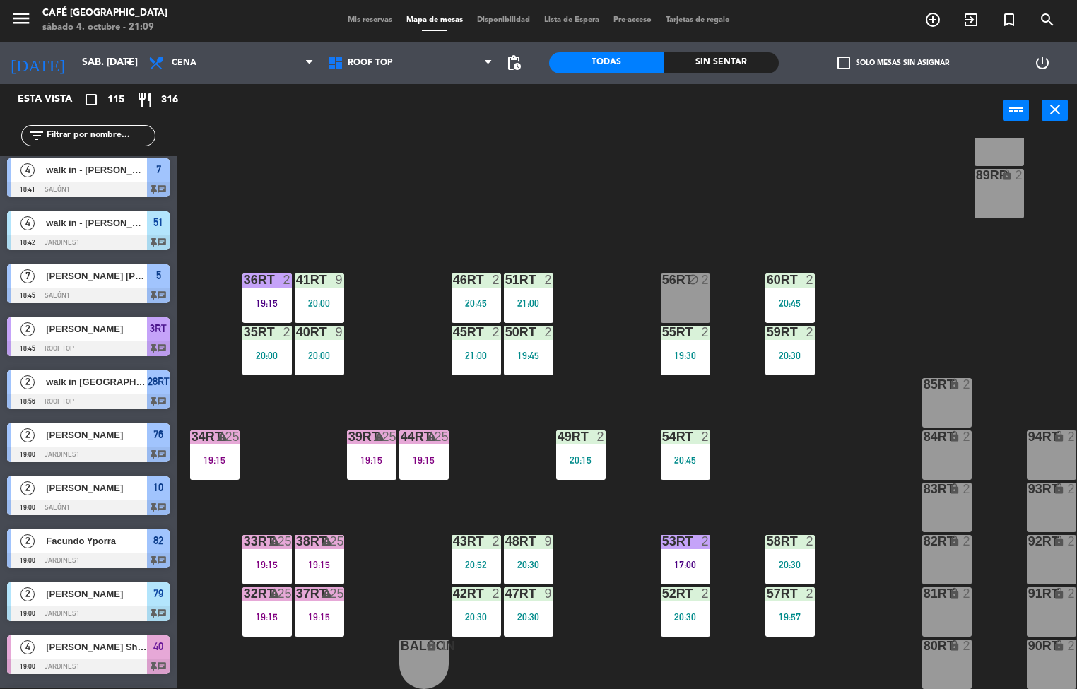
scroll to position [521, 0]
click at [531, 539] on div at bounding box center [527, 541] width 23 height 13
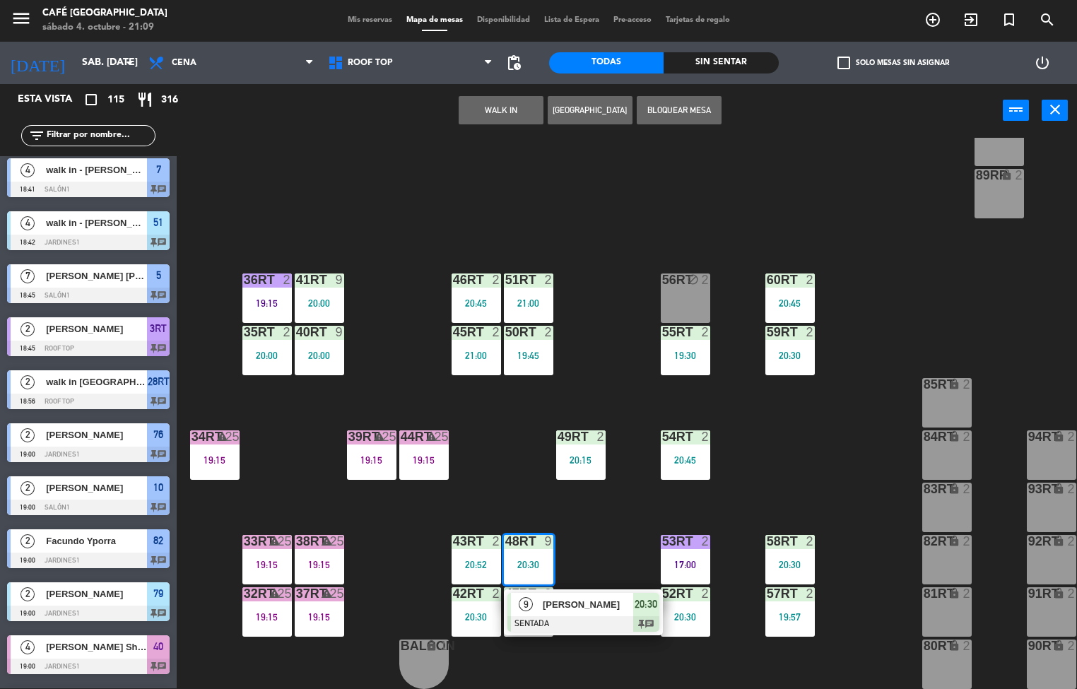
click at [562, 540] on div "9" at bounding box center [551, 541] width 23 height 13
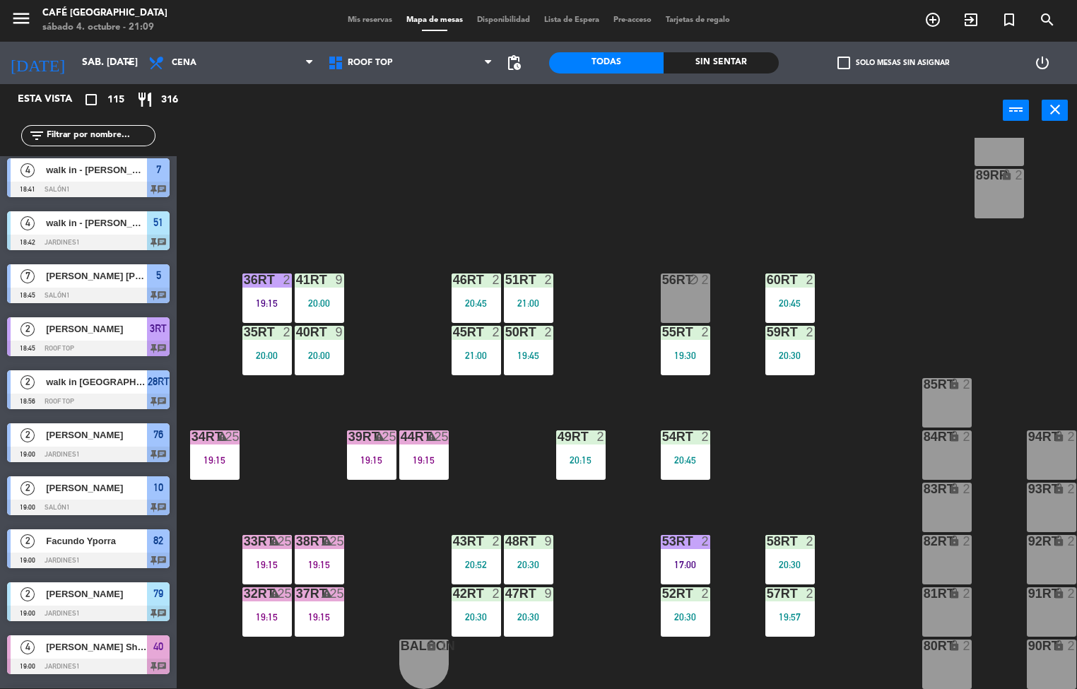
click at [547, 612] on div "20:30" at bounding box center [528, 617] width 49 height 10
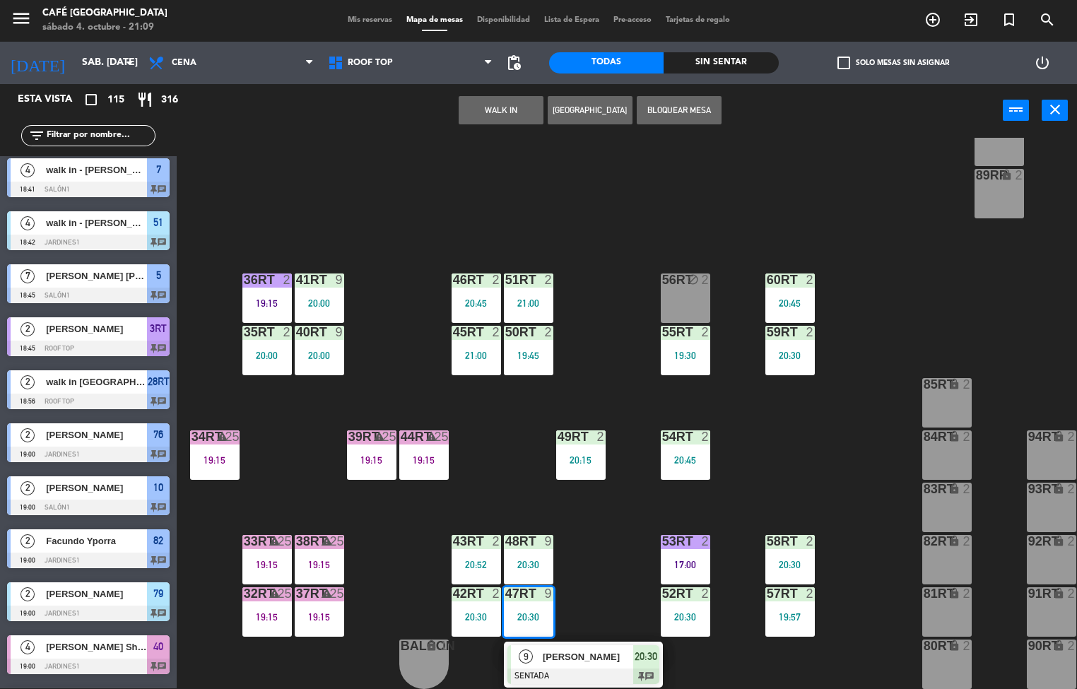
click at [519, 559] on div "20:30" at bounding box center [528, 564] width 49 height 10
click at [610, 651] on span "[PERSON_NAME]" at bounding box center [588, 656] width 90 height 15
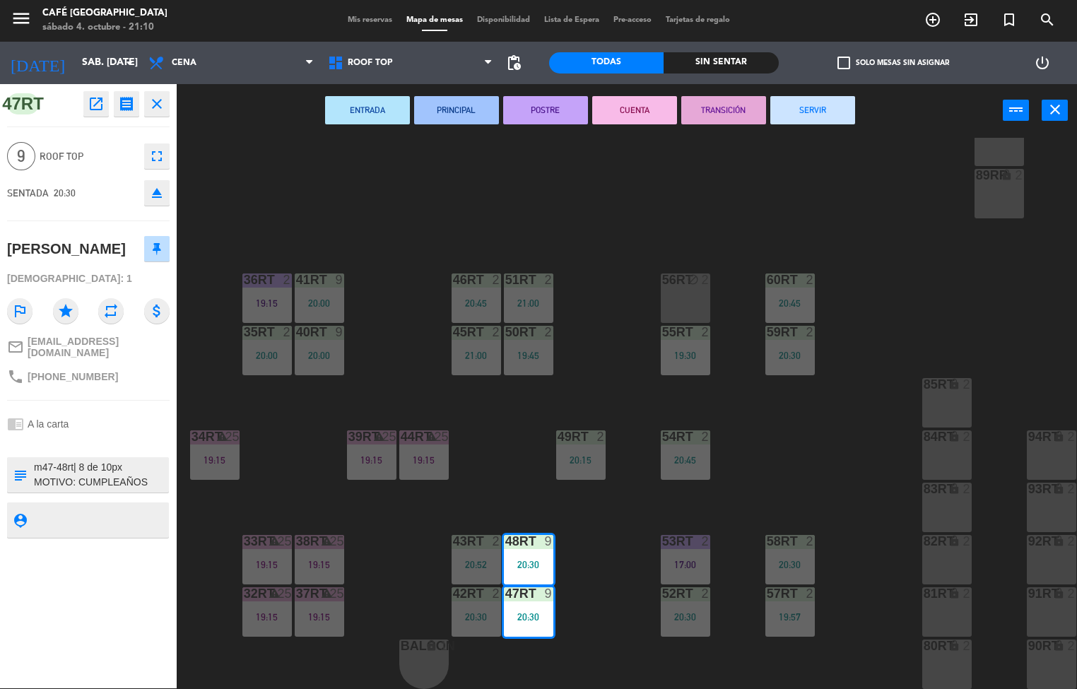
click at [620, 627] on div "18RT 4 16RT 3 17:59 28RT 2 18:56 80RR lock 2 21:00 27RT 5 18:05 7RT 5 13:30 S1R…" at bounding box center [631, 413] width 889 height 551
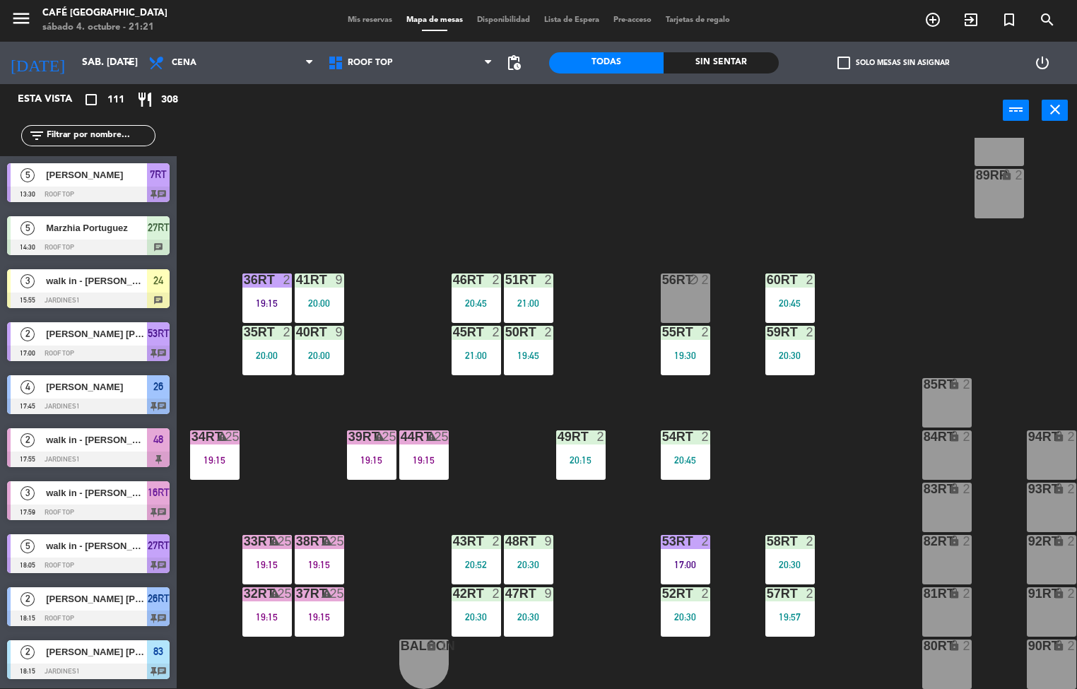
scroll to position [524, 0]
click at [791, 434] on div "18RT 4 16RT 3 17:59 28RT 2 18:56 80RR lock 2 27RT 5 18:05 7RT 5 13:30 S1RT lock…" at bounding box center [631, 413] width 889 height 551
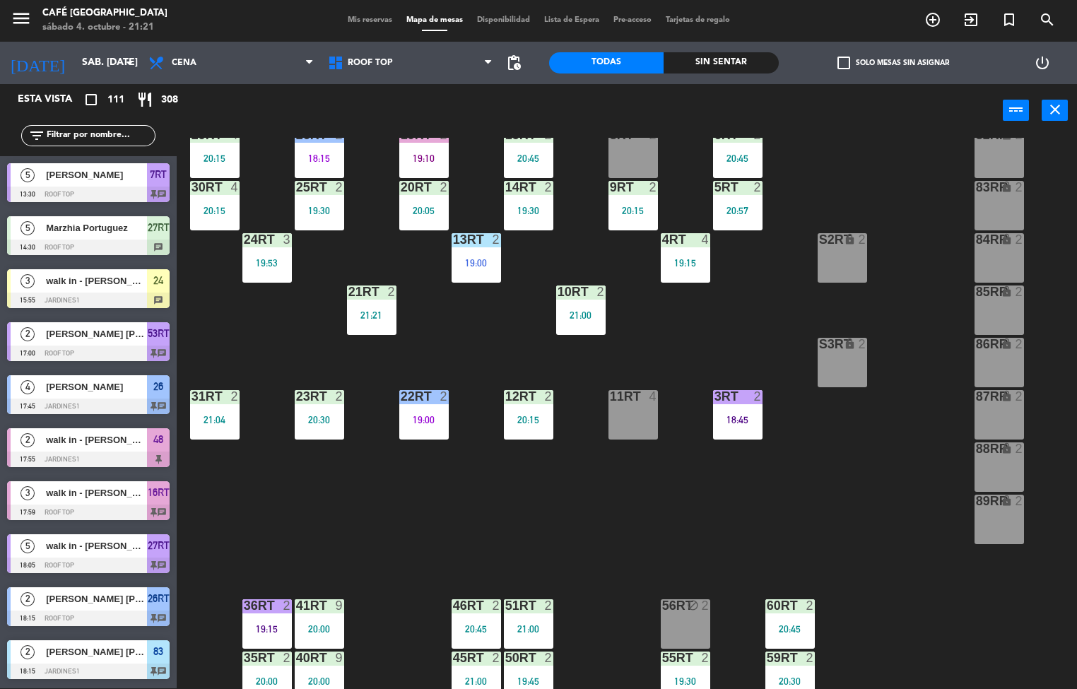
scroll to position [102, 0]
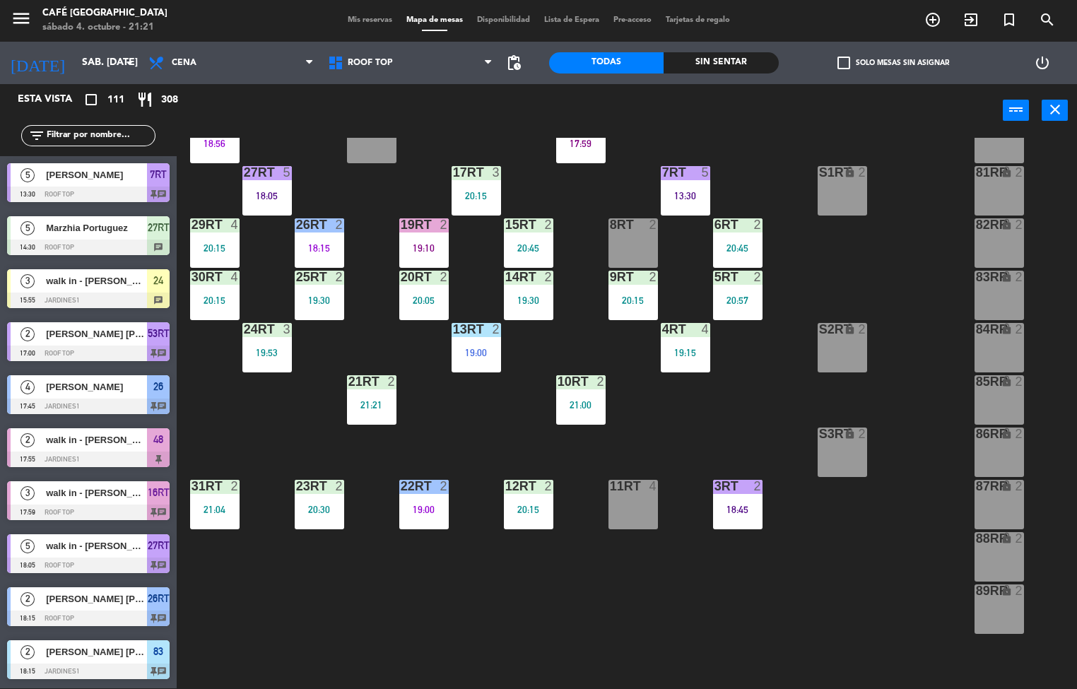
click at [842, 628] on div "18RT 4 16RT 3 17:59 28RT 2 18:56 80RR lock 2 27RT 5 18:05 7RT 5 13:30 S1RT lock…" at bounding box center [631, 413] width 889 height 551
click at [706, 410] on div "18RT 4 16RT 3 17:59 28RT 2 18:56 80RR lock 2 27RT 5 18:05 7RT 5 13:30 S1RT lock…" at bounding box center [631, 413] width 889 height 551
click at [579, 400] on div "21:00" at bounding box center [580, 405] width 49 height 10
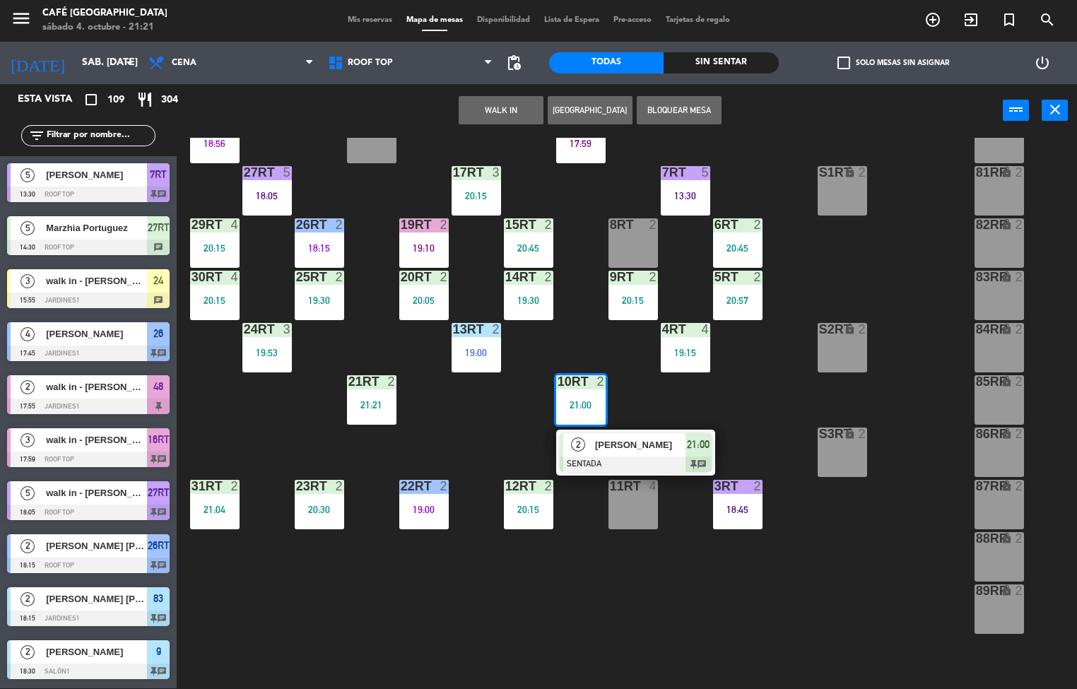
click at [306, 410] on div "18RT 4 16RT 3 17:59 28RT 2 18:56 80RR lock 2 27RT 5 18:05 7RT 5 13:30 S1RT lock…" at bounding box center [631, 413] width 889 height 551
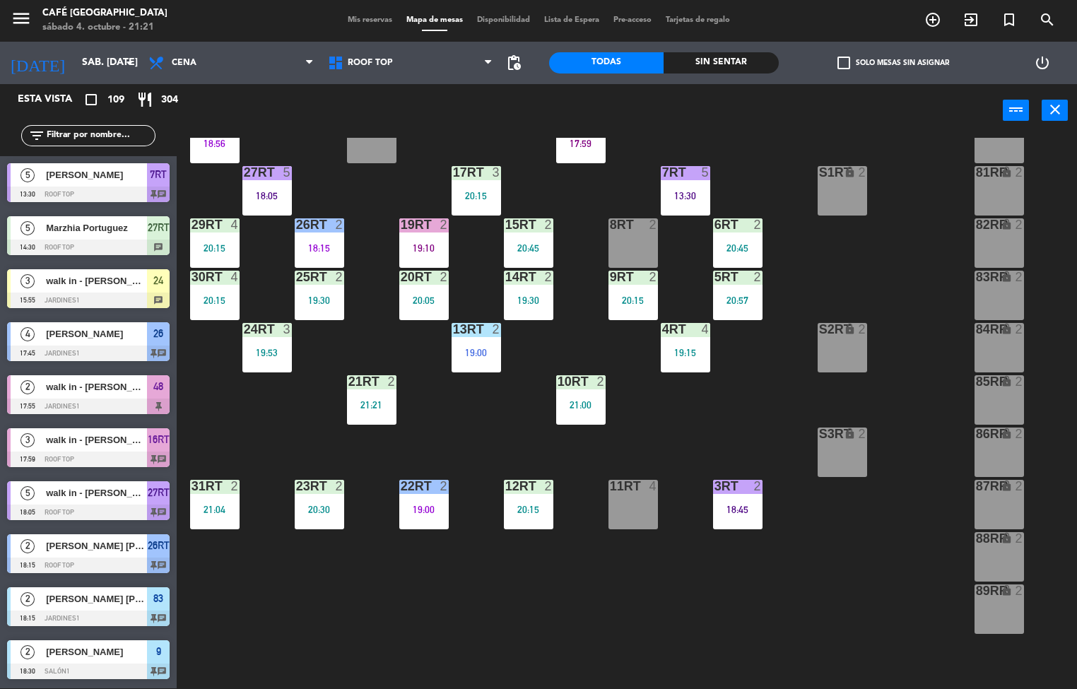
click at [386, 397] on div "21RT 2 21:21" at bounding box center [371, 399] width 49 height 49
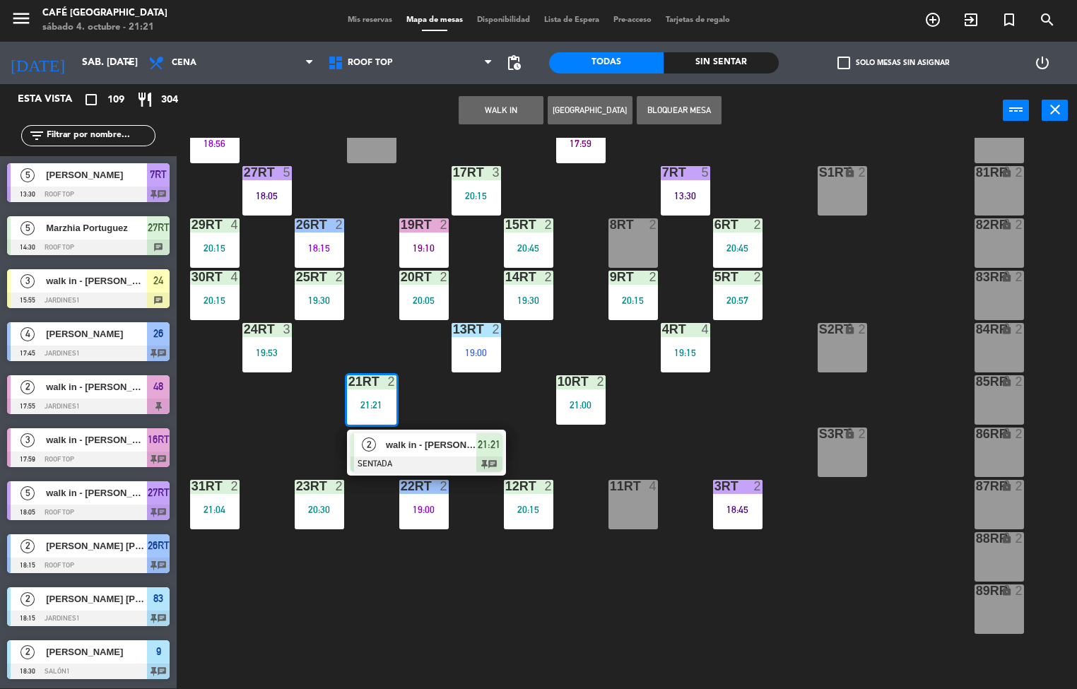
click at [676, 434] on div "18RT 4 16RT 3 17:59 28RT 2 18:56 80RR lock 2 27RT 5 18:05 7RT 5 13:30 S1RT lock…" at bounding box center [631, 413] width 889 height 551
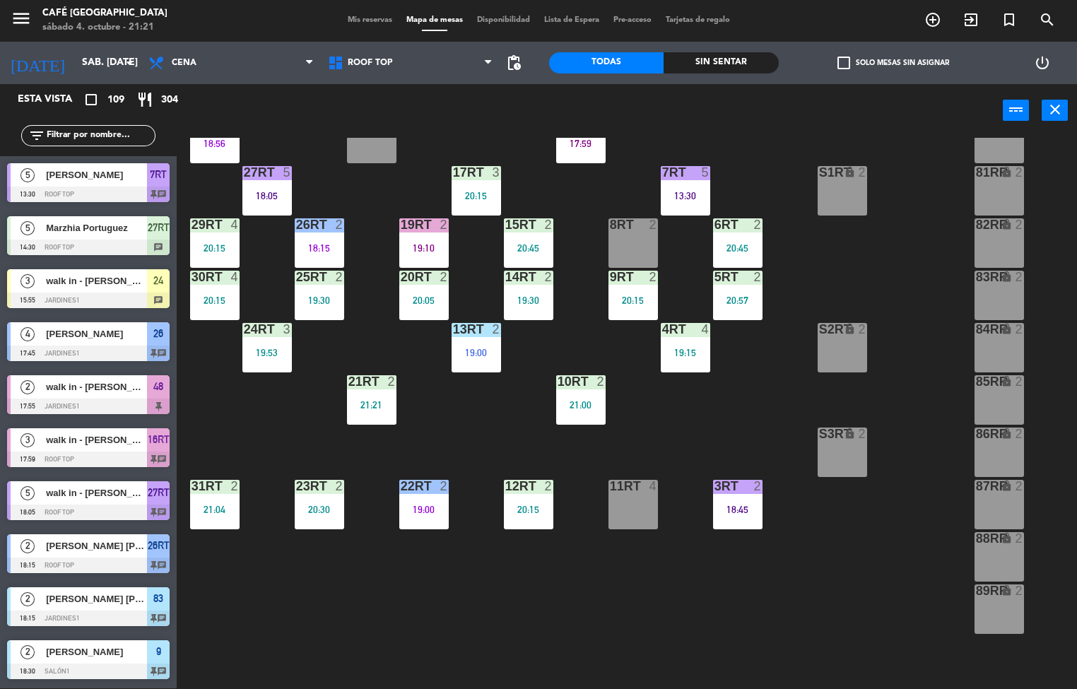
click at [579, 391] on div "10RT 2 21:00" at bounding box center [580, 399] width 49 height 49
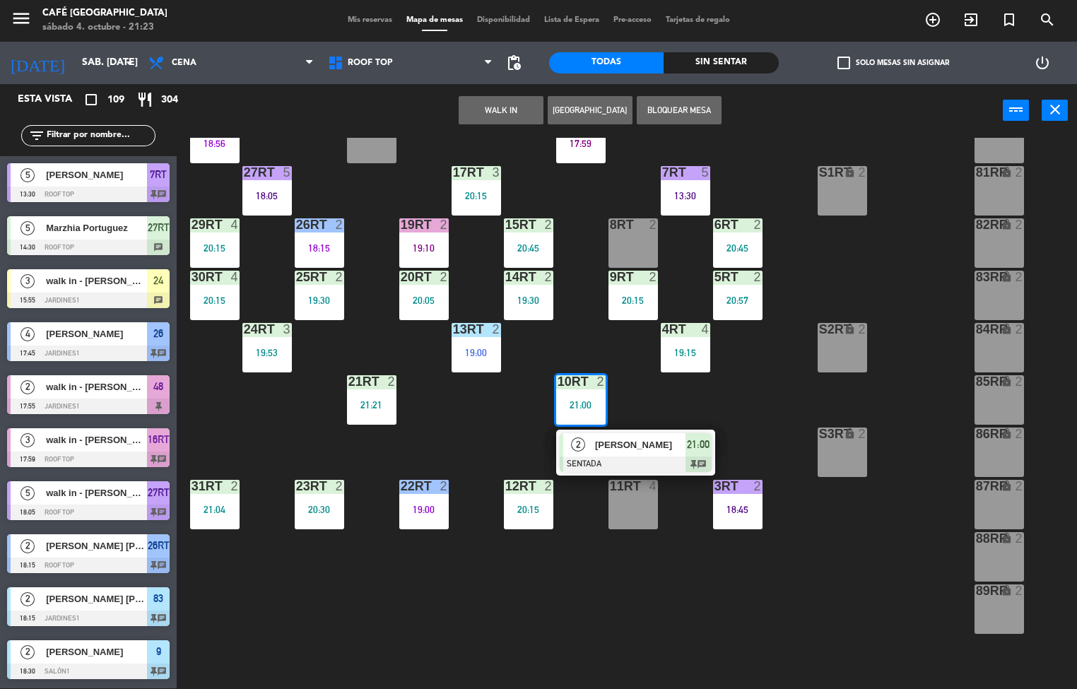
click at [865, 214] on div "S1RT lock 2" at bounding box center [841, 190] width 49 height 49
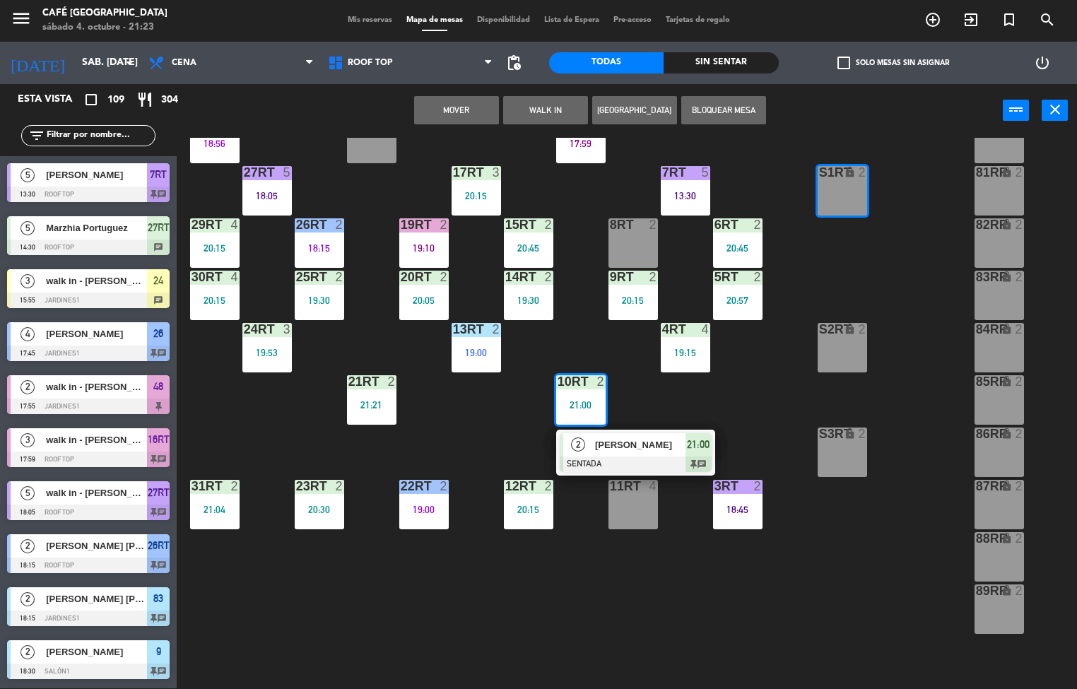
click at [916, 278] on div "18RT 4 16RT 3 17:59 28RT 2 18:56 80RR lock 2 27RT 5 18:05 7RT 5 13:30 S1RT lock…" at bounding box center [631, 413] width 889 height 551
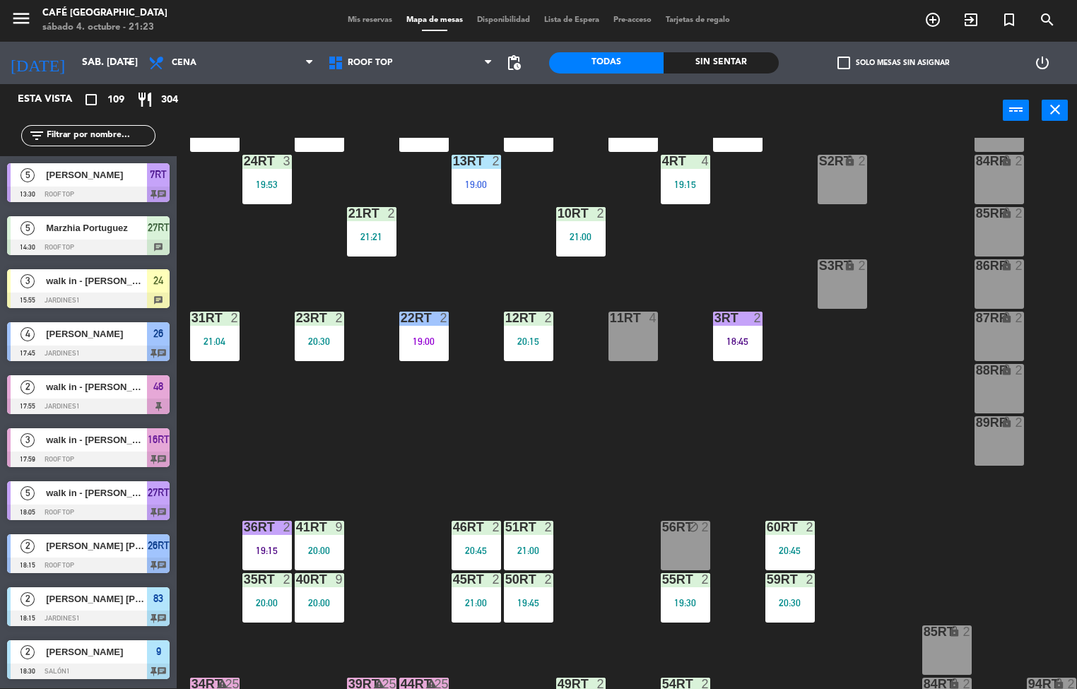
click at [831, 551] on div "18RT 4 16RT 3 17:59 28RT 2 18:56 80RR lock 2 27RT 5 18:05 7RT 5 13:30 S1RT lock…" at bounding box center [631, 413] width 889 height 551
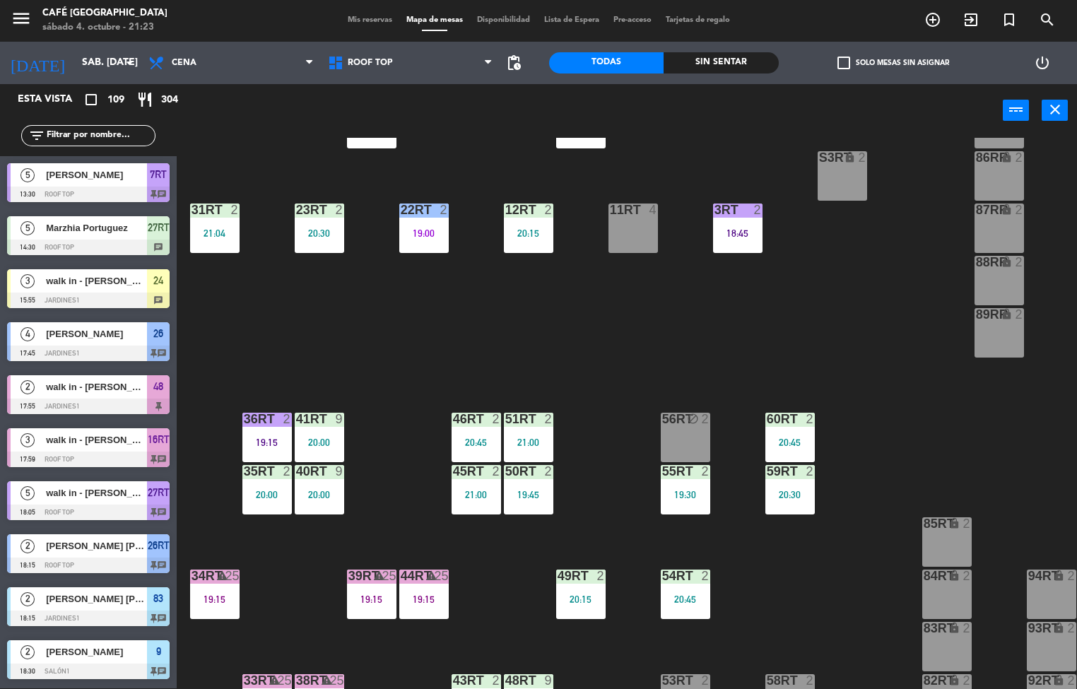
click at [780, 417] on div at bounding box center [789, 419] width 23 height 13
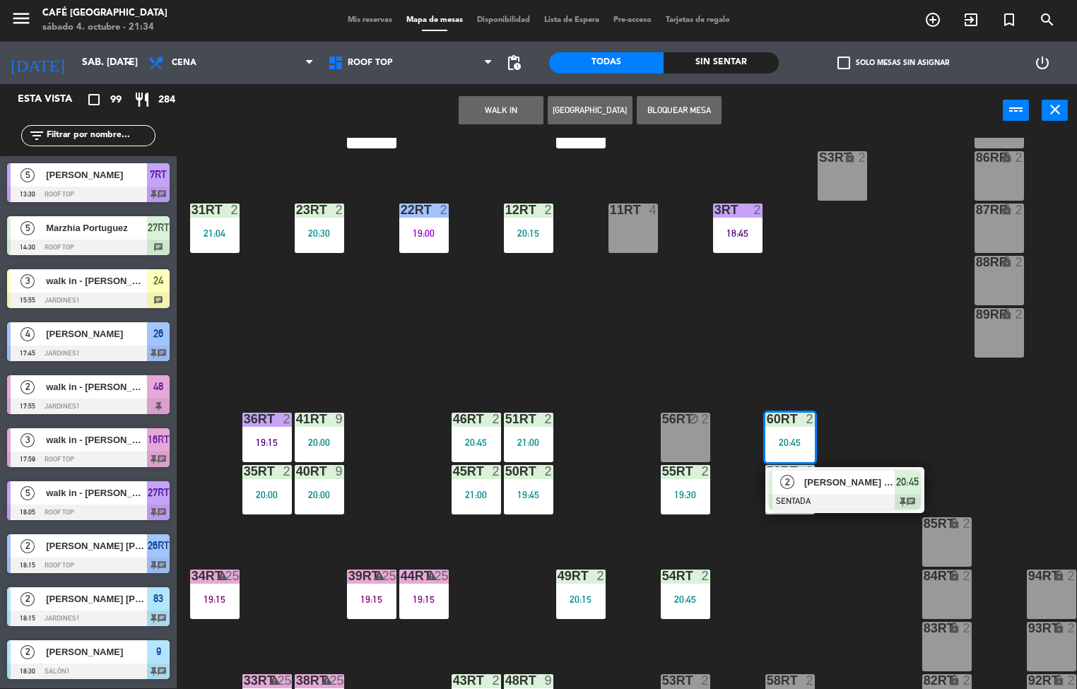
click at [632, 325] on div "18RT 4 16RT 3 17:59 28RT 2 18:56 80RR lock 2 27RT 5 18:05 7RT 5 13:30 S1RT lock…" at bounding box center [631, 413] width 889 height 551
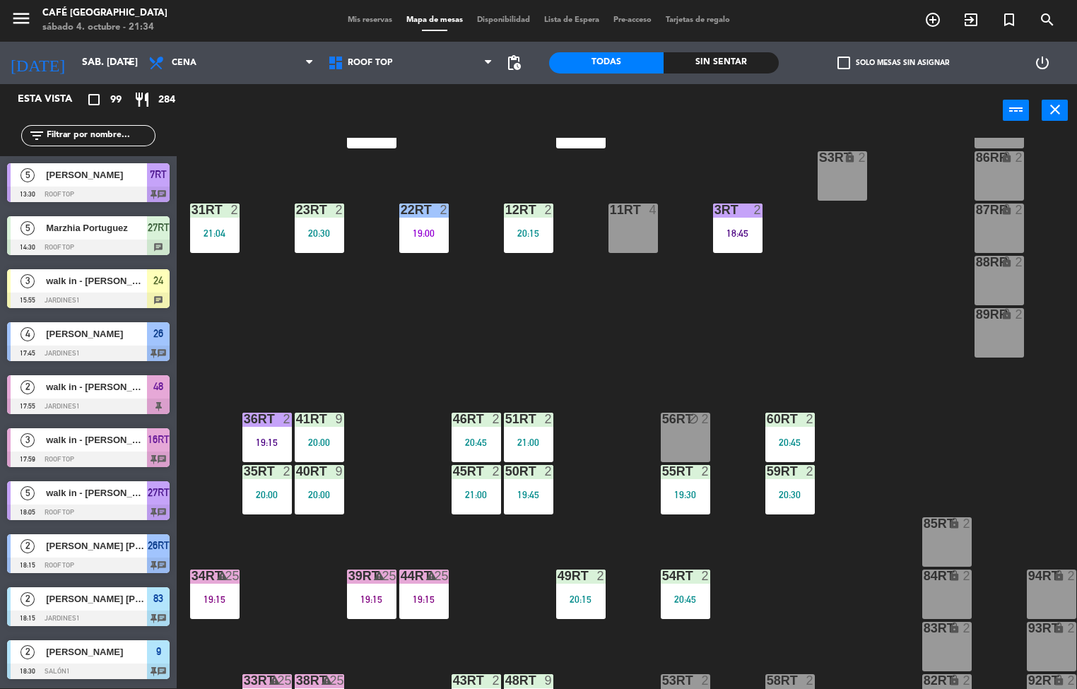
scroll to position [77, 0]
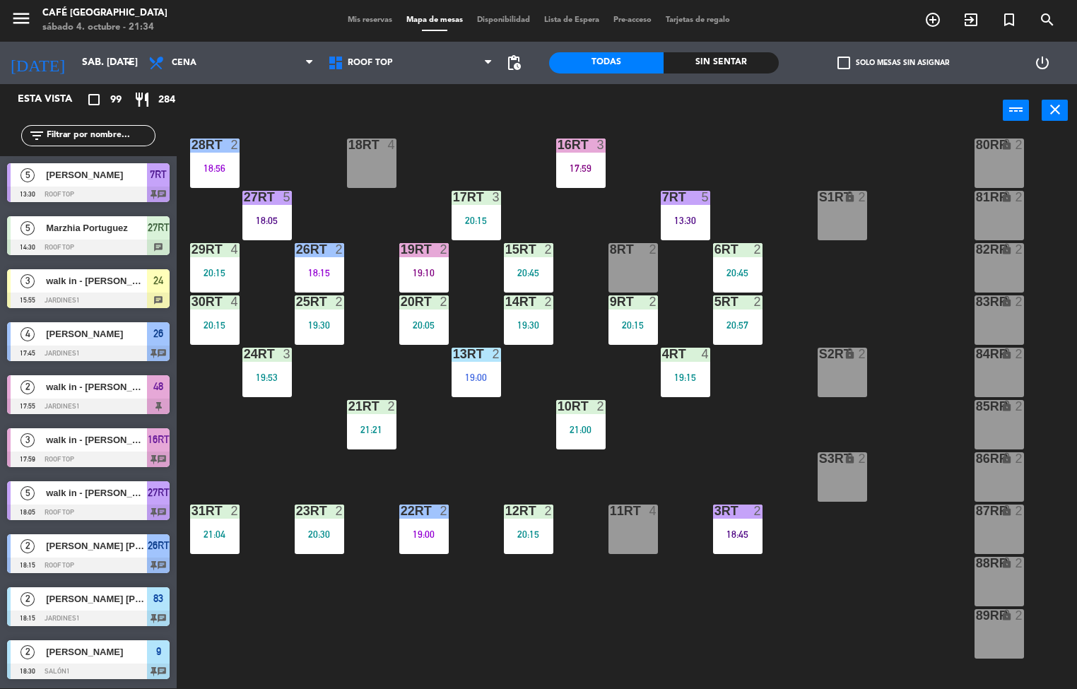
click at [481, 218] on div "20:15" at bounding box center [475, 220] width 49 height 10
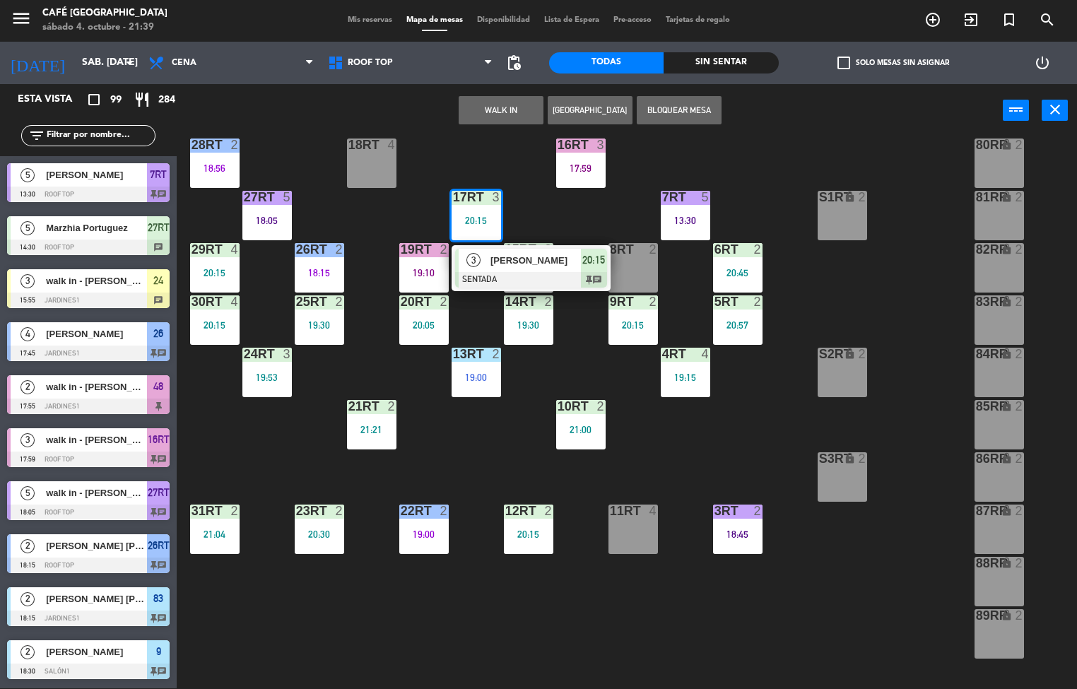
click at [615, 572] on div "18RT 4 16RT 3 17:59 28RT 2 18:56 80RR lock 2 27RT 5 18:05 7RT 5 13:30 S1RT lock…" at bounding box center [631, 413] width 889 height 551
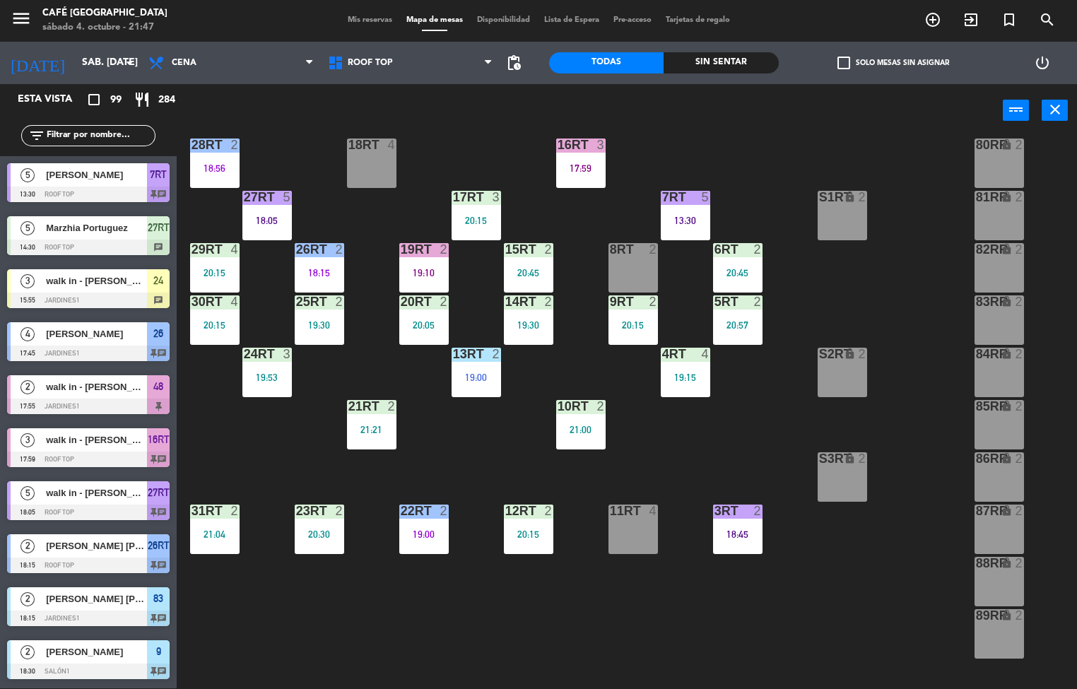
scroll to position [492, 0]
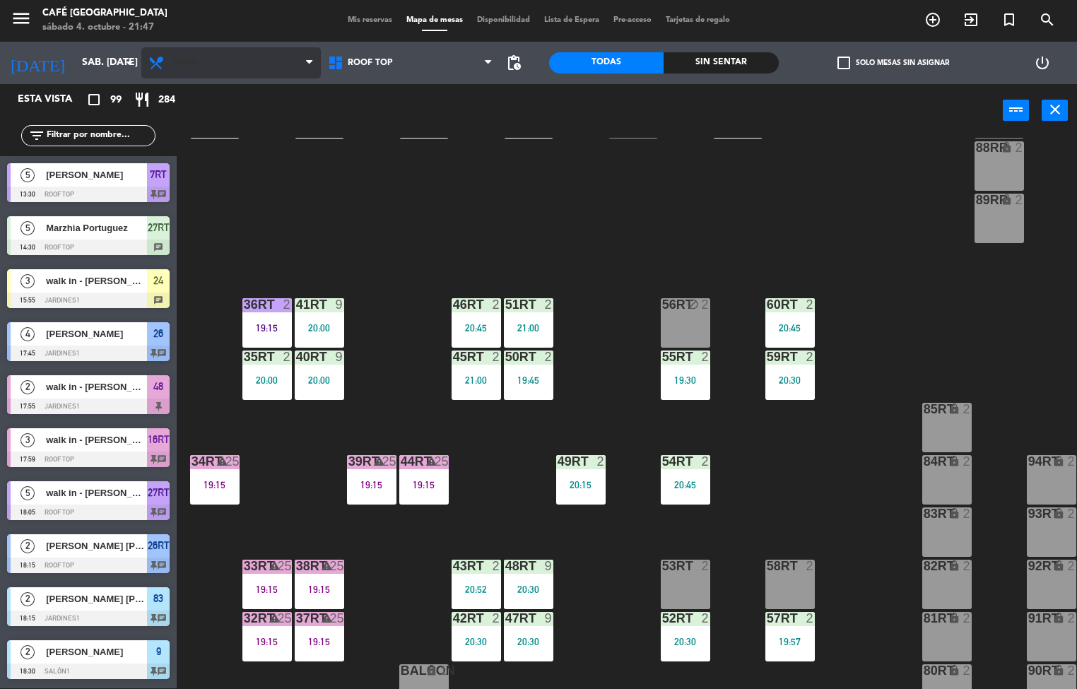
click at [214, 47] on span "Cena" at bounding box center [230, 62] width 179 height 31
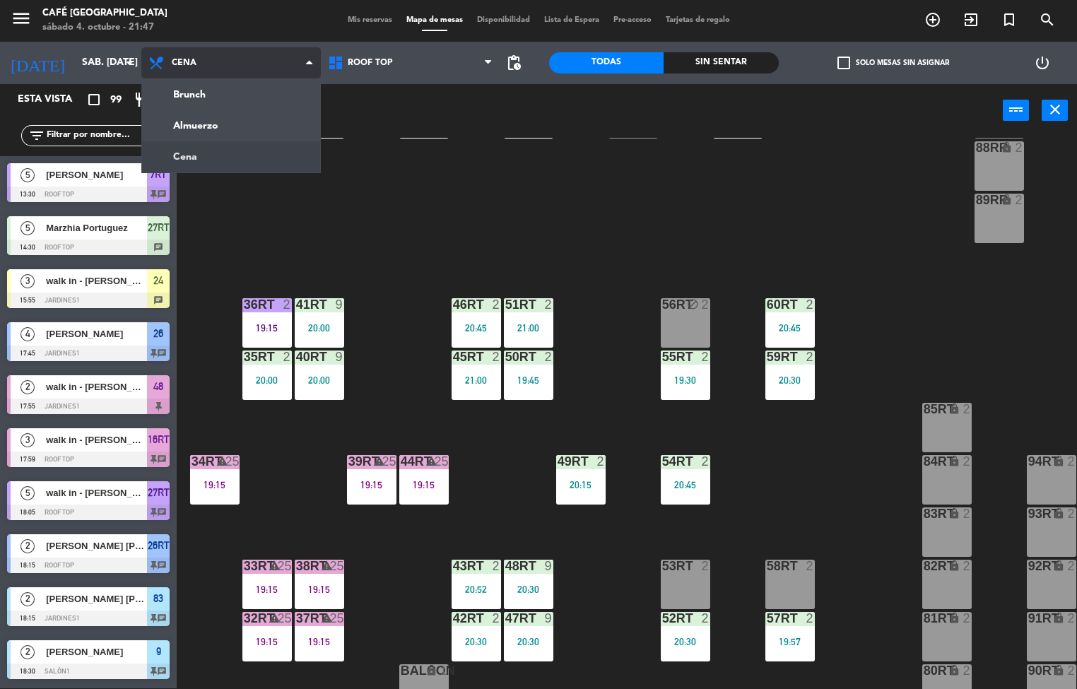
click at [263, 129] on ng-component "menu Café Museo Larco sábado 4. octubre - 21:47 Mis reservas Mapa de mesas Disp…" at bounding box center [538, 343] width 1077 height 689
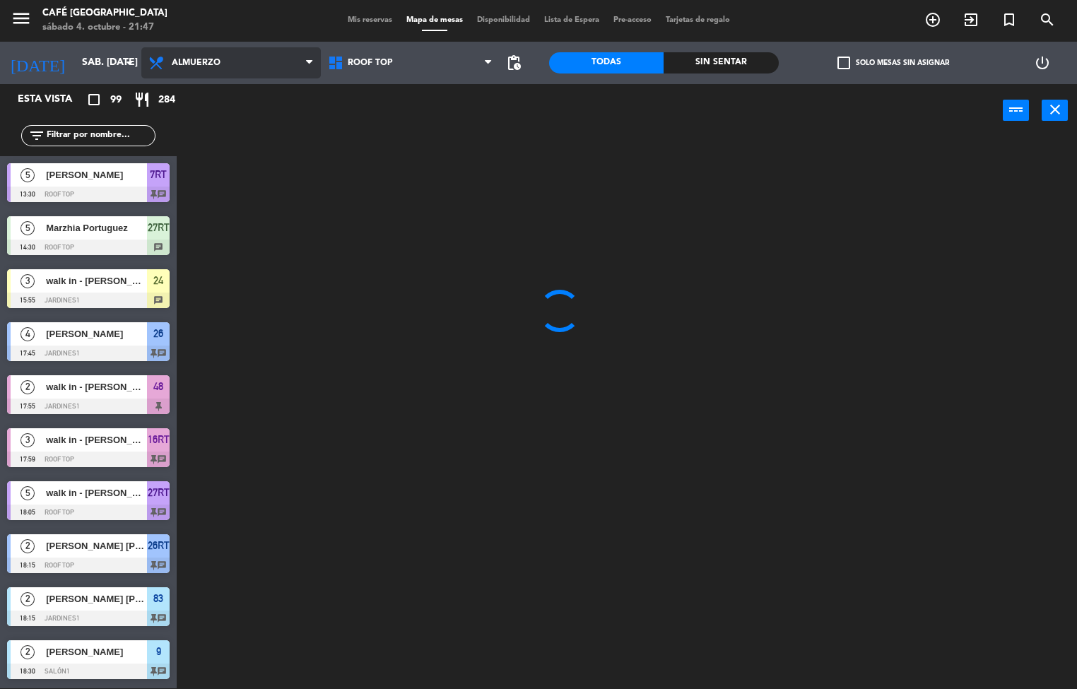
scroll to position [0, 0]
click at [128, 62] on icon "arrow_drop_down" at bounding box center [129, 62] width 17 height 17
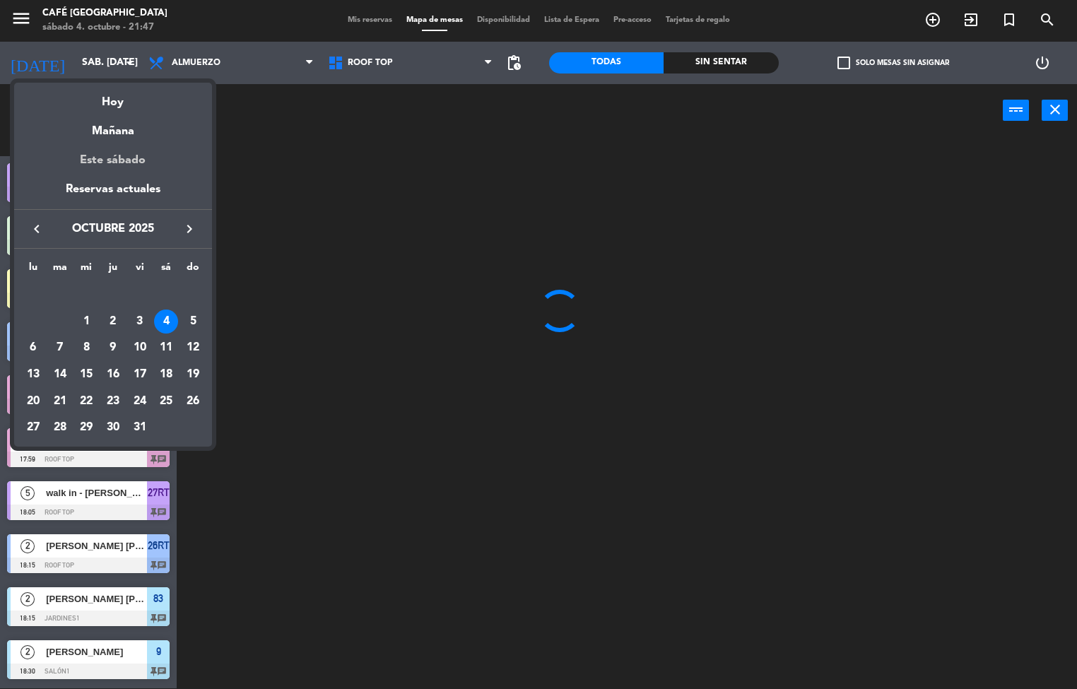
click at [127, 145] on div "Este sábado" at bounding box center [113, 161] width 198 height 40
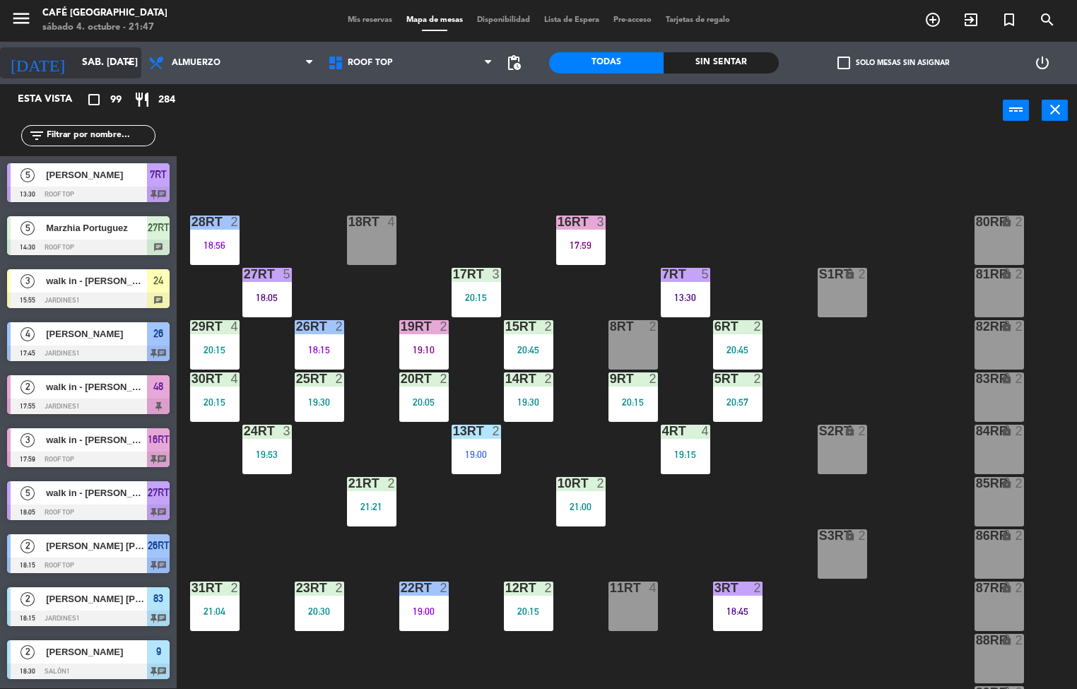
click at [81, 66] on input "sáb. [DATE]" at bounding box center [142, 62] width 134 height 25
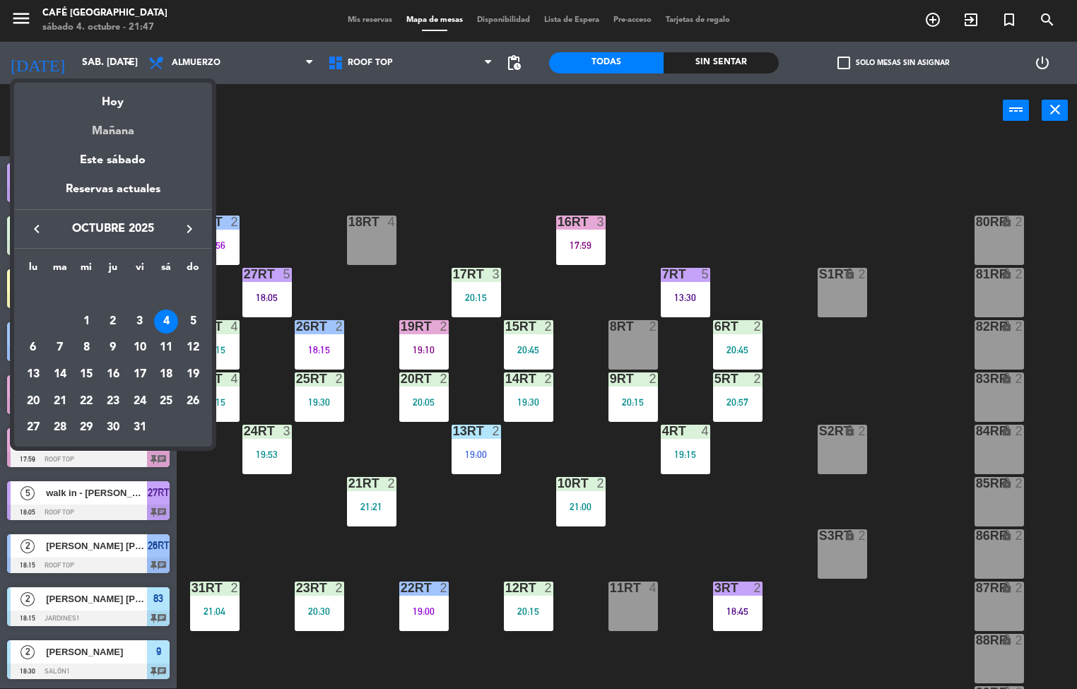
click at [104, 131] on div "Mañana" at bounding box center [113, 126] width 198 height 29
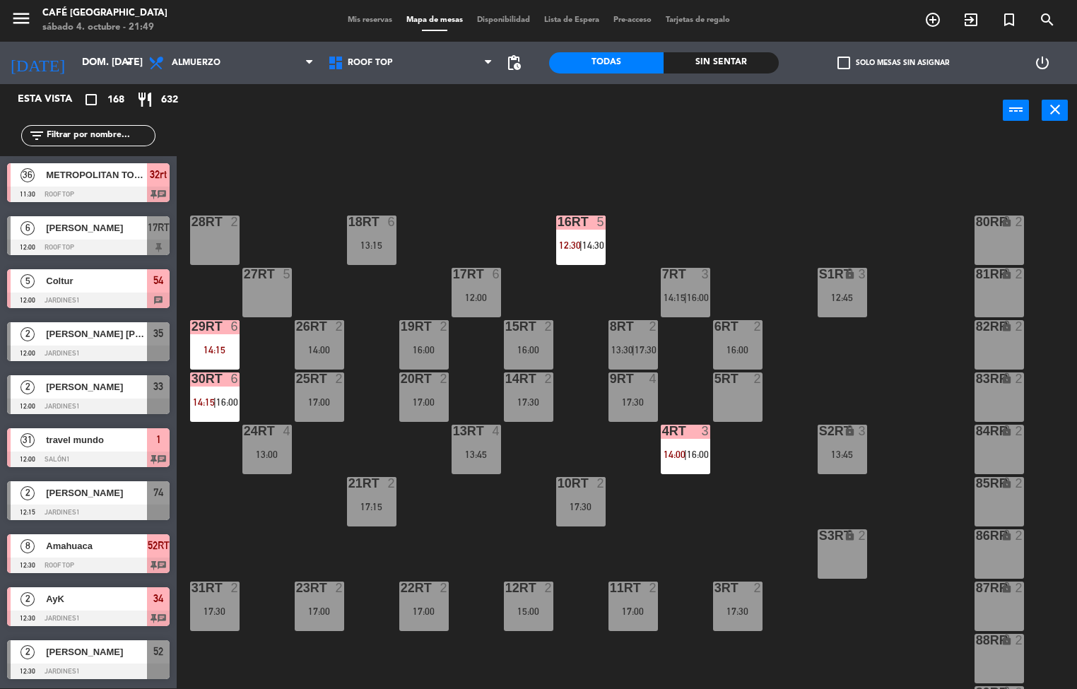
click at [492, 452] on div "13:45" at bounding box center [475, 454] width 49 height 10
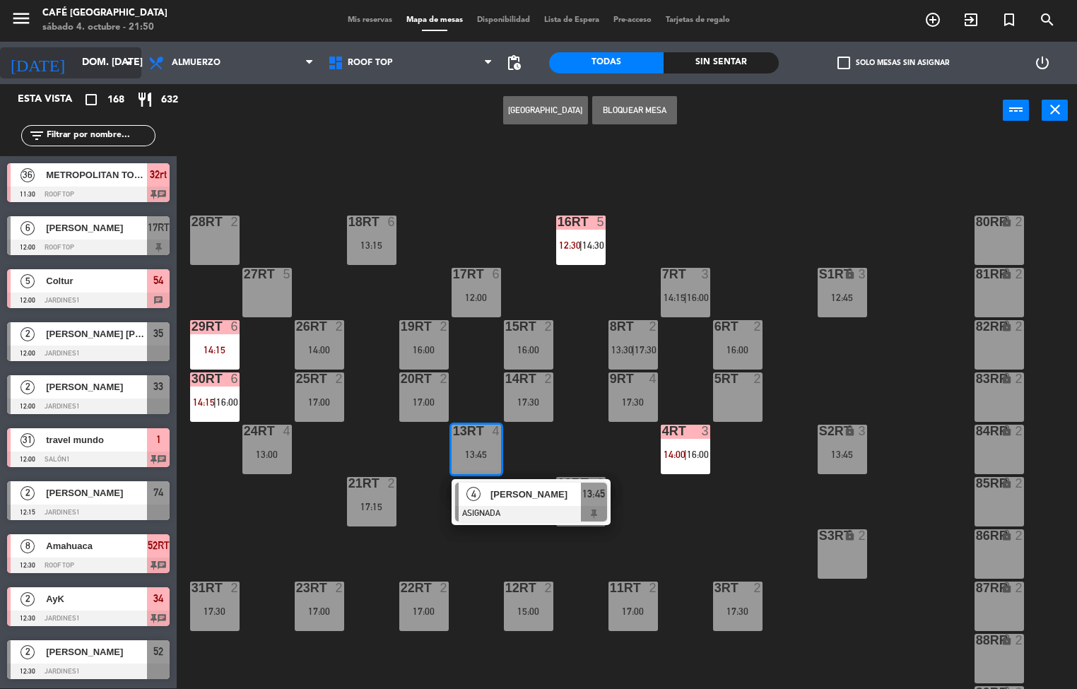
click at [98, 62] on input "dom. 5 oct." at bounding box center [142, 62] width 134 height 25
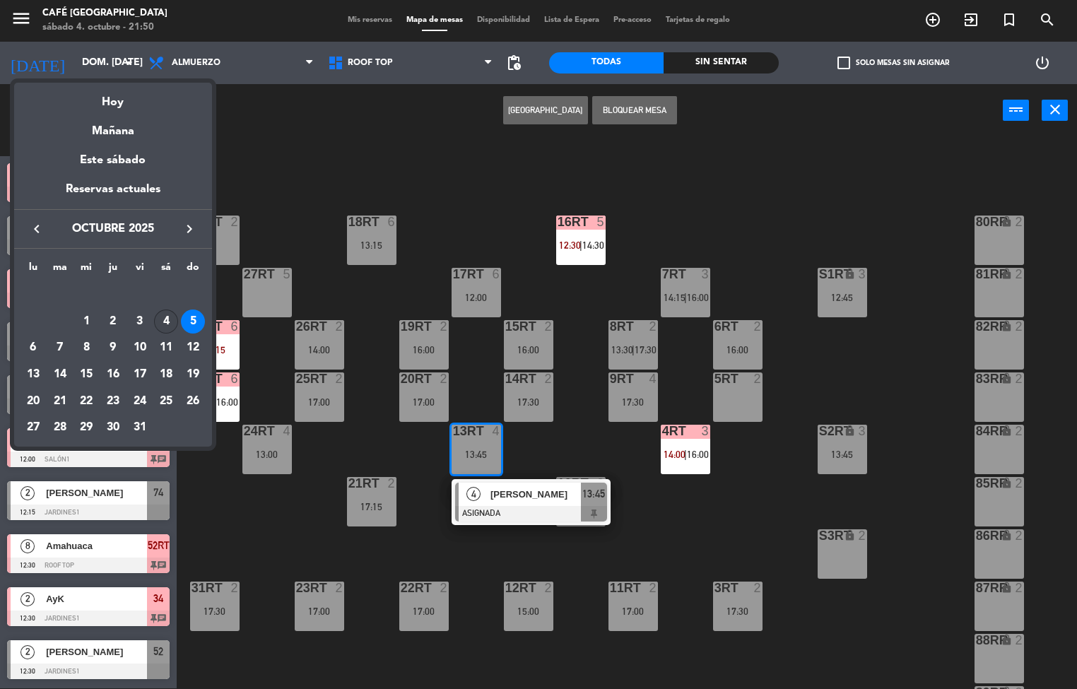
click at [163, 320] on div "4" at bounding box center [166, 321] width 24 height 24
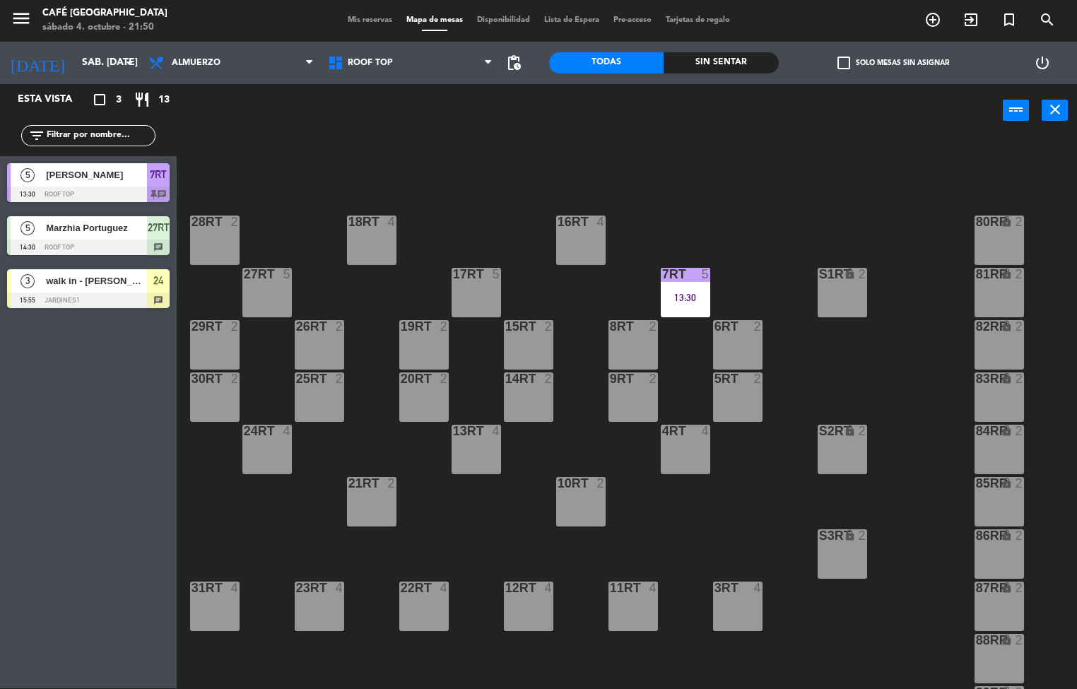
click at [706, 292] on div "13:30" at bounding box center [685, 297] width 49 height 10
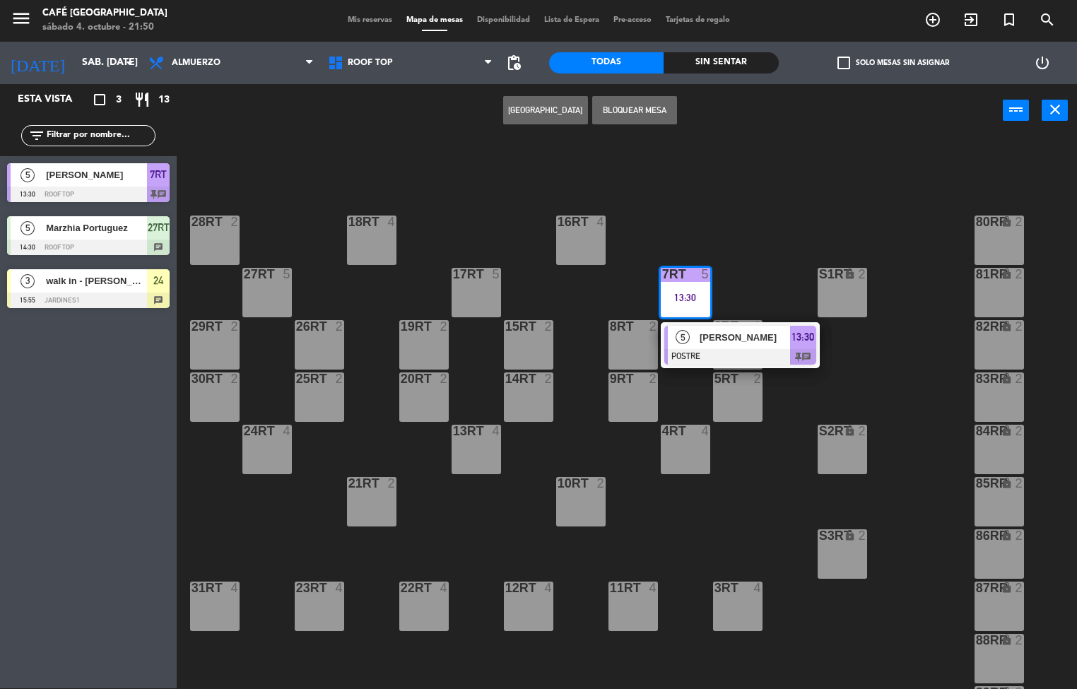
click at [762, 280] on div "18RT 4 16RT 4 28RT 2 80RR lock 2 27RT 5 7RT 5 13:30 5 Ana Sanchez POSTRE 13:30 …" at bounding box center [631, 413] width 889 height 551
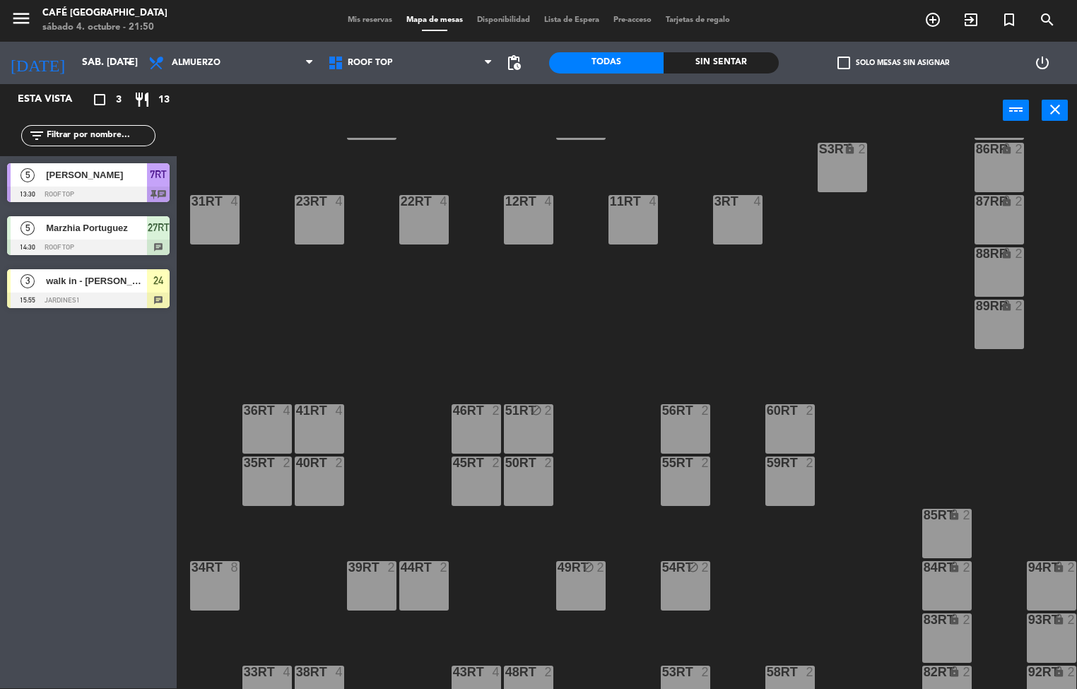
scroll to position [386, 0]
click at [128, 66] on icon "arrow_drop_down" at bounding box center [129, 62] width 17 height 17
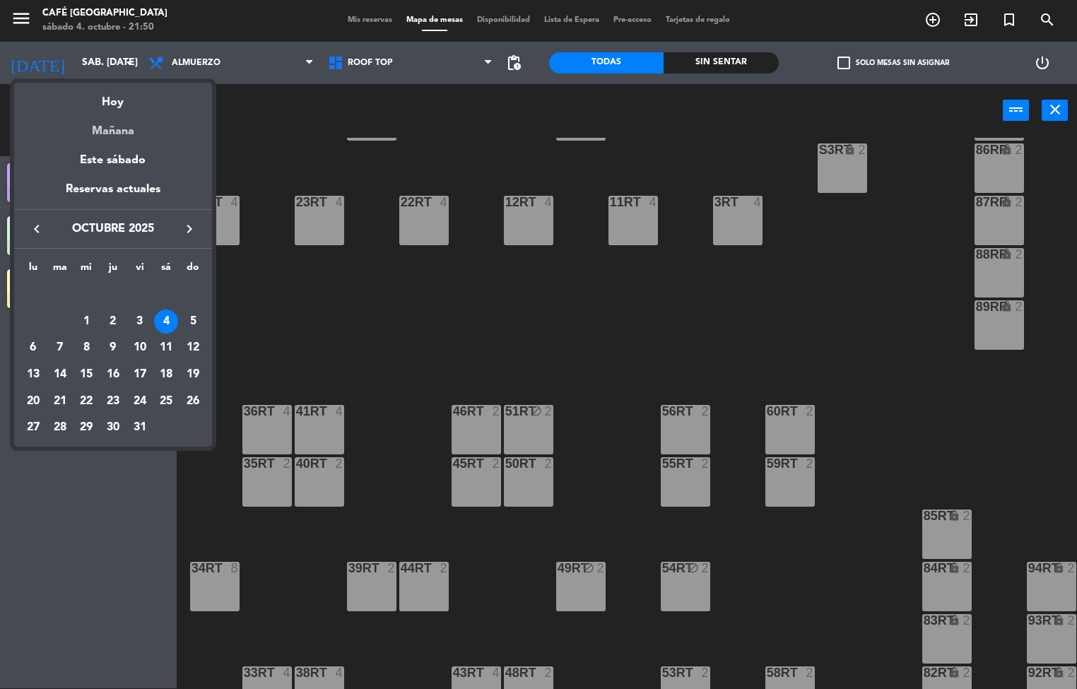
click at [136, 138] on div "Mañana" at bounding box center [113, 126] width 198 height 29
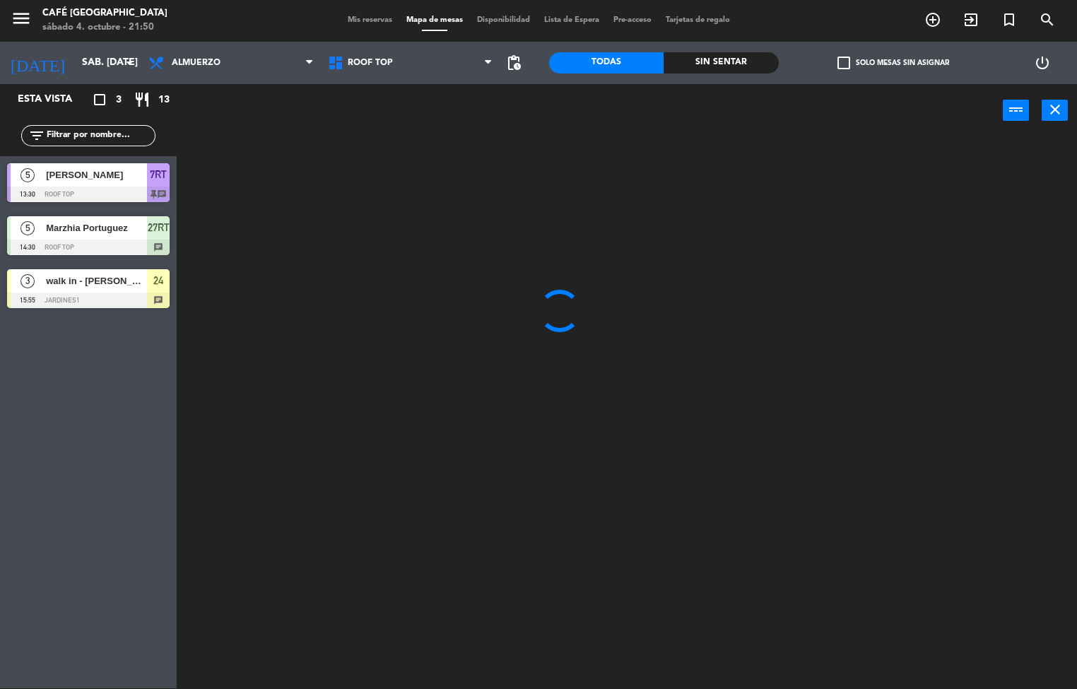
type input "dom. 5 oct."
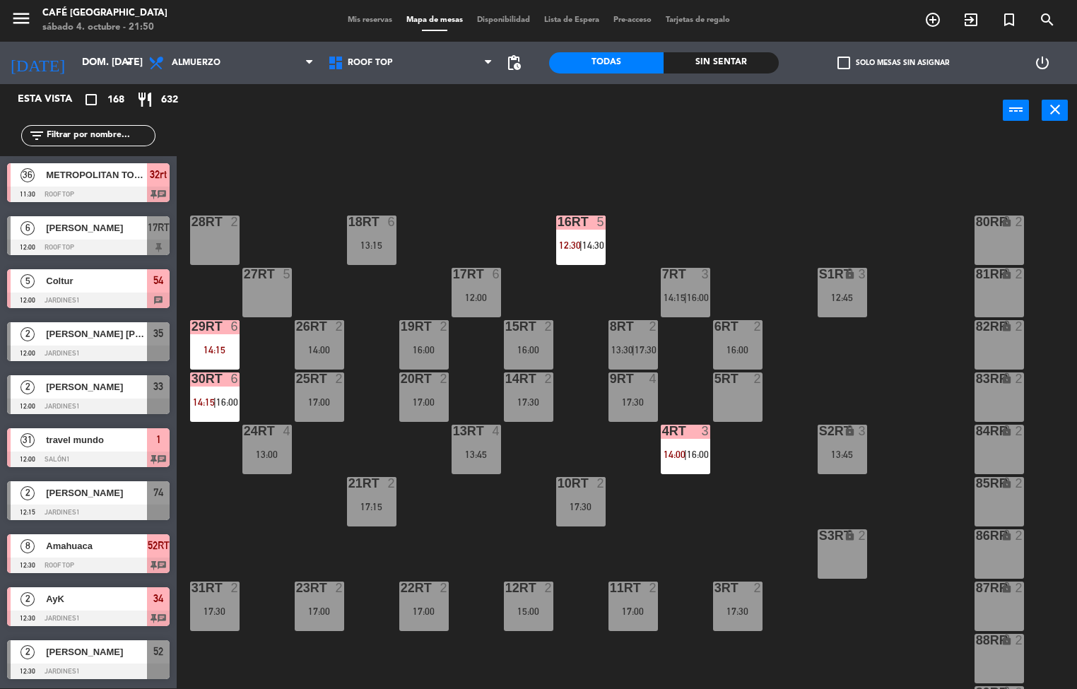
scroll to position [523, 0]
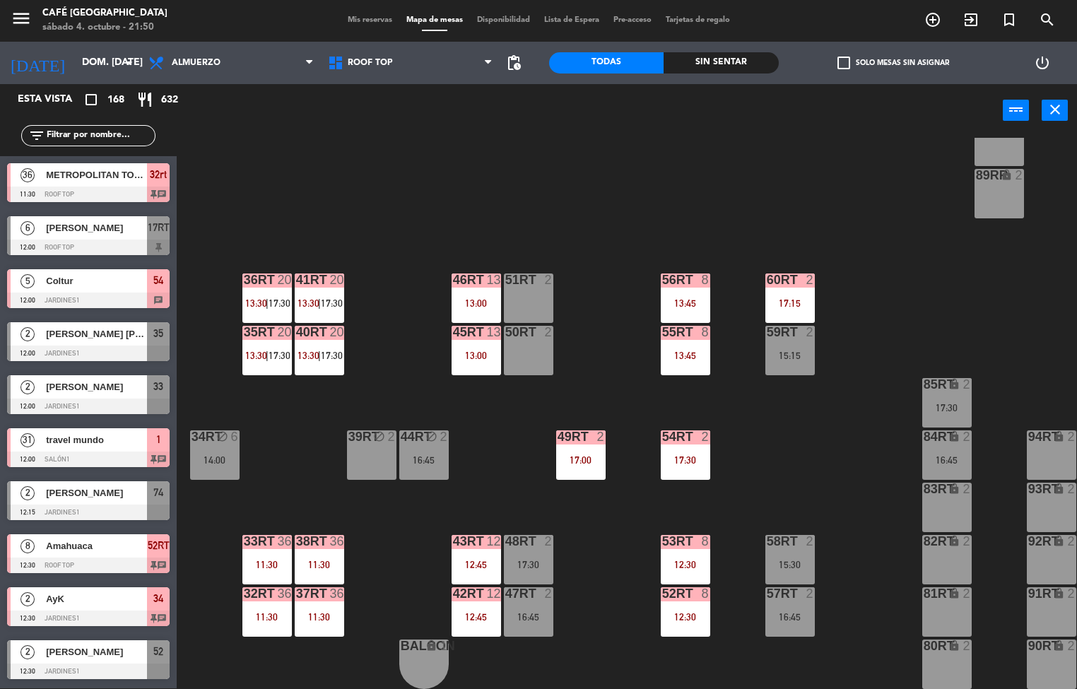
click at [280, 297] on span "17:30" at bounding box center [279, 302] width 22 height 11
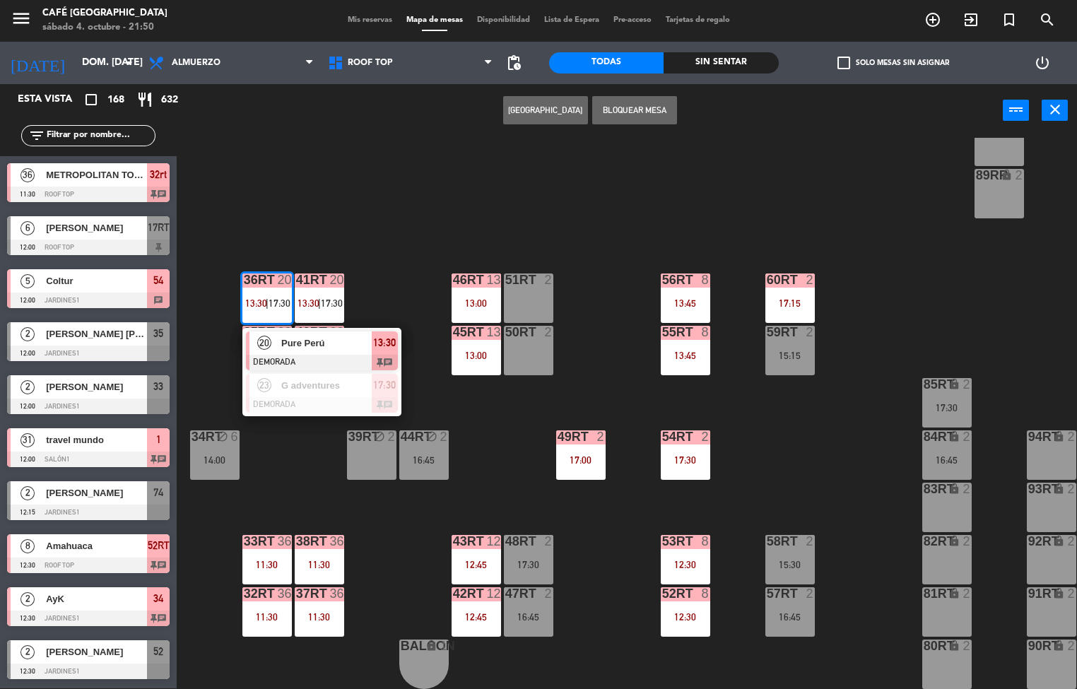
click at [323, 345] on div "Pure Perú" at bounding box center [326, 342] width 92 height 23
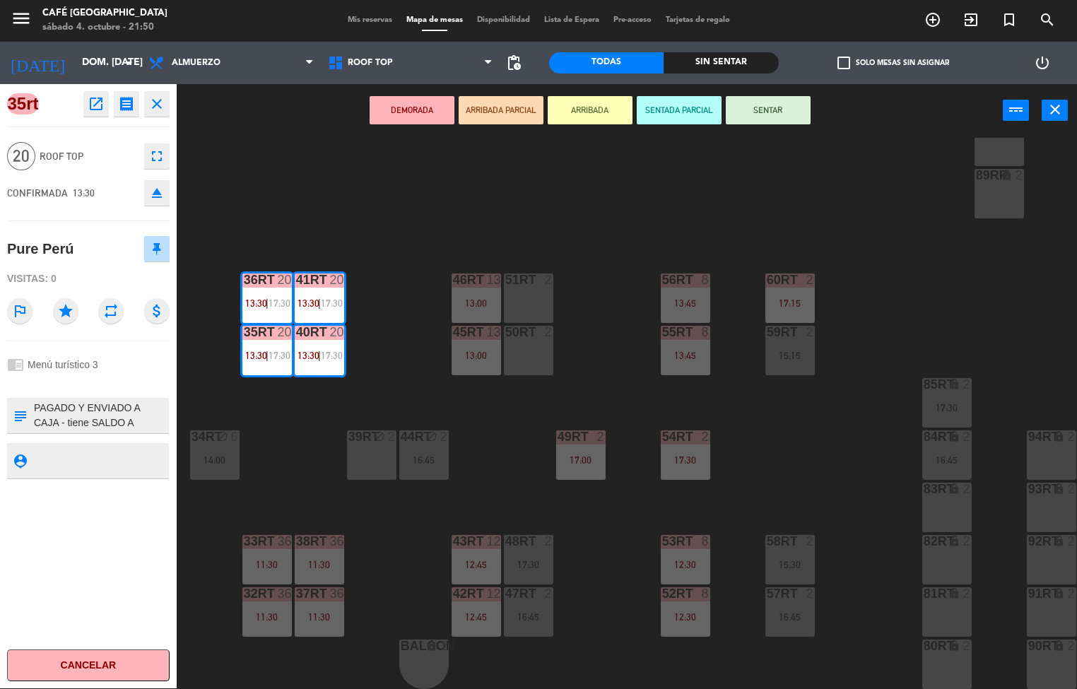
click at [242, 431] on div "6" at bounding box center [237, 436] width 23 height 13
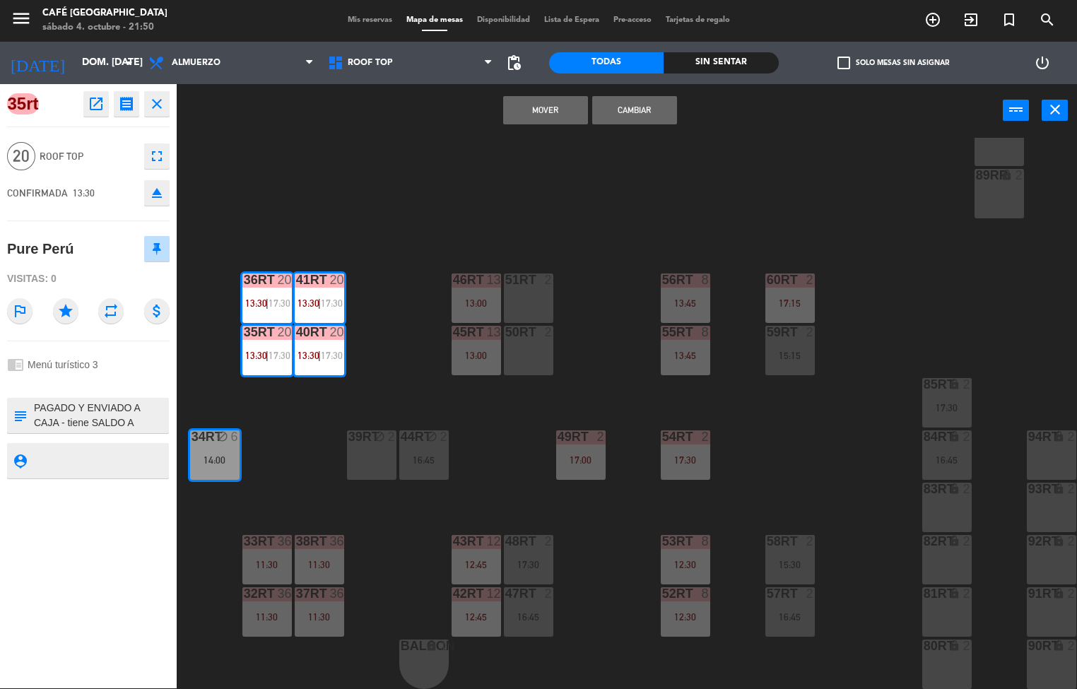
click at [398, 225] on div "18RT 6 13:15 16RT 5 12:30 | 14:30 28RT 2 80RR lock 2 27RT 5 7RT 3 14:15 | 16:00…" at bounding box center [631, 413] width 889 height 551
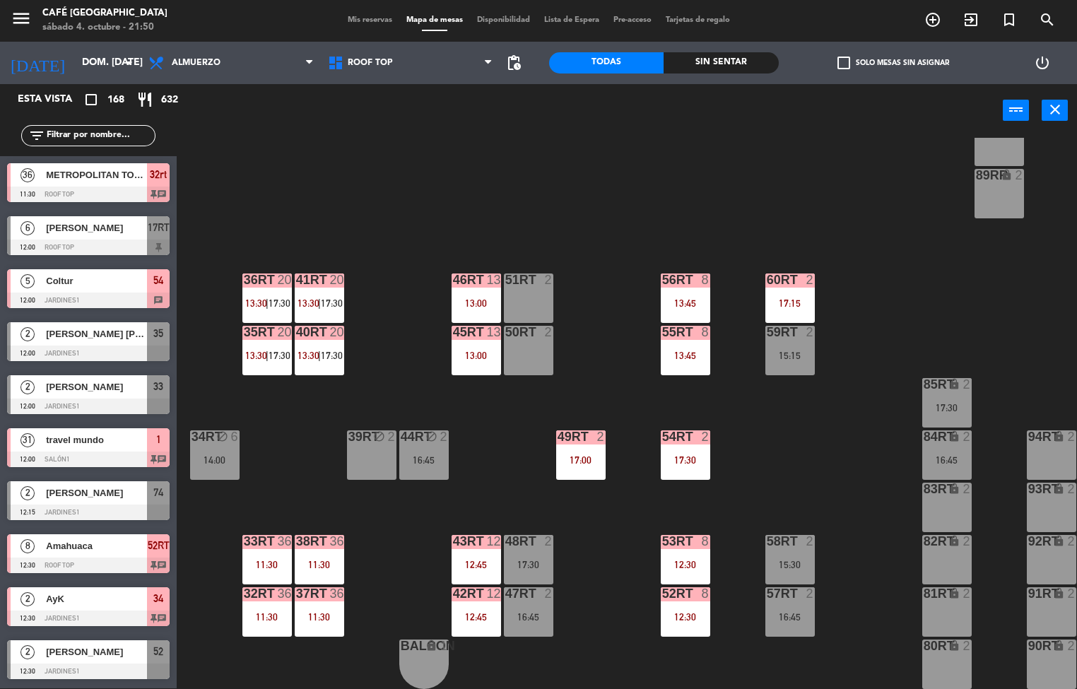
click at [344, 348] on div "18RT 6 13:15 16RT 5 12:30 | 14:30 28RT 2 80RR lock 2 27RT 5 7RT 3 14:15 | 16:00…" at bounding box center [631, 413] width 889 height 551
click at [320, 350] on span "|" at bounding box center [319, 355] width 3 height 11
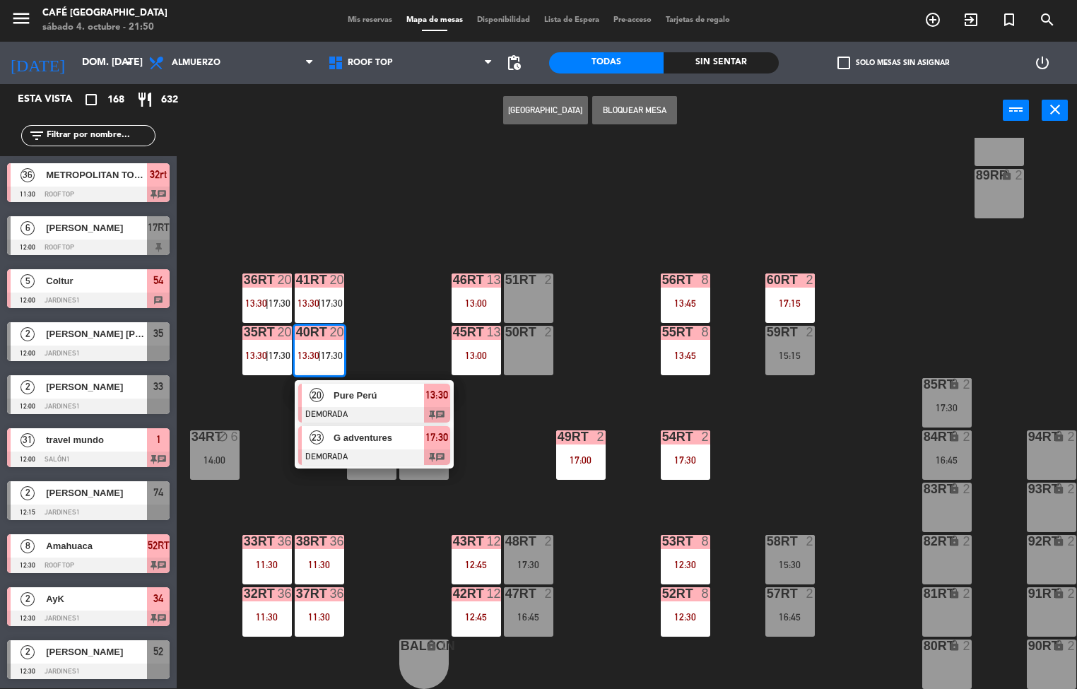
click at [343, 452] on div at bounding box center [374, 457] width 152 height 16
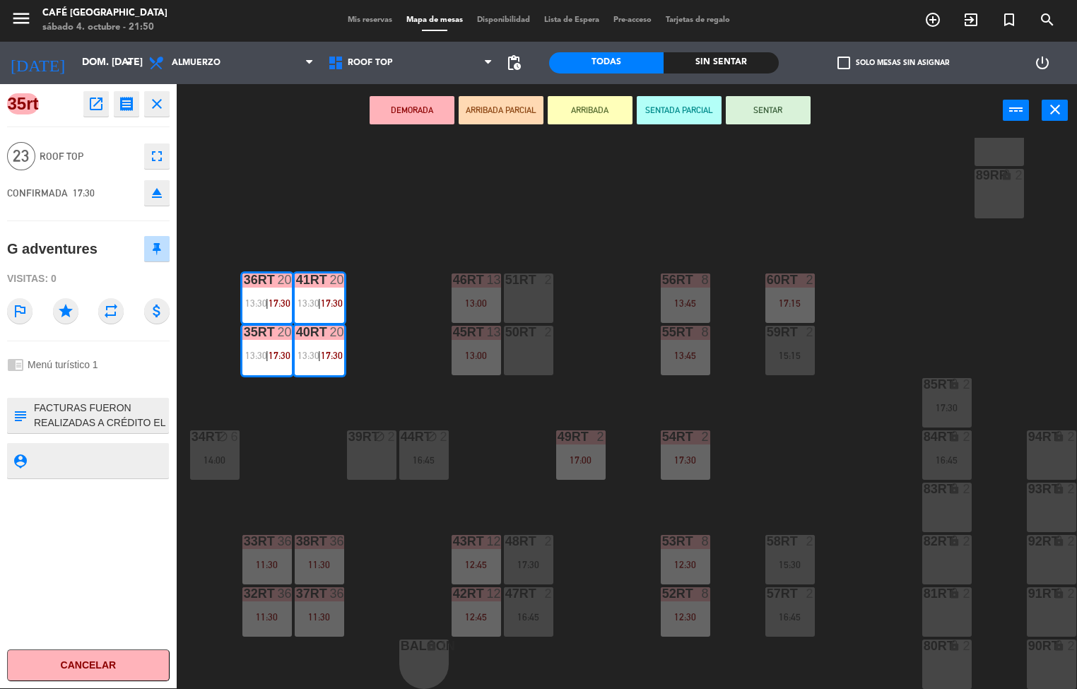
click at [92, 102] on icon "open_in_new" at bounding box center [96, 103] width 17 height 17
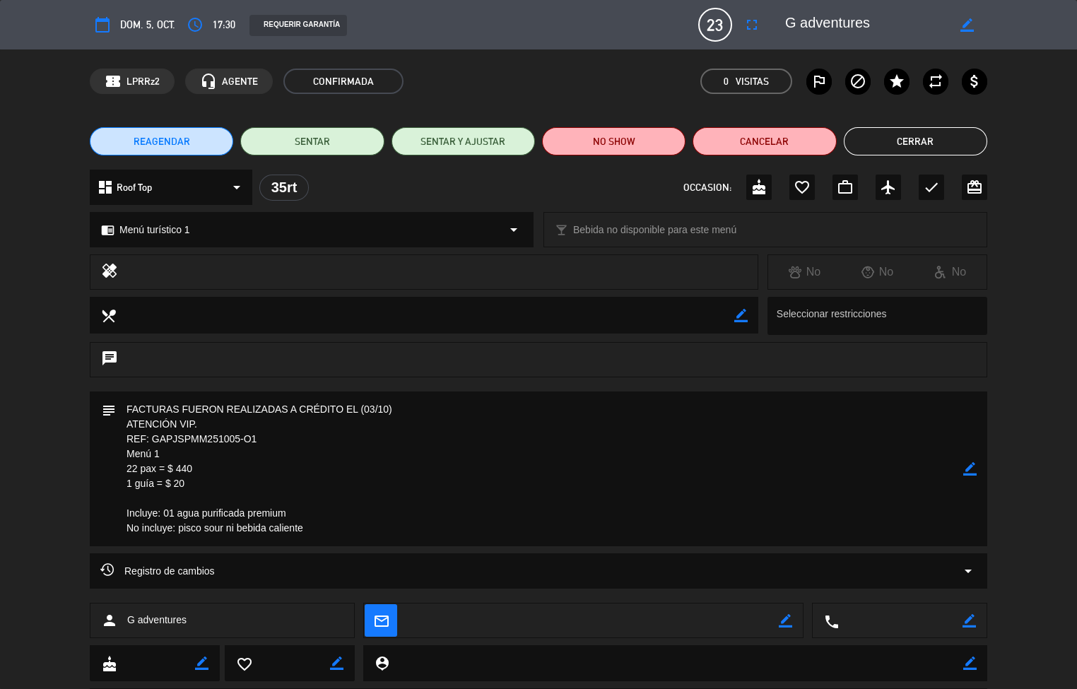
click at [901, 153] on button "Cerrar" at bounding box center [914, 141] width 143 height 28
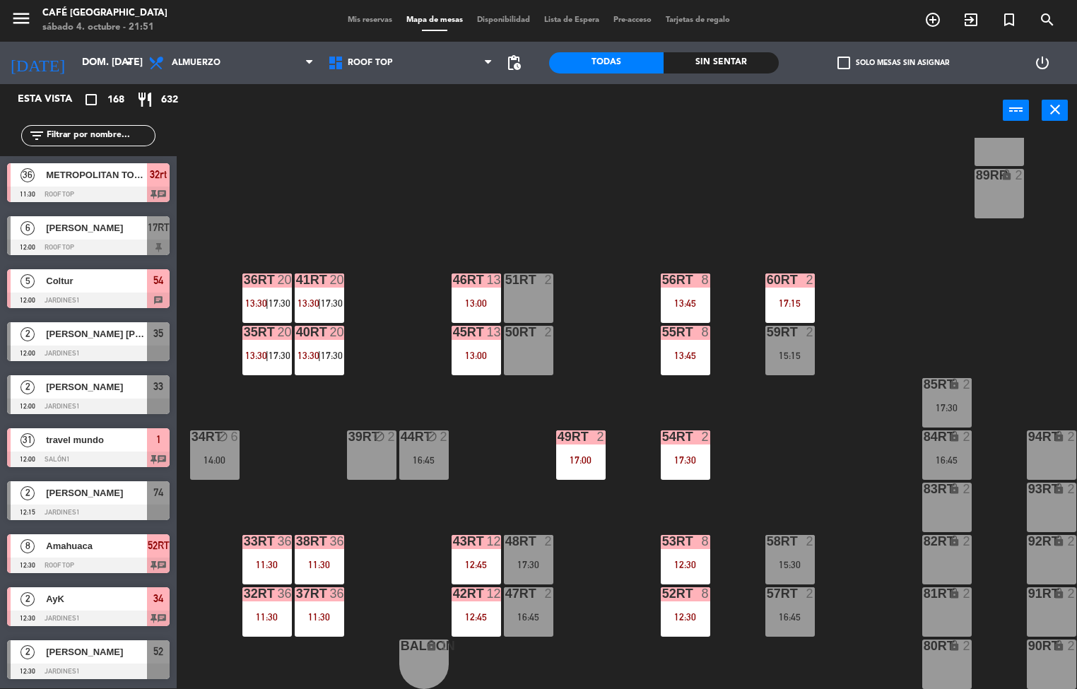
scroll to position [2325, 0]
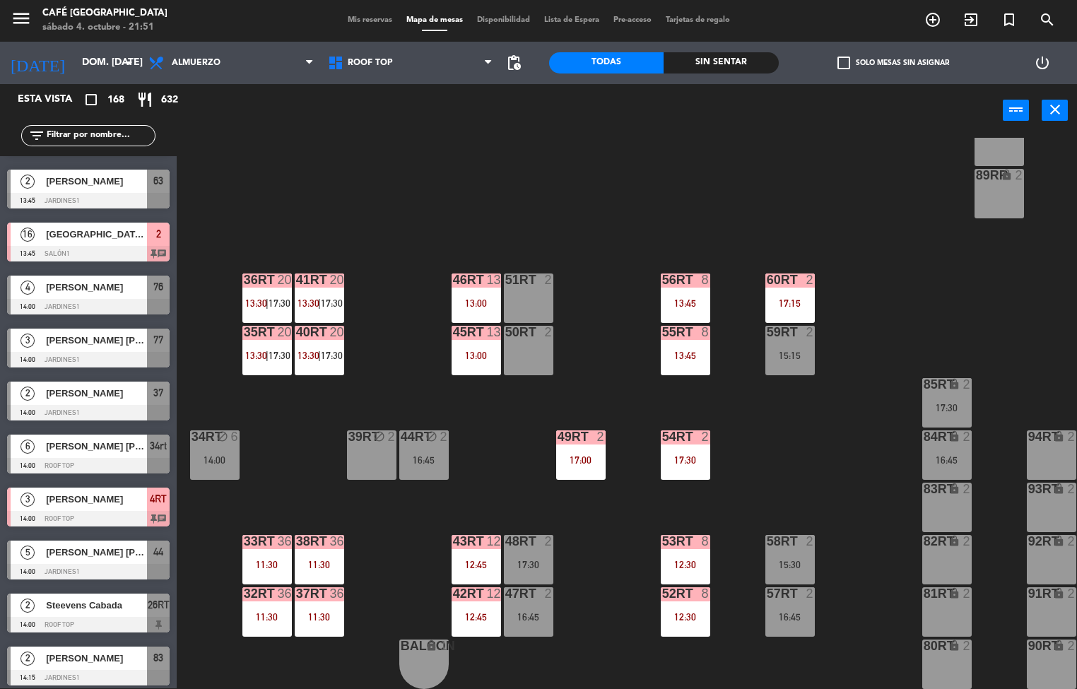
click at [339, 559] on div "11:30" at bounding box center [319, 564] width 49 height 10
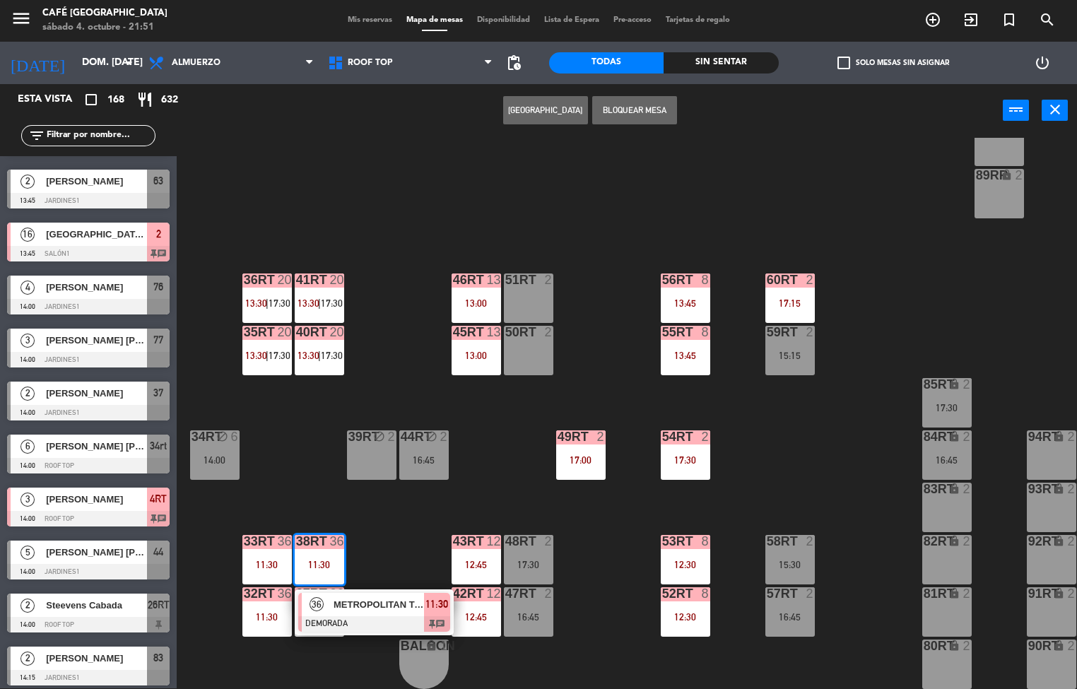
click at [369, 616] on div at bounding box center [374, 624] width 152 height 16
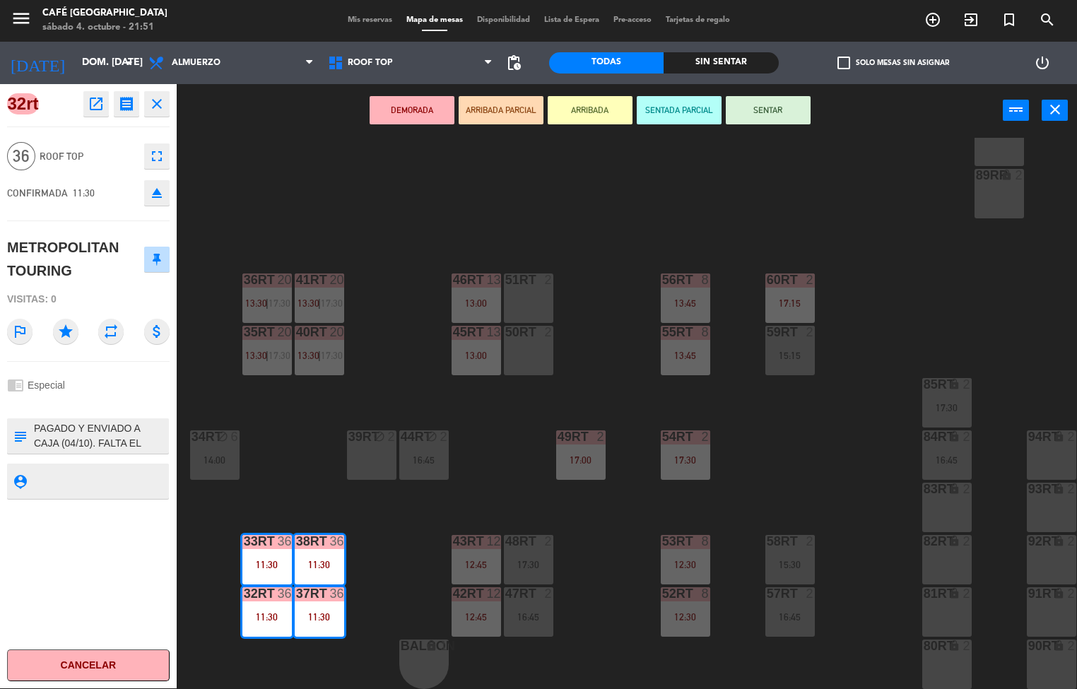
click at [102, 104] on icon "open_in_new" at bounding box center [96, 103] width 17 height 17
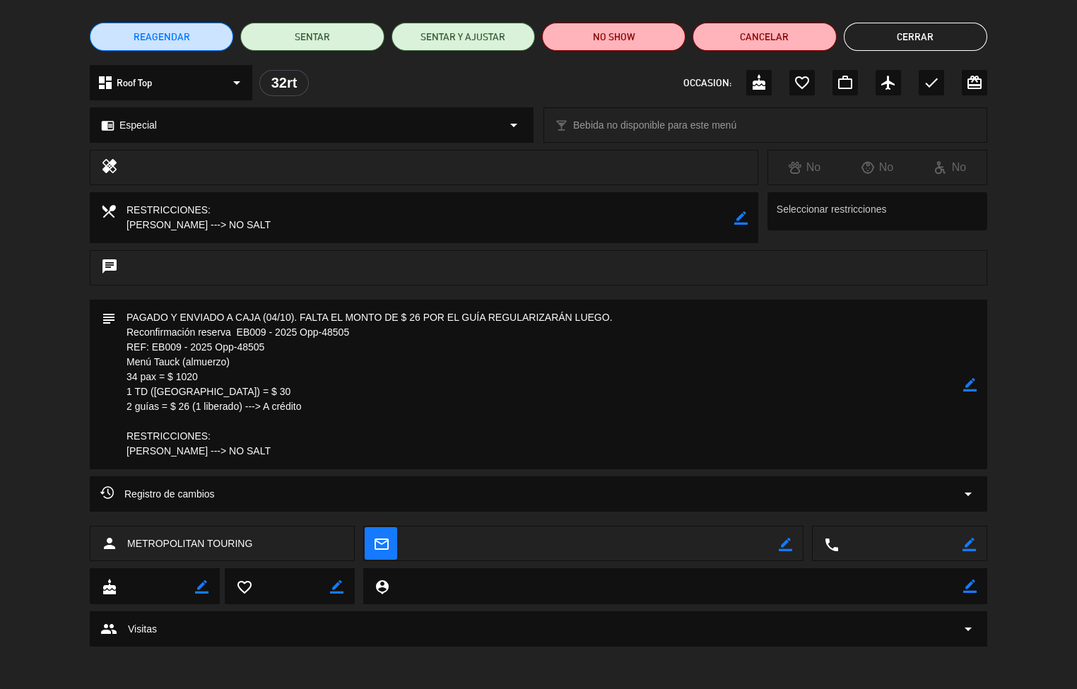
scroll to position [100, 0]
